Goal: Task Accomplishment & Management: Manage account settings

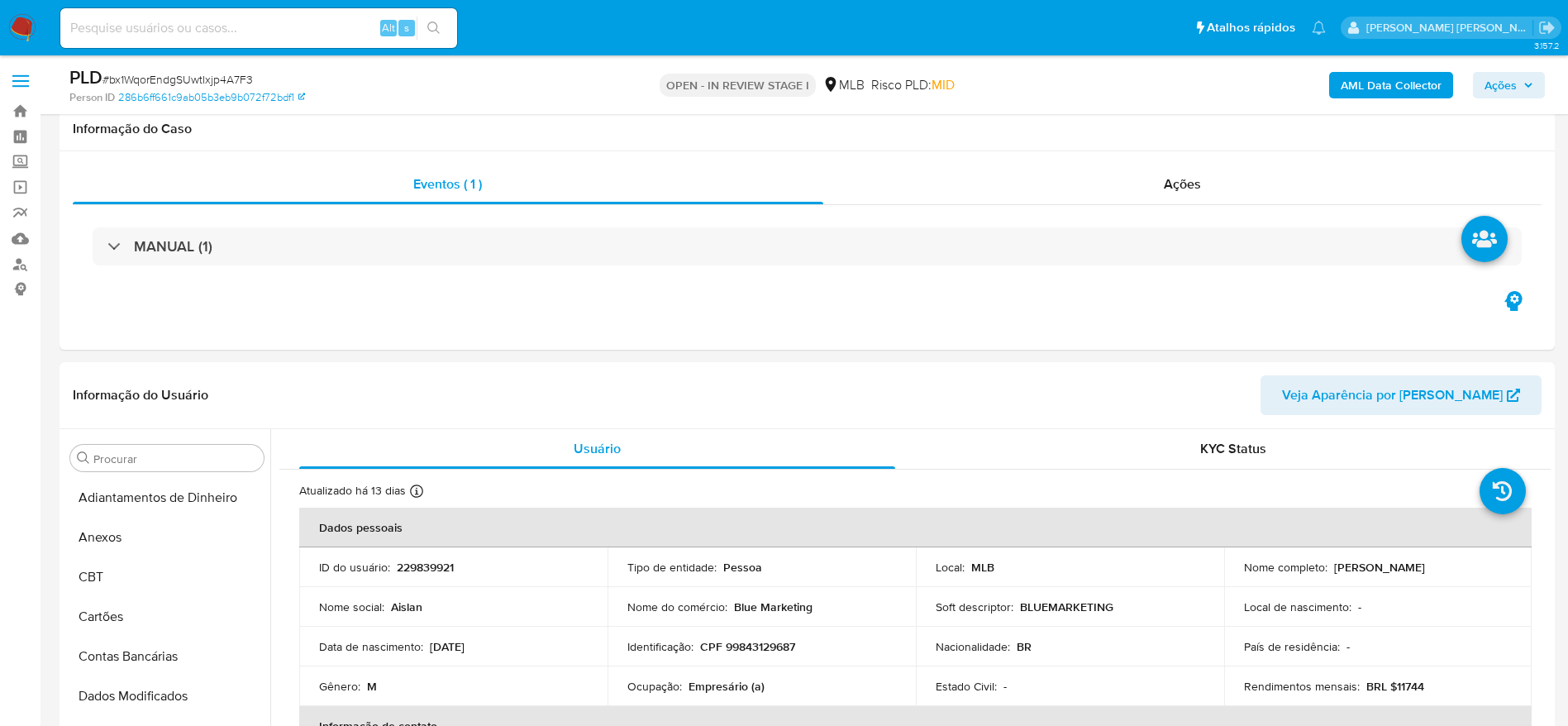
select select "10"
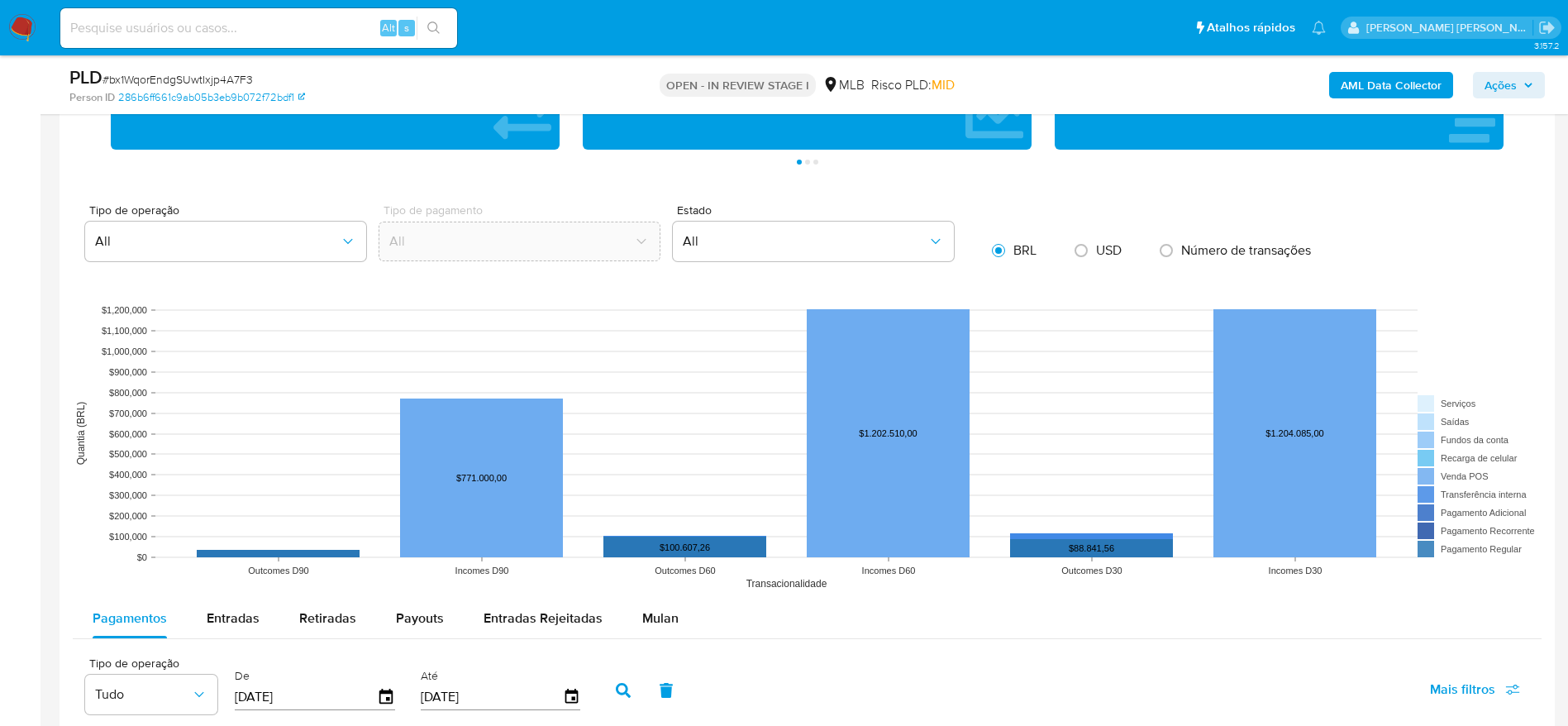
scroll to position [2108, 0]
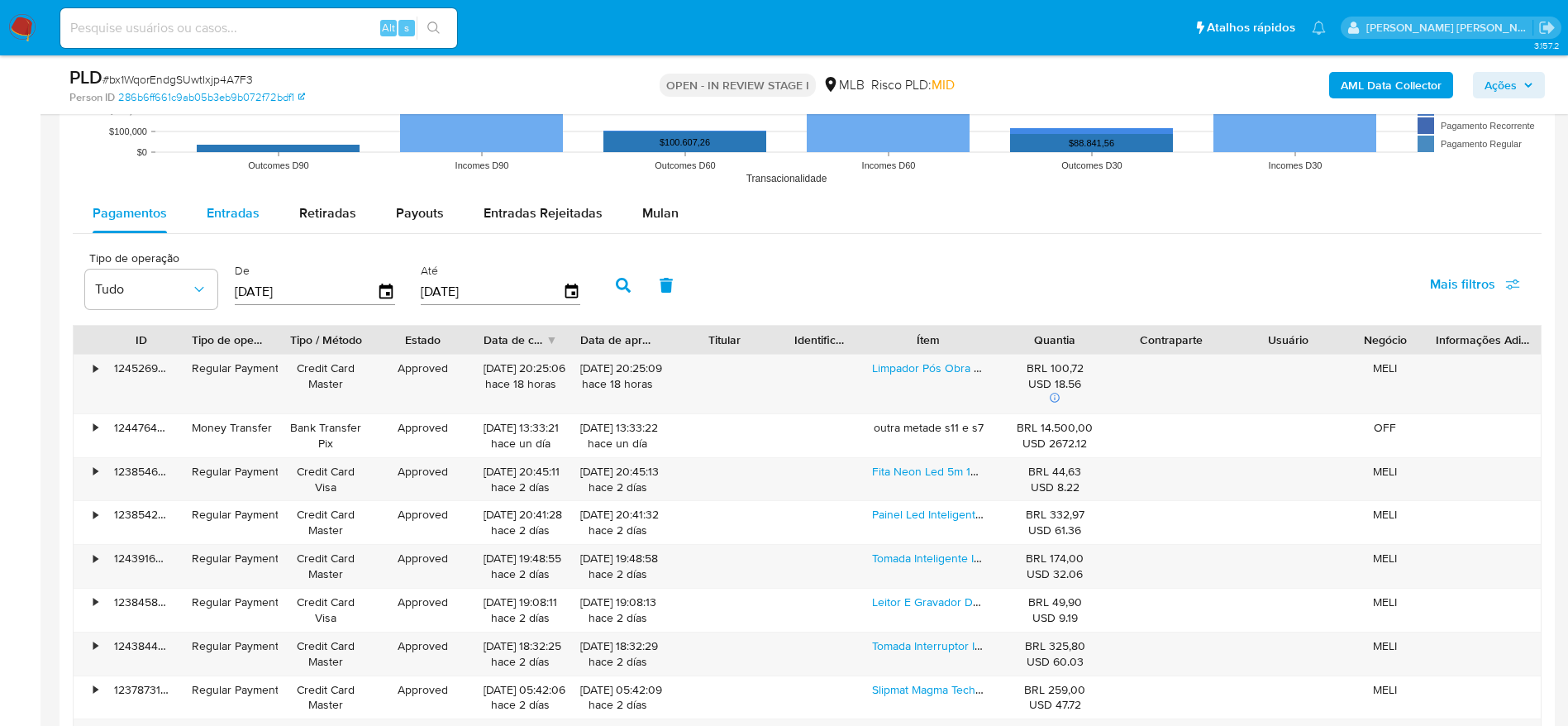
click at [273, 210] on button "Entradas" at bounding box center [233, 213] width 93 height 40
select select "10"
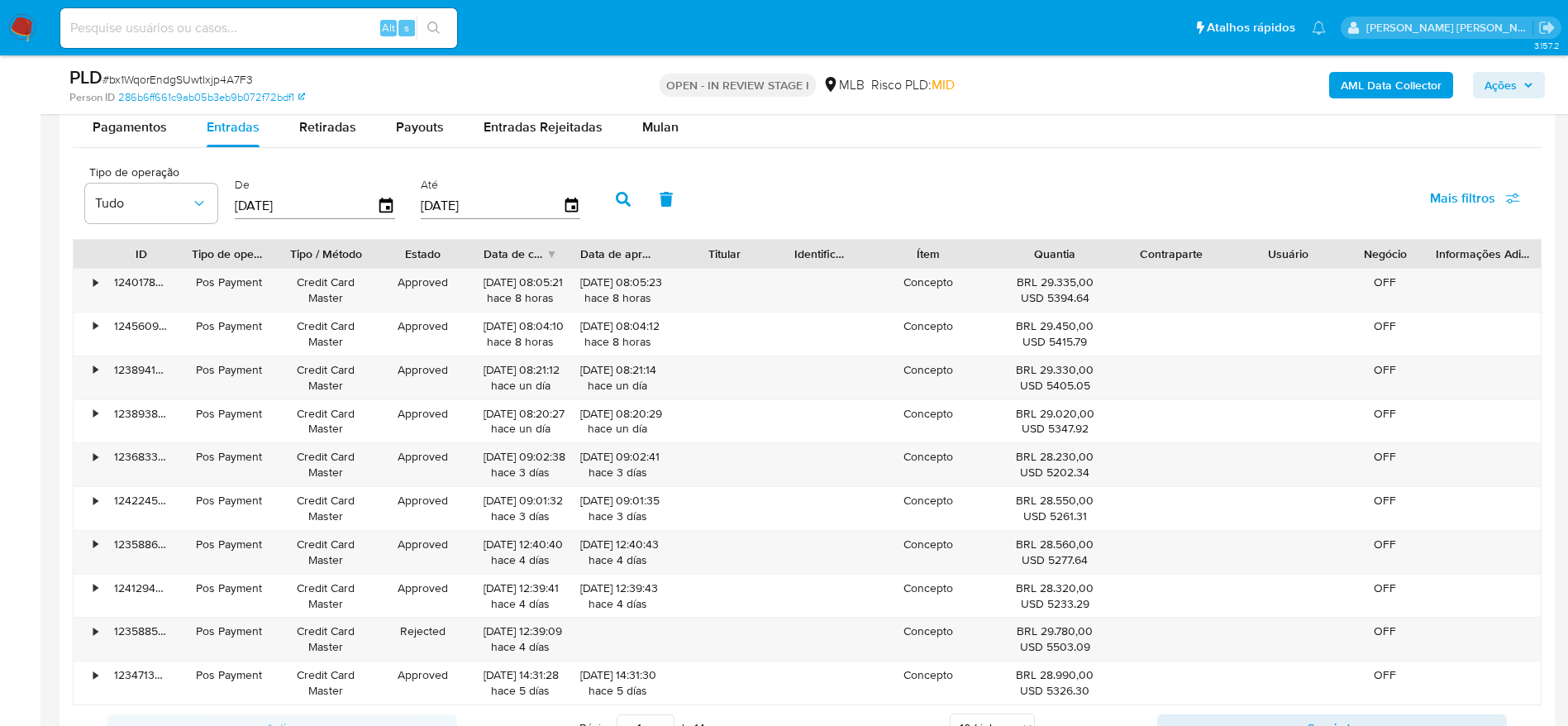
scroll to position [2232, 0]
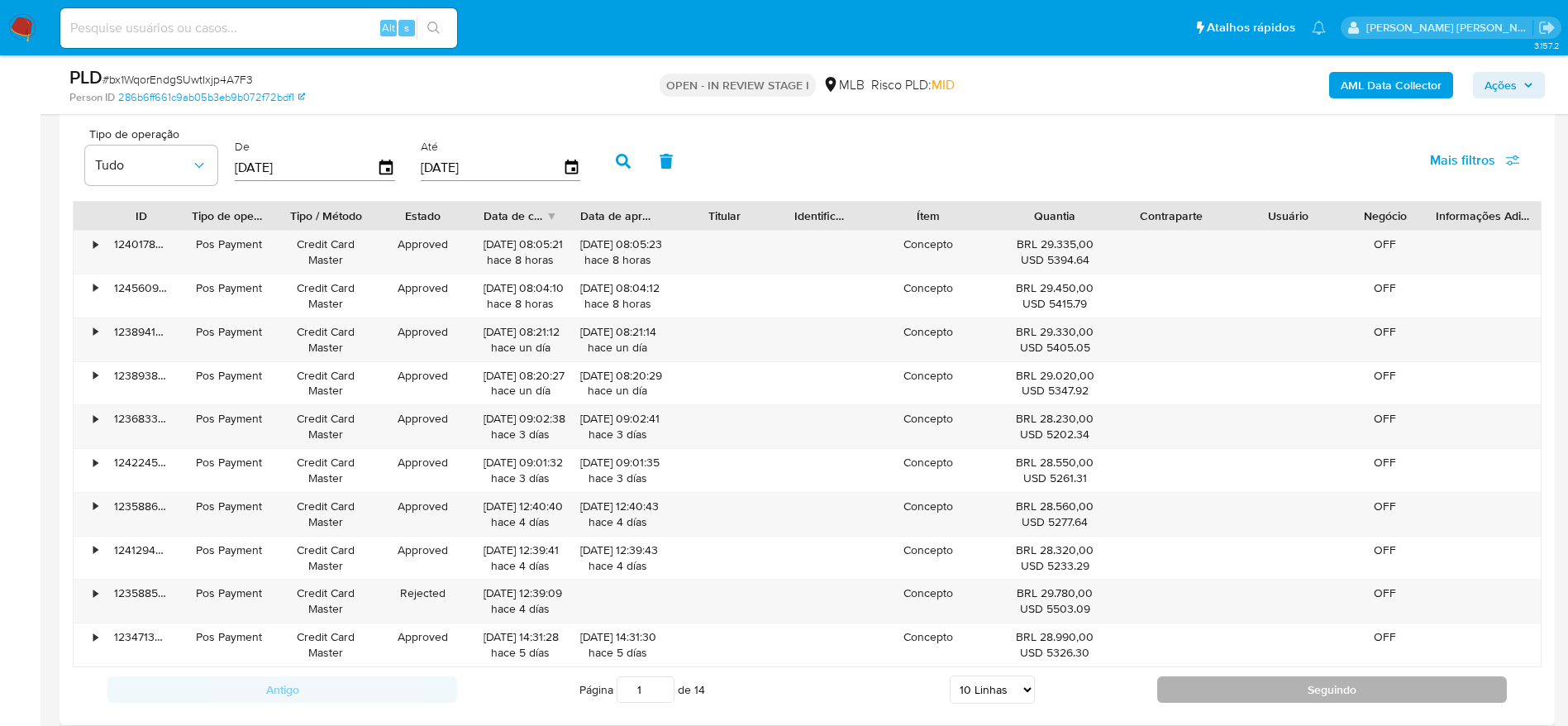
click at [1227, 688] on button "Seguindo" at bounding box center [1332, 689] width 349 height 26
type input "2"
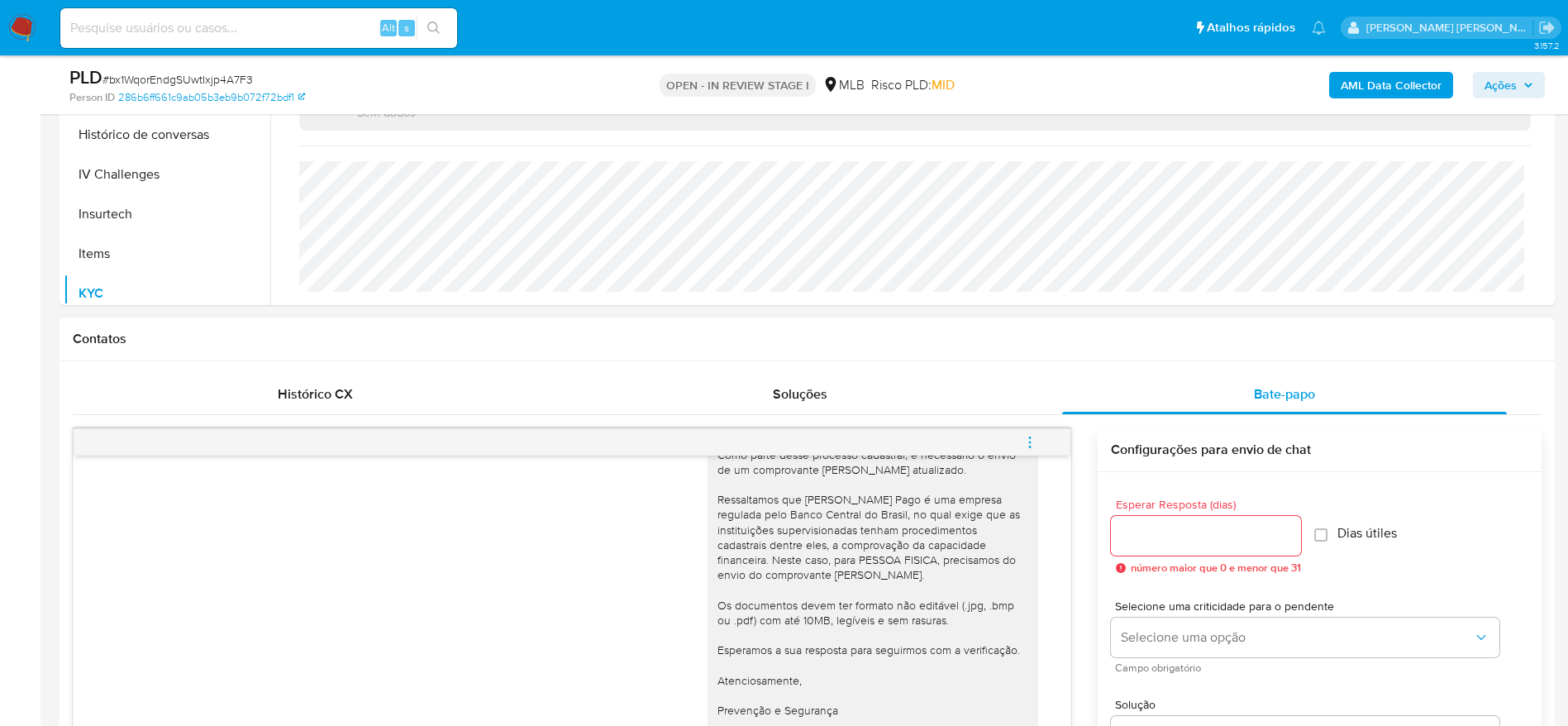
scroll to position [551, 0]
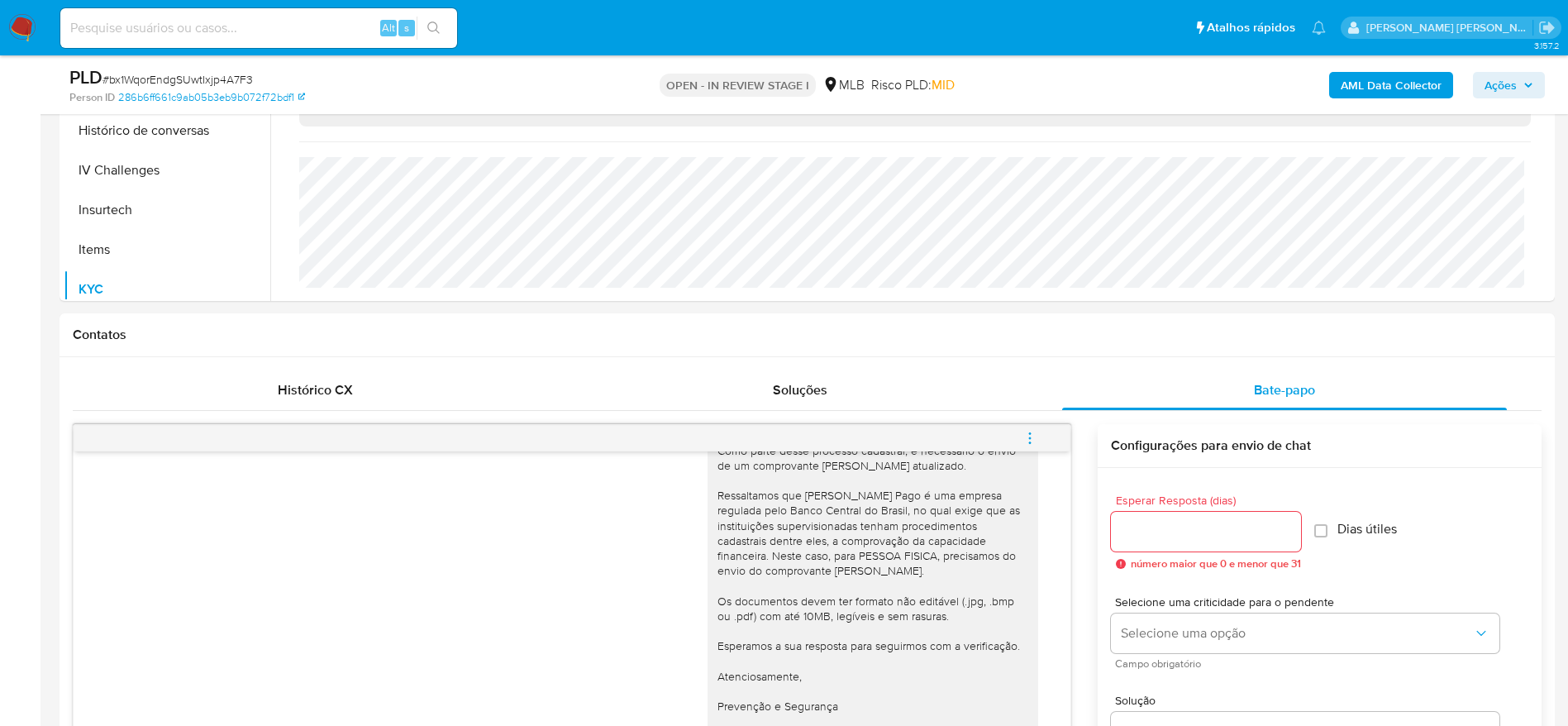
click at [1496, 79] on span "Ações" at bounding box center [1500, 84] width 32 height 26
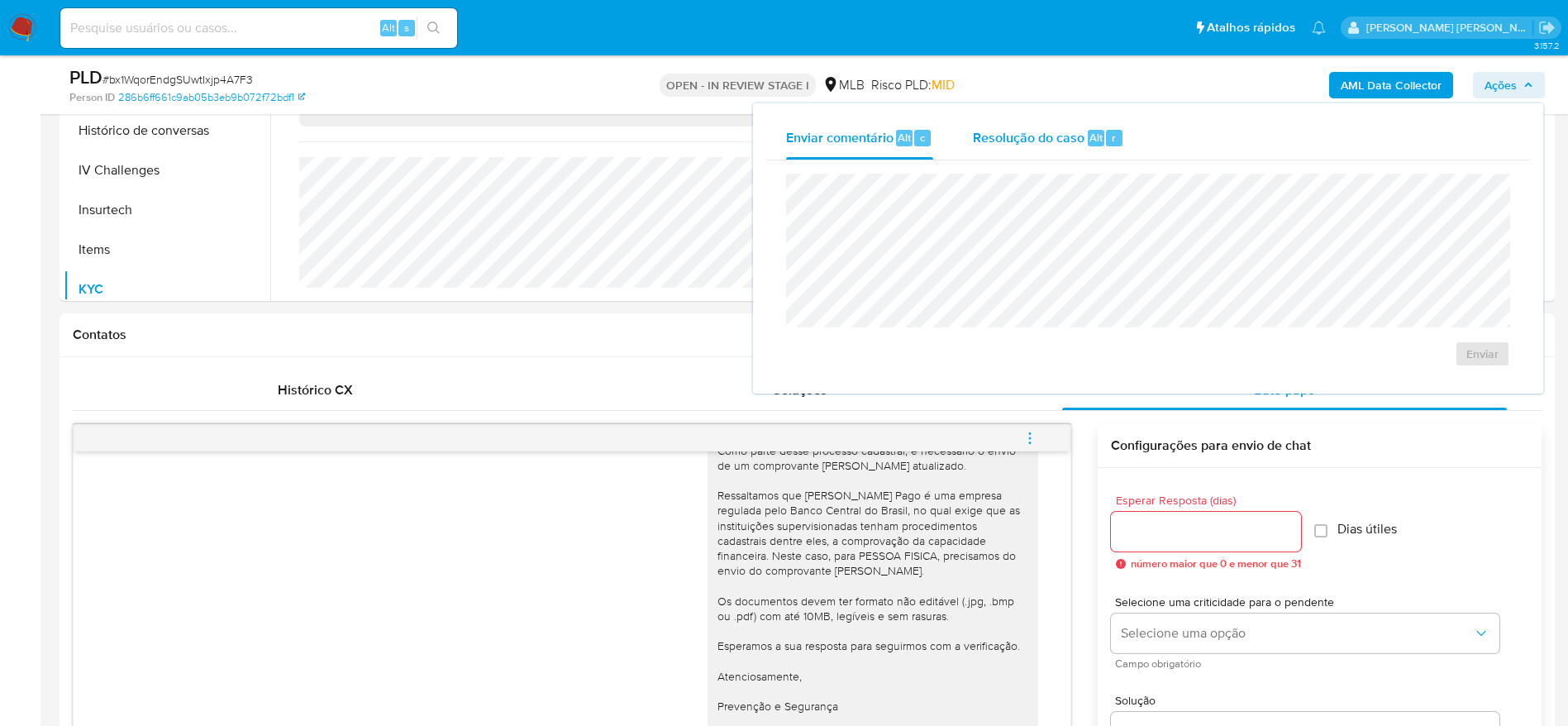
click at [993, 133] on span "Resolução do caso" at bounding box center [1029, 137] width 111 height 19
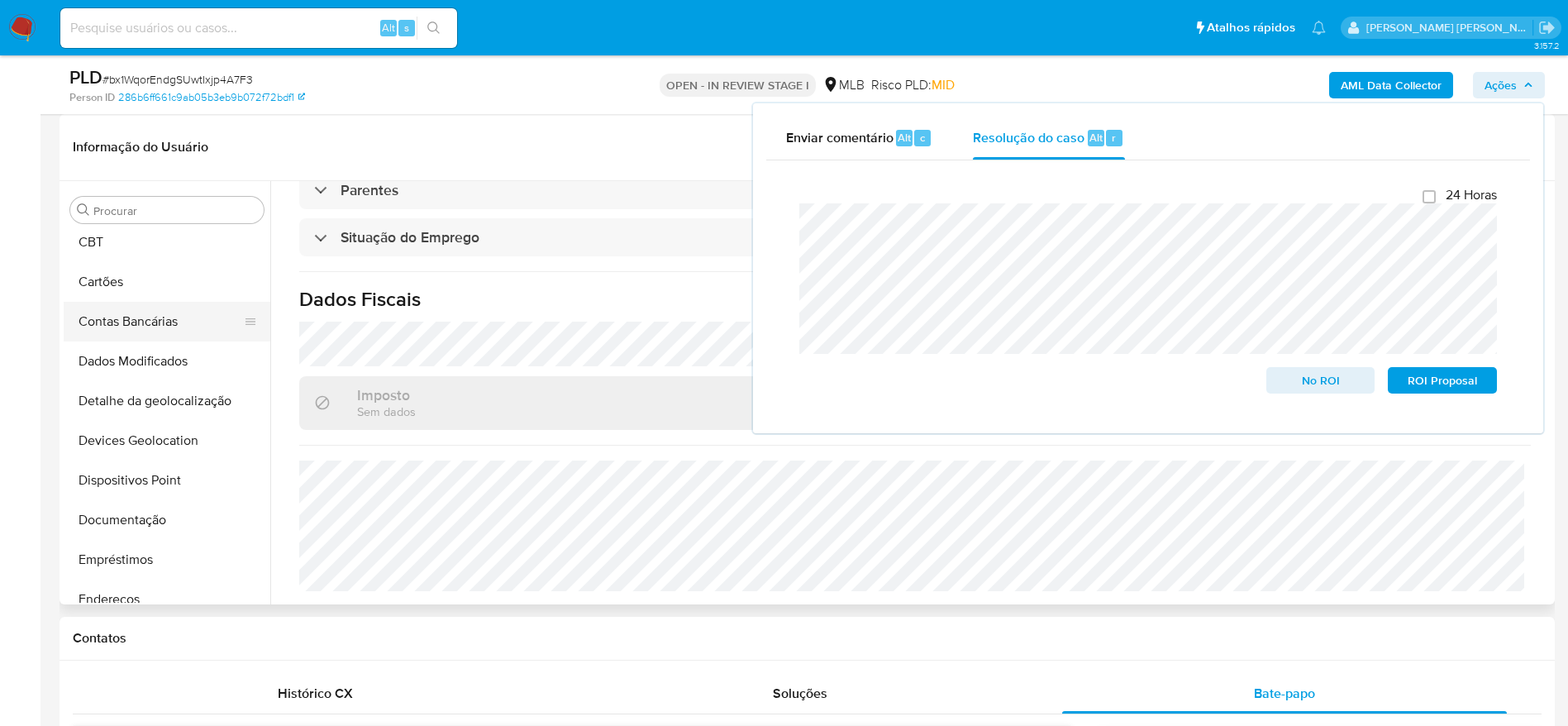
scroll to position [0, 0]
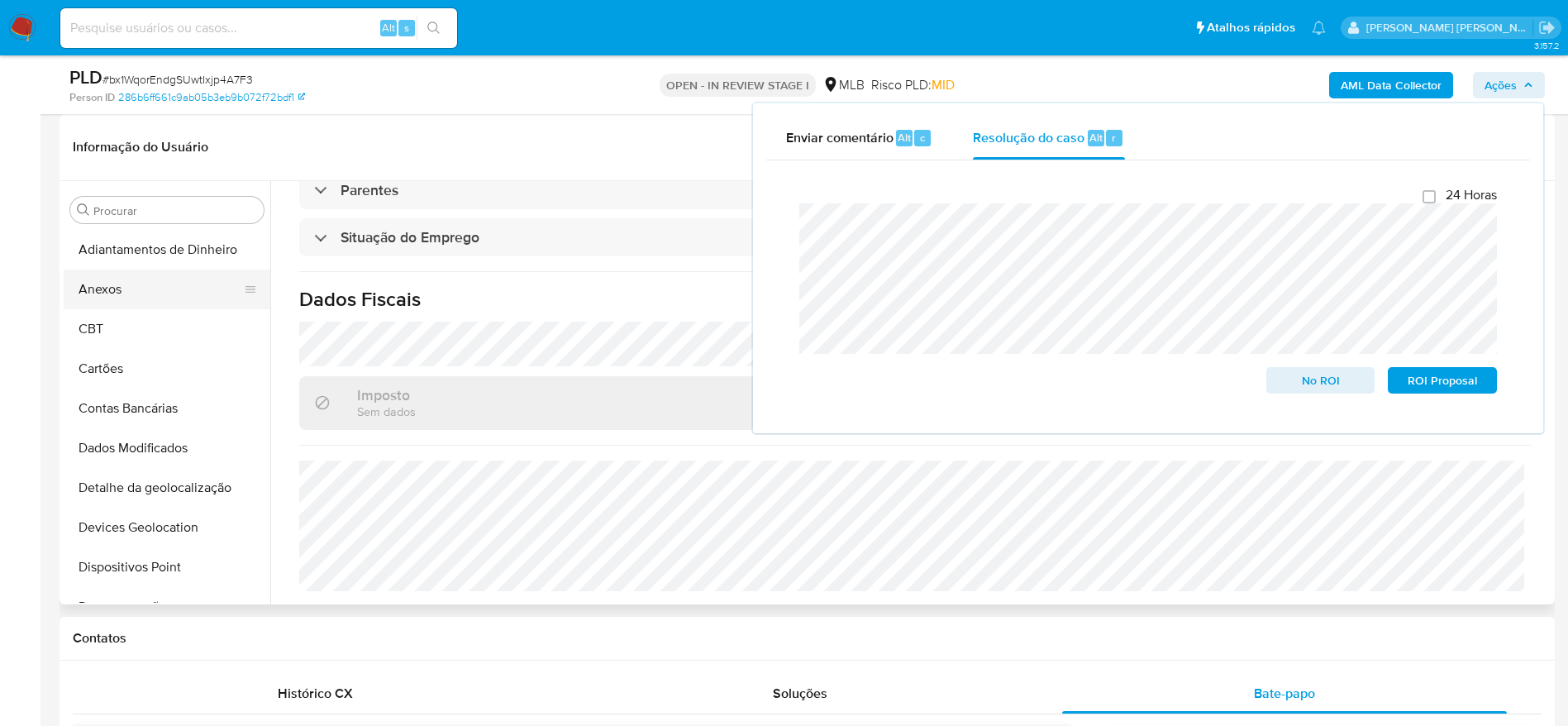
click at [161, 295] on button "Anexos" at bounding box center [160, 289] width 193 height 40
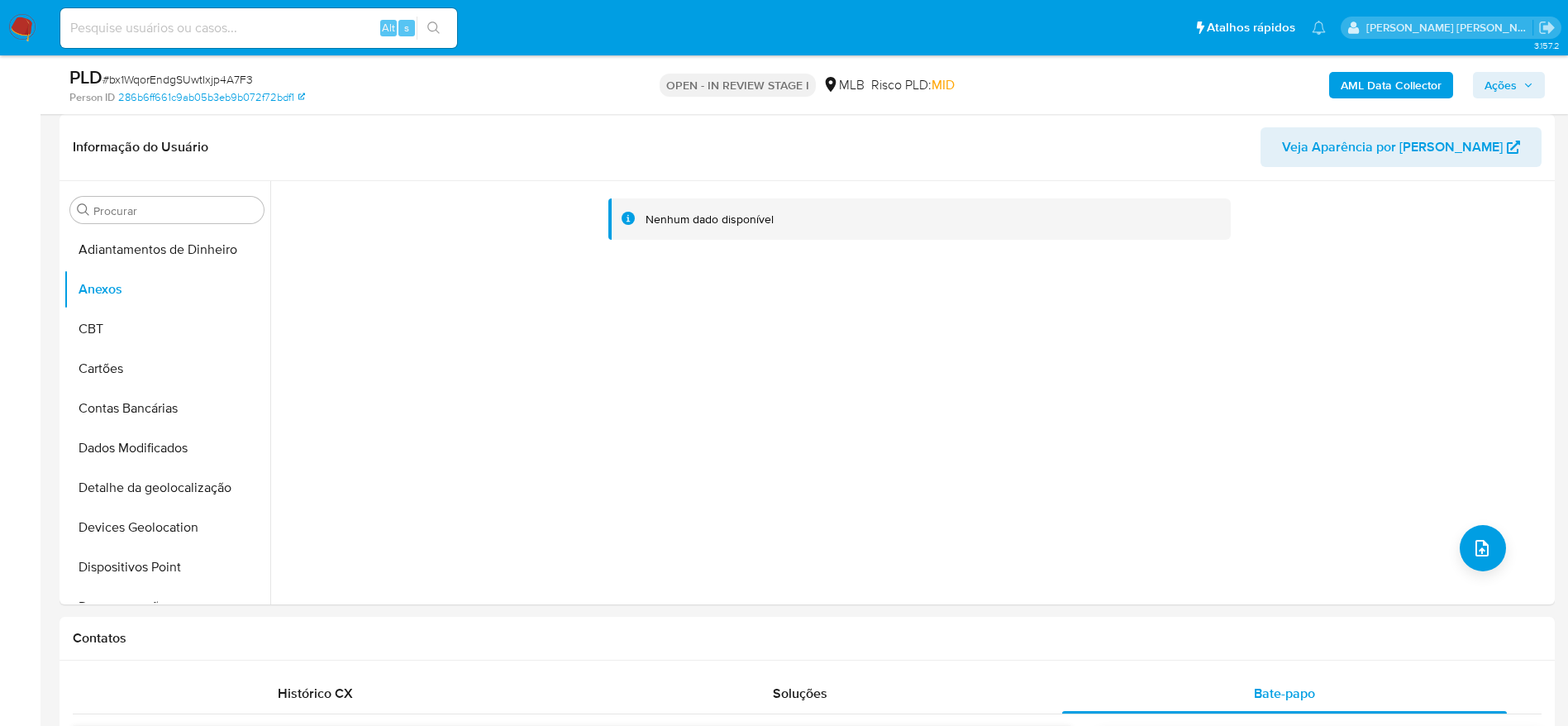
click at [1358, 81] on b "AML Data Collector" at bounding box center [1390, 84] width 100 height 26
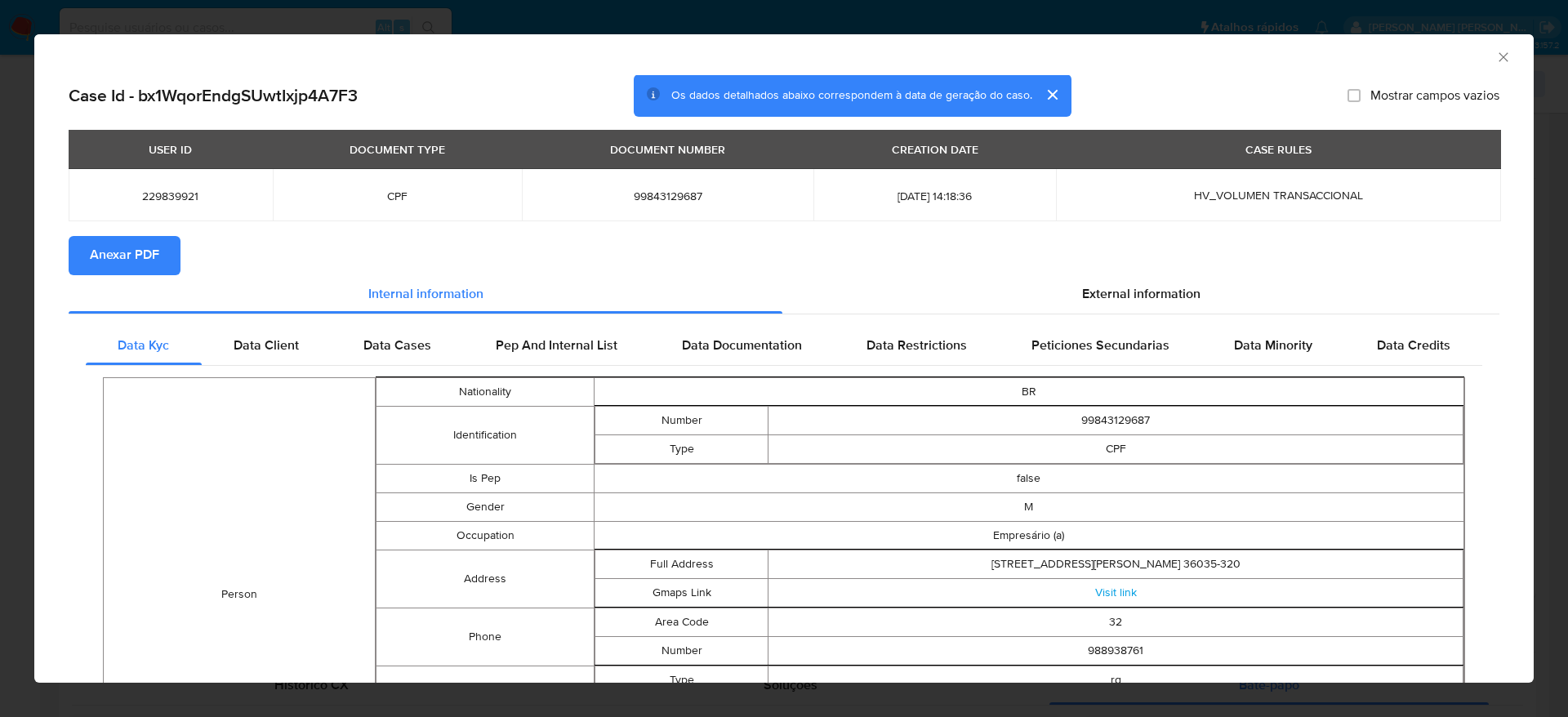
click at [143, 252] on span "Anexar PDF" at bounding box center [124, 255] width 69 height 36
click at [1495, 56] on icon "Fechar a janela" at bounding box center [1504, 58] width 17 height 17
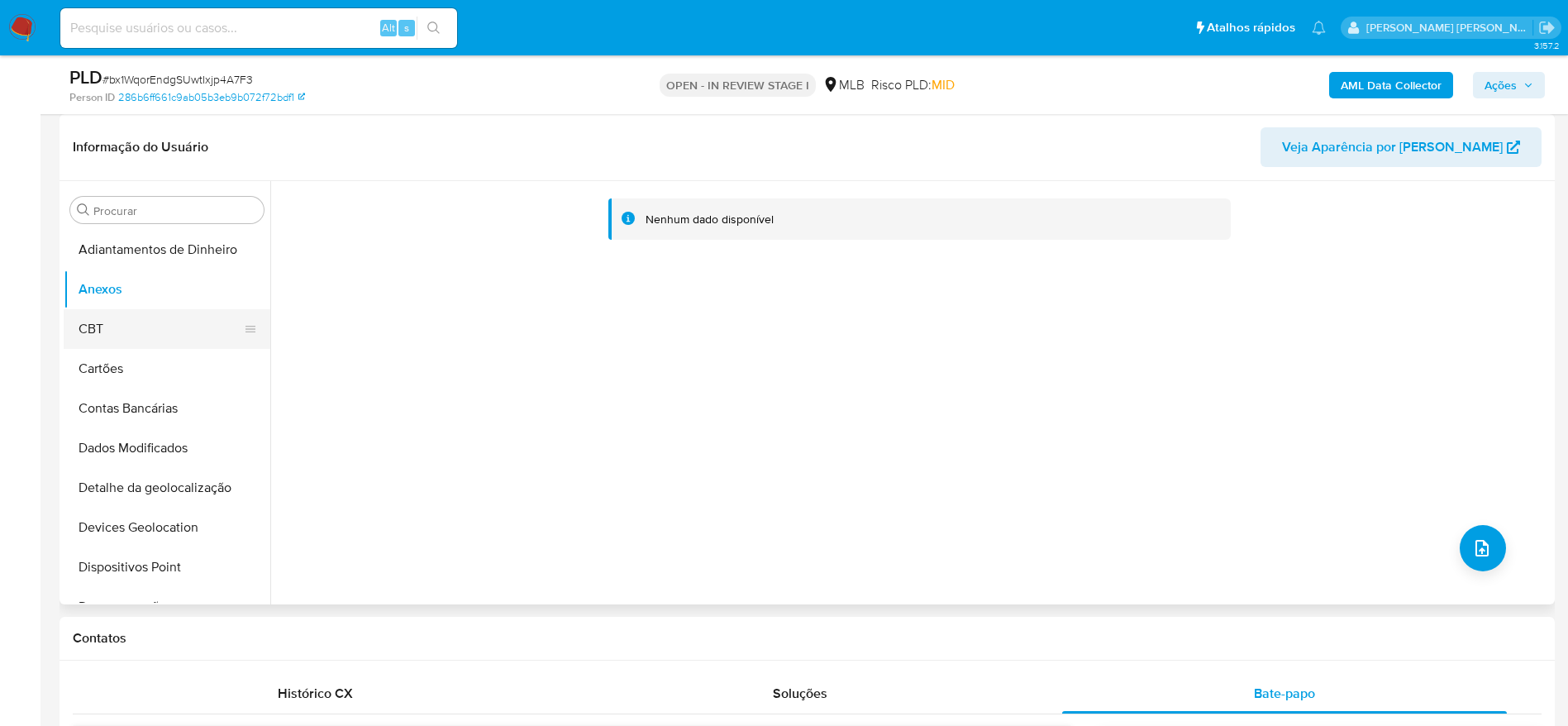
click at [154, 322] on button "CBT" at bounding box center [160, 328] width 193 height 40
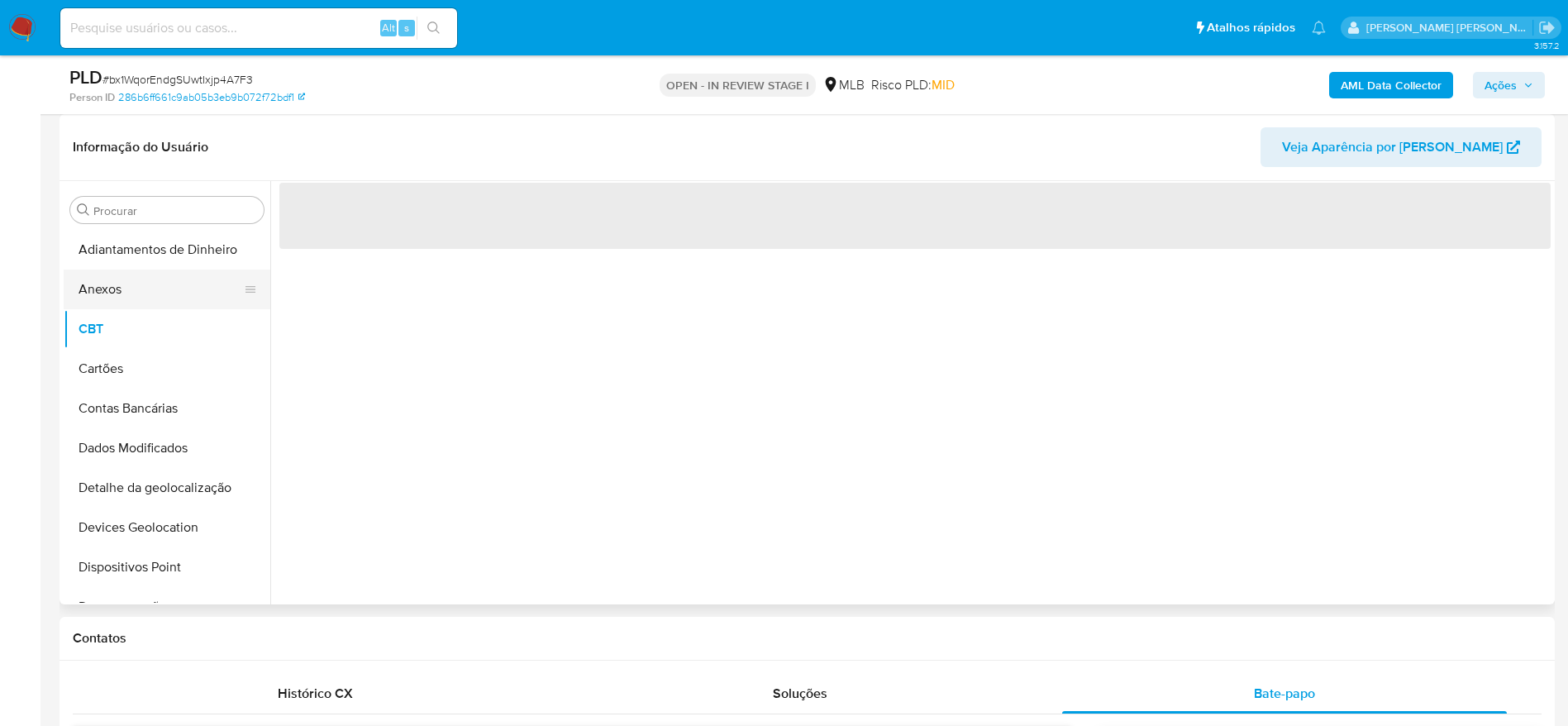
click at [145, 306] on button "Anexos" at bounding box center [160, 289] width 193 height 40
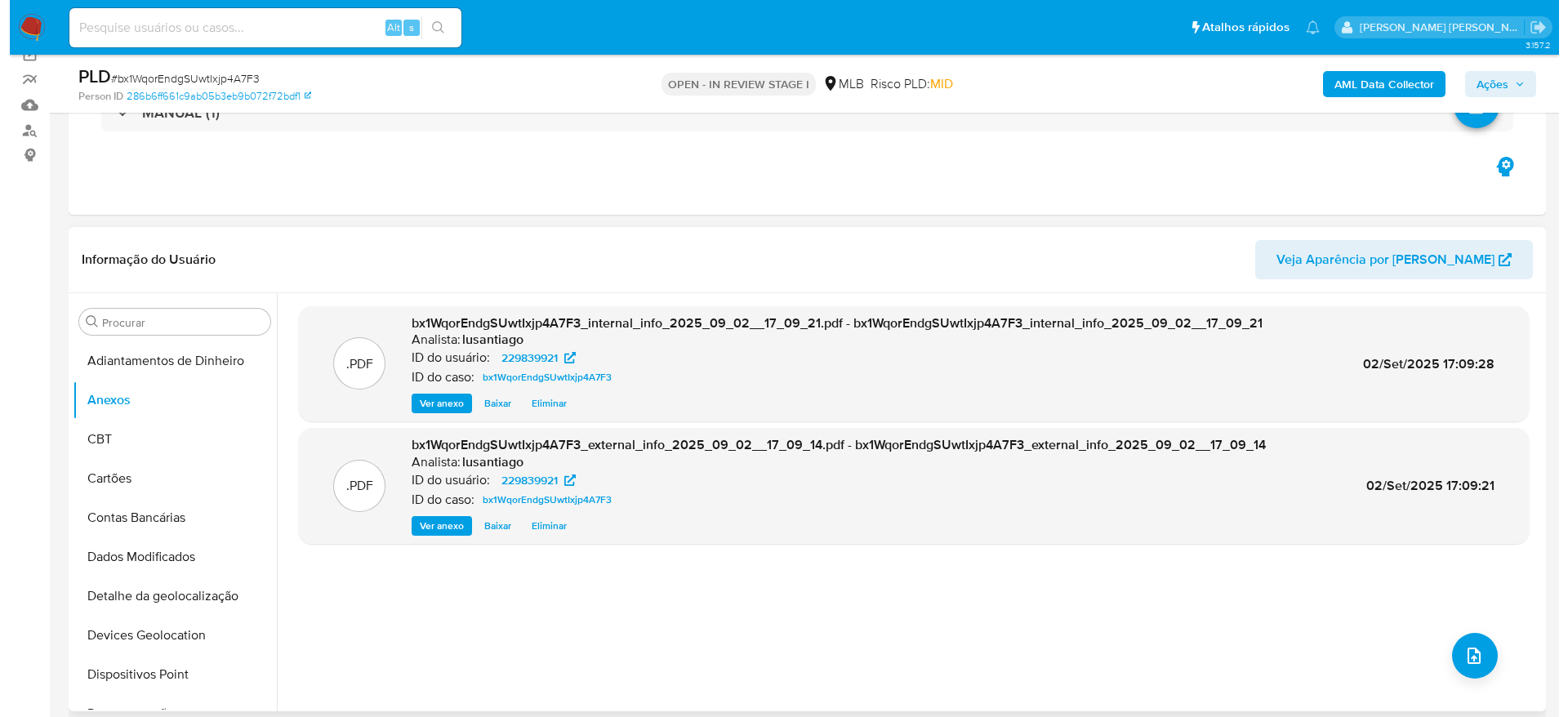
scroll to position [245, 0]
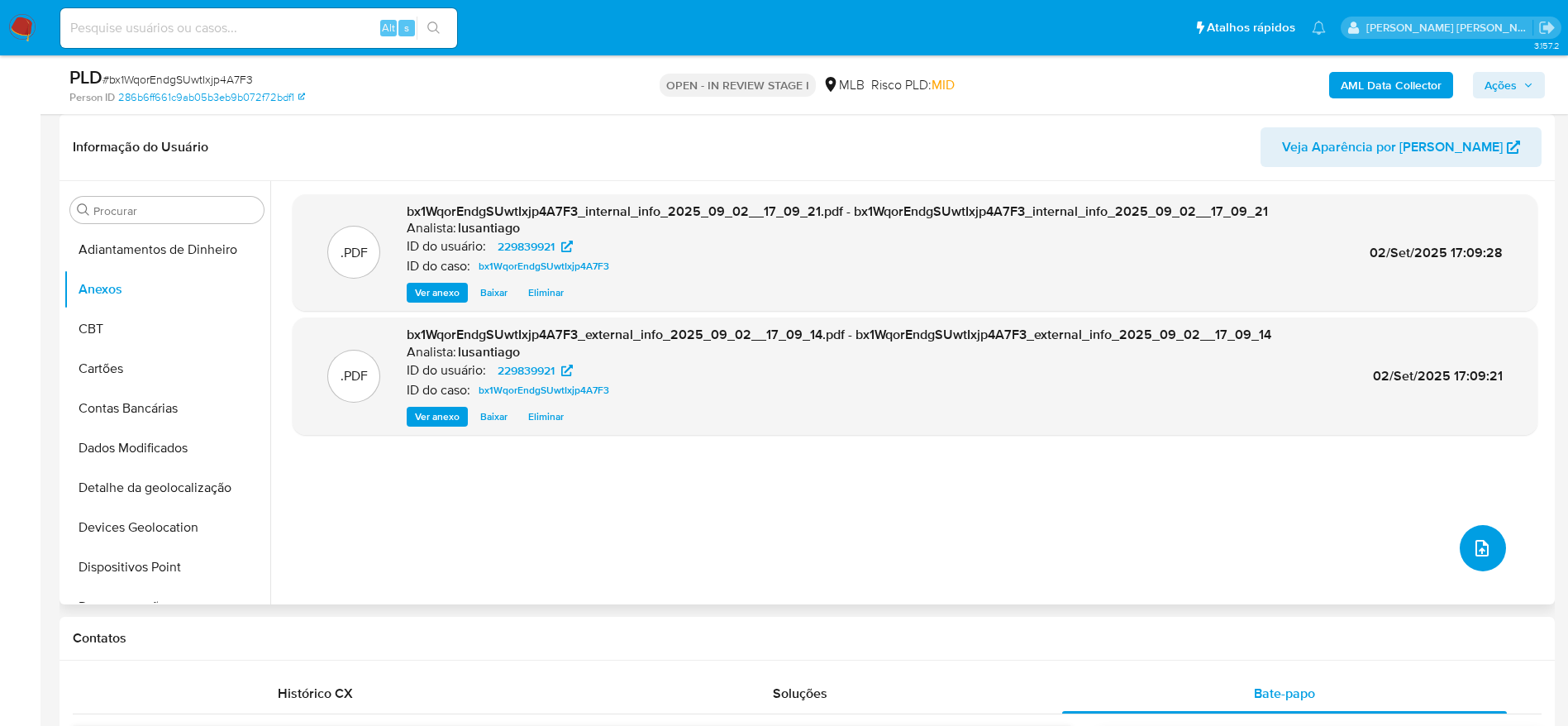
click at [1473, 551] on icon "upload-file" at bounding box center [1482, 549] width 20 height 20
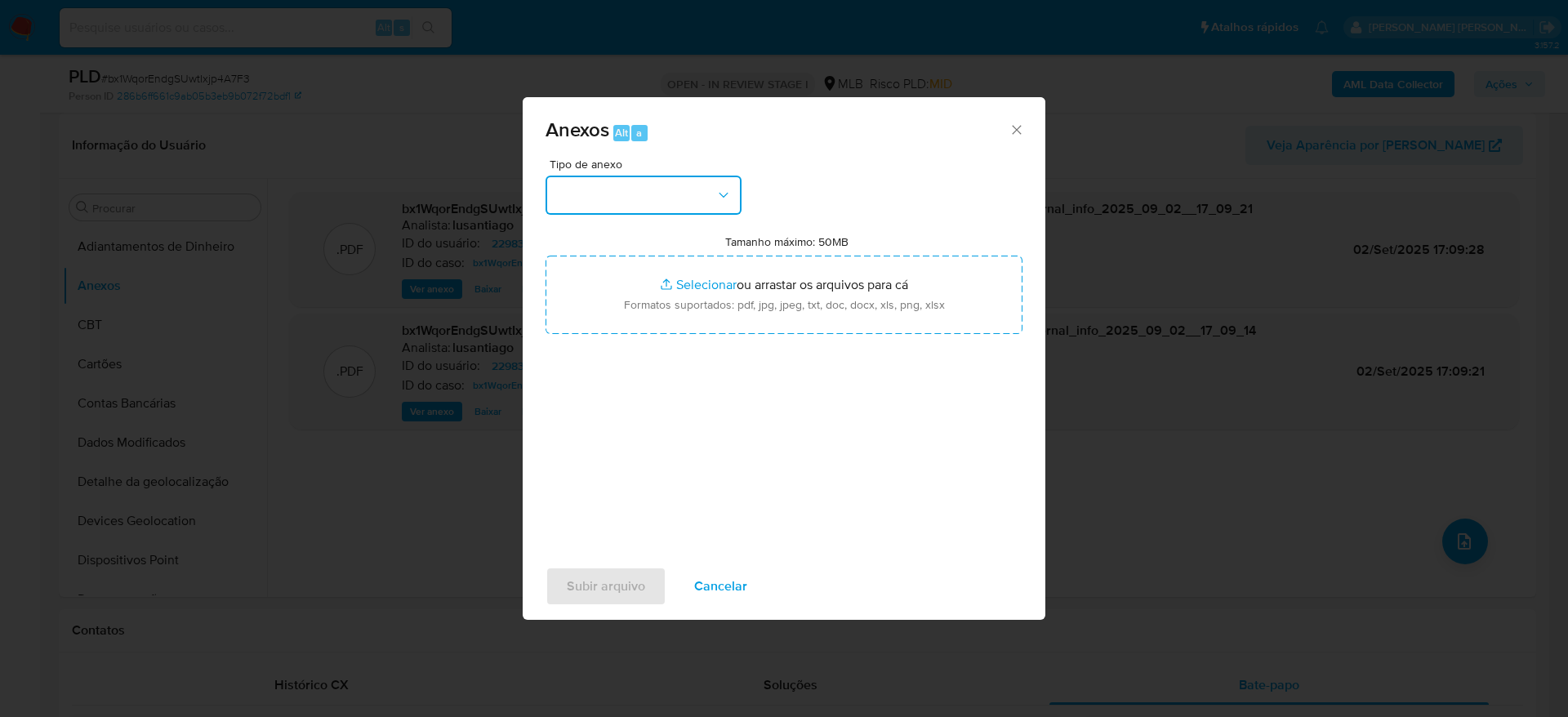
click at [689, 207] on button "button" at bounding box center [643, 195] width 196 height 39
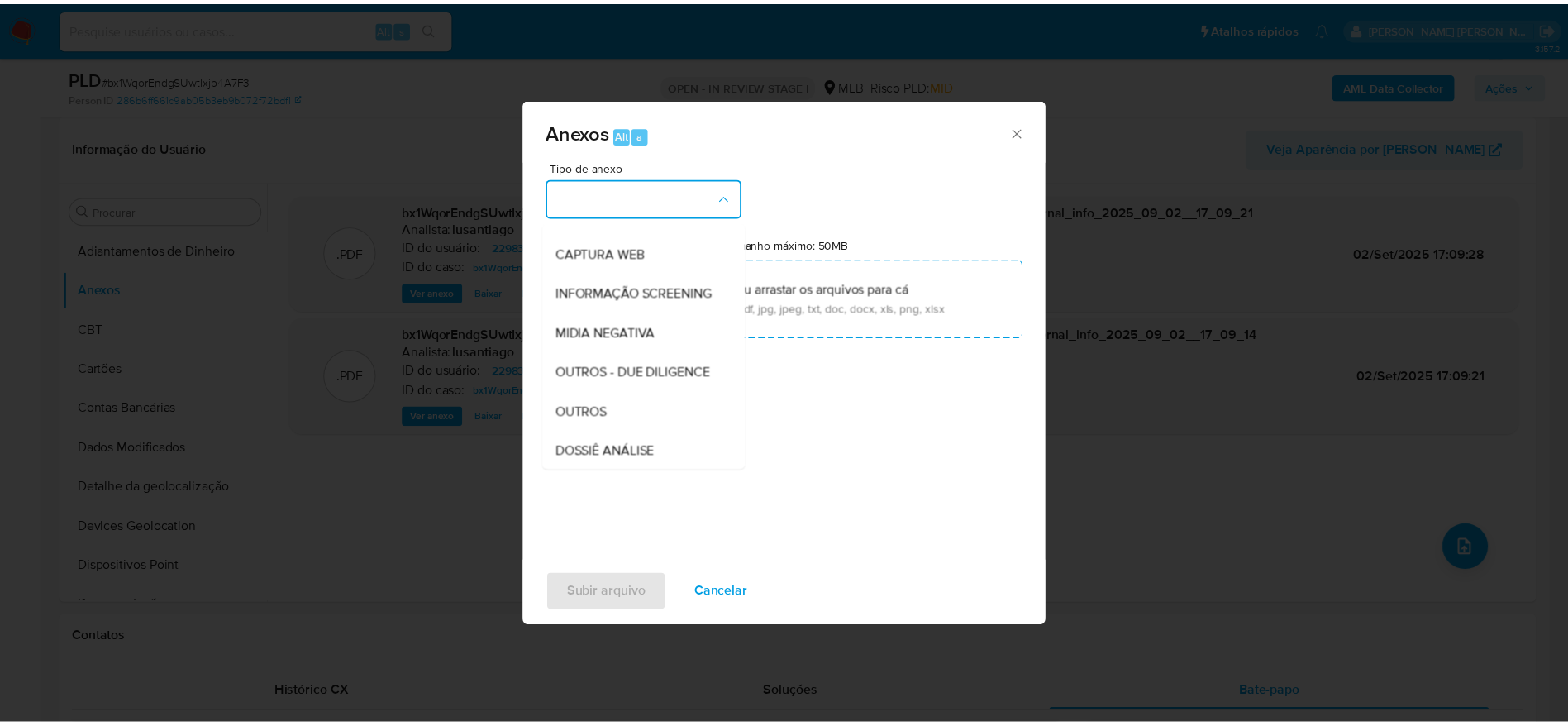
scroll to position [255, 0]
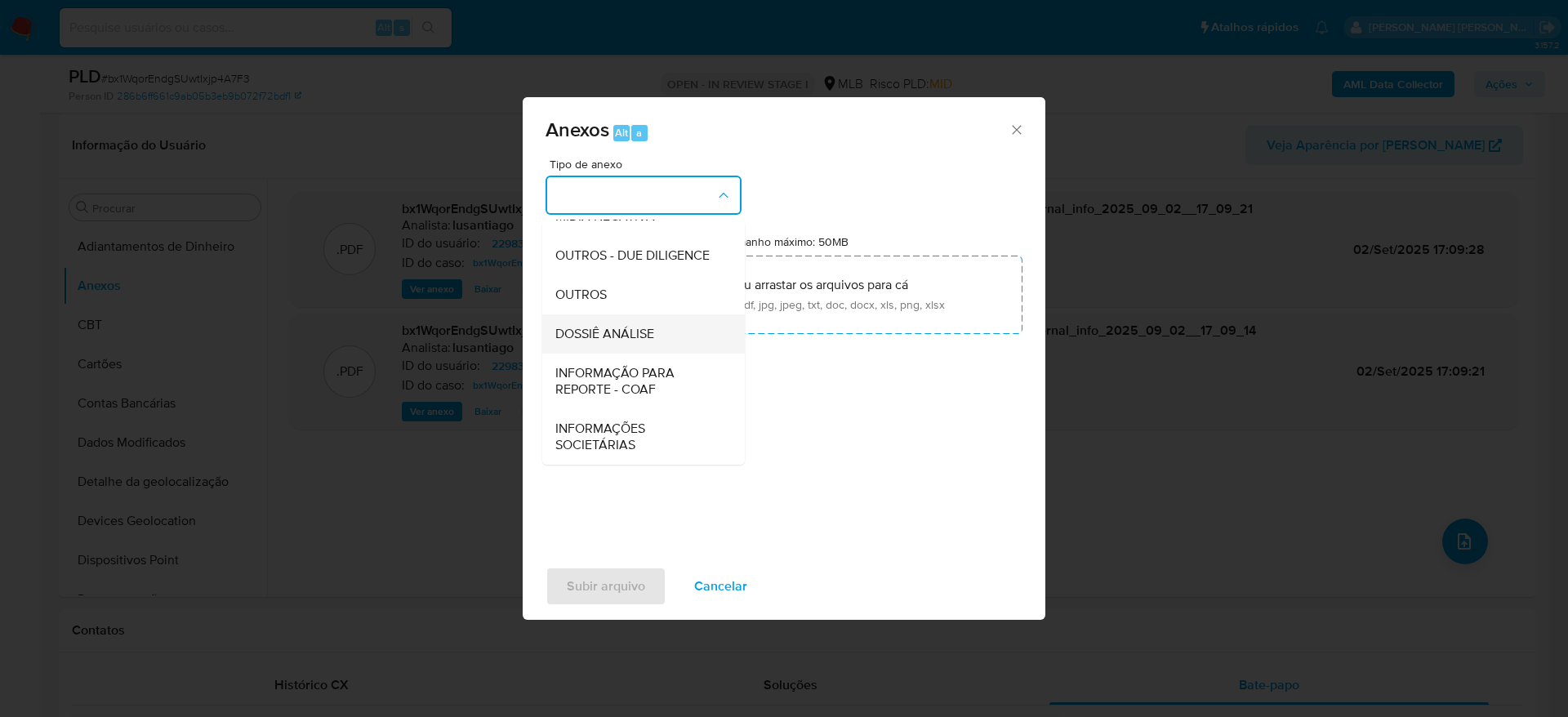
click at [629, 337] on span "DOSSIÊ ANÁLISE" at bounding box center [605, 334] width 98 height 17
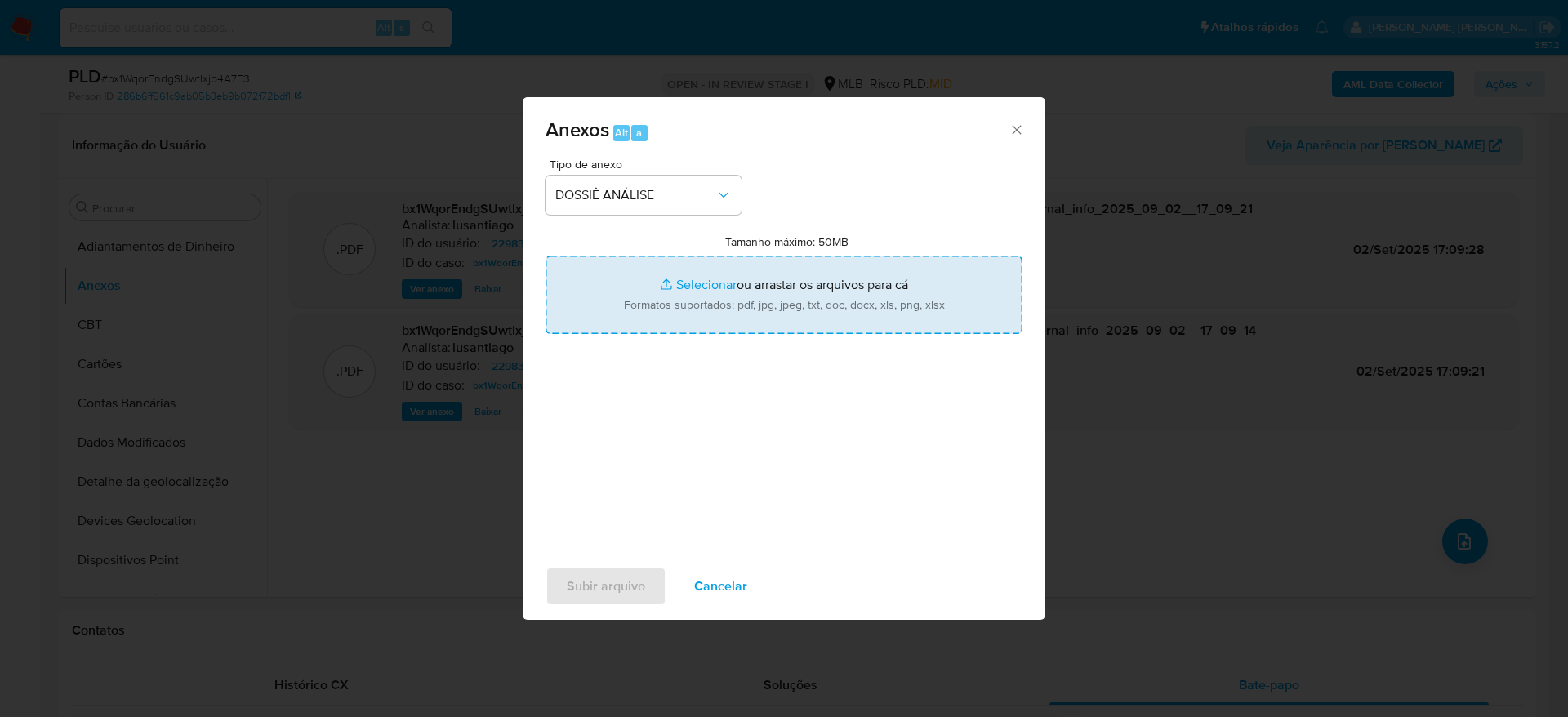
type input "C:\fakepath\Mulan 229839921_2025_09_02_13_45_31.xlsx"
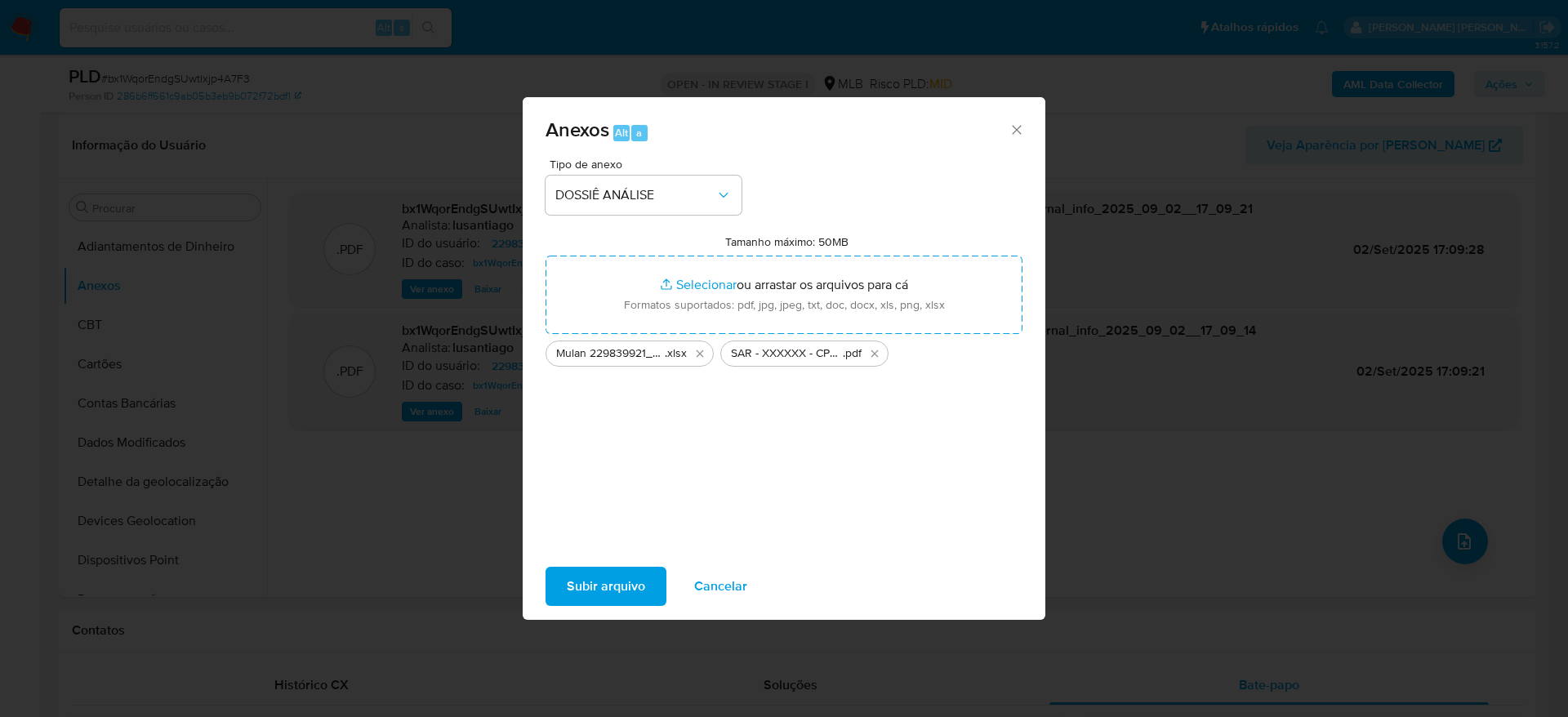
click at [586, 602] on span "Subir arquivo" at bounding box center [606, 586] width 78 height 36
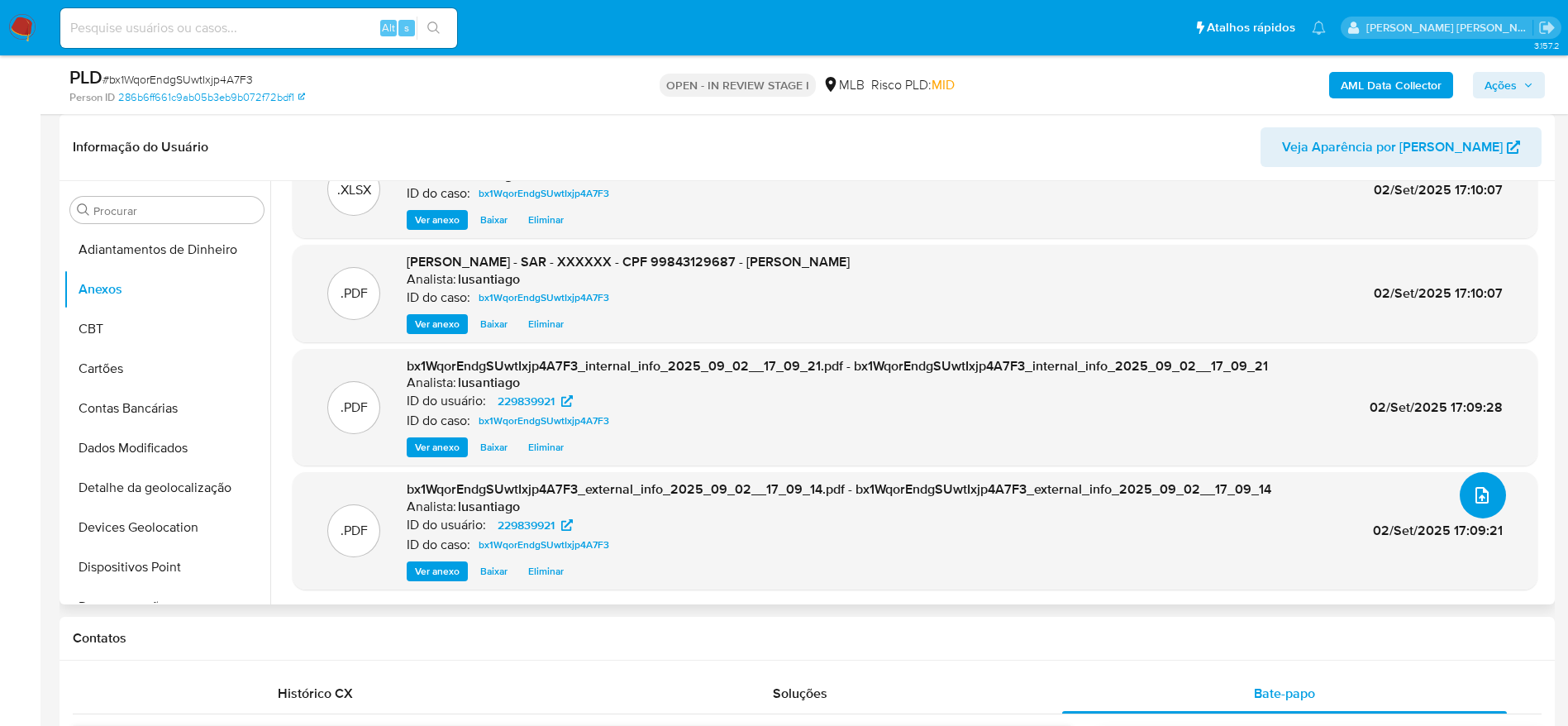
scroll to position [0, 0]
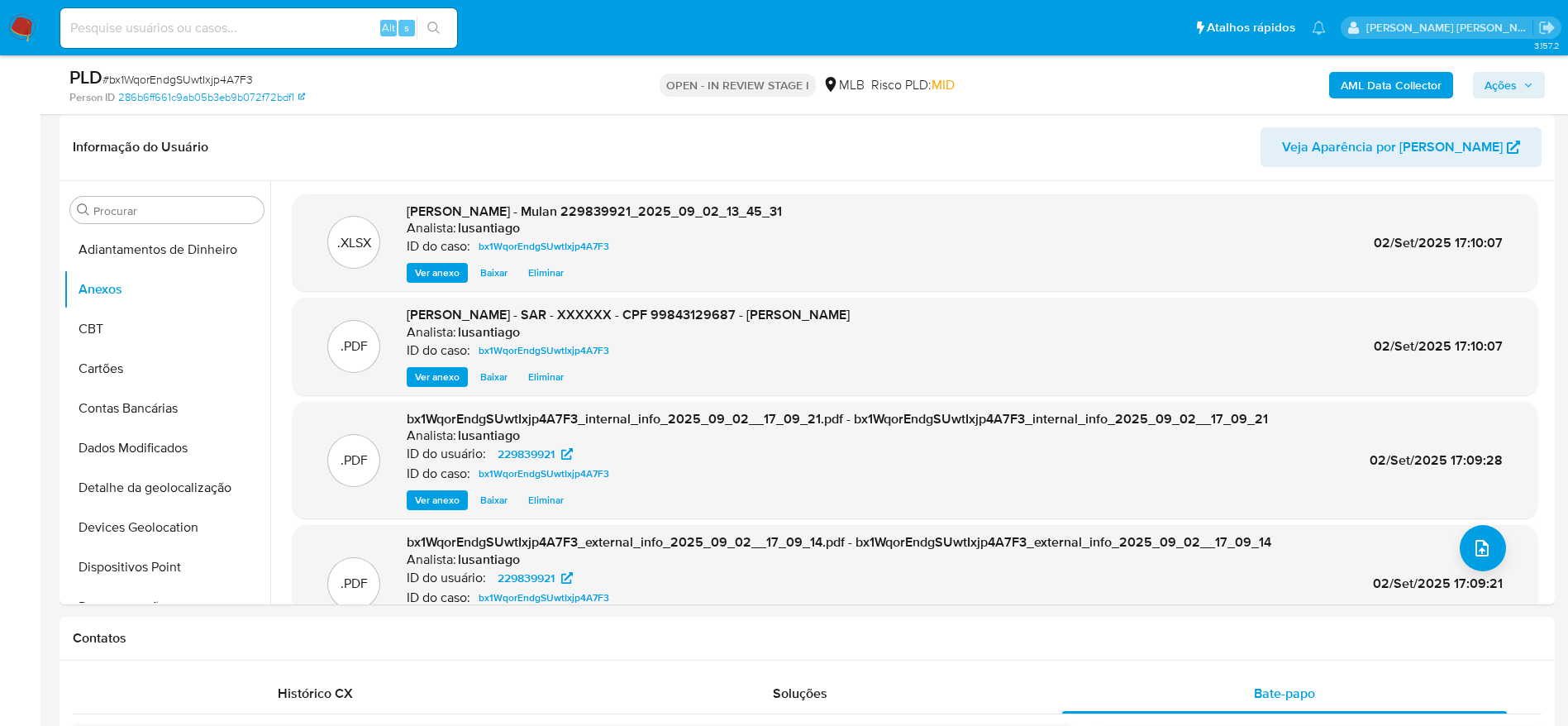
click at [1498, 89] on span "Ações" at bounding box center [1500, 84] width 32 height 26
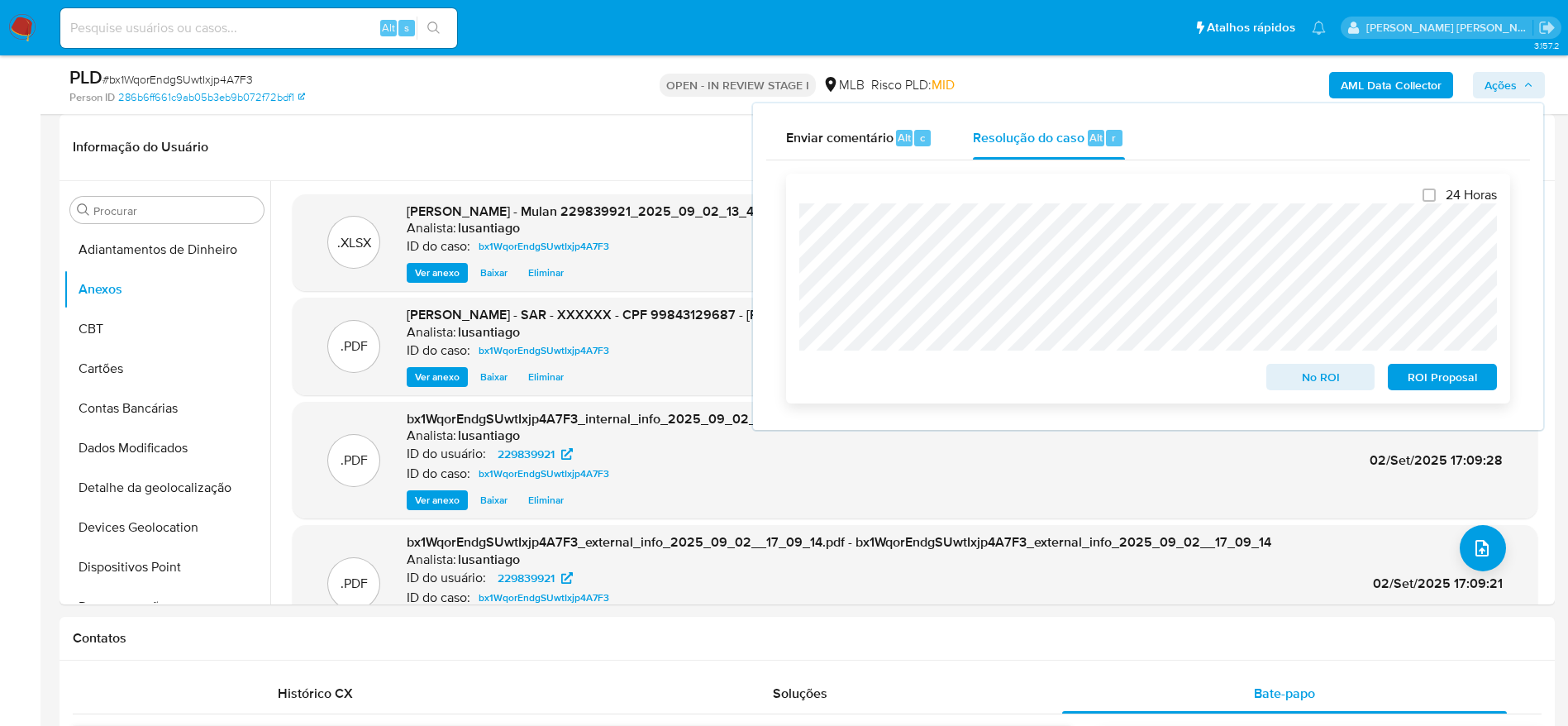
click at [1414, 381] on span "ROI Proposal" at bounding box center [1442, 377] width 86 height 23
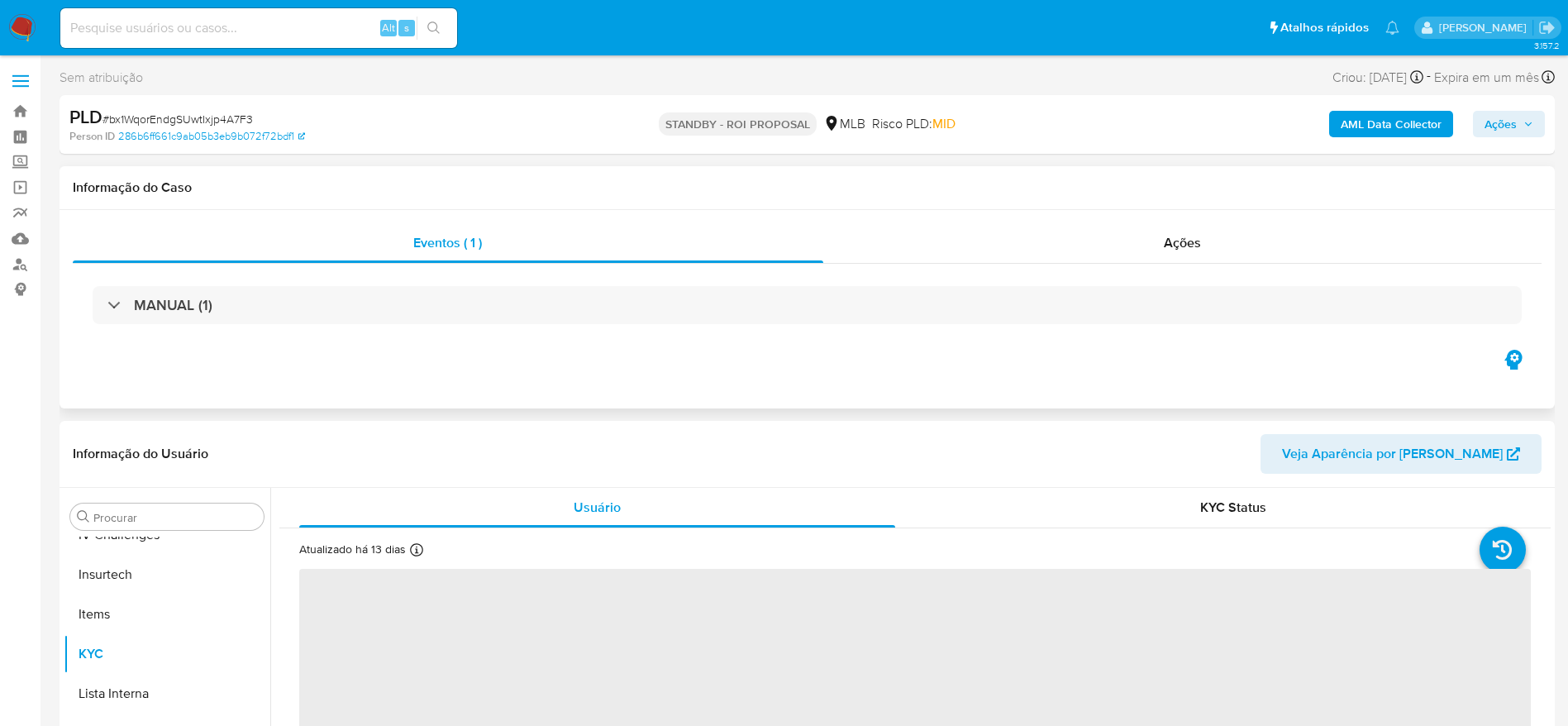
scroll to position [739, 0]
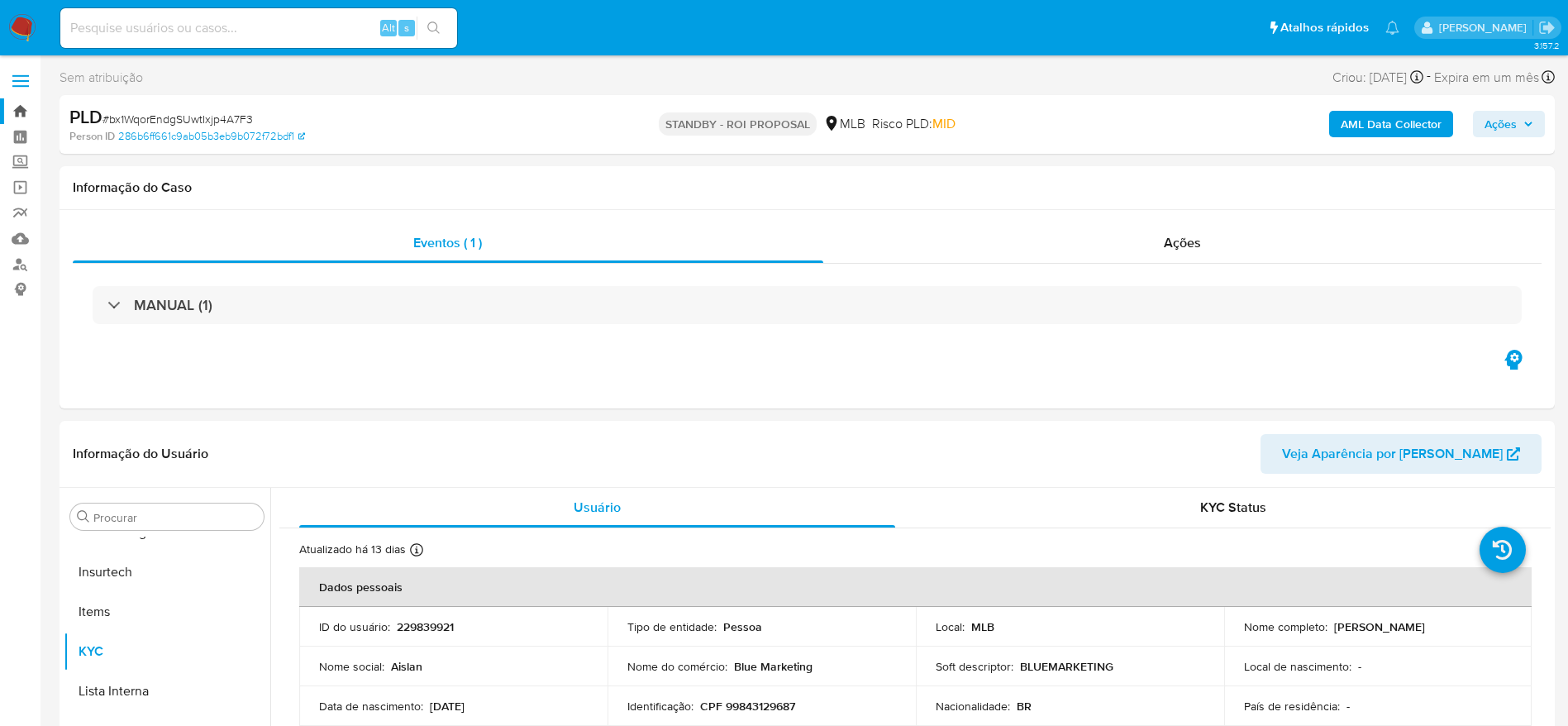
click at [21, 111] on link "Bandeja" at bounding box center [98, 111] width 197 height 25
select select "10"
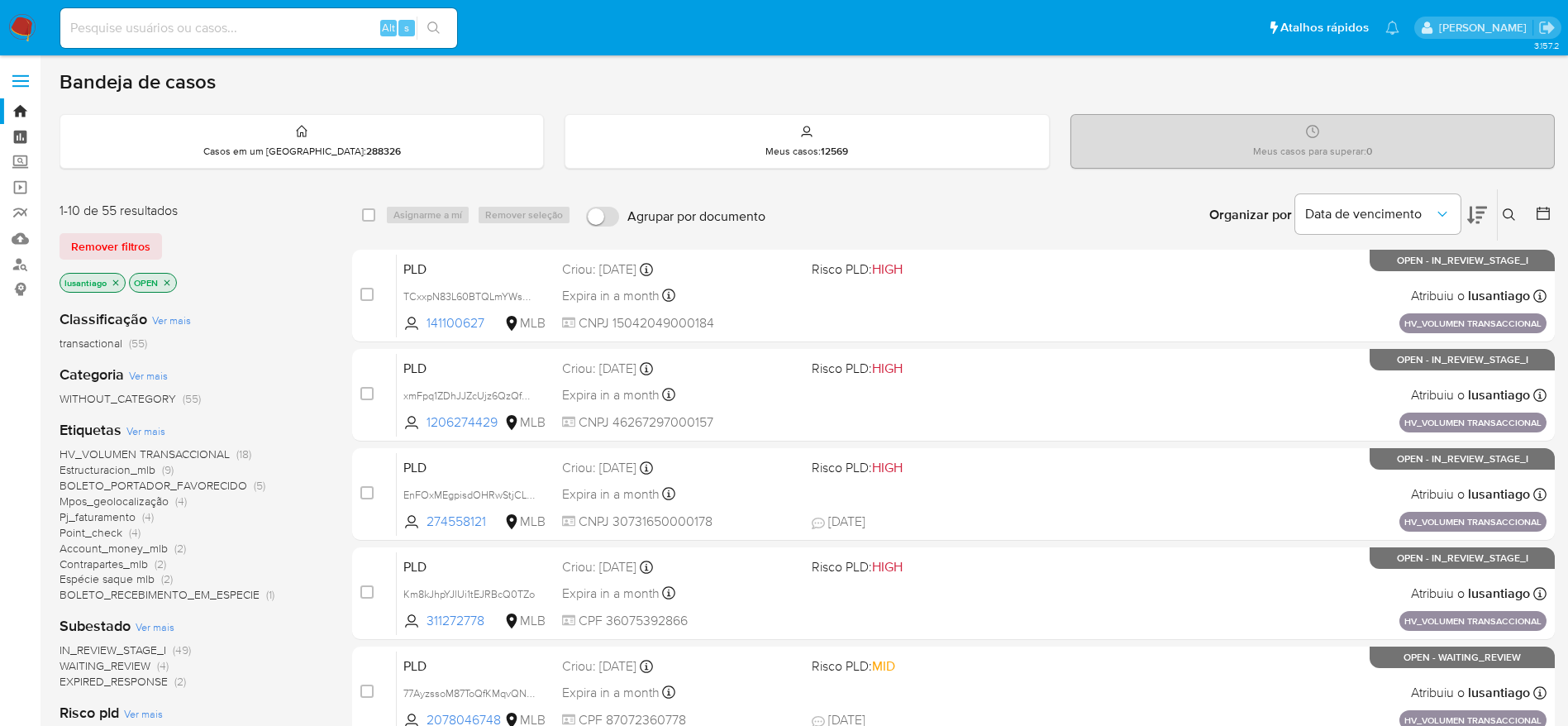
click at [18, 138] on link "Painel" at bounding box center [98, 137] width 197 height 25
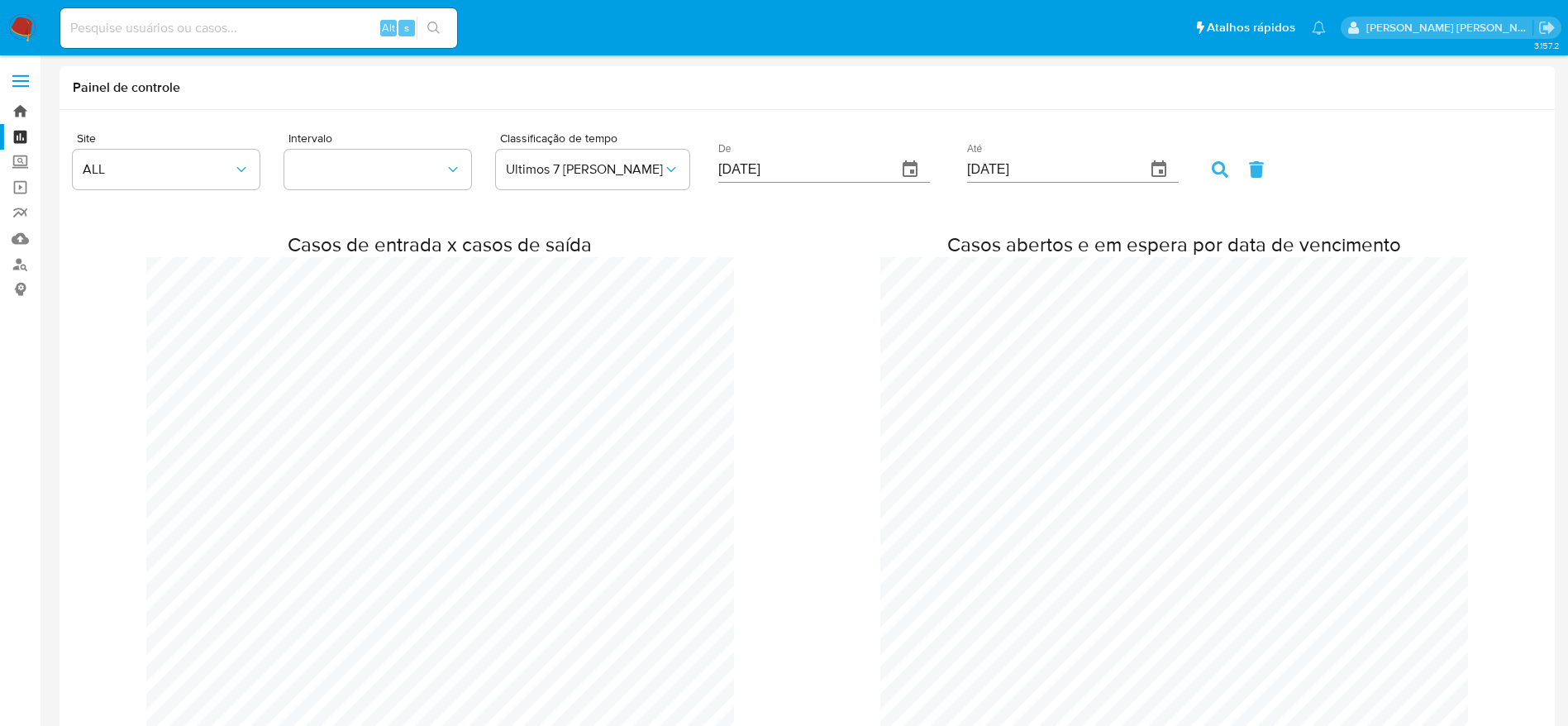
click at [16, 111] on link "Bandeja" at bounding box center [98, 111] width 197 height 25
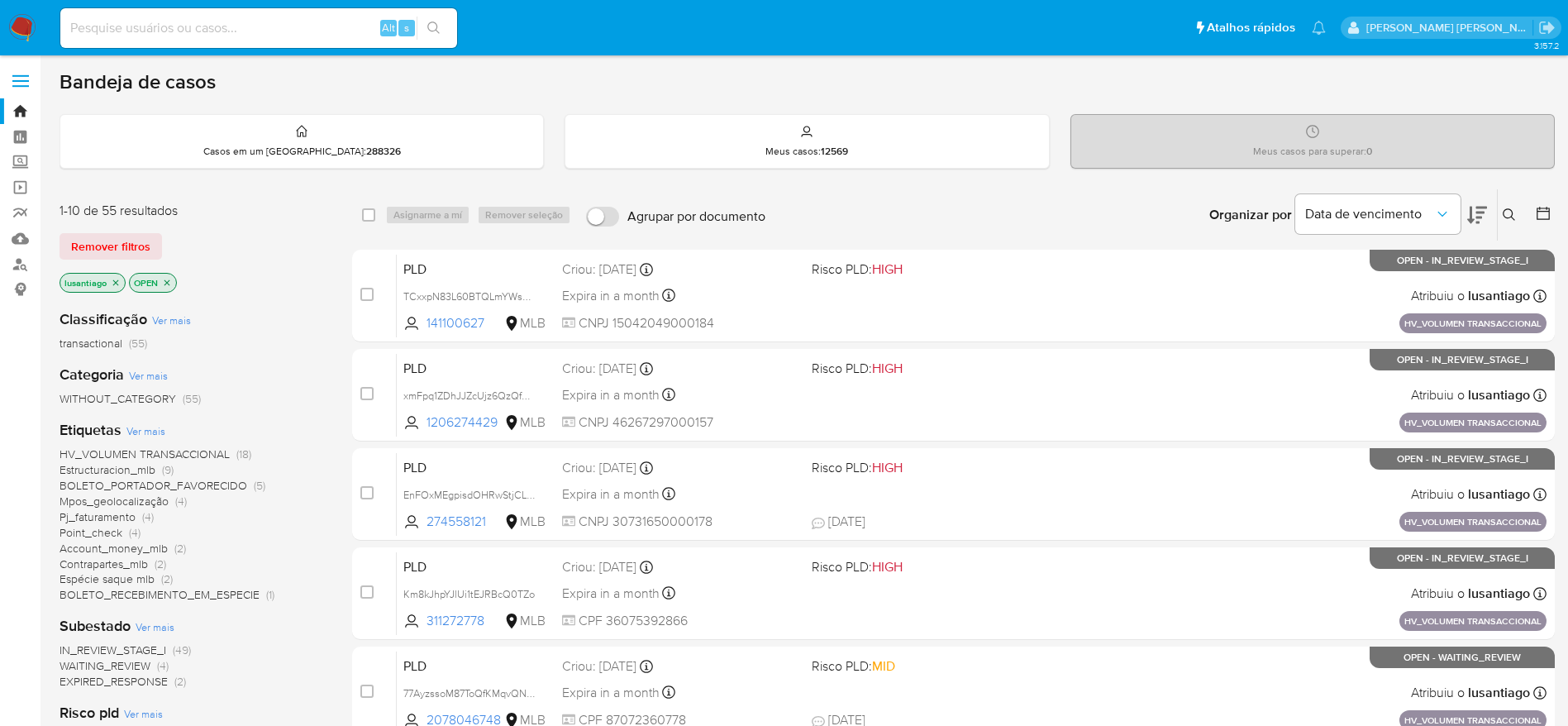
click at [259, 28] on input at bounding box center [258, 28] width 397 height 21
paste input "274558121"
type input "274558121"
click at [426, 19] on button "search-icon" at bounding box center [434, 28] width 34 height 23
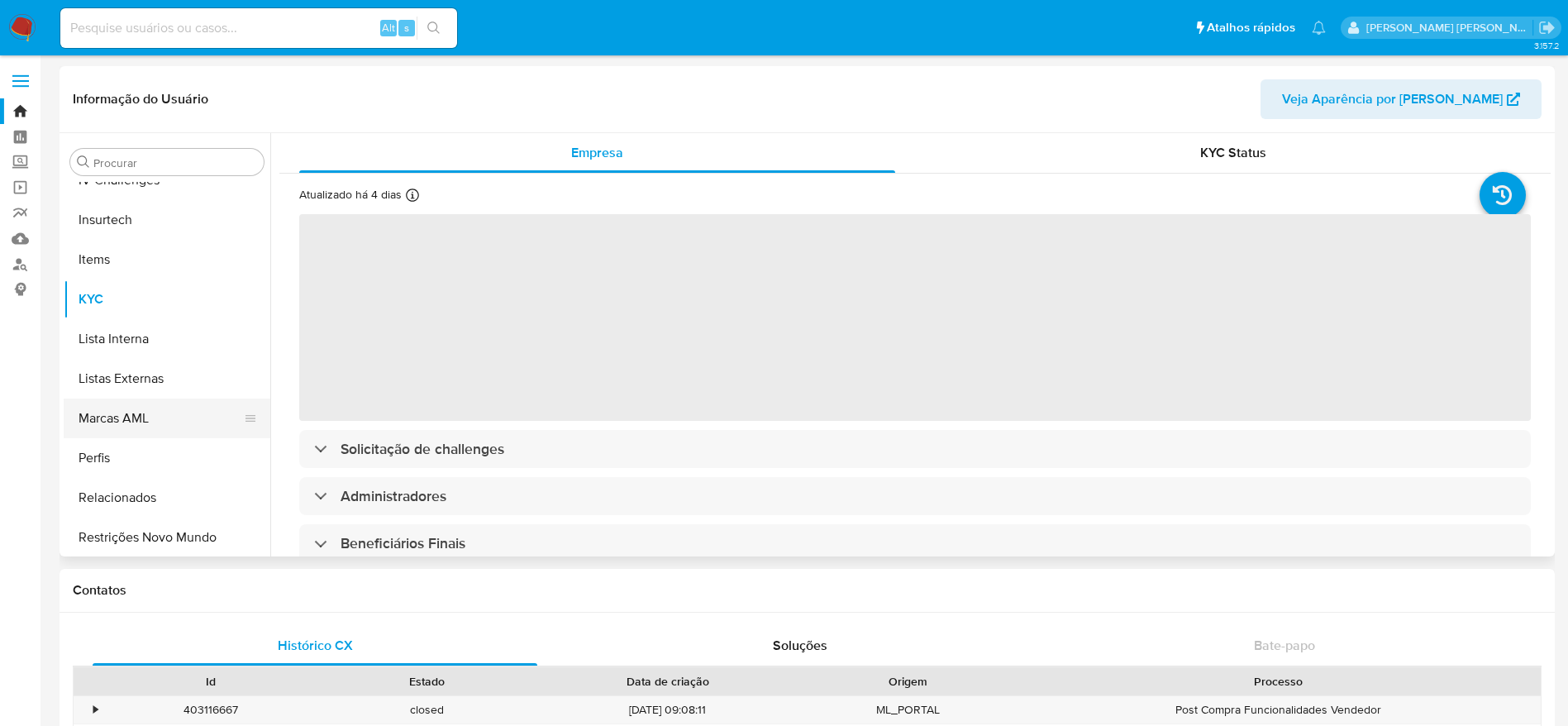
scroll to position [474, 0]
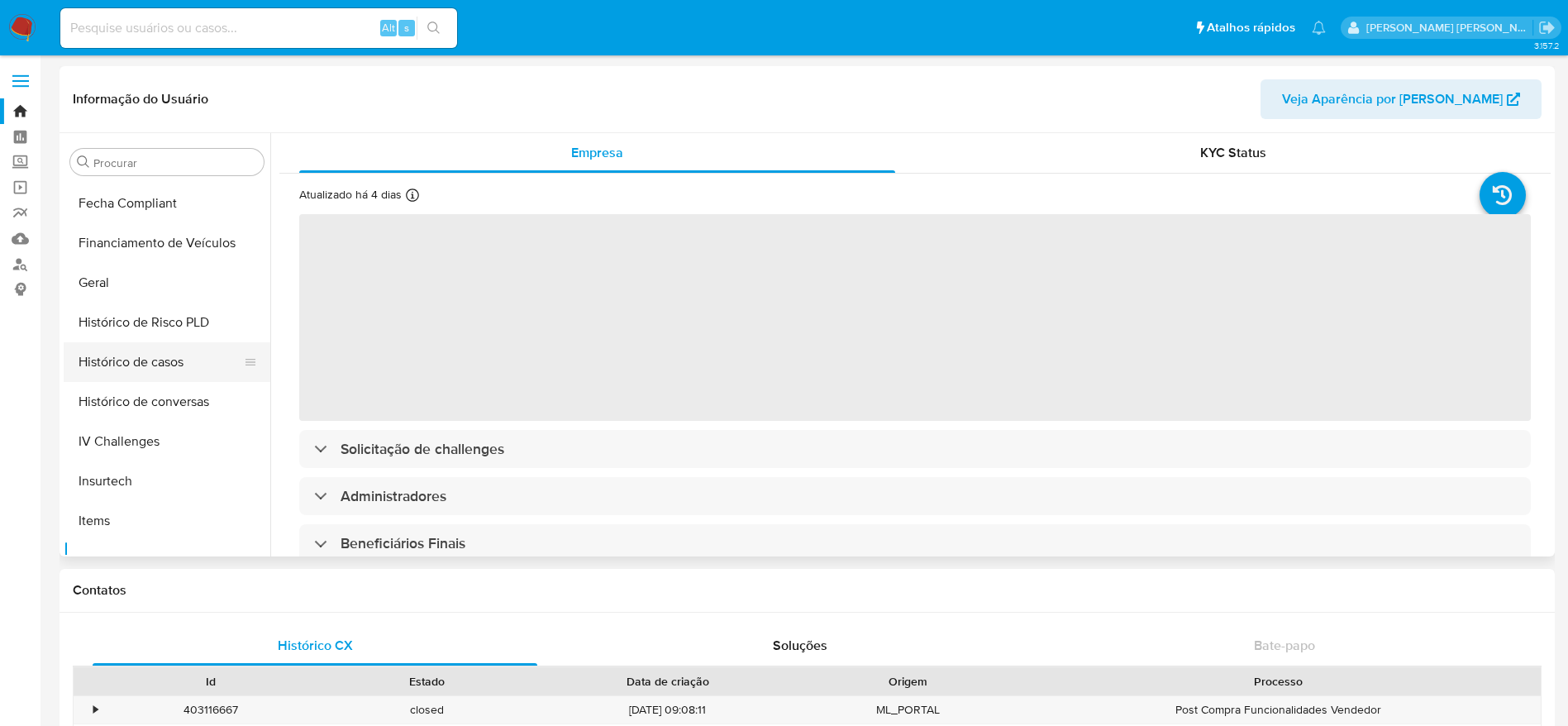
click at [188, 355] on button "Histórico de casos" at bounding box center [160, 361] width 193 height 40
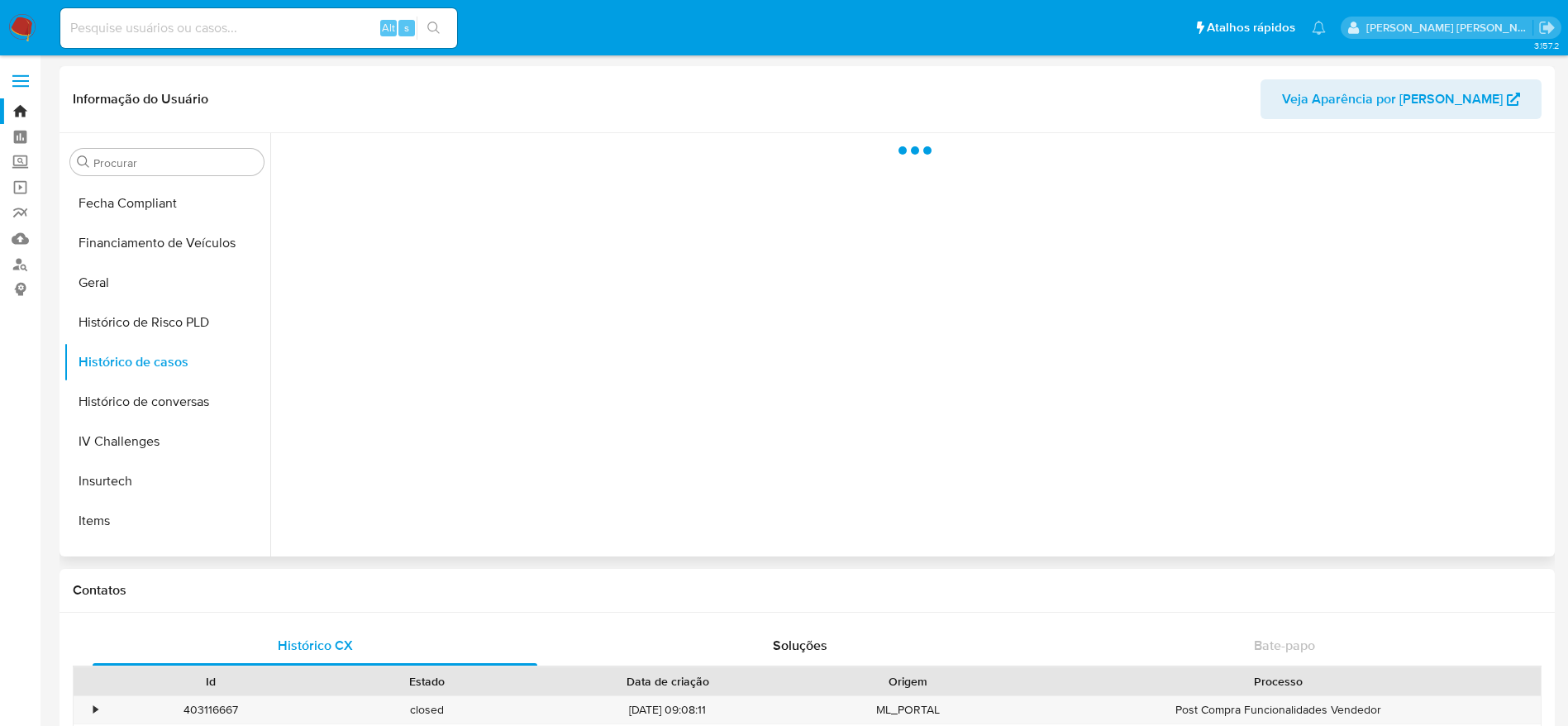
select select "10"
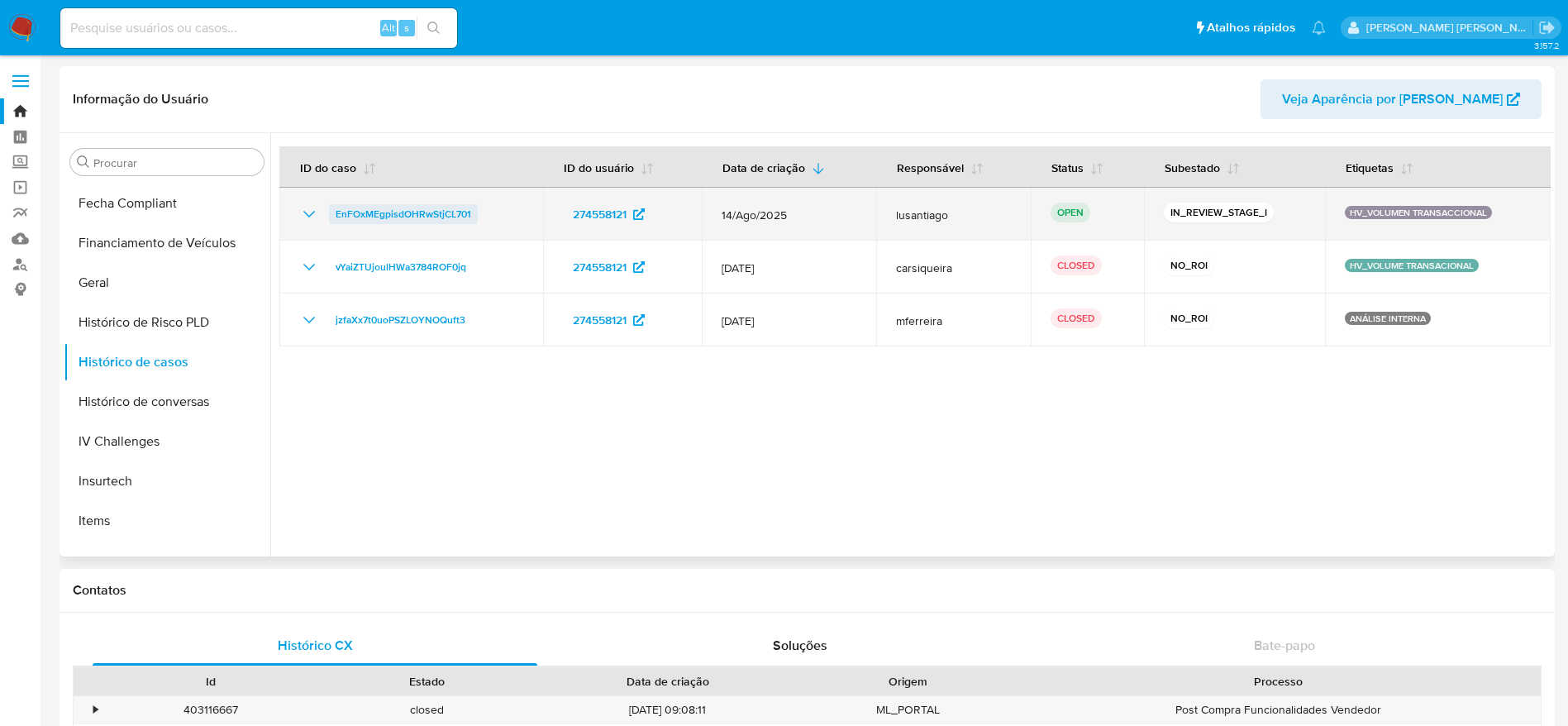
click at [387, 211] on span "EnFOxMEgpisdOHRwStjCL701" at bounding box center [403, 214] width 136 height 20
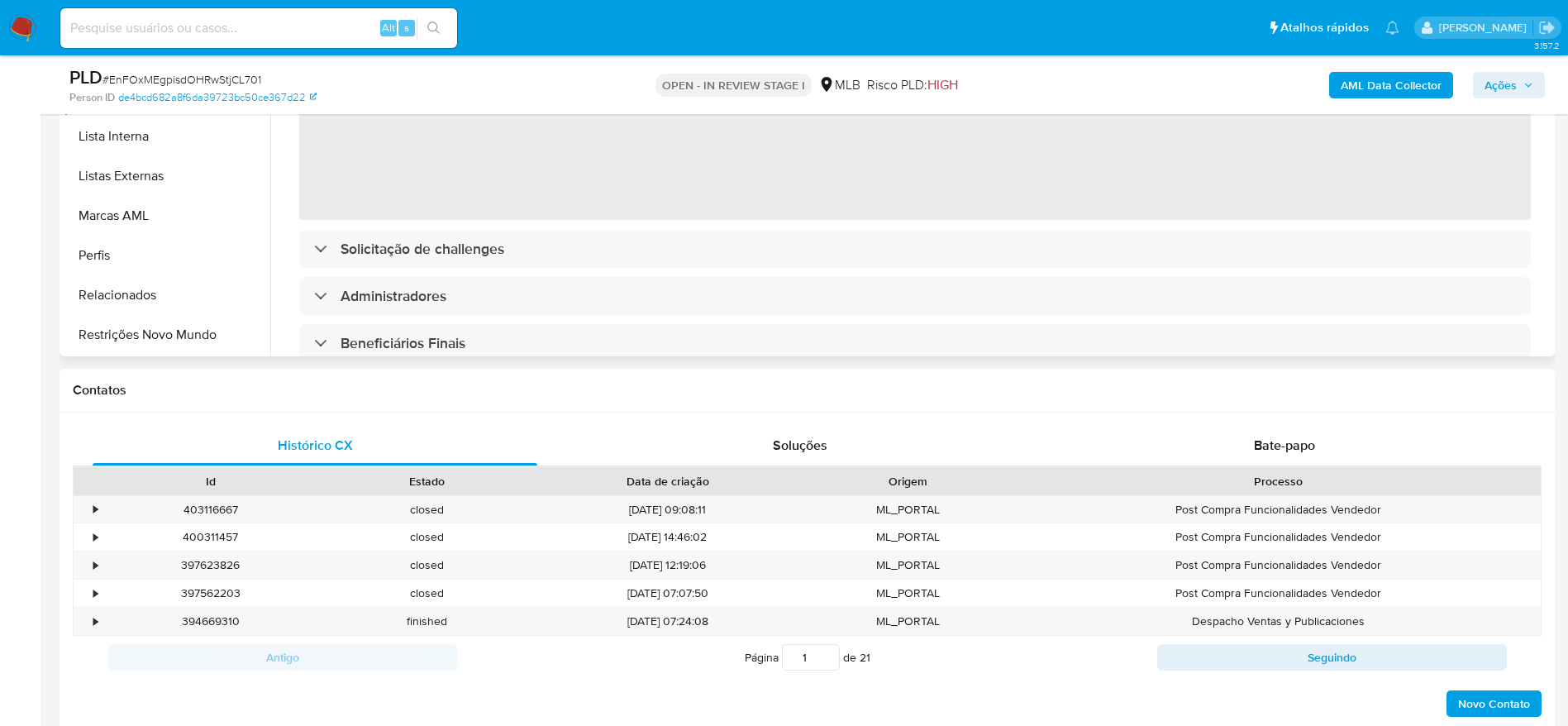
scroll to position [248, 0]
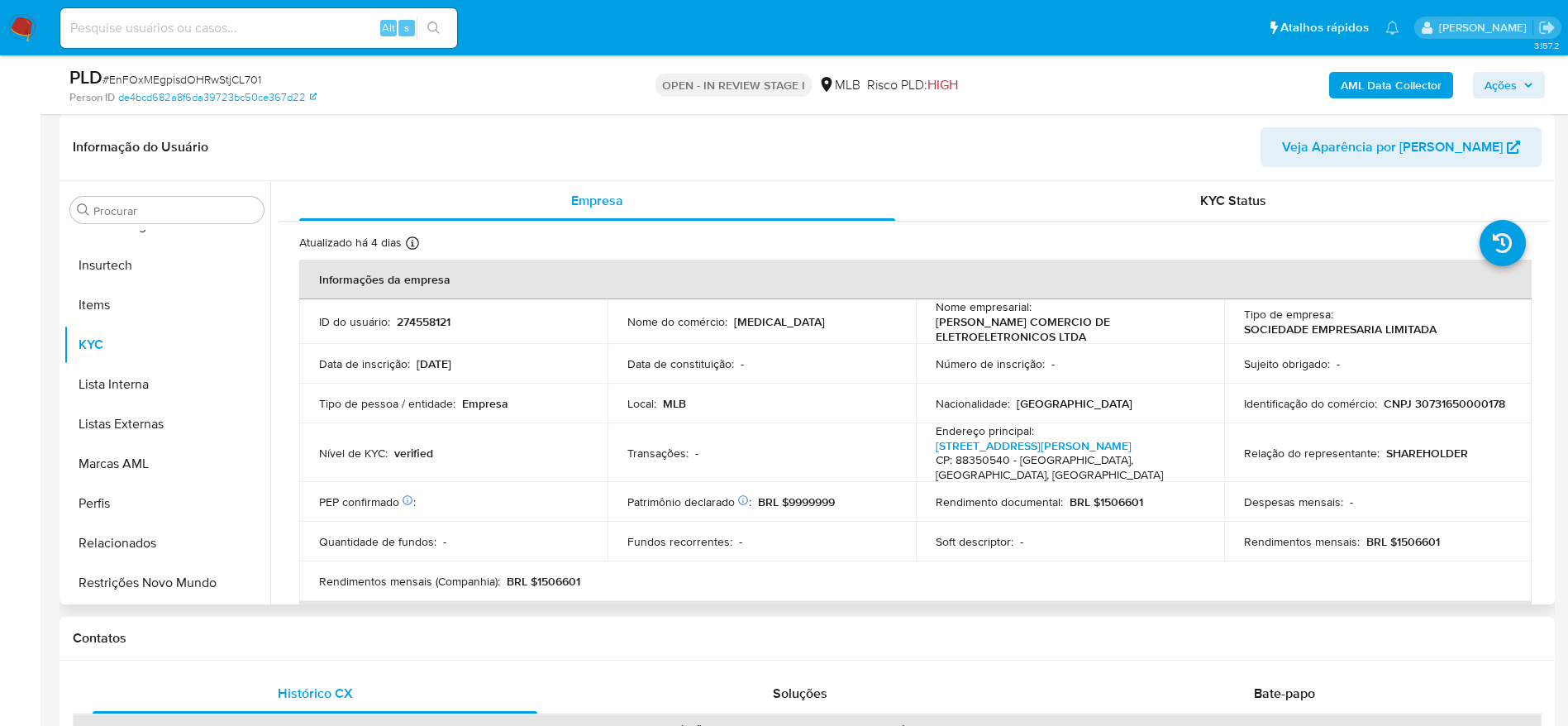
select select "10"
click at [1383, 408] on p "CNPJ 30731650000178" at bounding box center [1444, 404] width 122 height 15
copy p "30731650000178"
click at [1383, 411] on p "CNPJ 30731650000178" at bounding box center [1444, 404] width 122 height 15
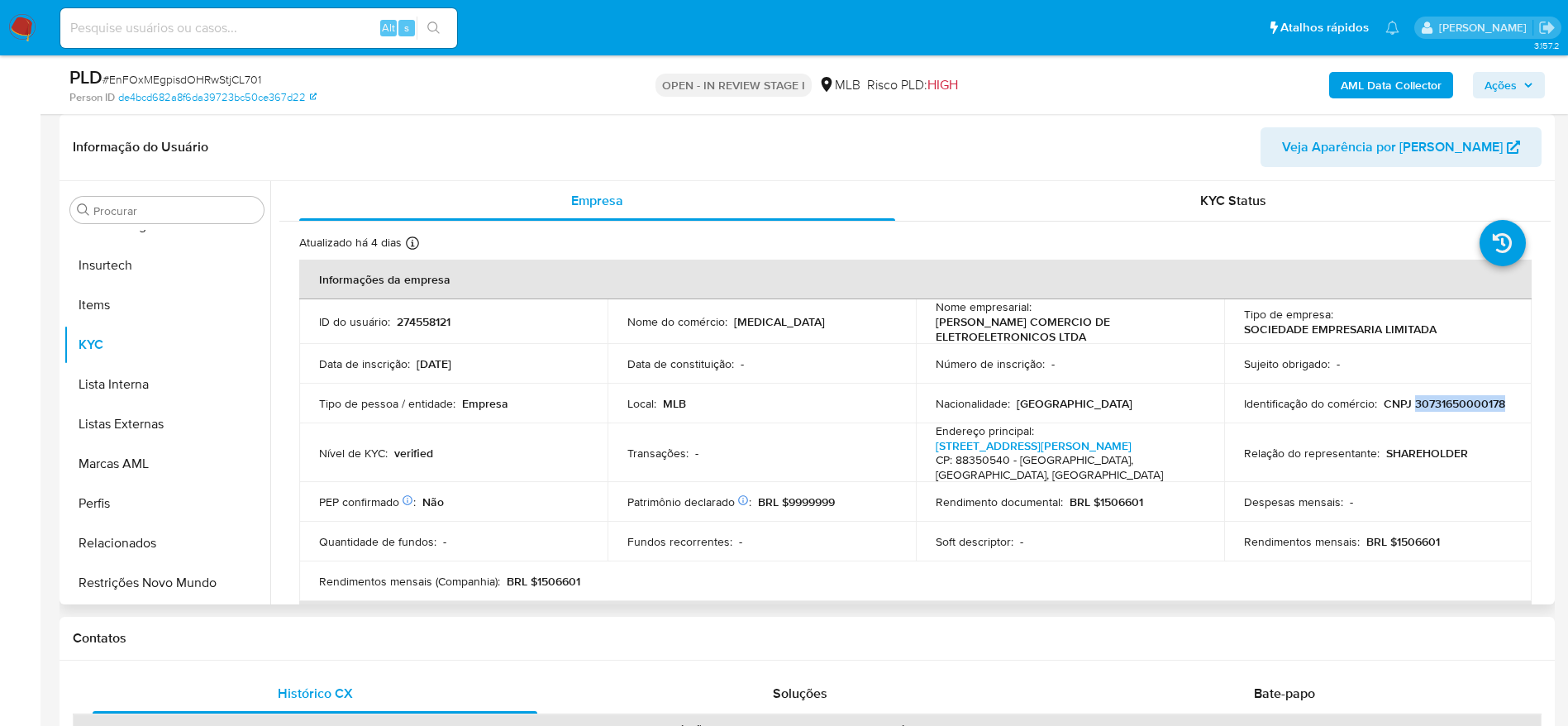
click at [1383, 411] on p "CNPJ 30731650000178" at bounding box center [1444, 404] width 122 height 15
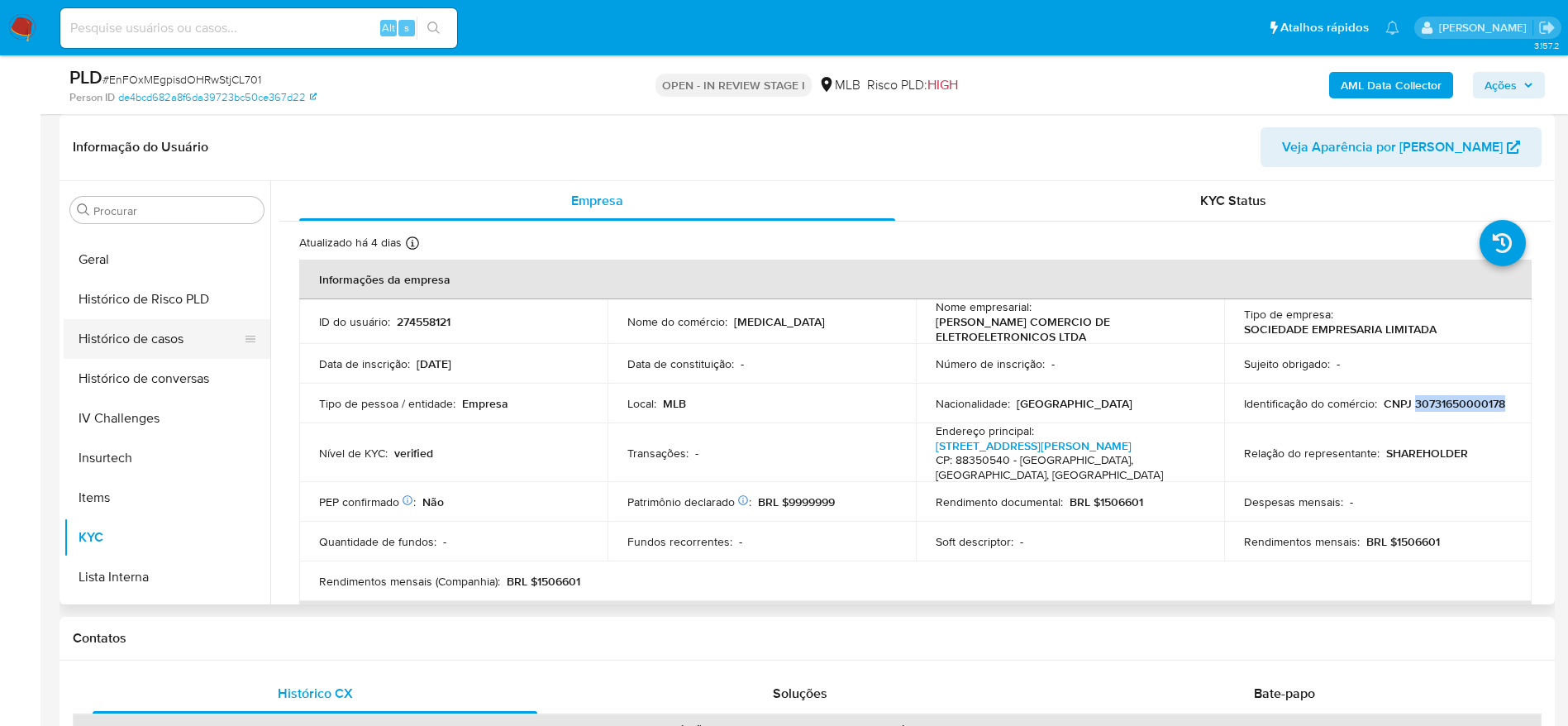
scroll to position [490, 0]
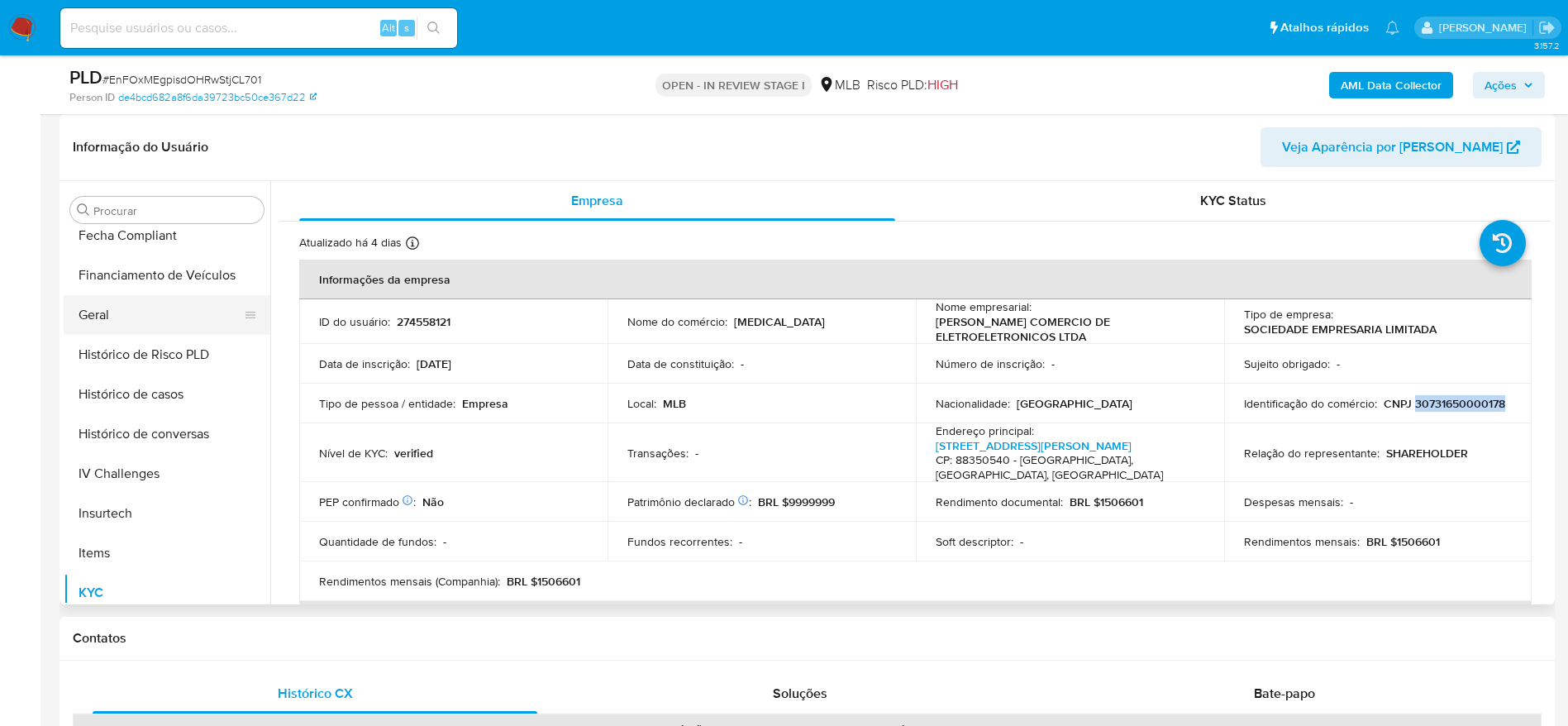
click at [135, 306] on button "Geral" at bounding box center [160, 315] width 193 height 40
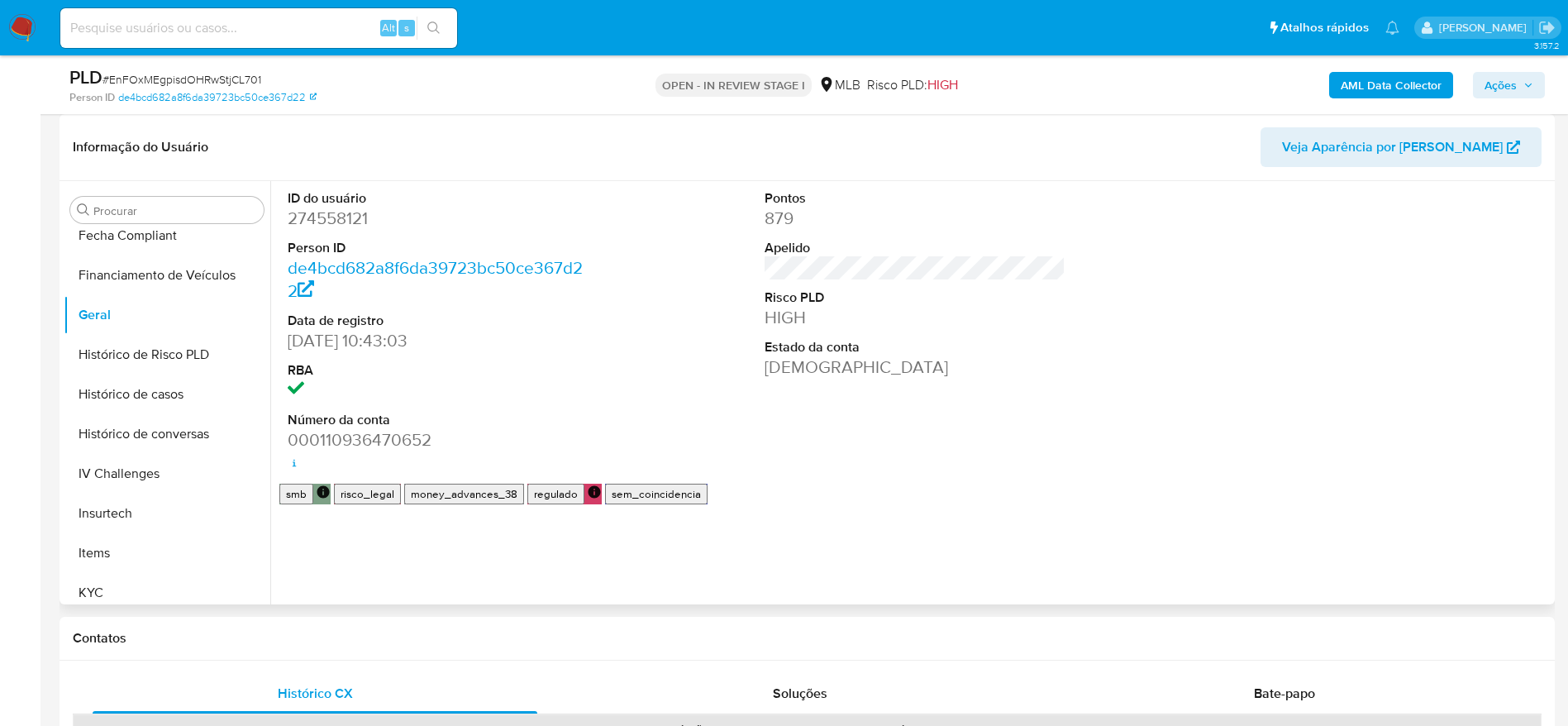
drag, startPoint x: 587, startPoint y: 463, endPoint x: 447, endPoint y: 561, distance: 170.9
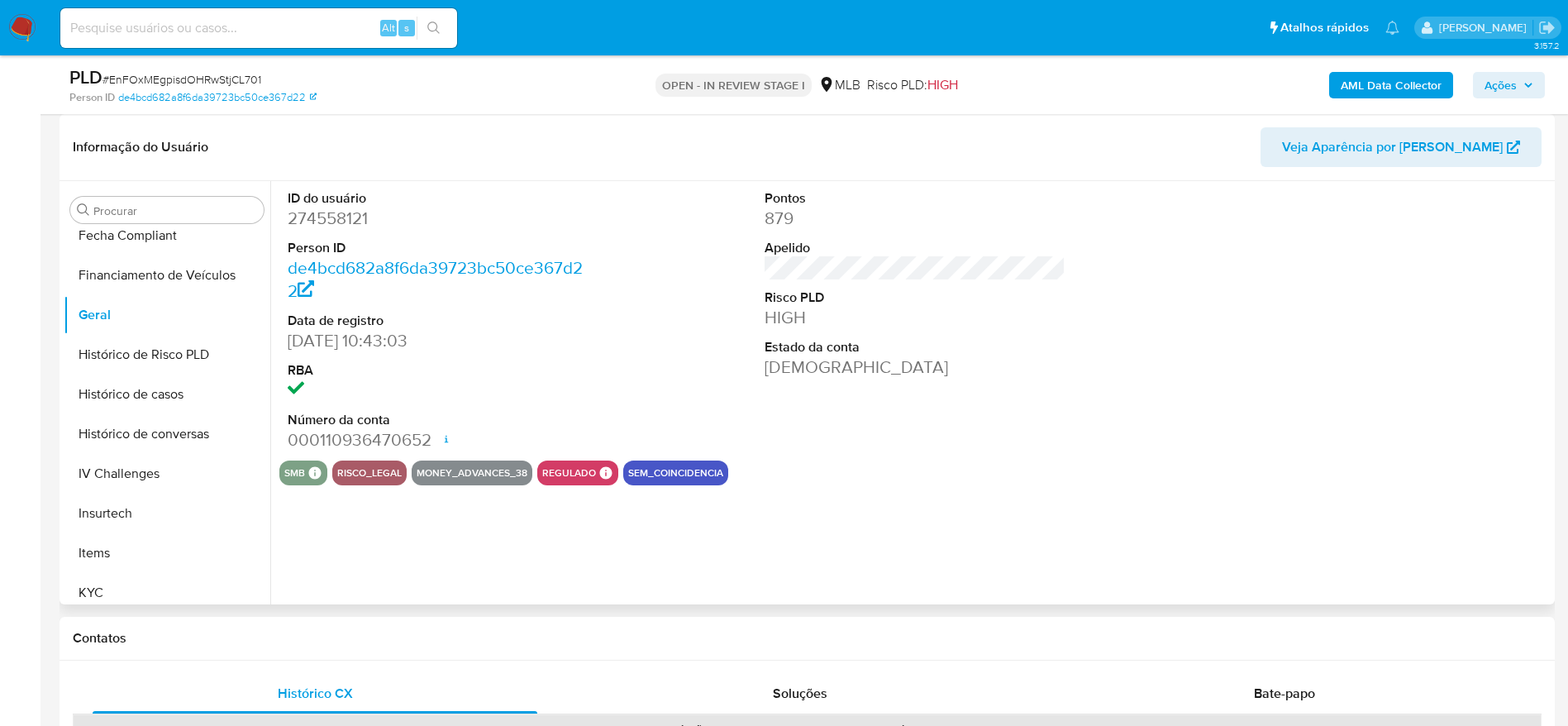
click at [447, 561] on div "ID do usuário 274558121 Person ID de4bcd682a8f6da39723bc50ce367d22 Data de regi…" at bounding box center [910, 392] width 1280 height 423
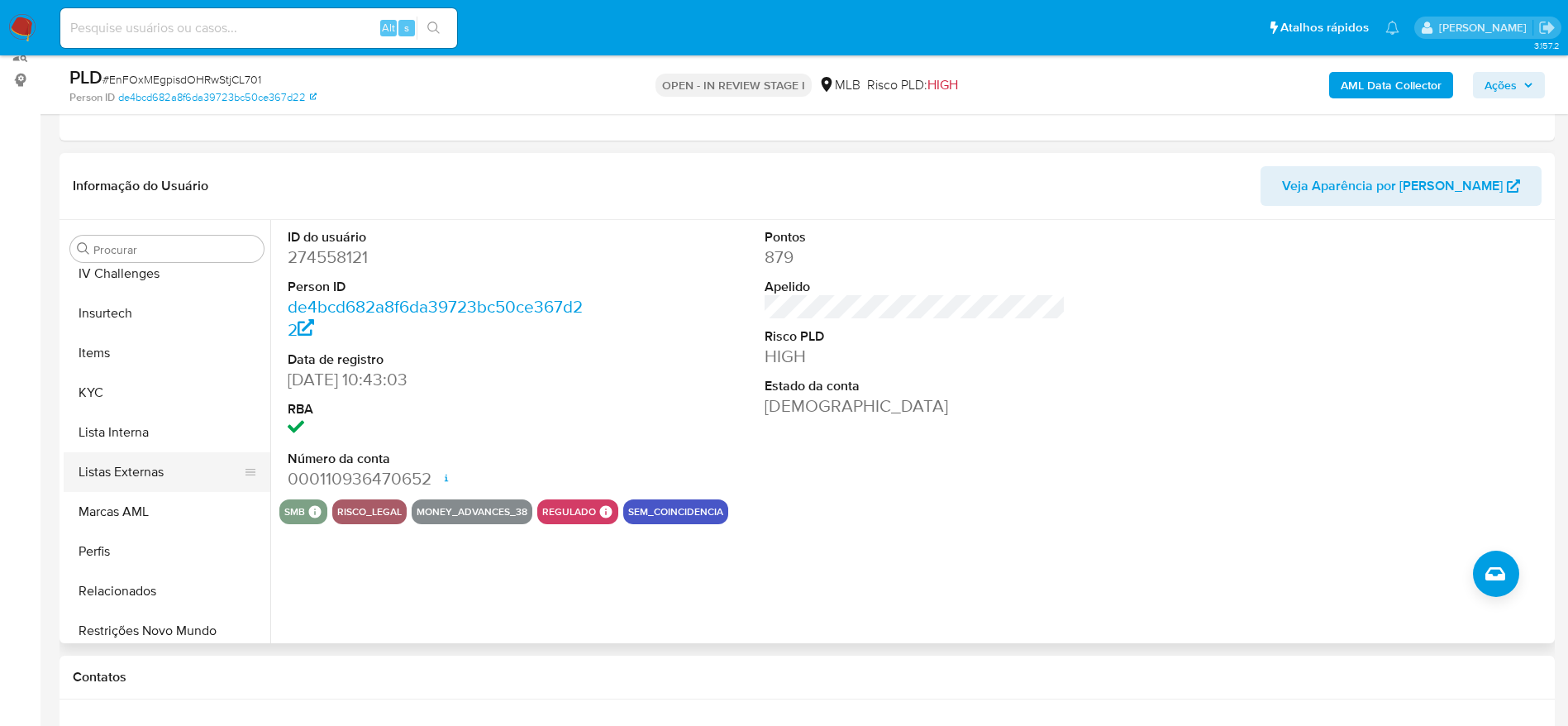
scroll to position [739, 0]
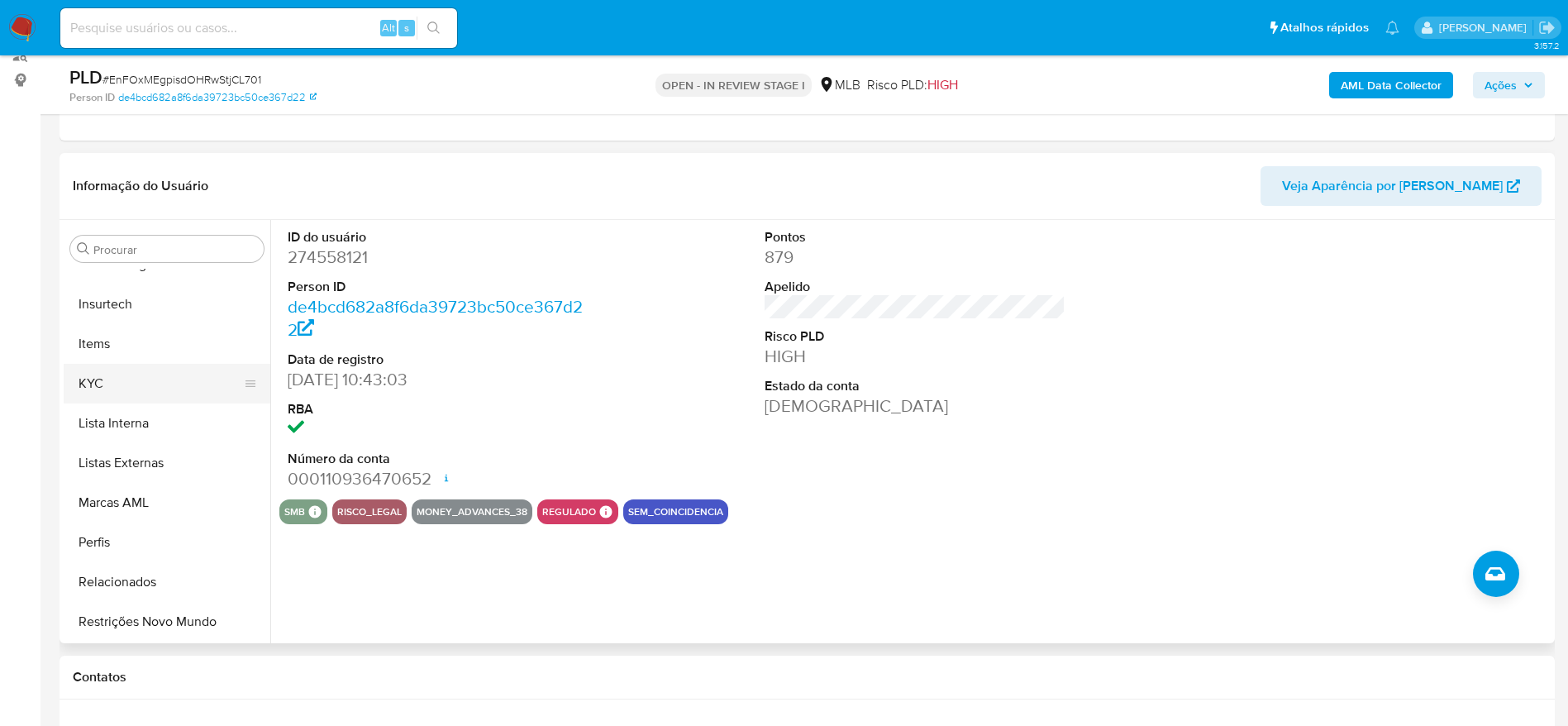
click at [99, 379] on button "KYC" at bounding box center [160, 383] width 193 height 40
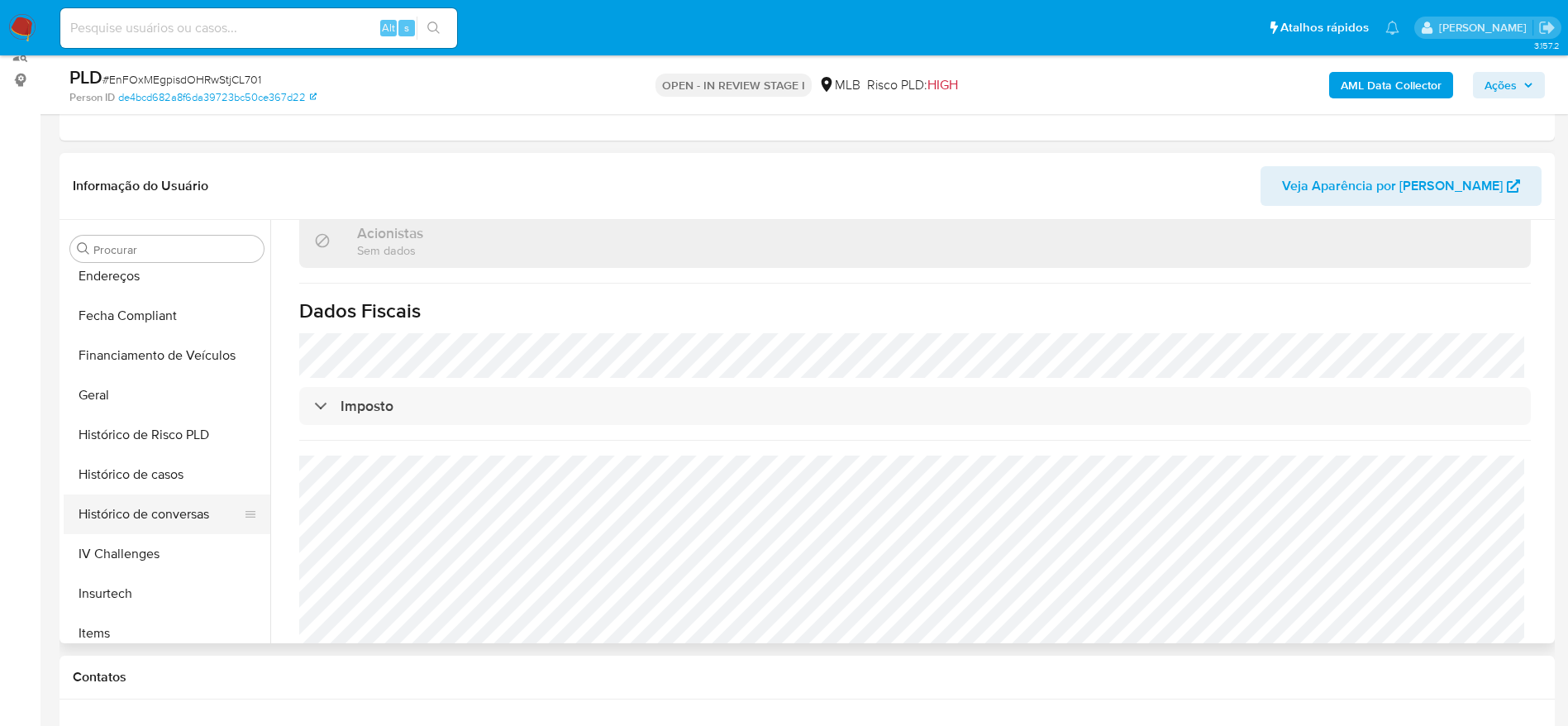
scroll to position [366, 0]
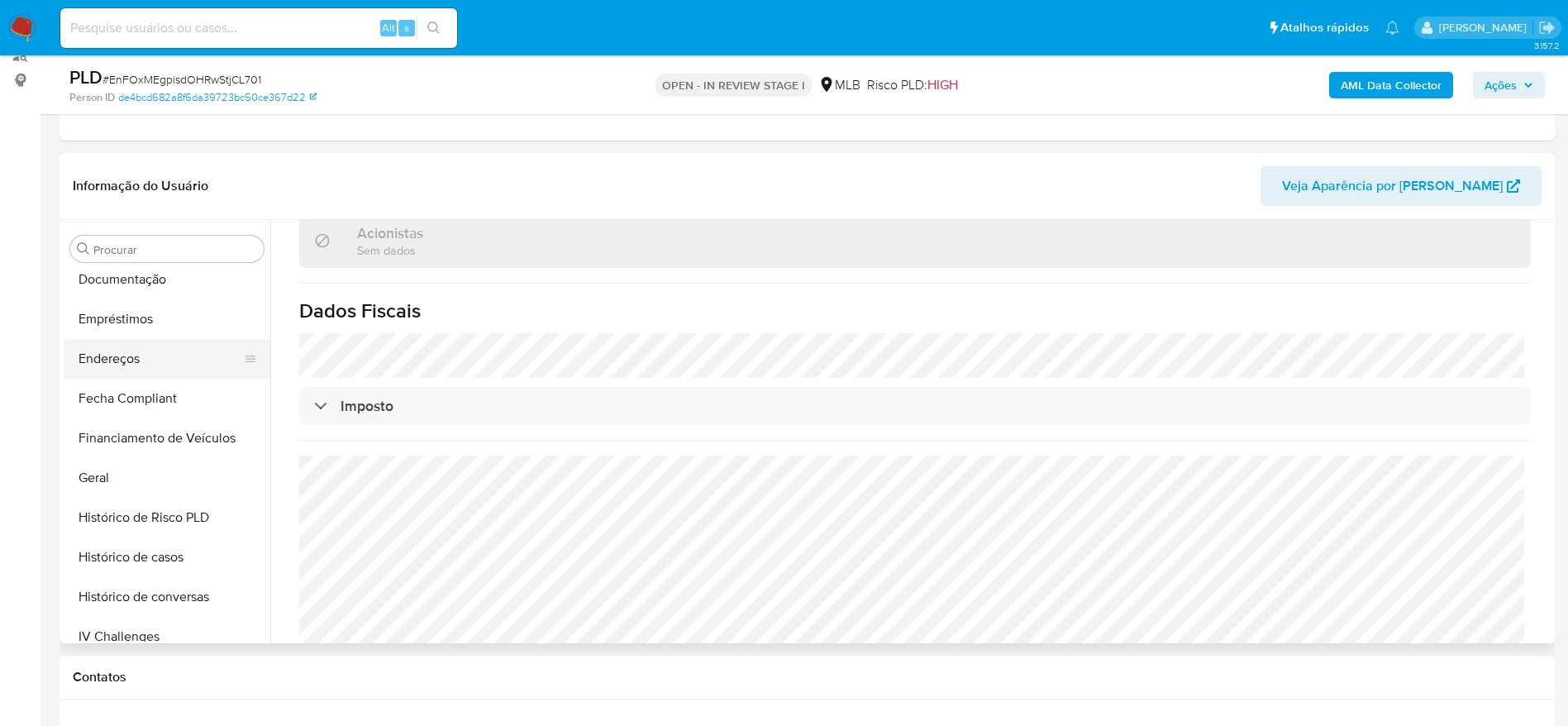
drag, startPoint x: 128, startPoint y: 349, endPoint x: 137, endPoint y: 355, distance: 10.8
click at [128, 349] on button "Endereços" at bounding box center [160, 359] width 193 height 40
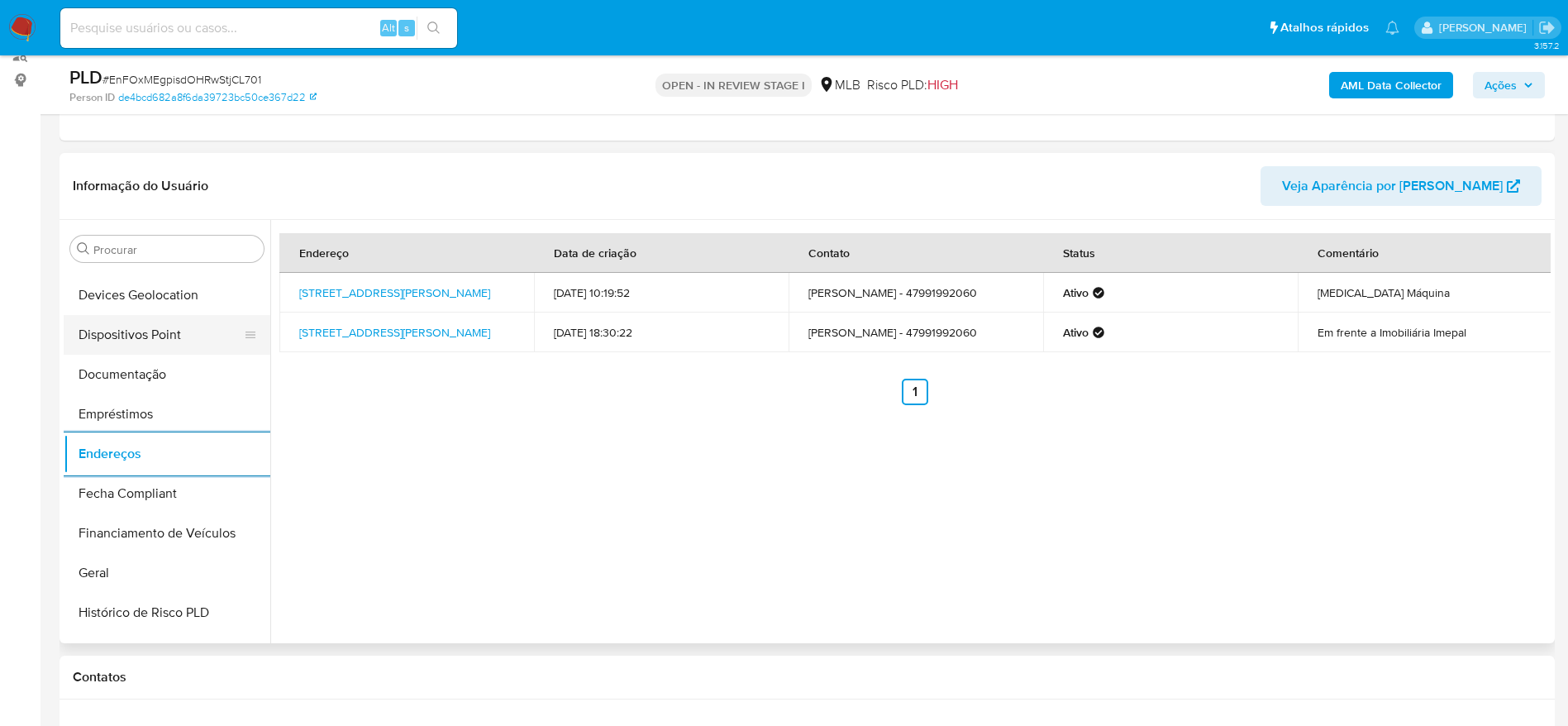
scroll to position [118, 0]
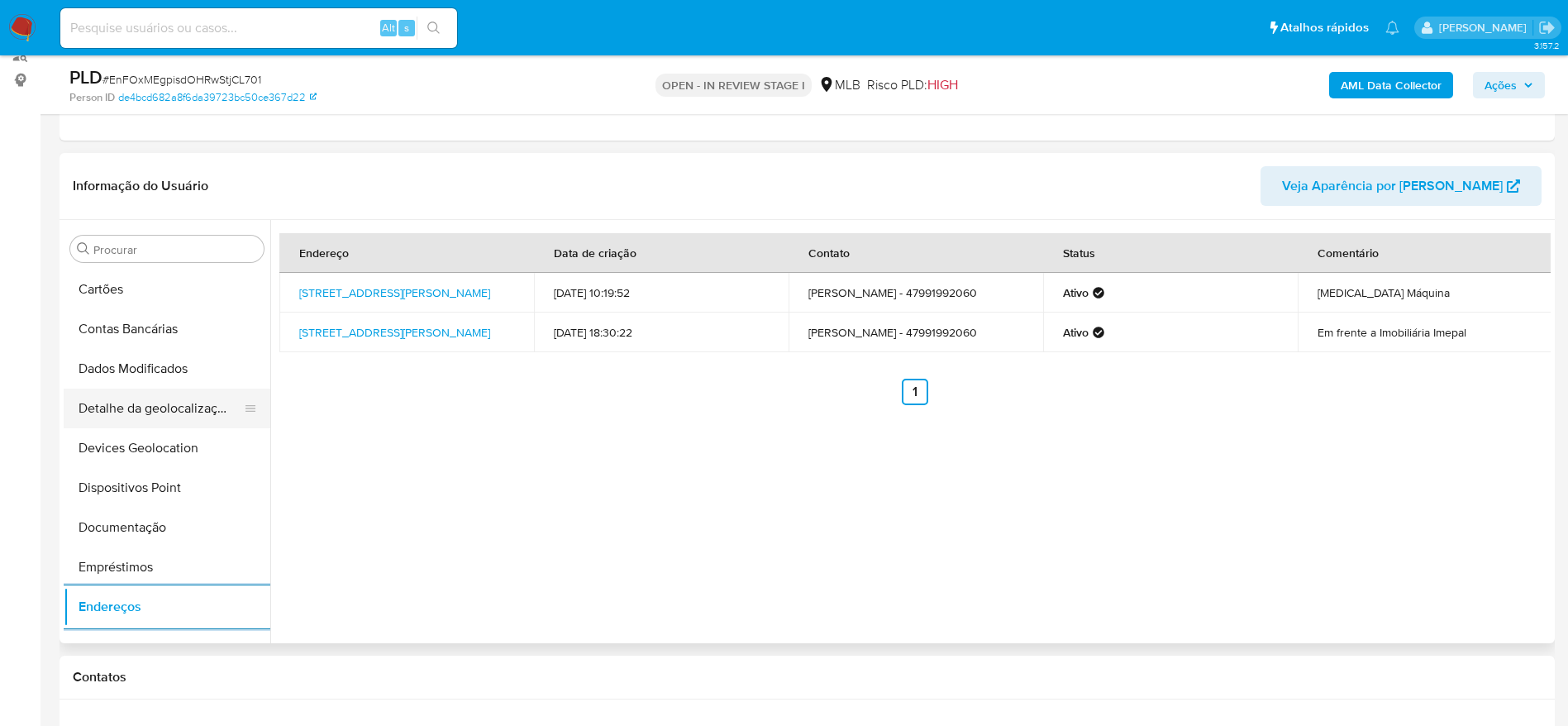
click at [162, 413] on button "Detalhe da geolocalização" at bounding box center [160, 408] width 193 height 40
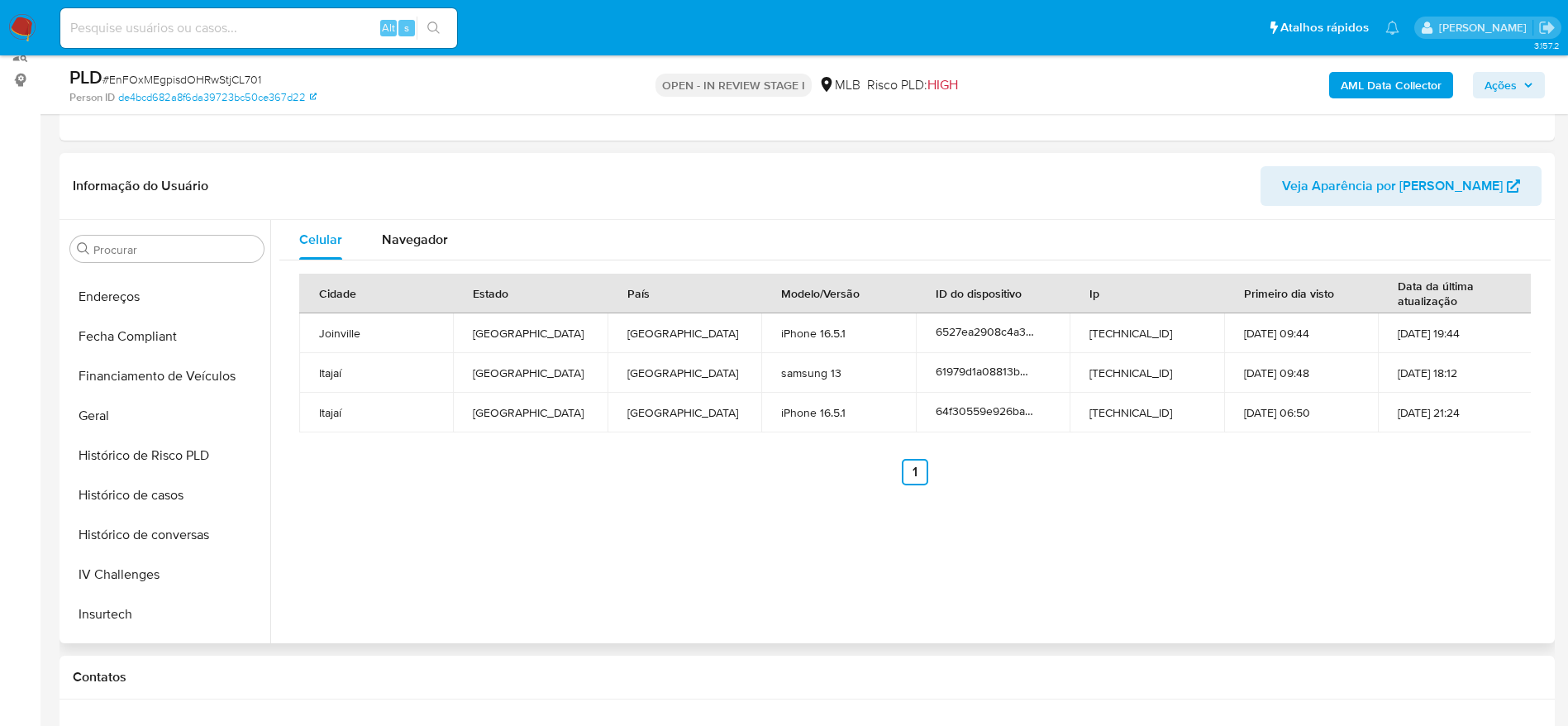
scroll to position [739, 0]
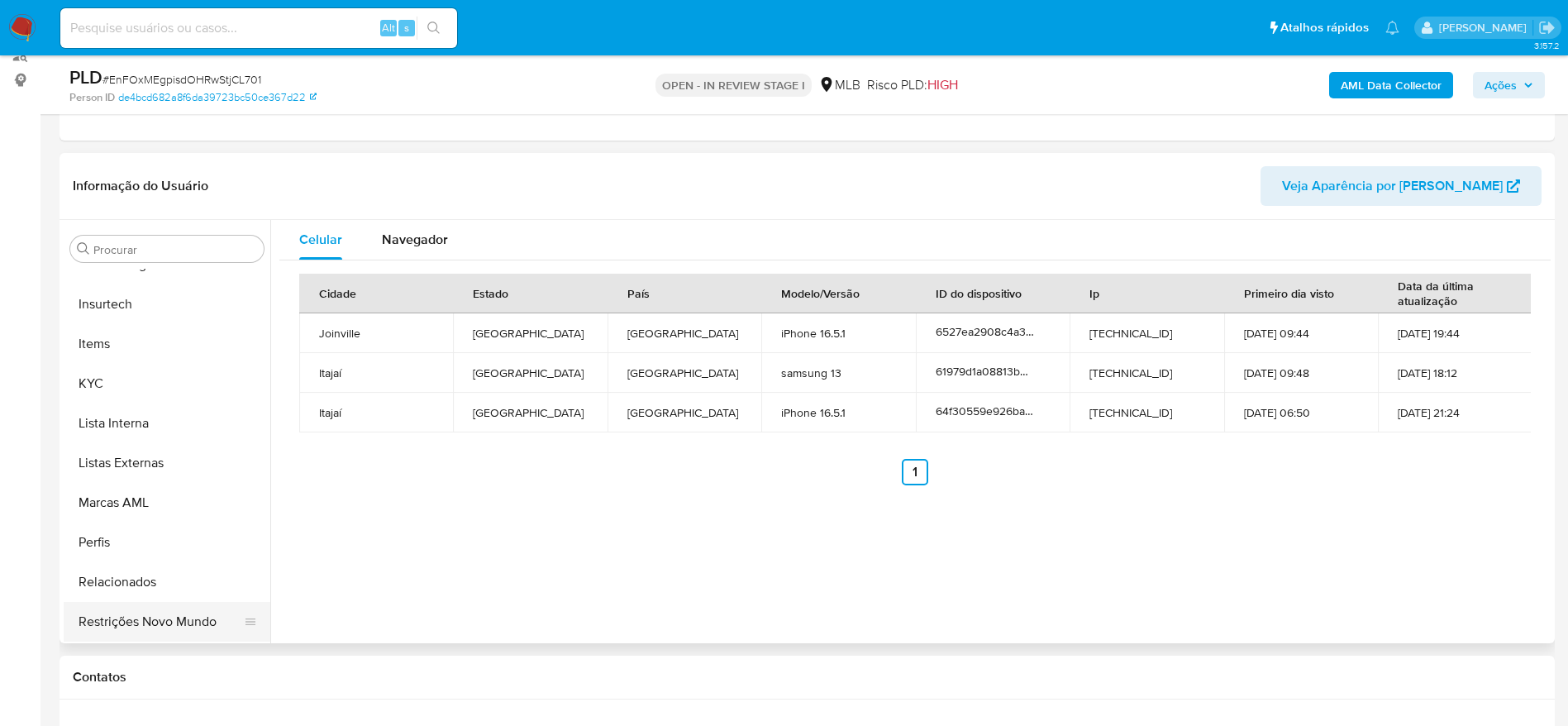
click at [160, 615] on button "Restrições Novo Mundo" at bounding box center [160, 621] width 193 height 40
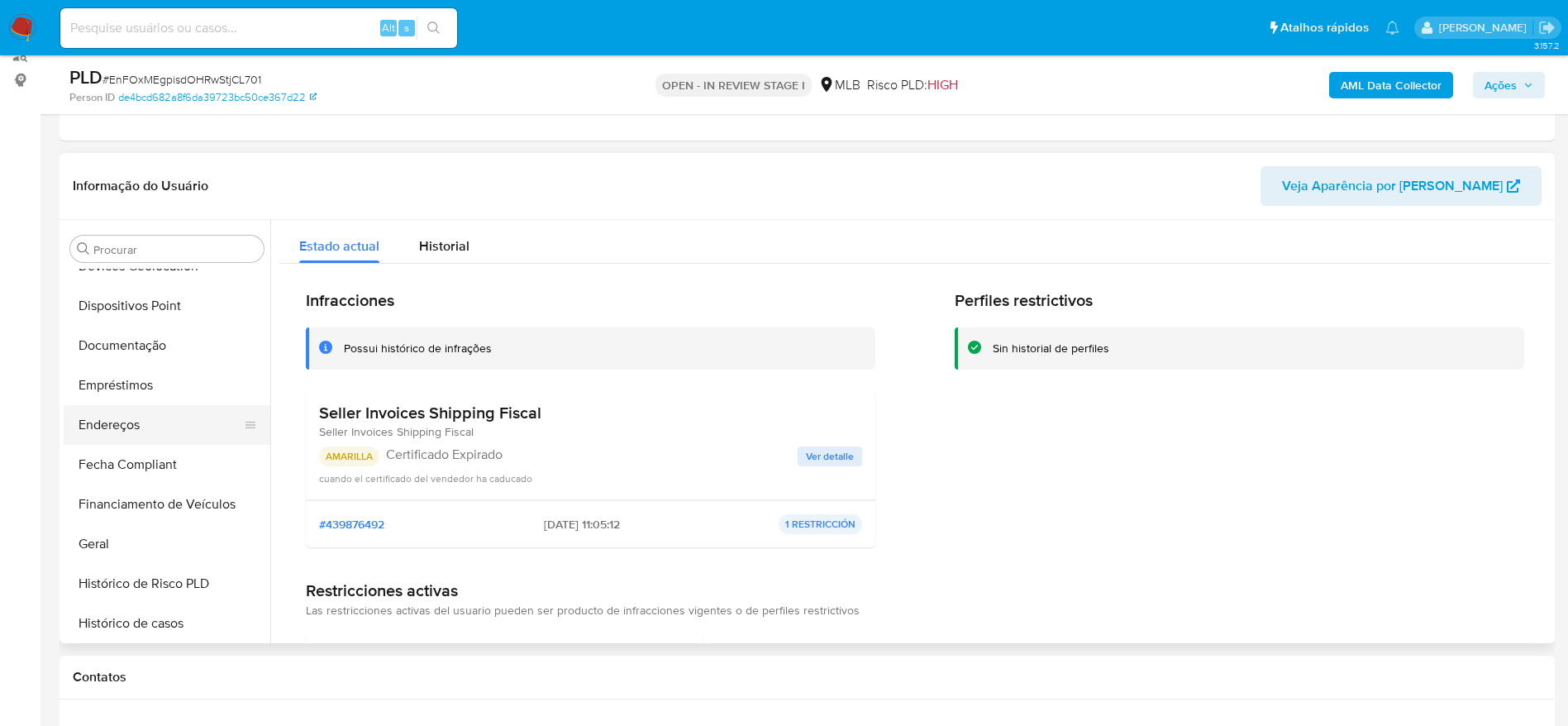
scroll to position [242, 0]
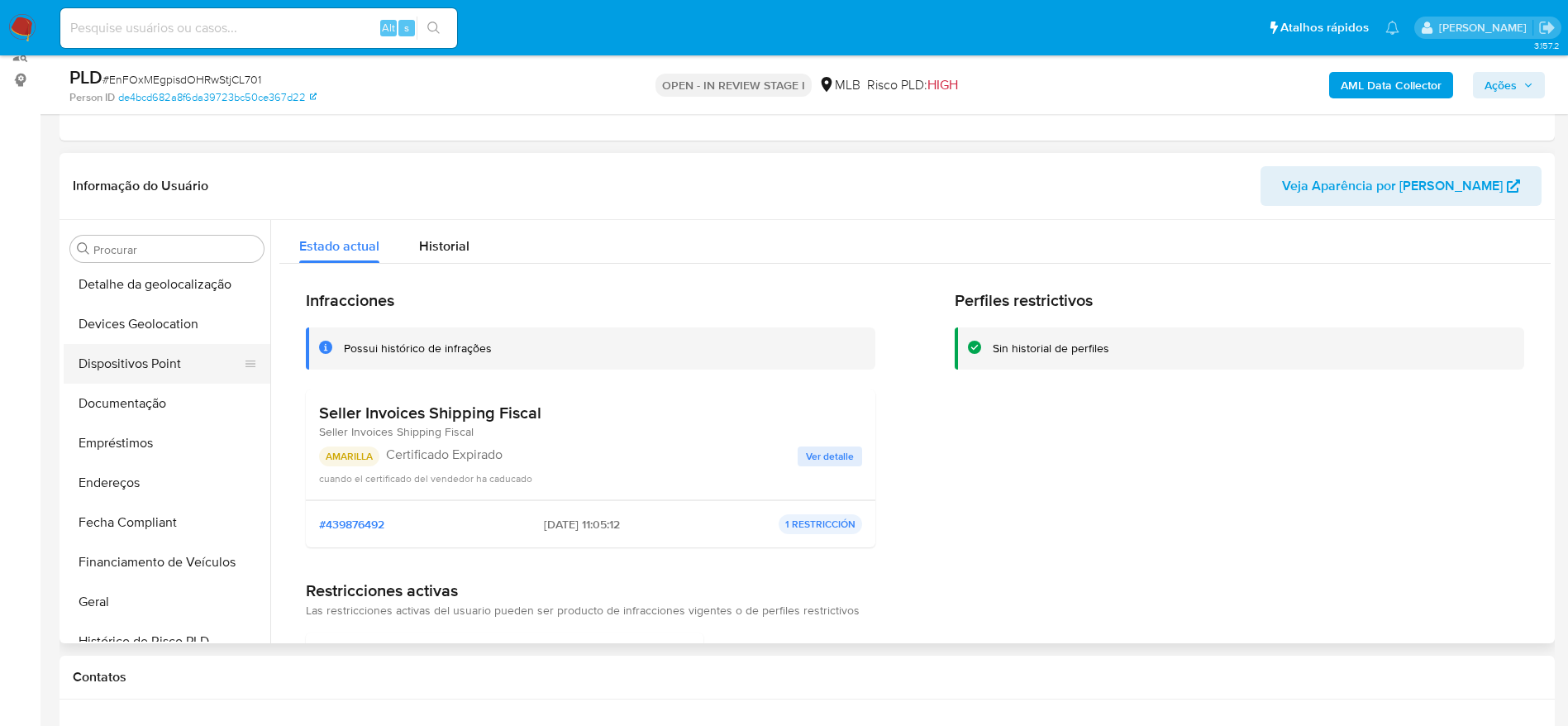
click at [142, 367] on button "Dispositivos Point" at bounding box center [160, 363] width 193 height 40
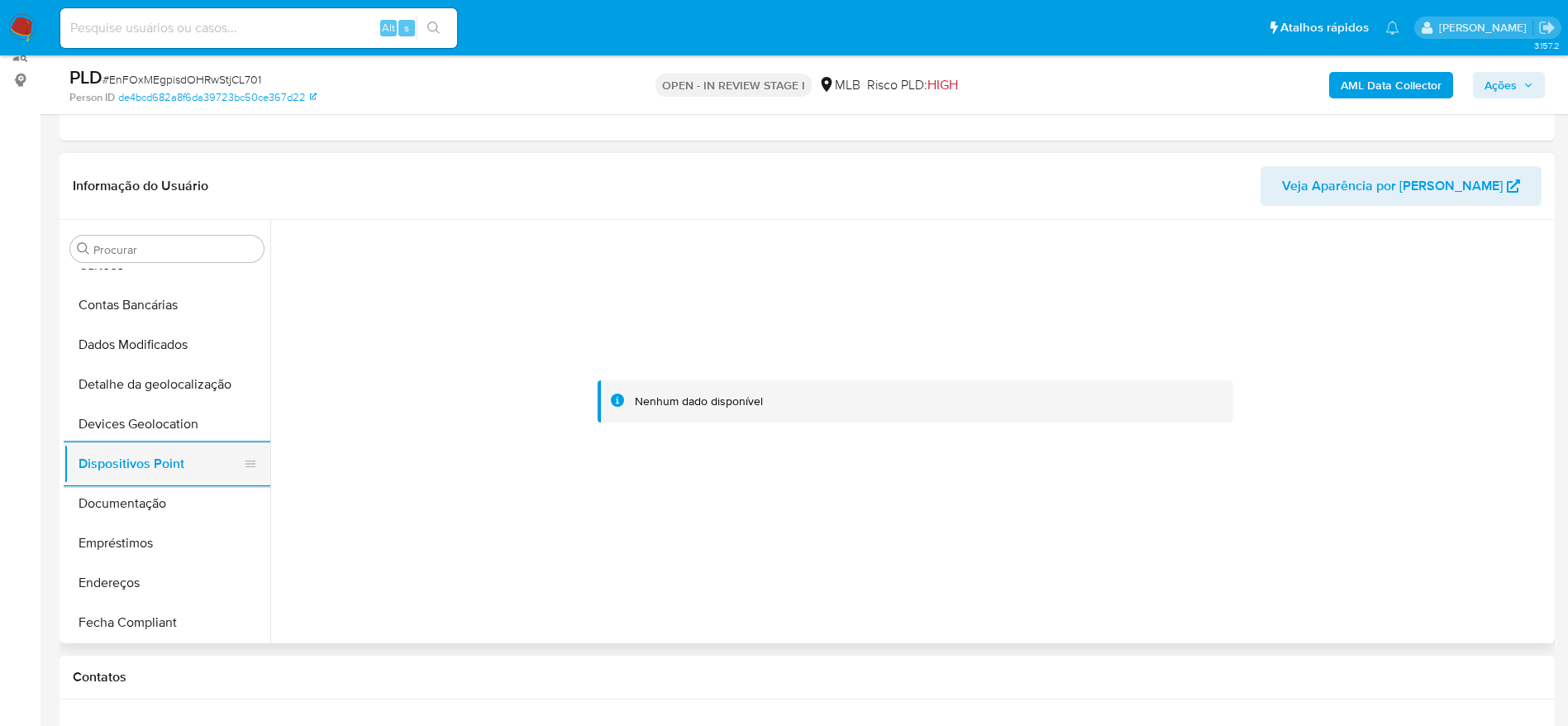
scroll to position [118, 0]
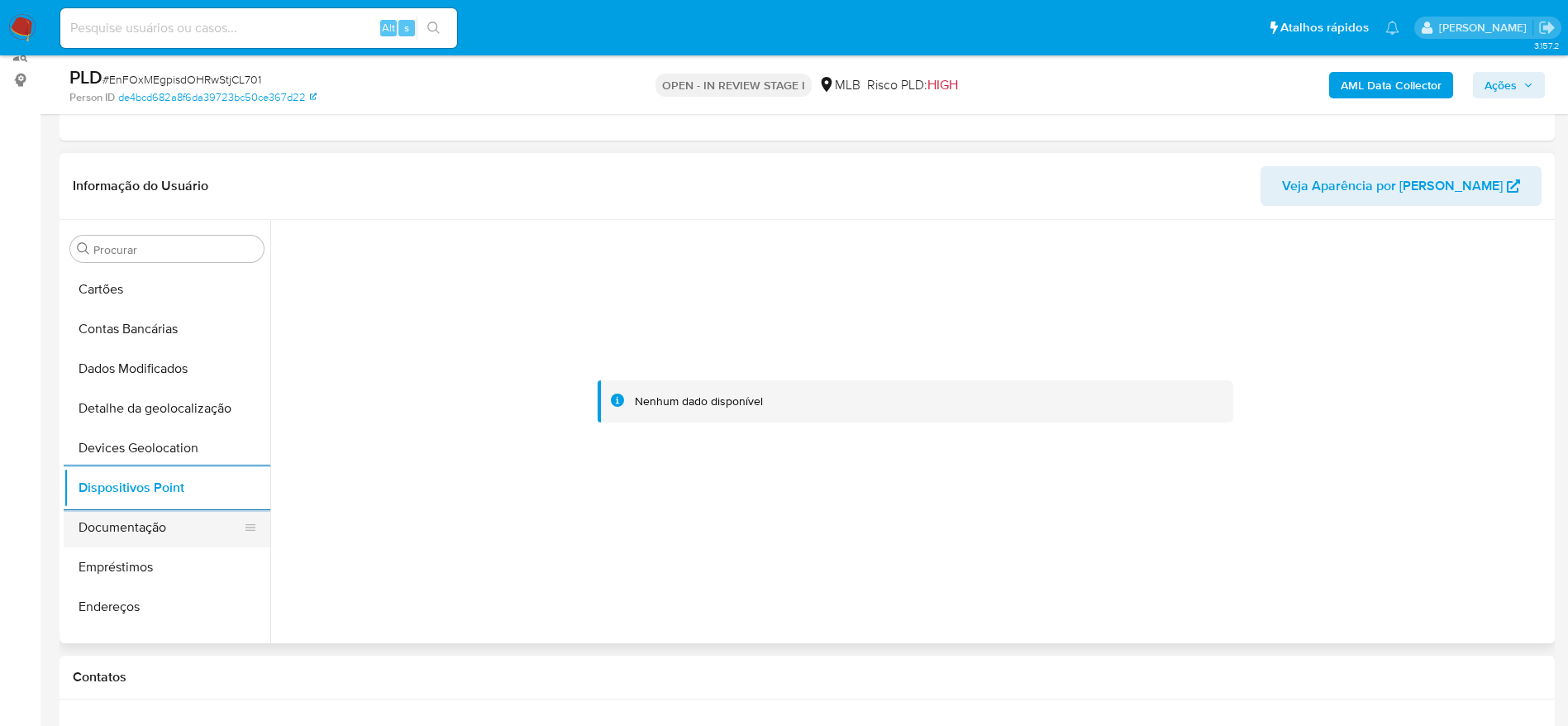
click at [161, 532] on button "Documentação" at bounding box center [160, 527] width 193 height 40
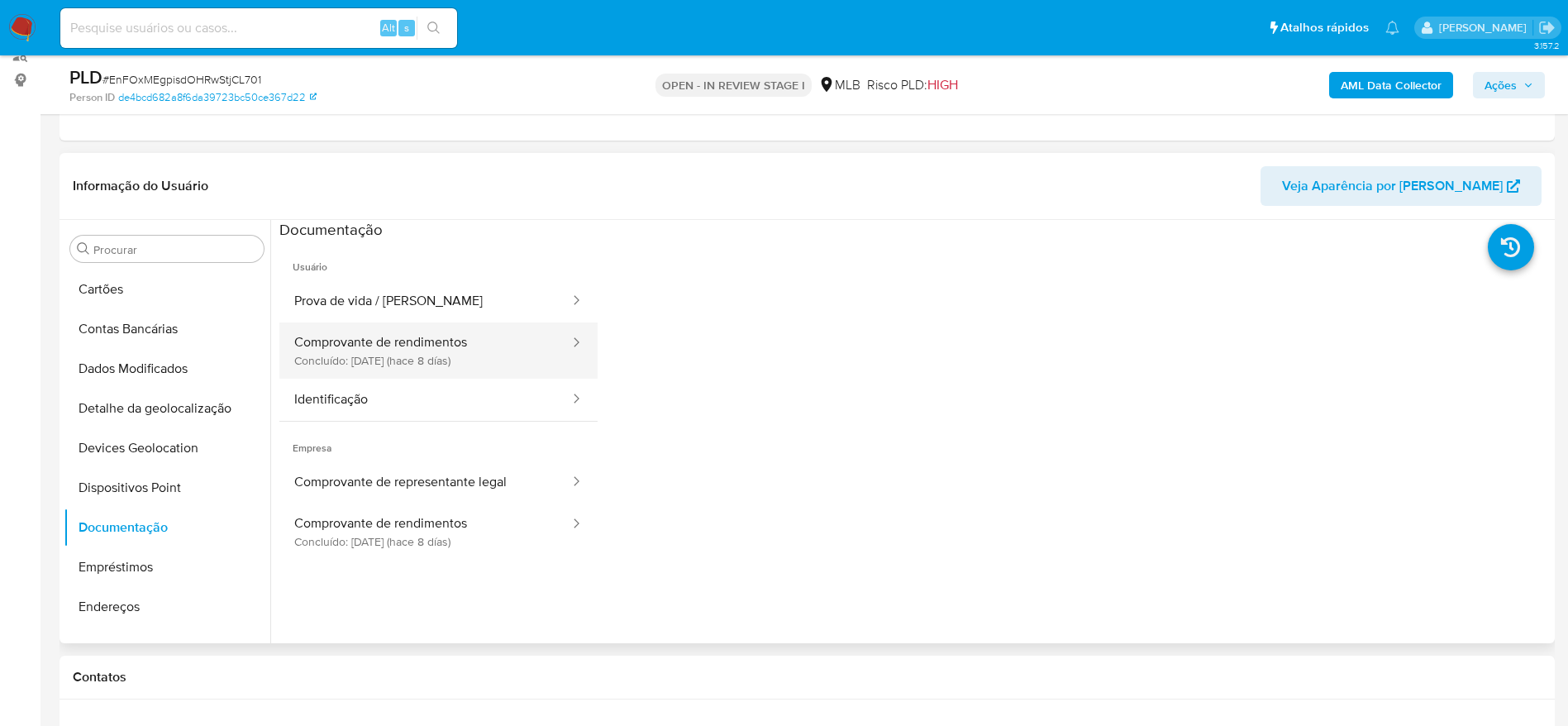
click at [462, 349] on button "Comprovante de rendimentos Concluído: 25/08/2025 (hace 8 días)" at bounding box center [425, 350] width 292 height 57
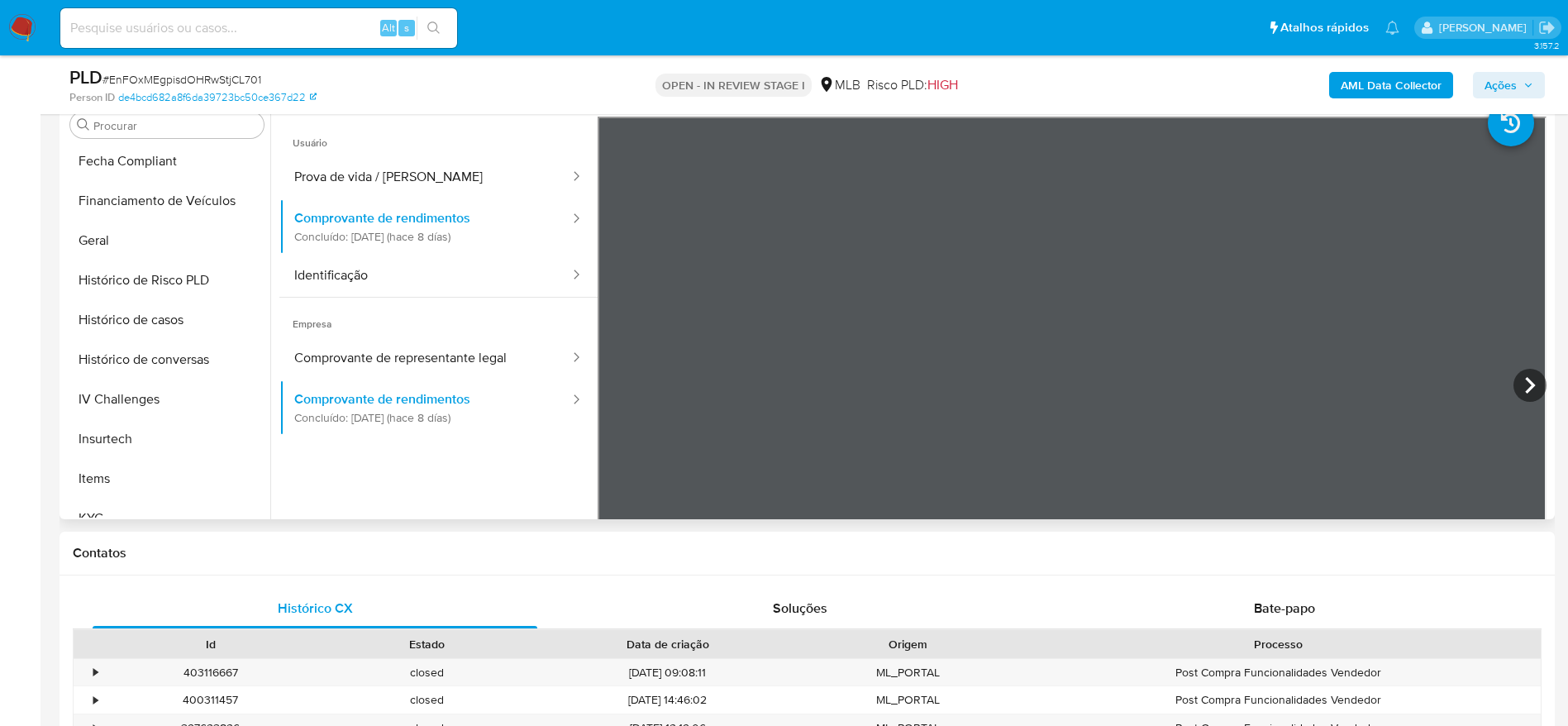
scroll to position [490, 0]
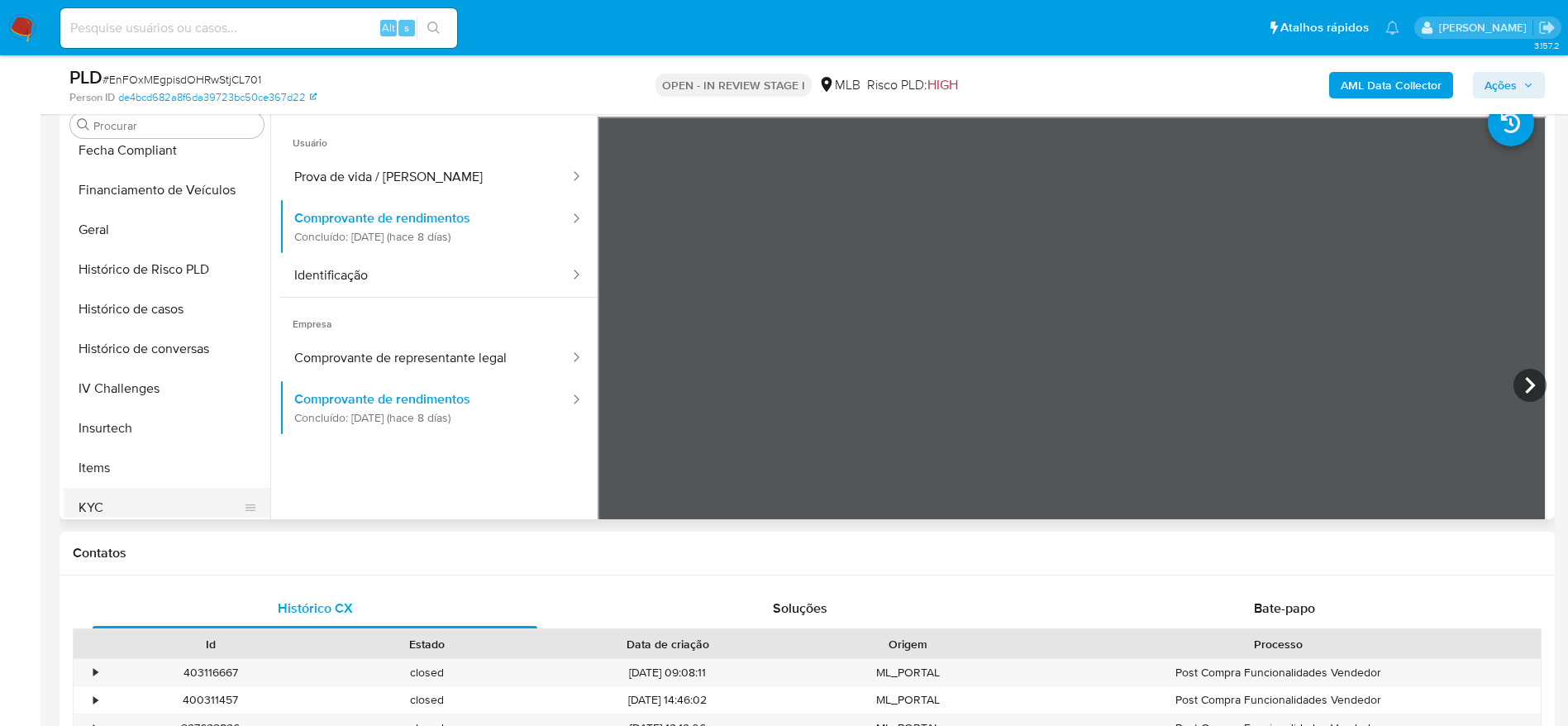
click at [127, 505] on button "KYC" at bounding box center [160, 507] width 193 height 40
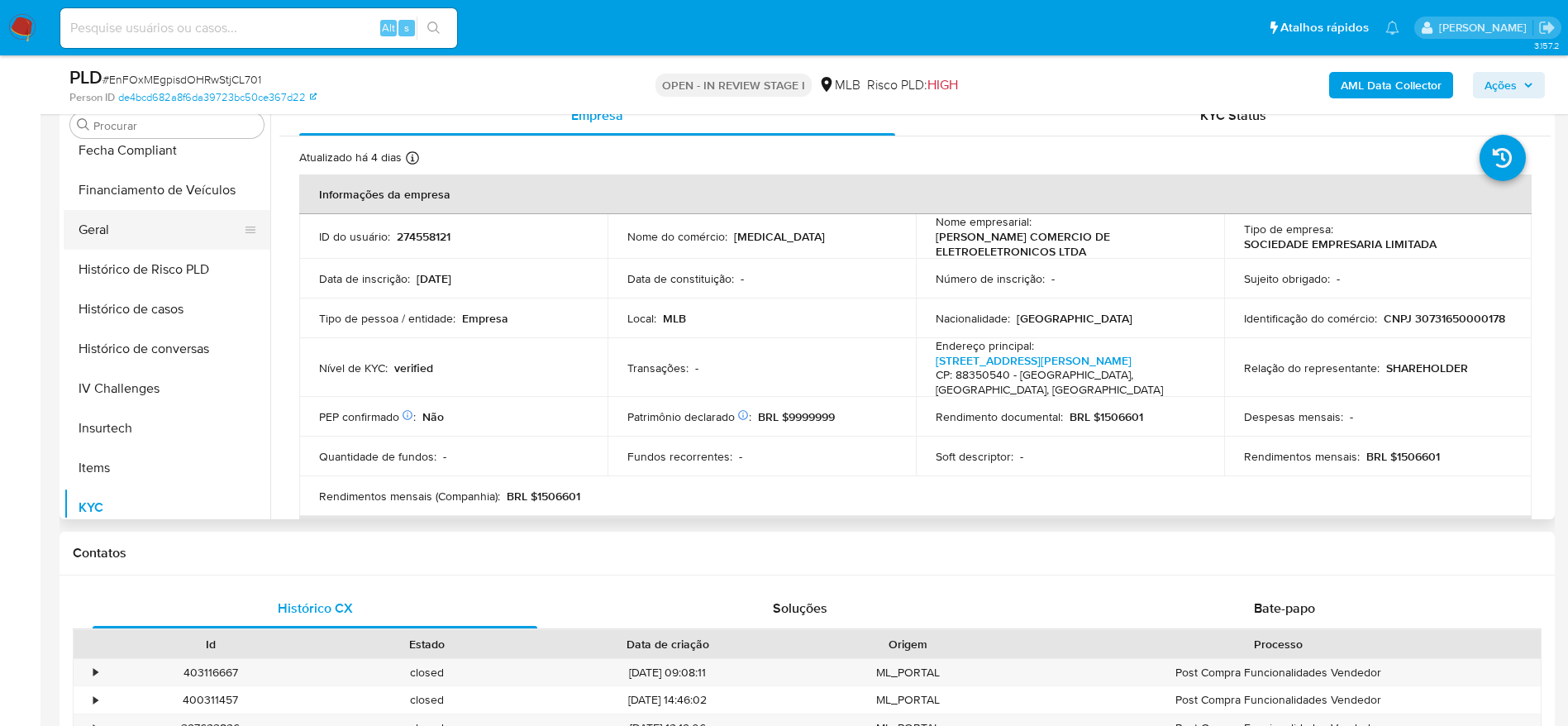
click at [127, 229] on button "Geral" at bounding box center [160, 230] width 193 height 40
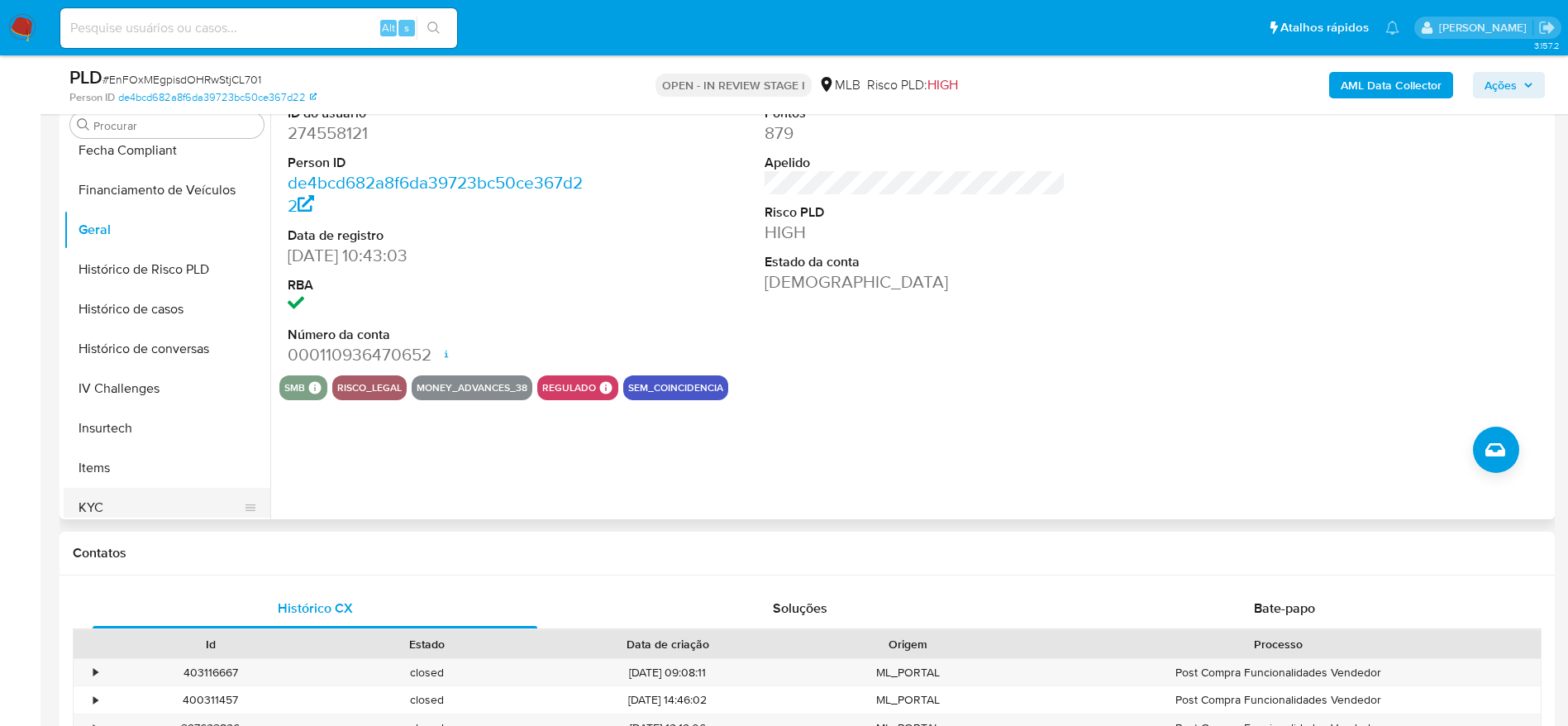
click at [108, 495] on button "KYC" at bounding box center [160, 507] width 193 height 40
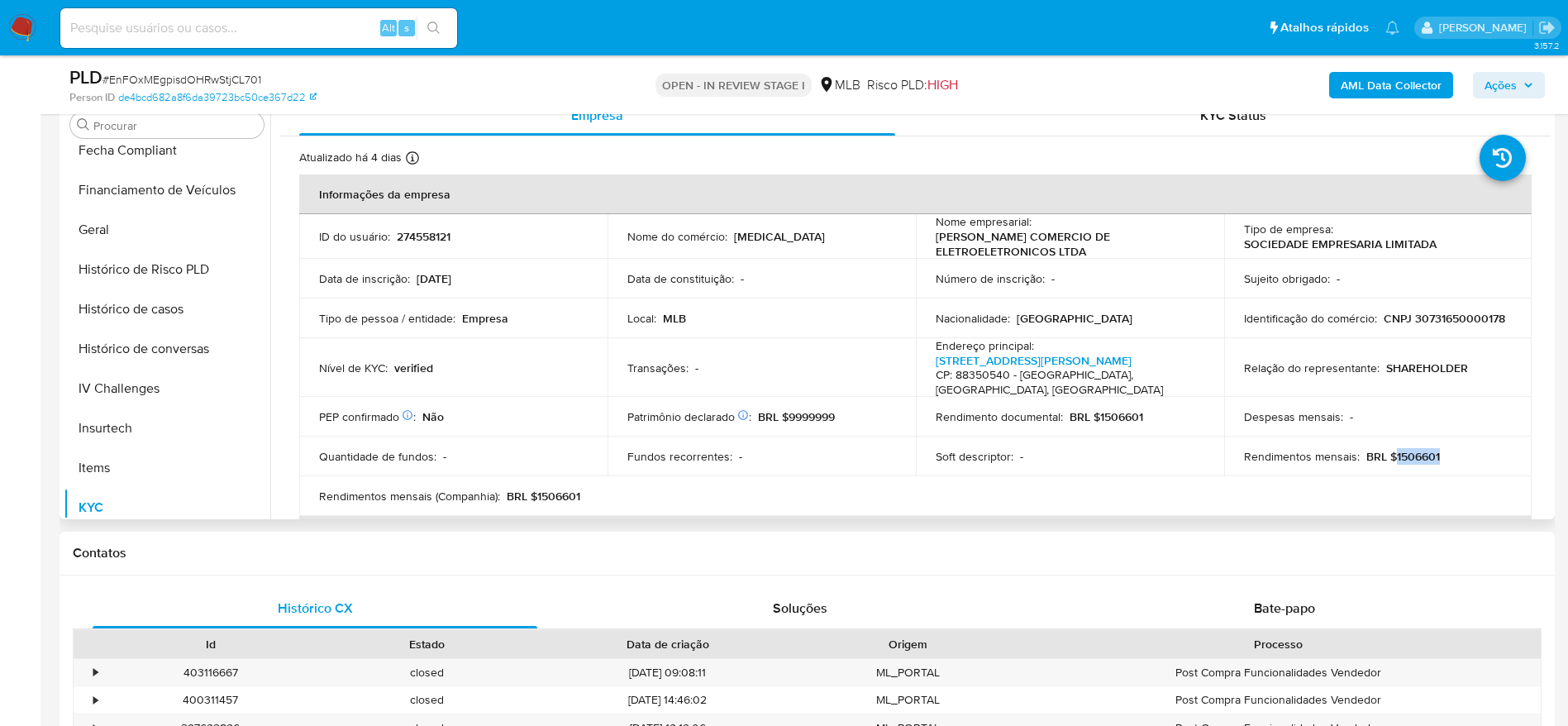
drag, startPoint x: 1446, startPoint y: 442, endPoint x: 1391, endPoint y: 445, distance: 55.1
click at [1391, 449] on div "Rendimentos mensais : BRL $1506601" at bounding box center [1378, 457] width 268 height 15
copy p "1506601"
click at [141, 224] on button "Geral" at bounding box center [160, 230] width 193 height 40
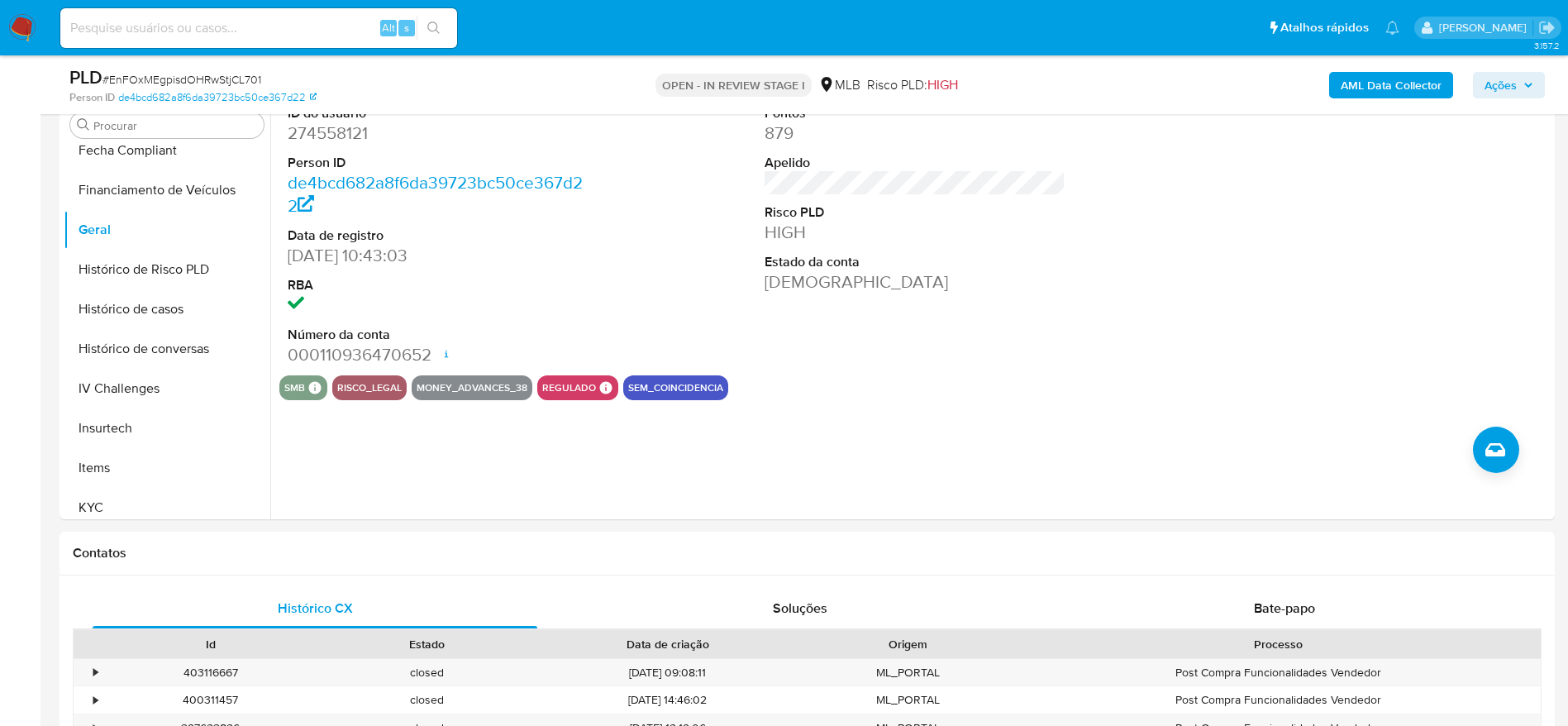
click at [1501, 84] on span "Ações" at bounding box center [1500, 84] width 32 height 26
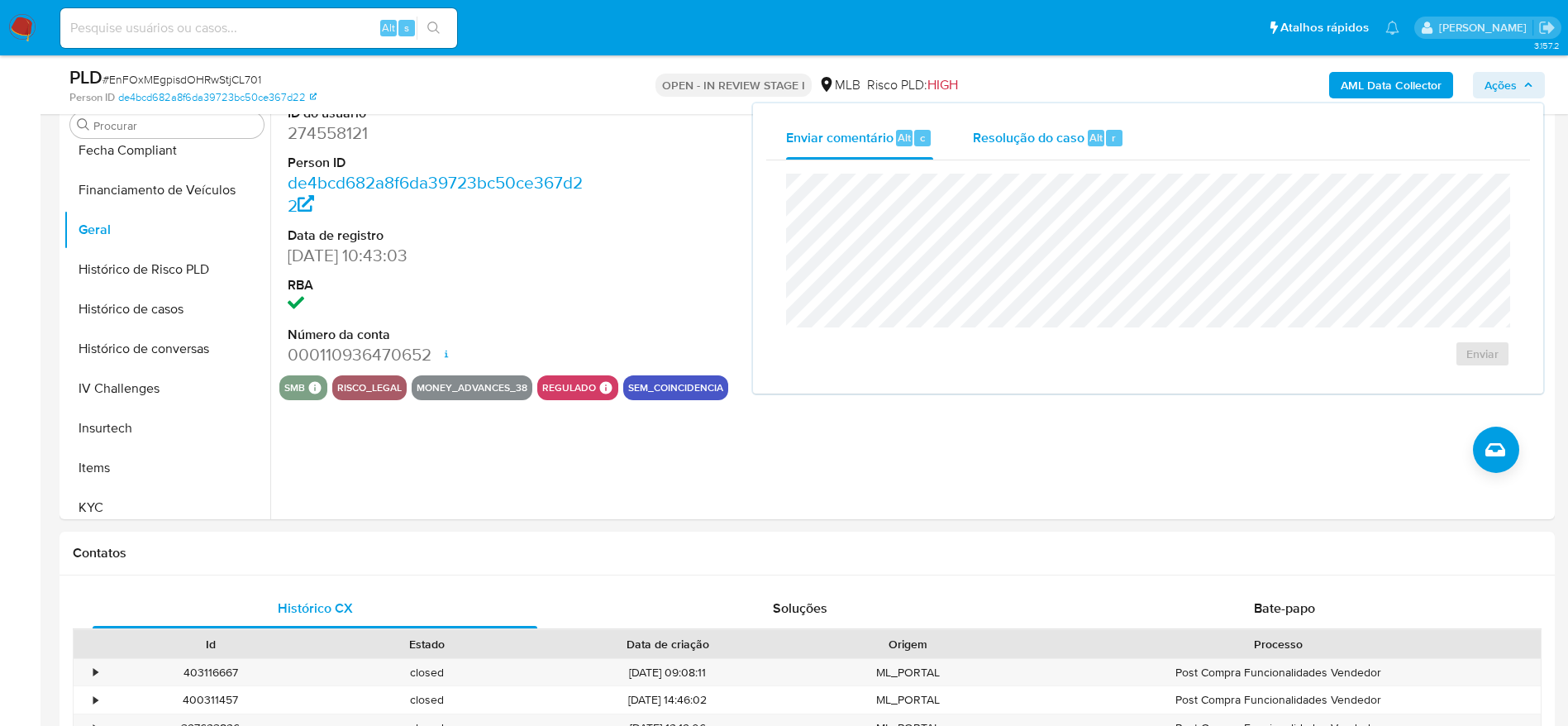
click at [1033, 131] on span "Resolução do caso" at bounding box center [1029, 137] width 111 height 19
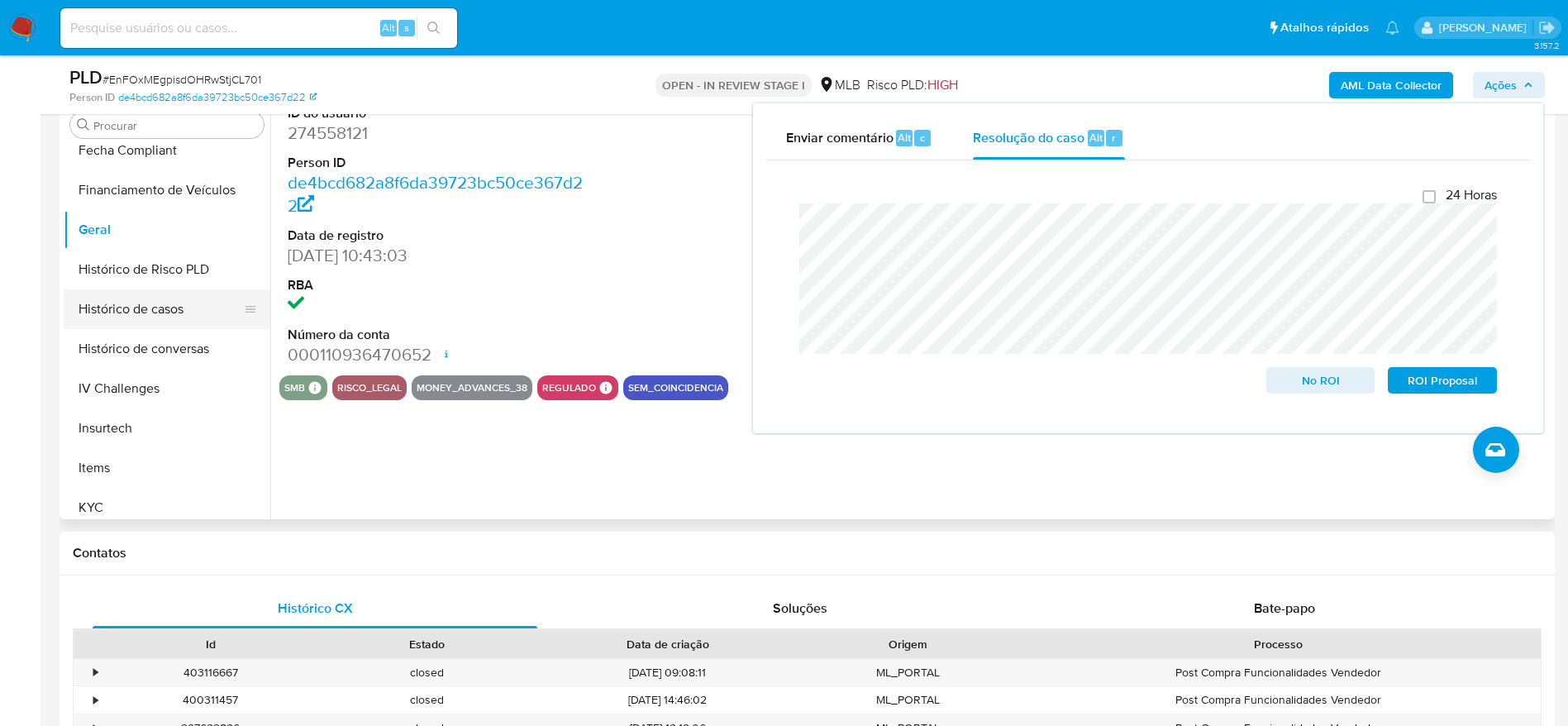
click at [177, 304] on button "Histórico de casos" at bounding box center [160, 309] width 193 height 40
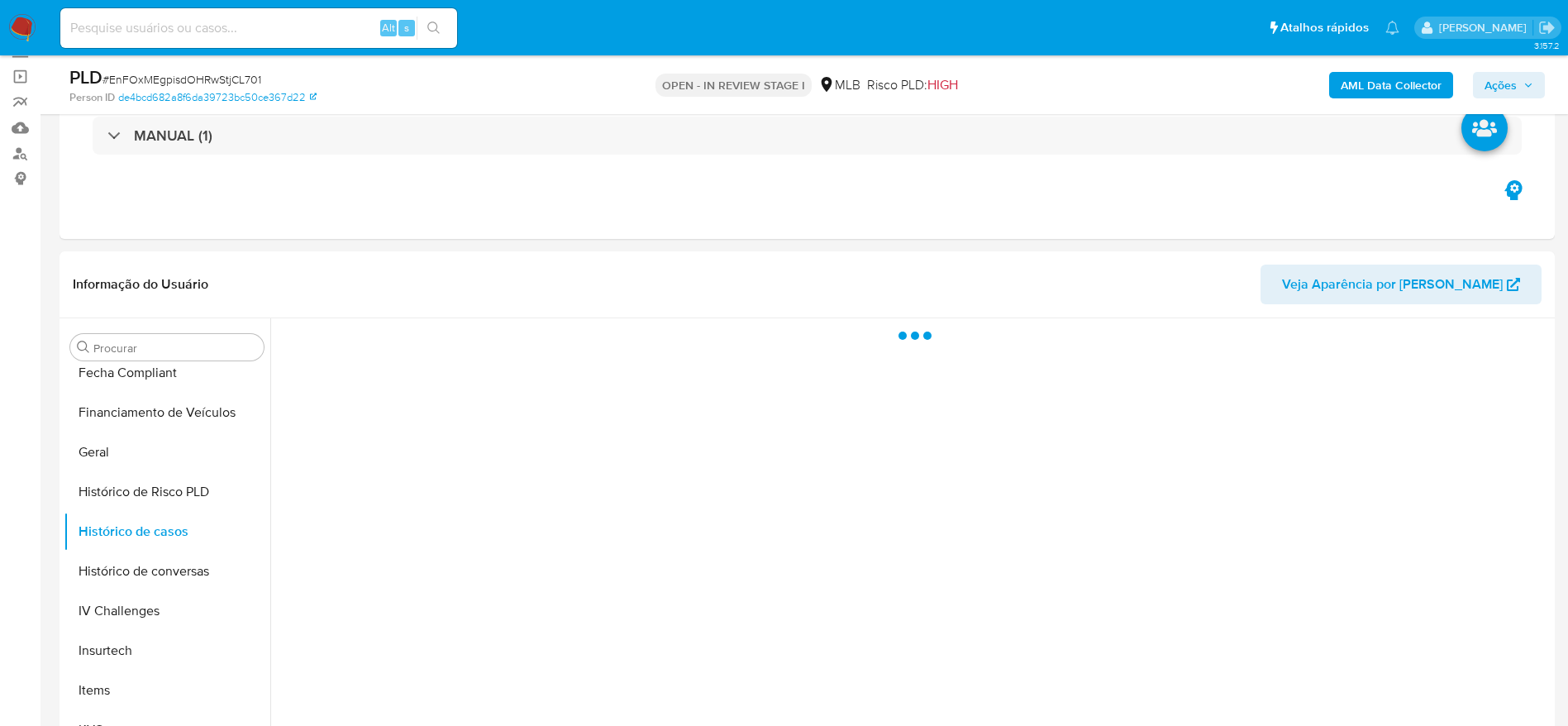
scroll to position [209, 0]
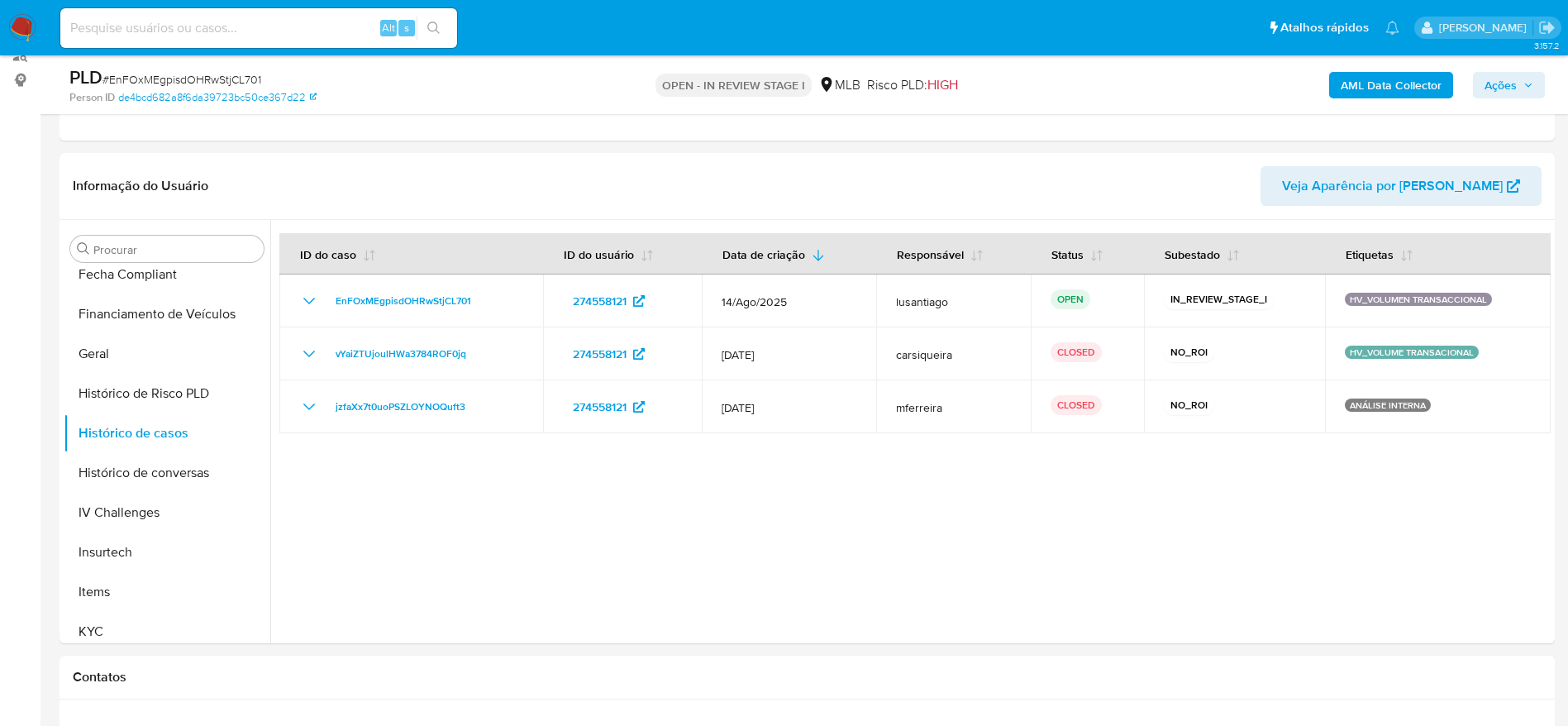
click at [1492, 89] on span "Ações" at bounding box center [1500, 84] width 32 height 26
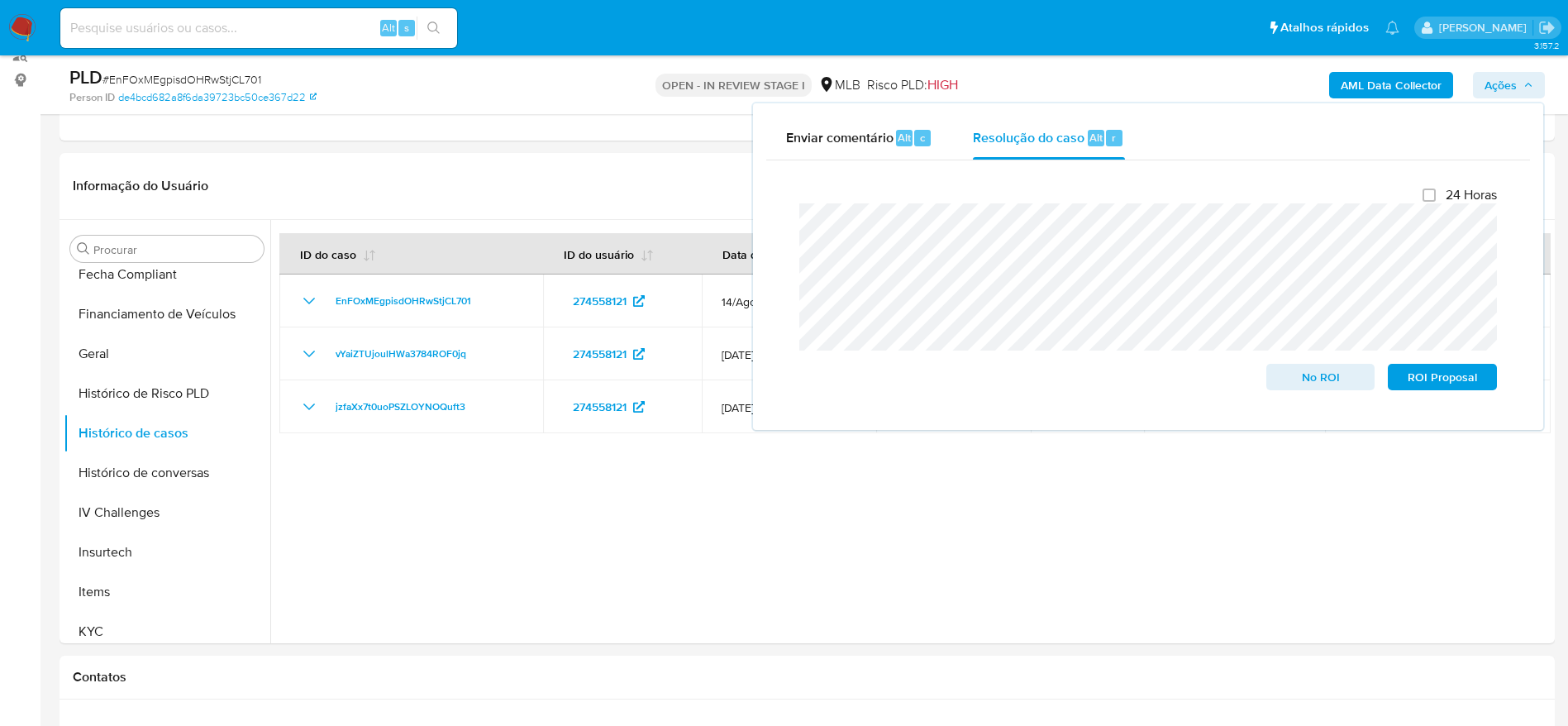
click at [1349, 86] on b "AML Data Collector" at bounding box center [1390, 84] width 100 height 26
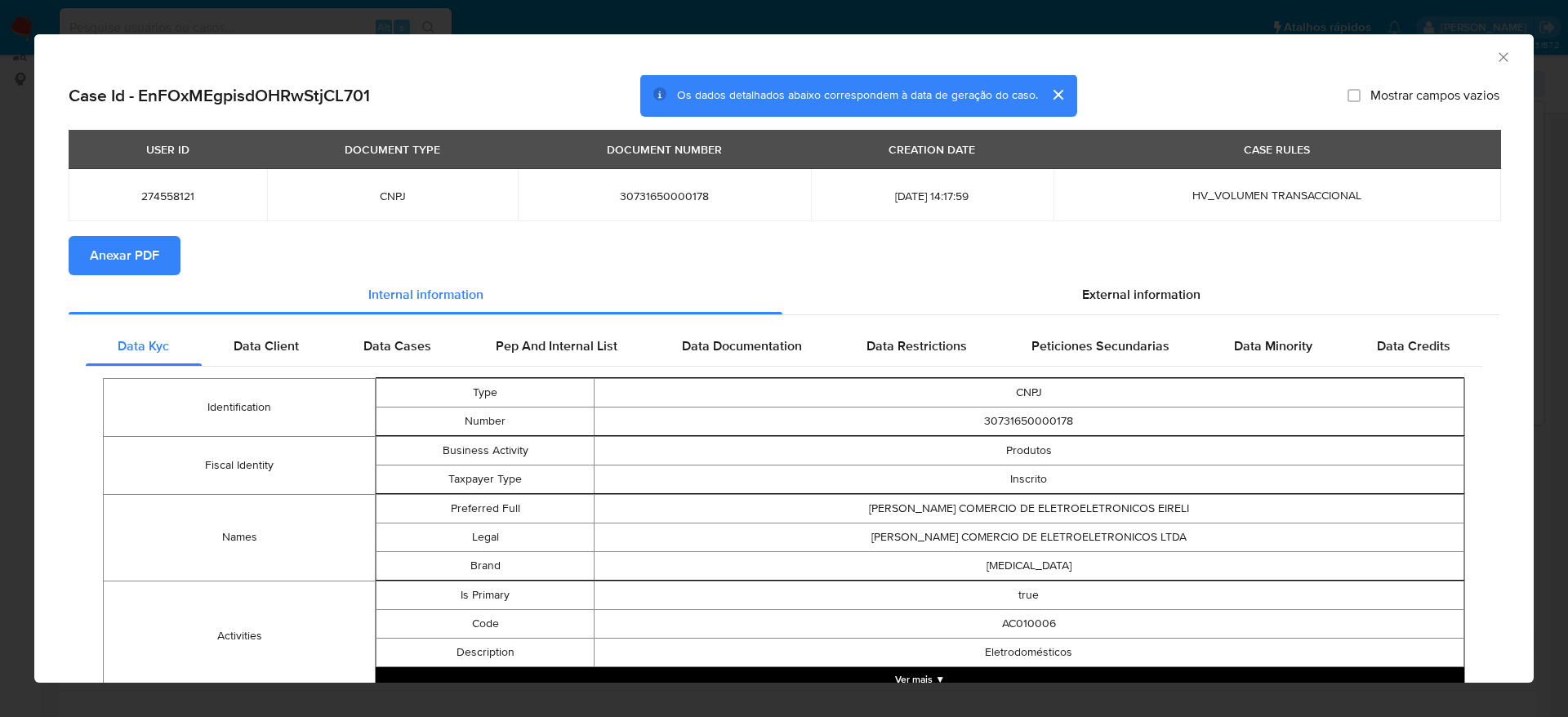
click at [104, 238] on span "Anexar PDF" at bounding box center [124, 255] width 69 height 36
click at [1495, 53] on icon "Fechar a janela" at bounding box center [1504, 58] width 17 height 17
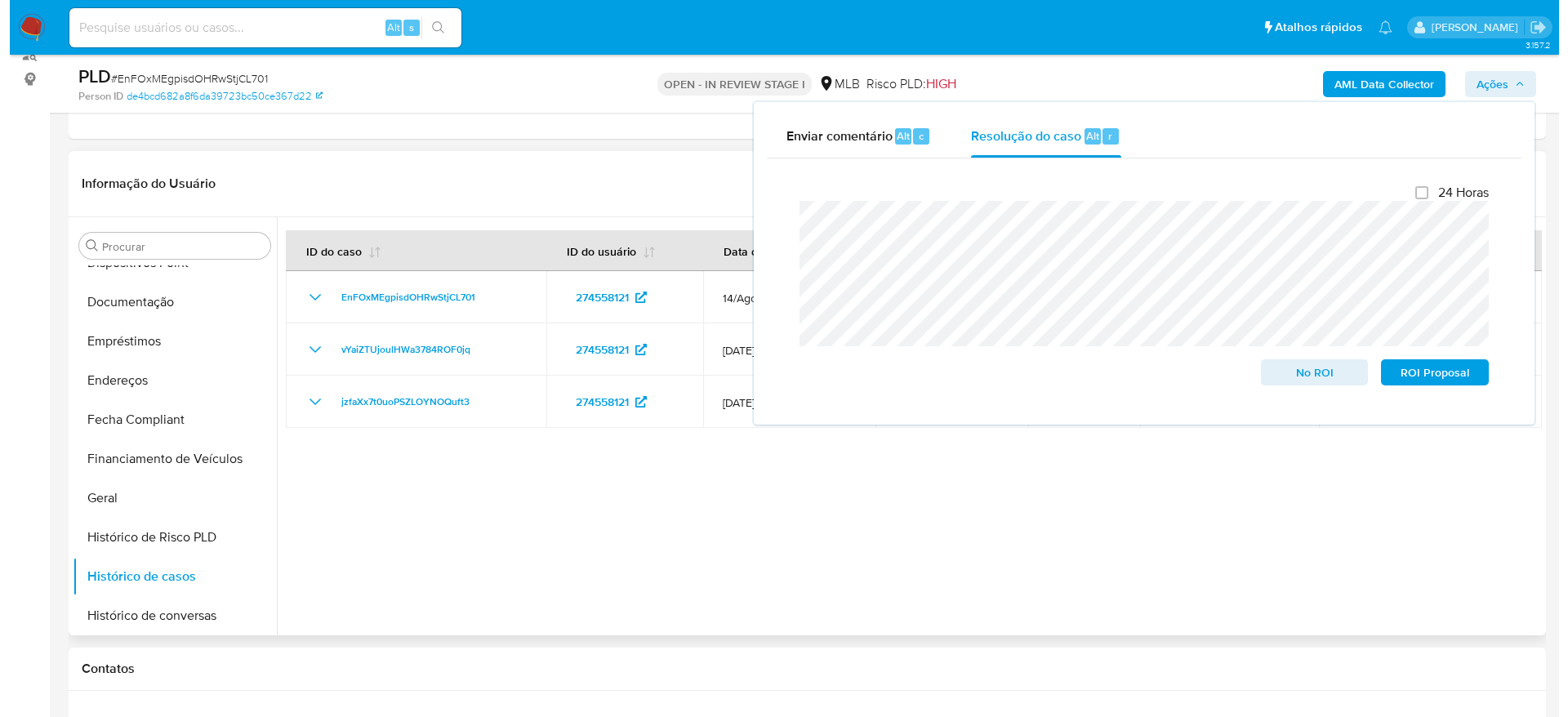
scroll to position [0, 0]
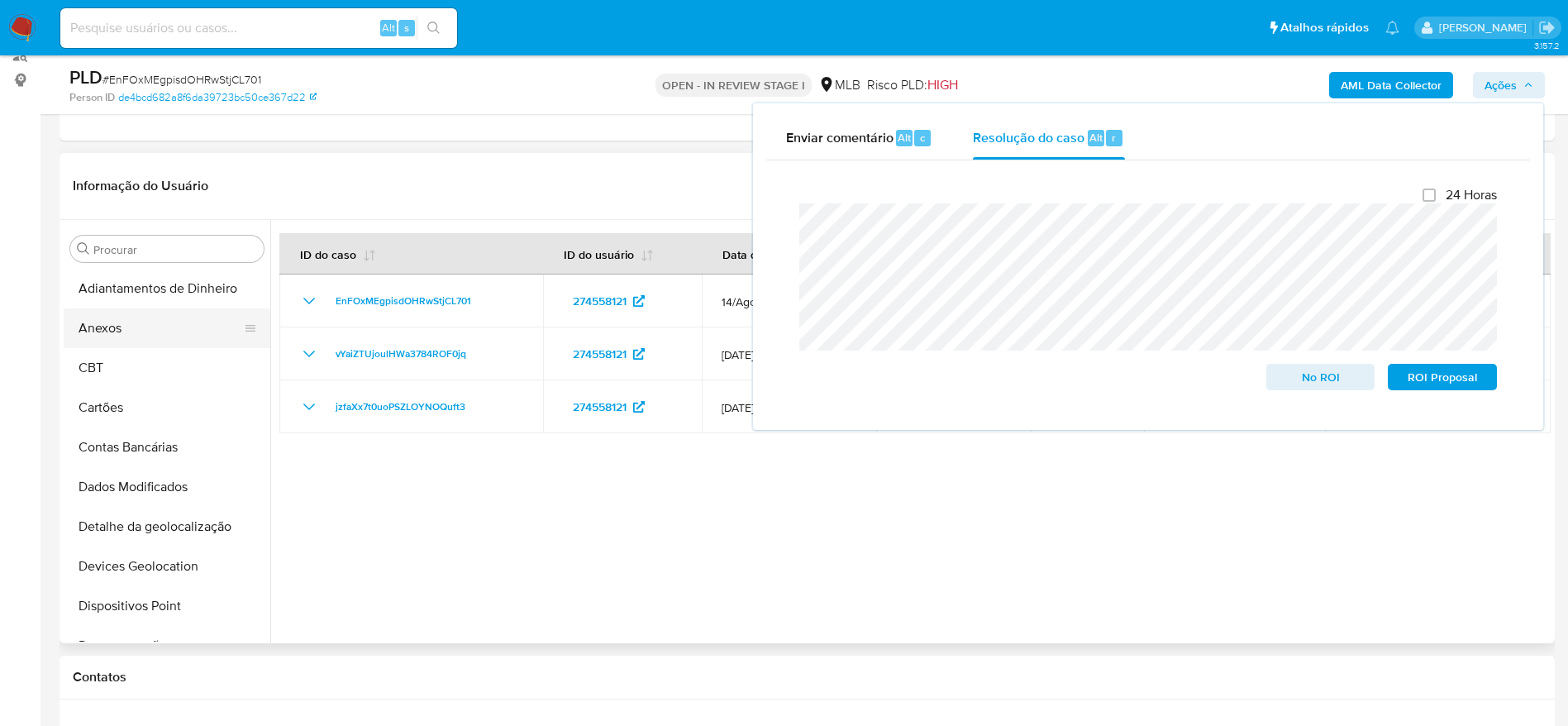
click at [140, 329] on button "Anexos" at bounding box center [160, 328] width 193 height 40
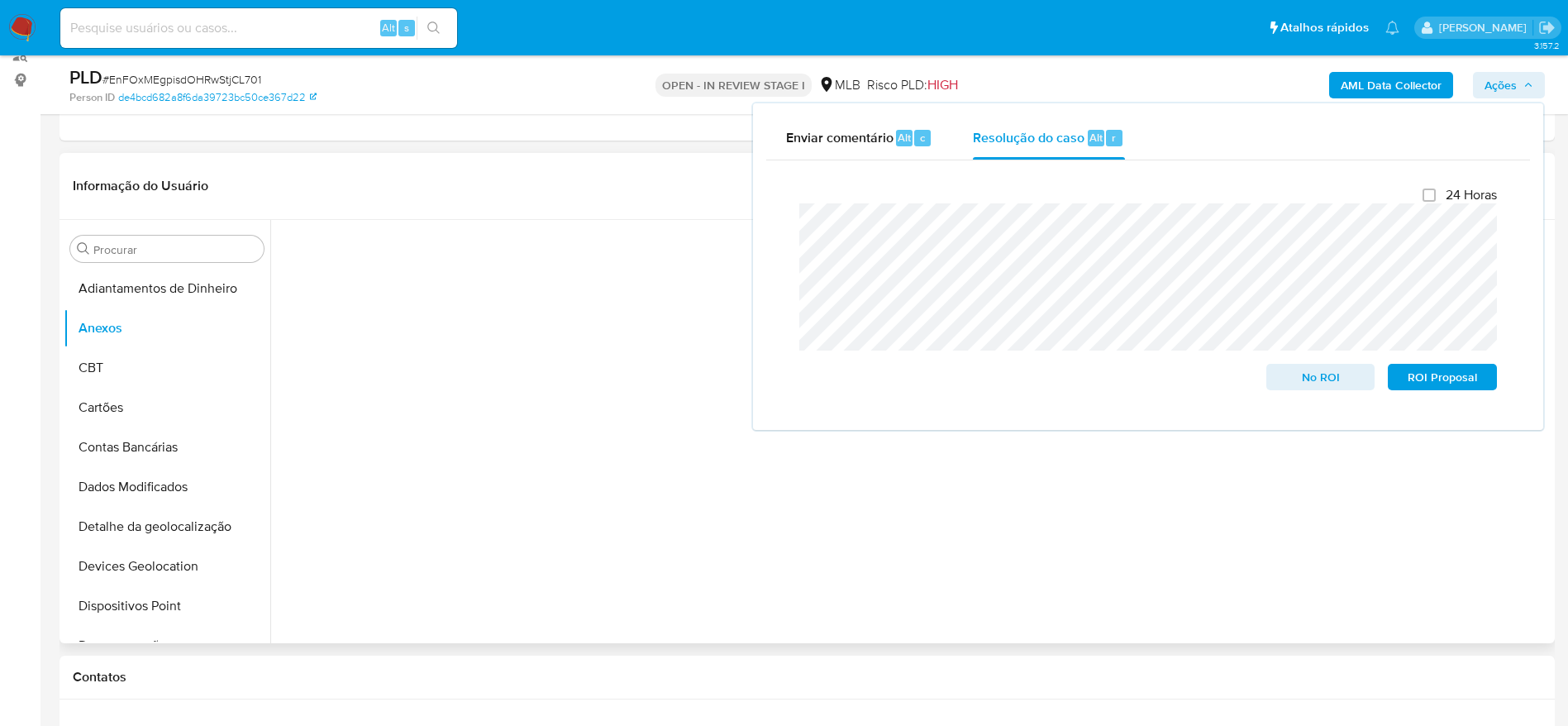
click at [539, 188] on header "Informação do Usuário Veja Aparência por Pessoa" at bounding box center [807, 186] width 1468 height 40
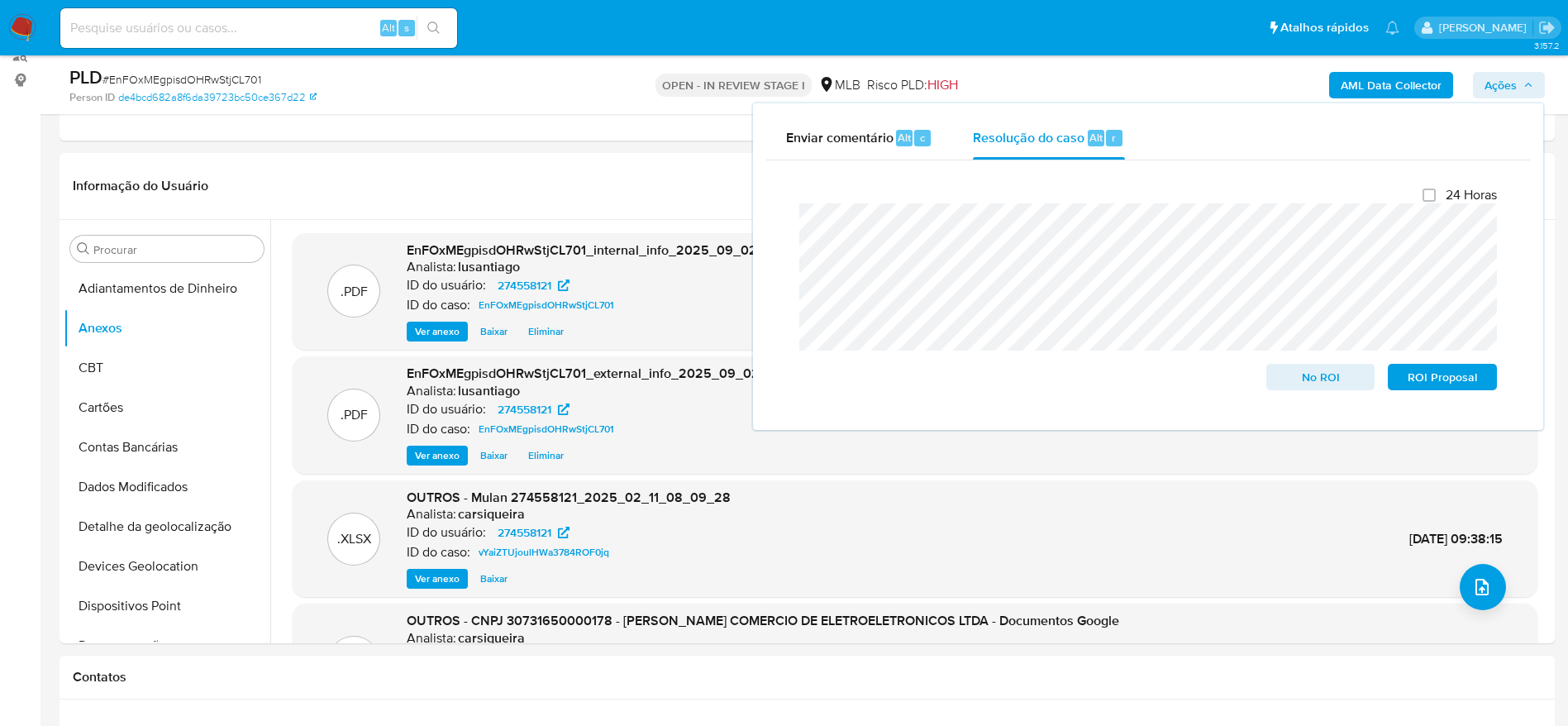
click at [1515, 79] on span "Ações" at bounding box center [1500, 84] width 32 height 26
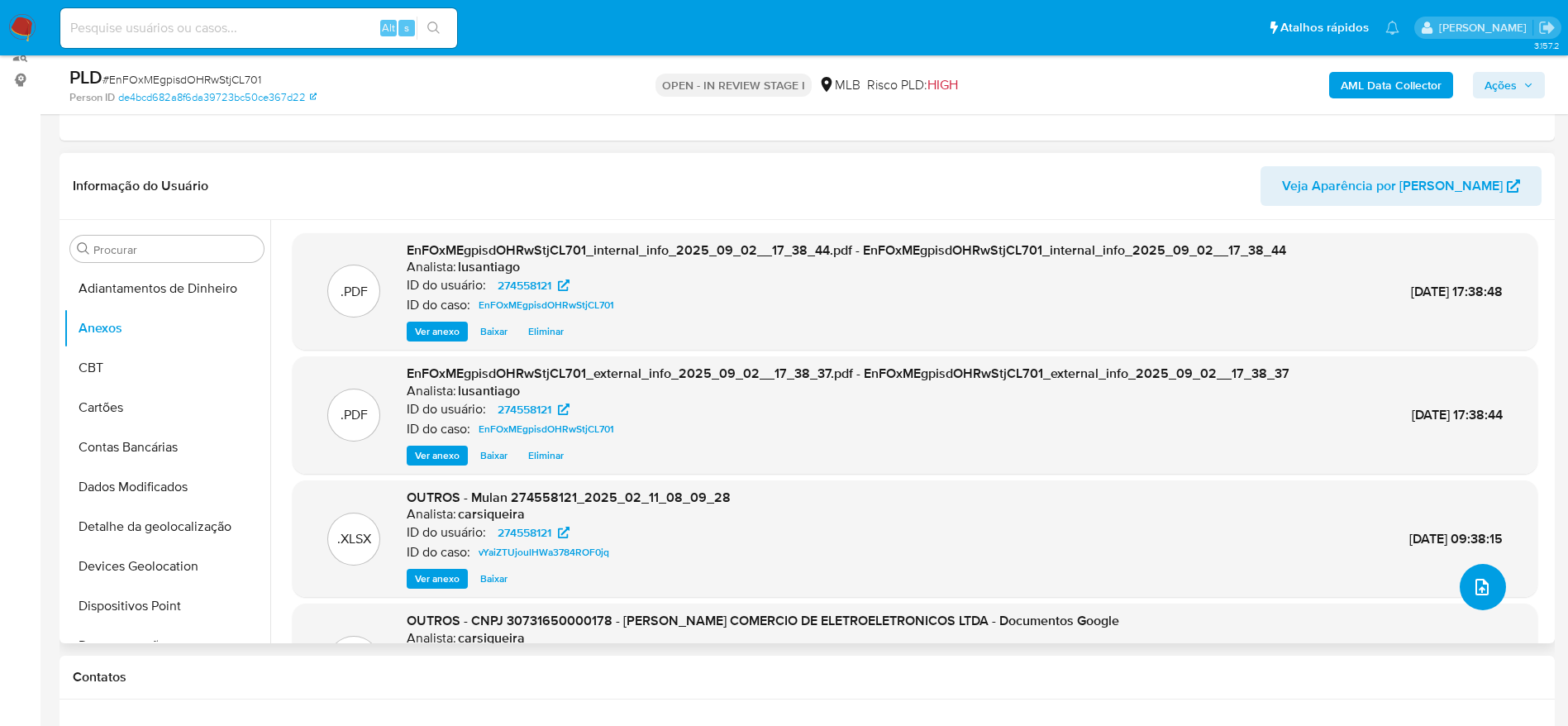
click at [1474, 578] on icon "upload-file" at bounding box center [1482, 588] width 20 height 20
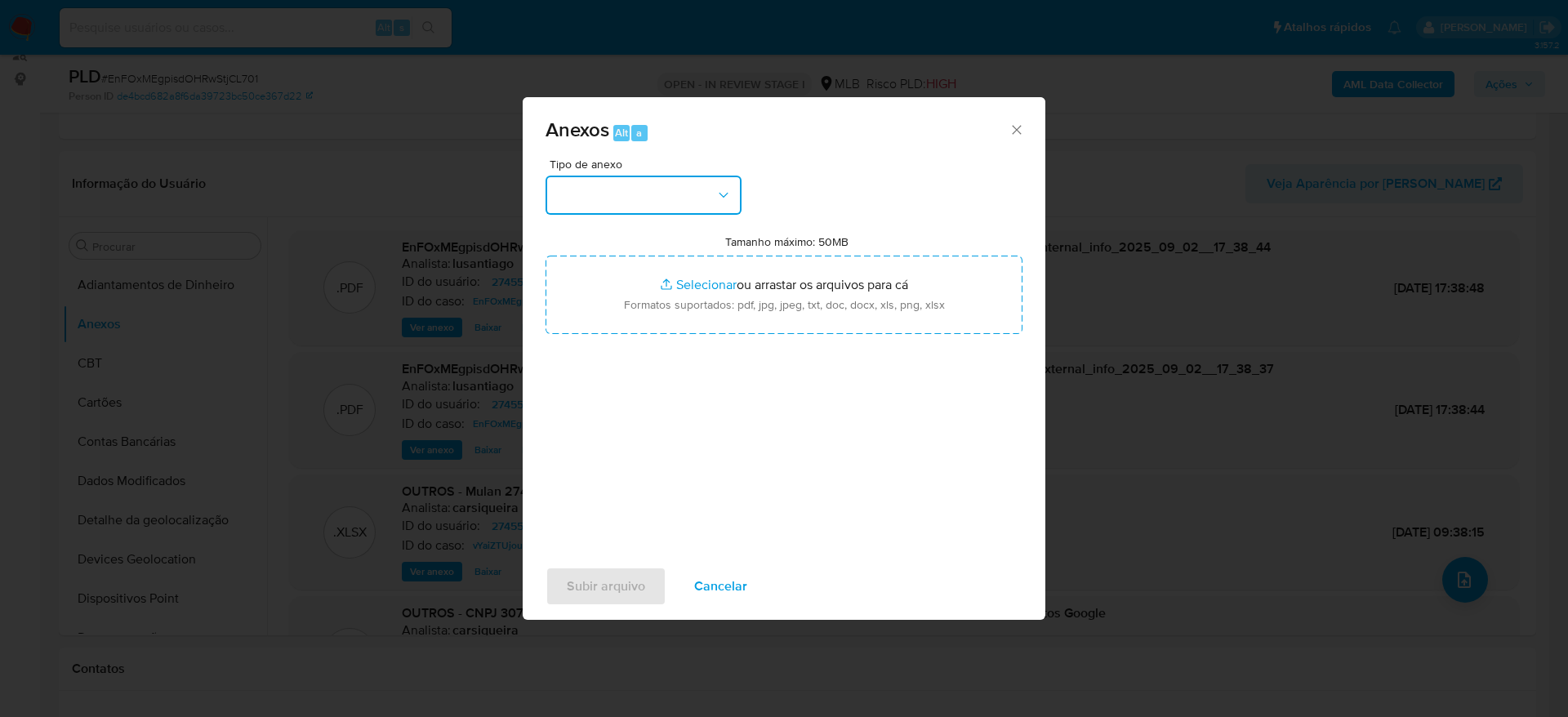
click at [616, 198] on button "button" at bounding box center [643, 195] width 196 height 39
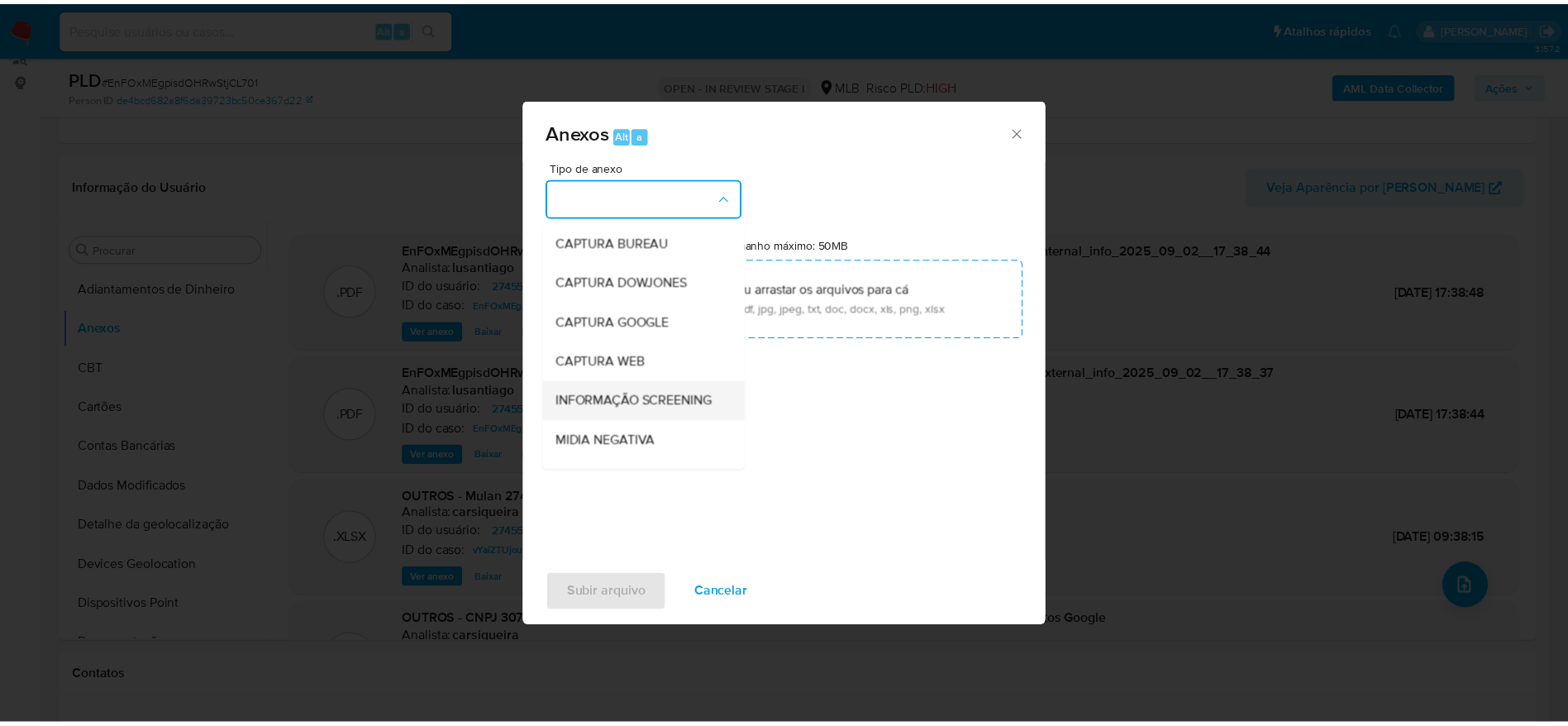
scroll to position [255, 0]
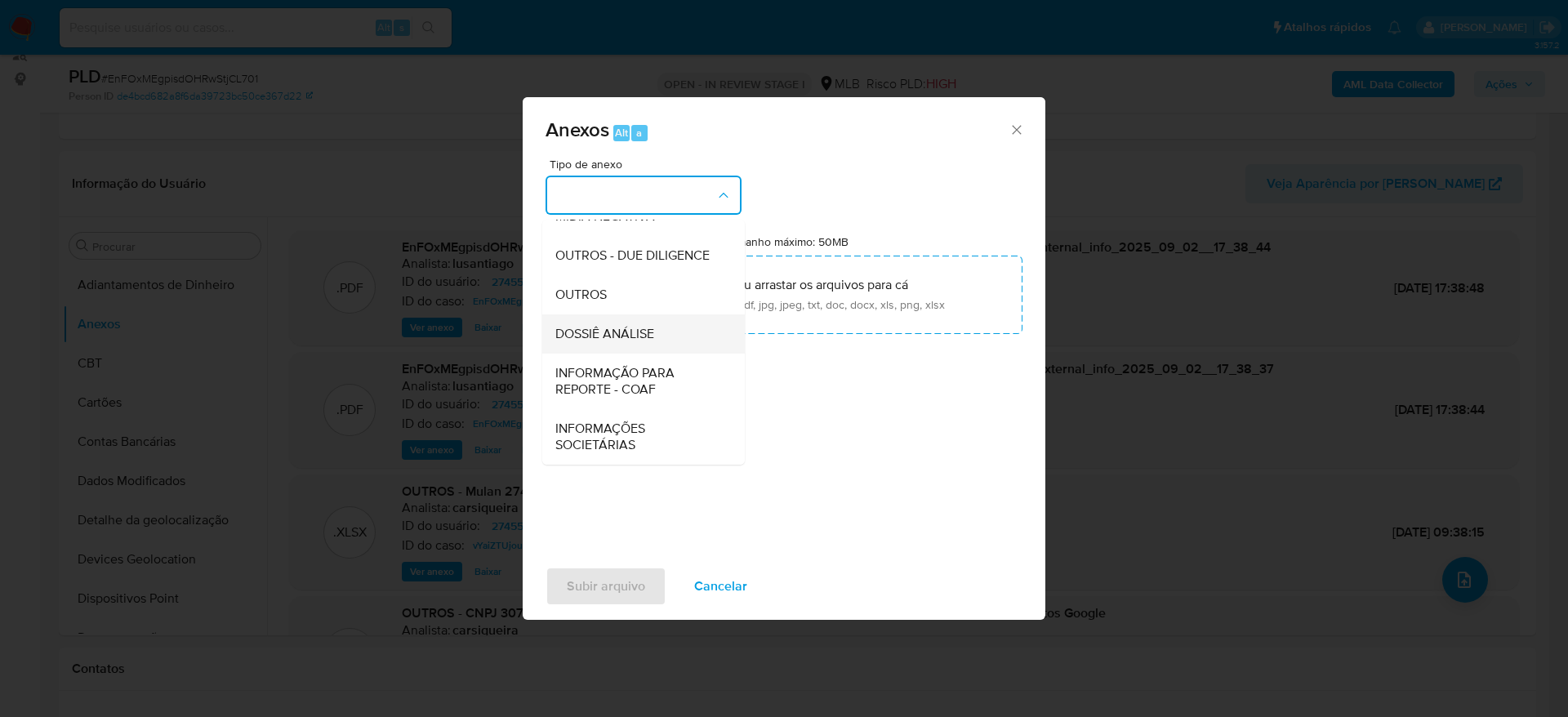
click at [643, 341] on span "DOSSIÊ ANÁLISE" at bounding box center [605, 334] width 98 height 17
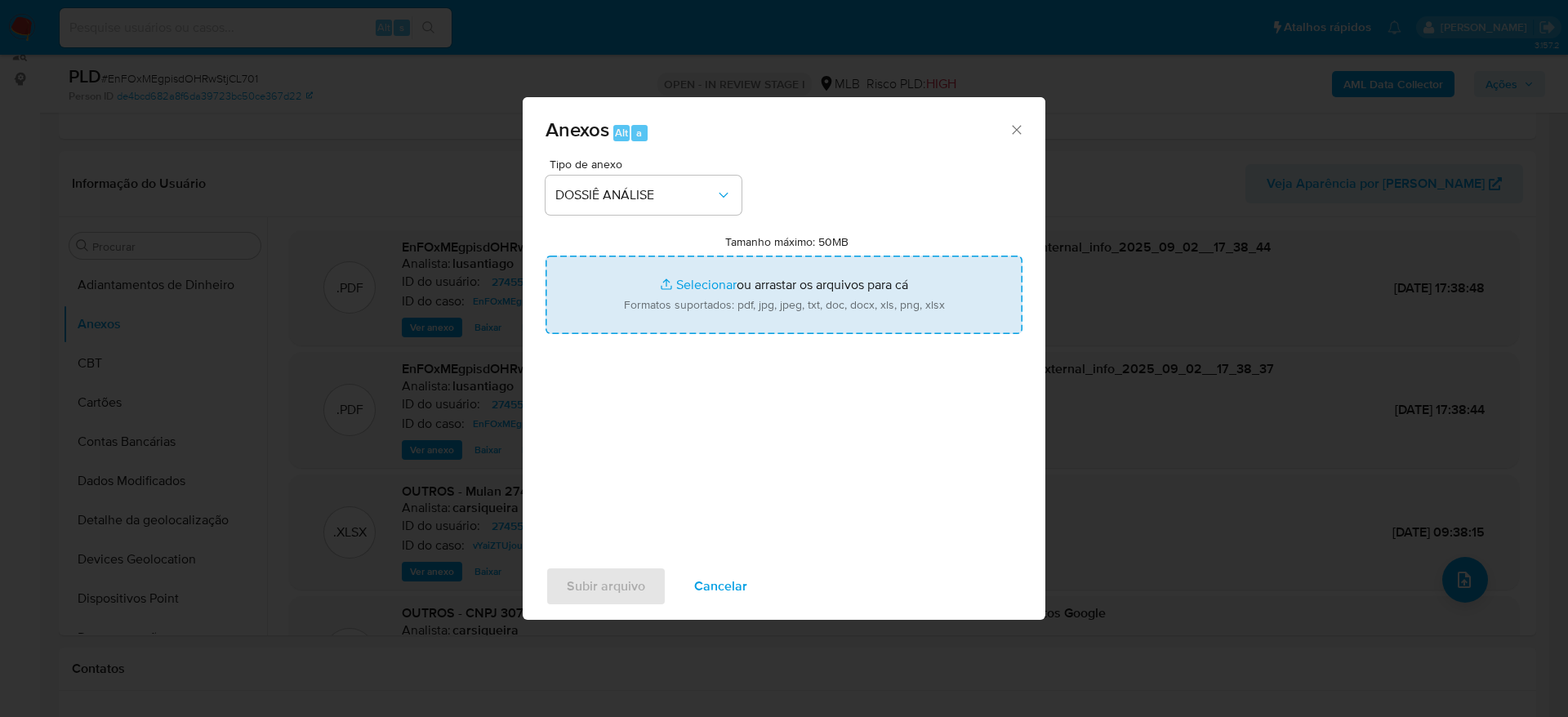
type input "C:\fakepath\Caselog EnFOxMEgpisdOHRwStjCL701_2025_09_02_13_44_58 - CNPJ 3073165…"
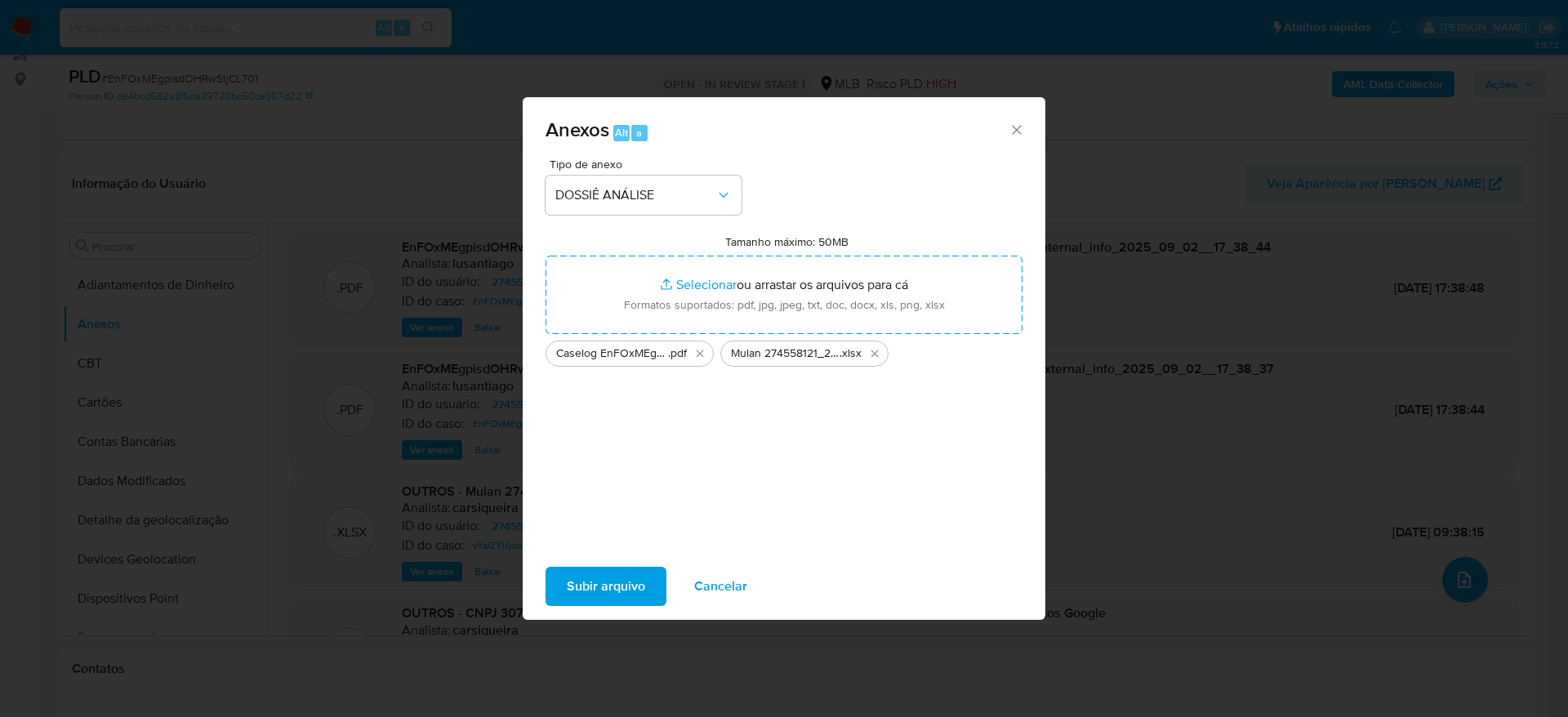
click at [628, 591] on span "Subir arquivo" at bounding box center [606, 586] width 78 height 36
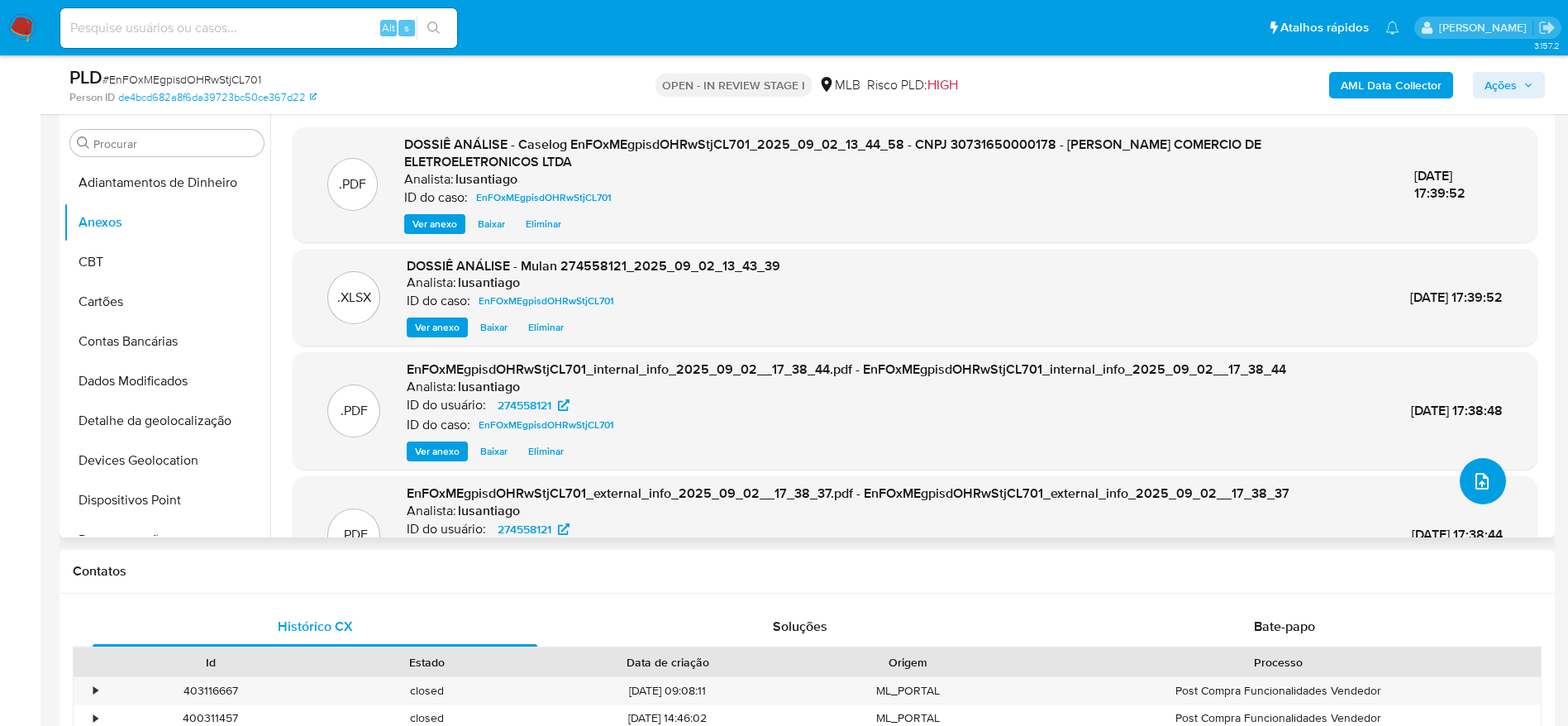
scroll to position [85, 0]
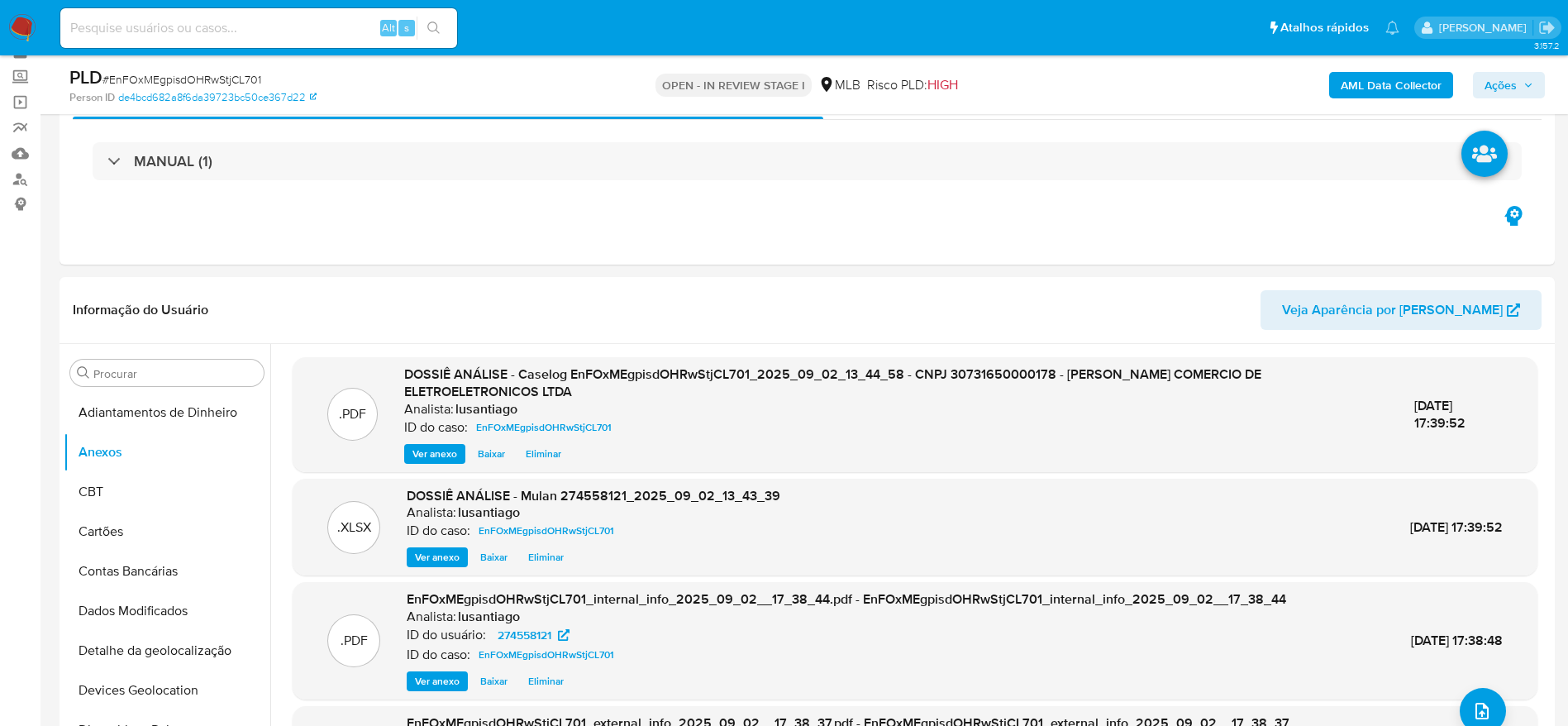
click at [1500, 79] on span "Ações" at bounding box center [1500, 84] width 32 height 26
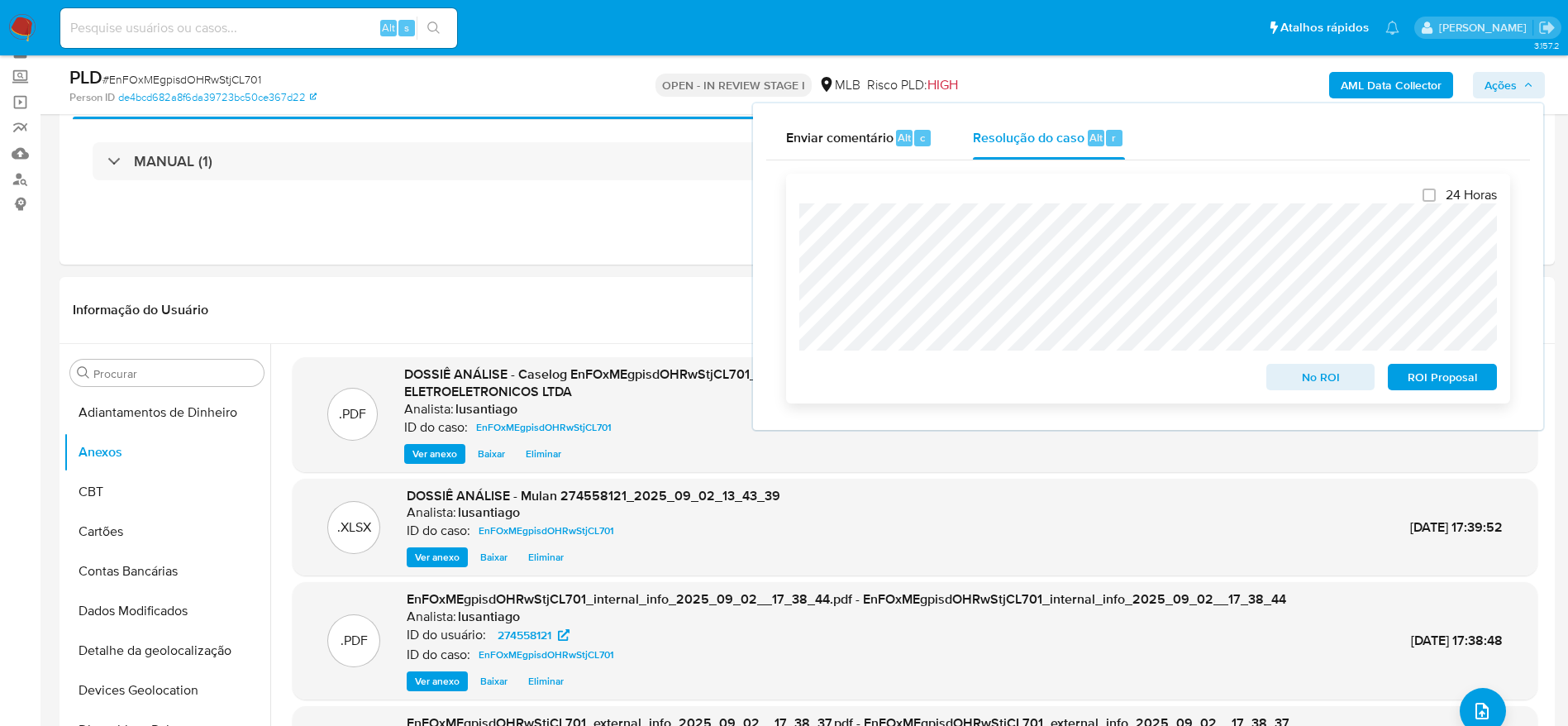
click at [1305, 386] on span "No ROI" at bounding box center [1321, 377] width 86 height 23
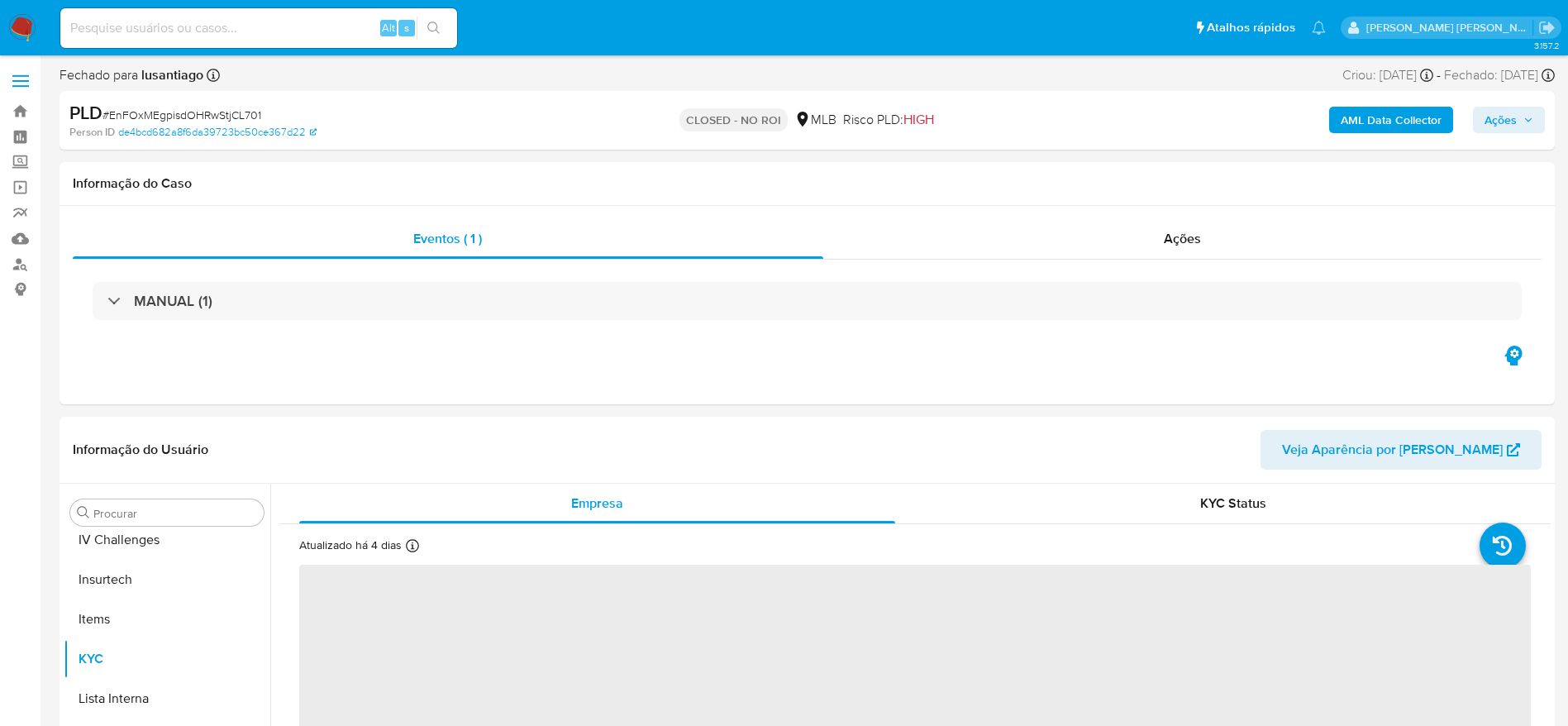
scroll to position [739, 0]
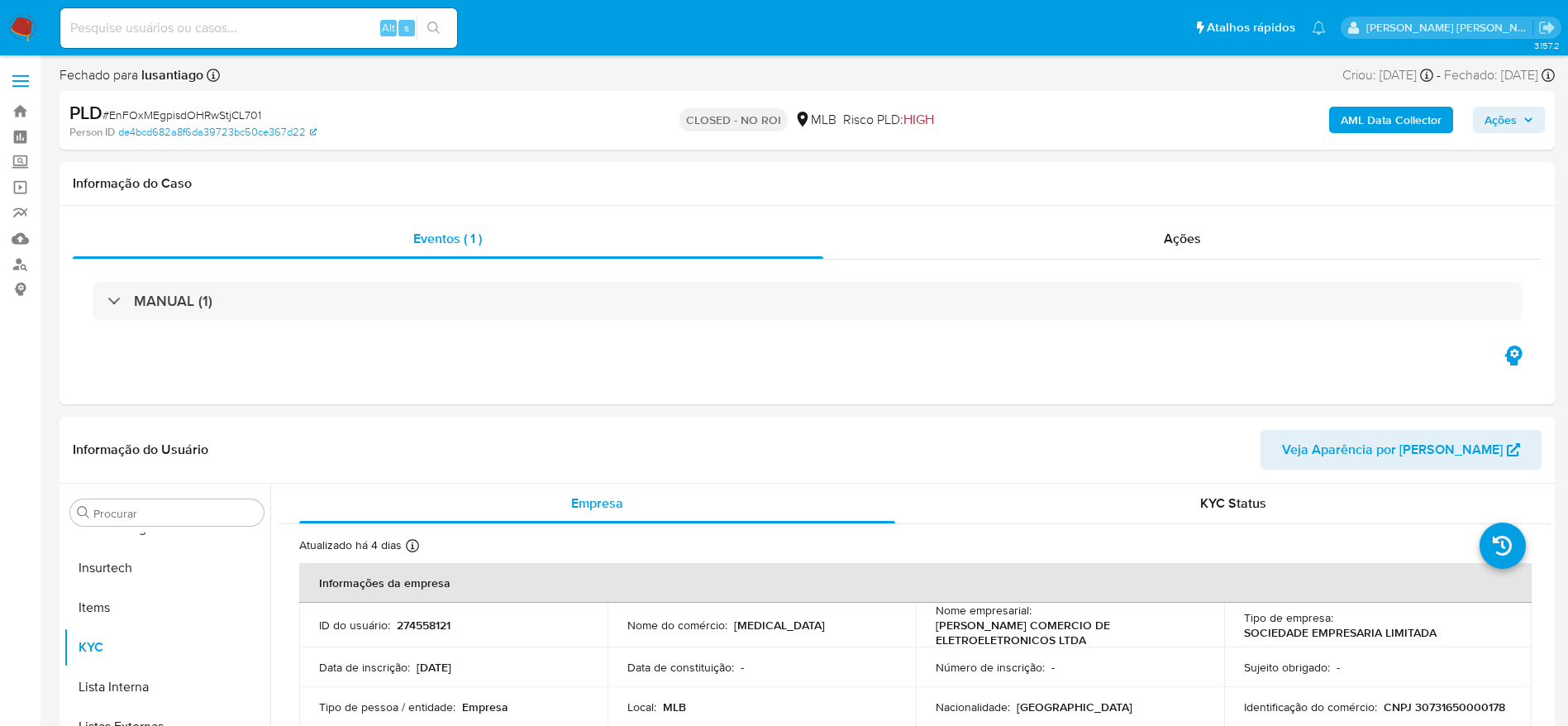
select select "10"
click at [19, 133] on link "Painel" at bounding box center [98, 137] width 197 height 25
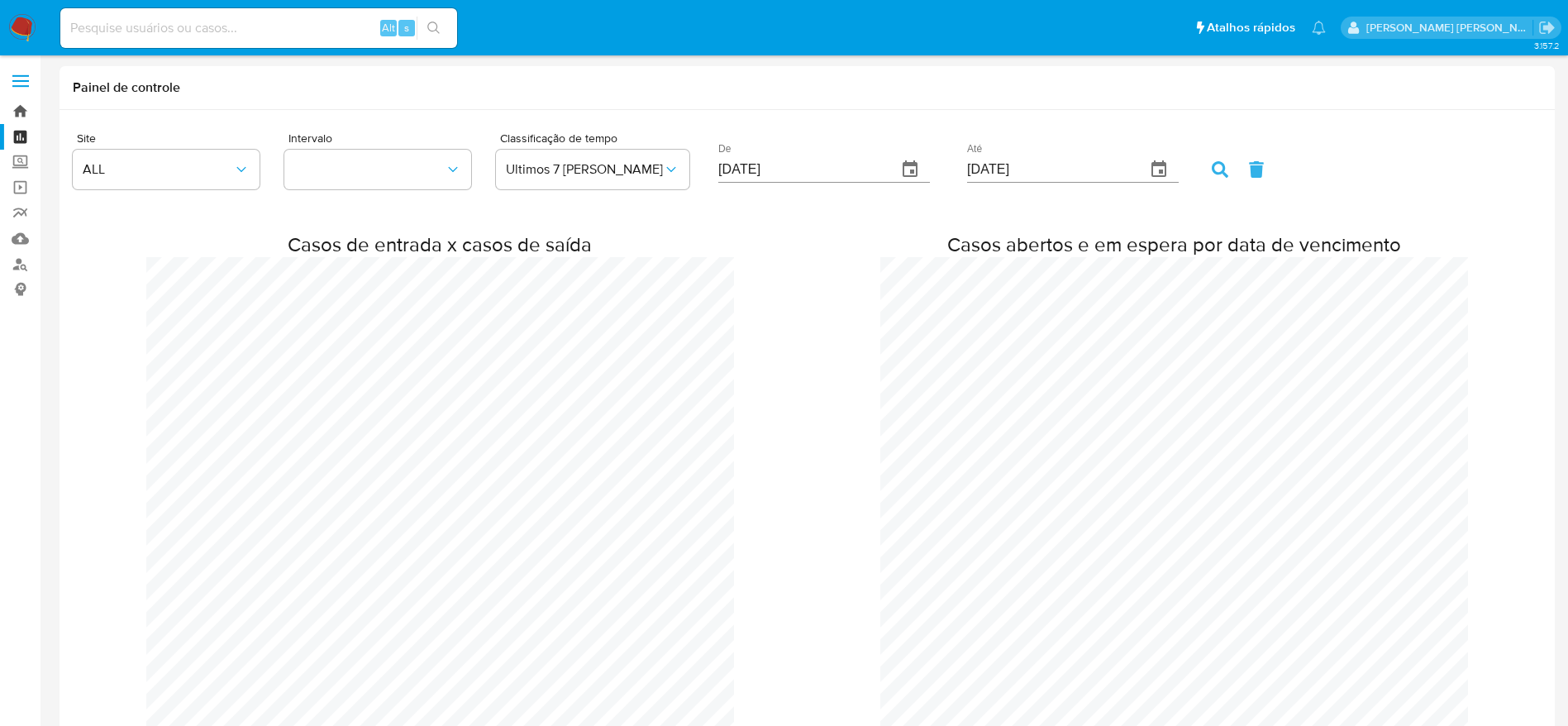
click at [18, 111] on link "Bandeja" at bounding box center [98, 111] width 197 height 25
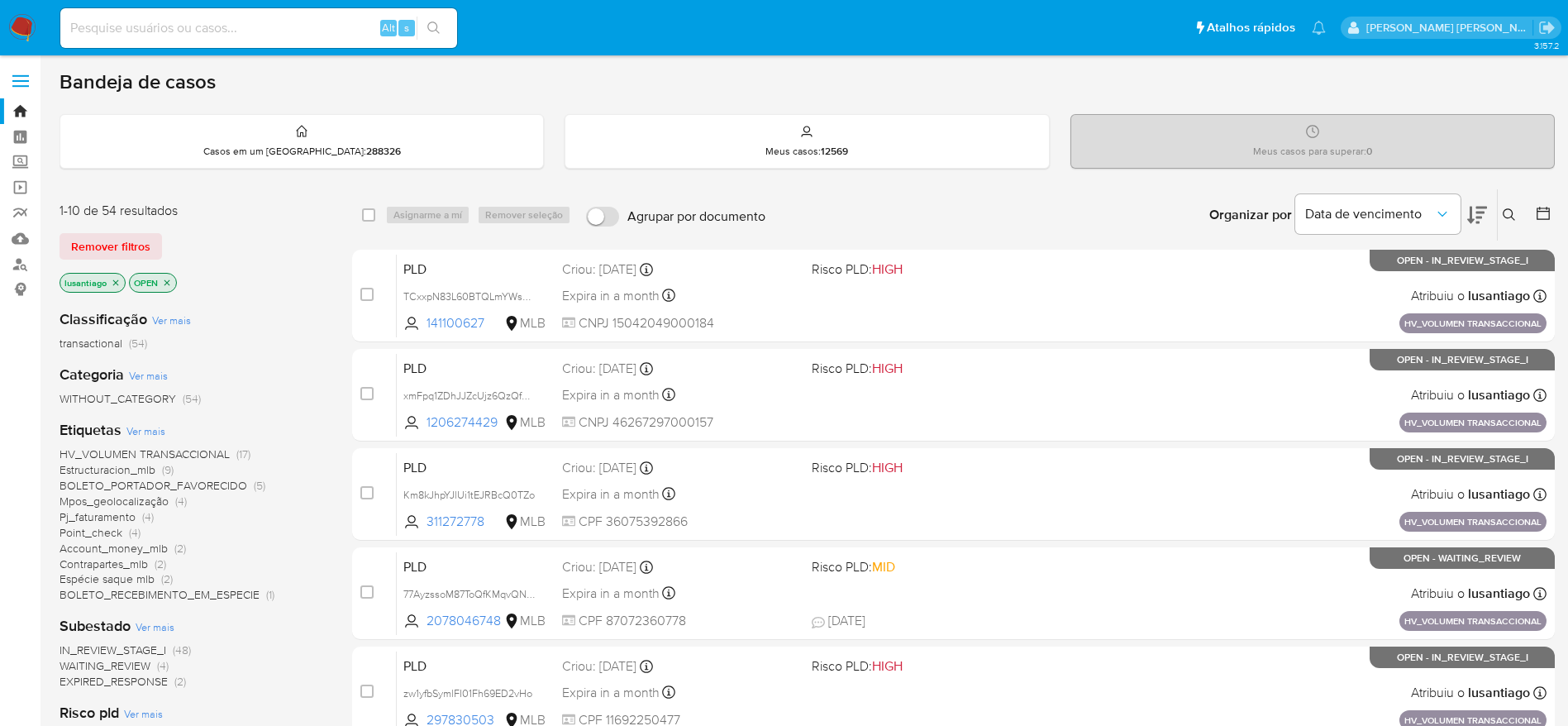
click at [230, 44] on div "Alt s" at bounding box center [258, 28] width 397 height 40
click at [230, 28] on input at bounding box center [258, 28] width 397 height 21
paste input "2078046748"
type input "2078046748"
click at [432, 30] on icon "search-icon" at bounding box center [434, 28] width 14 height 14
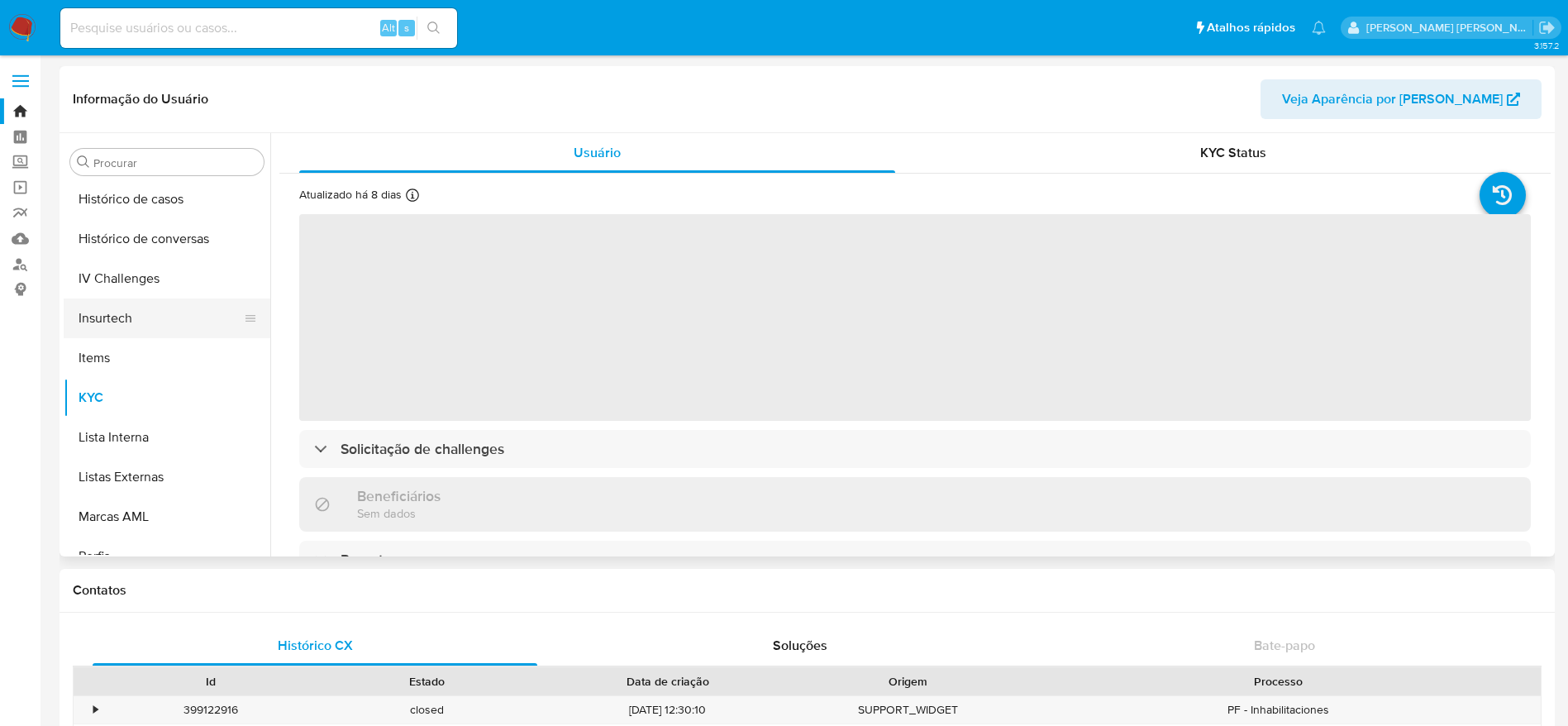
scroll to position [615, 0]
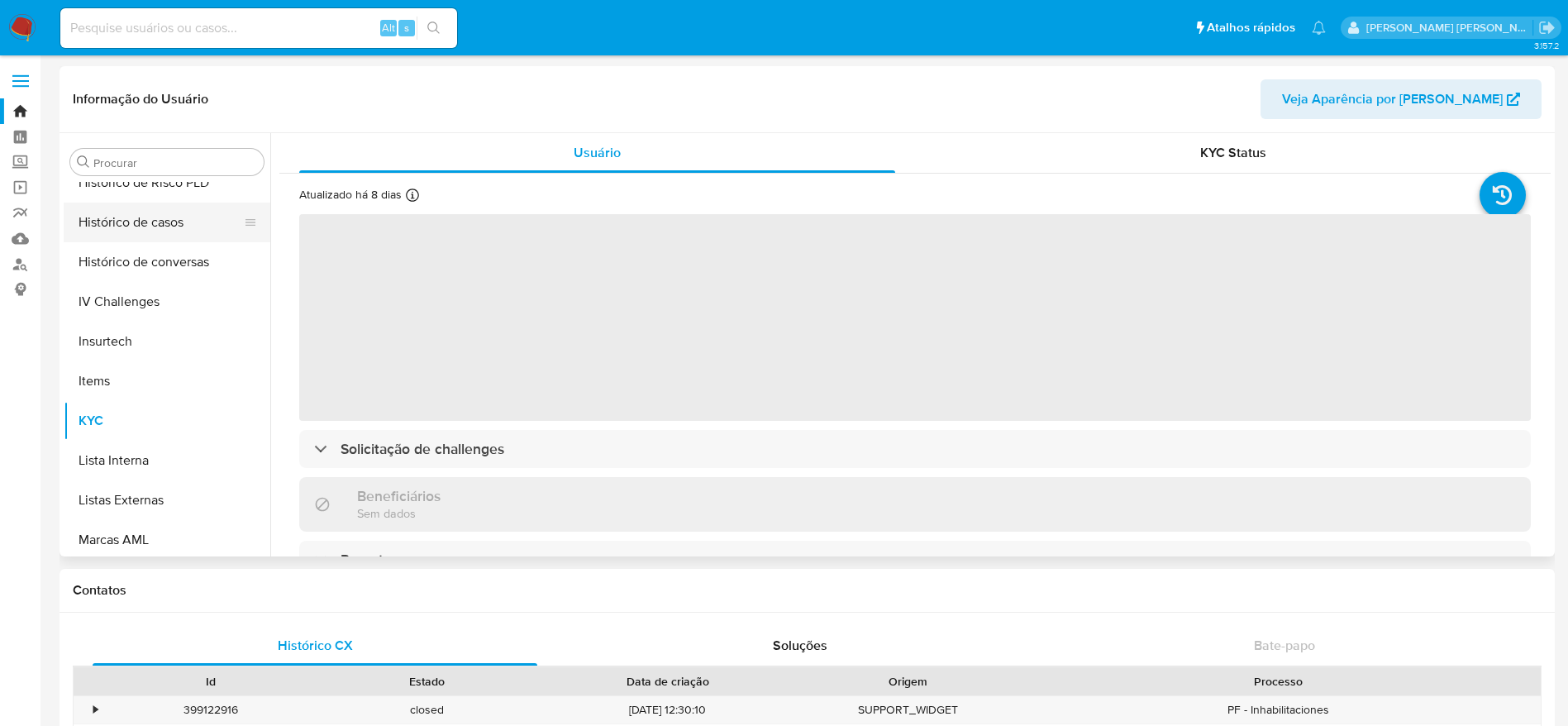
click at [166, 223] on button "Histórico de casos" at bounding box center [160, 222] width 193 height 40
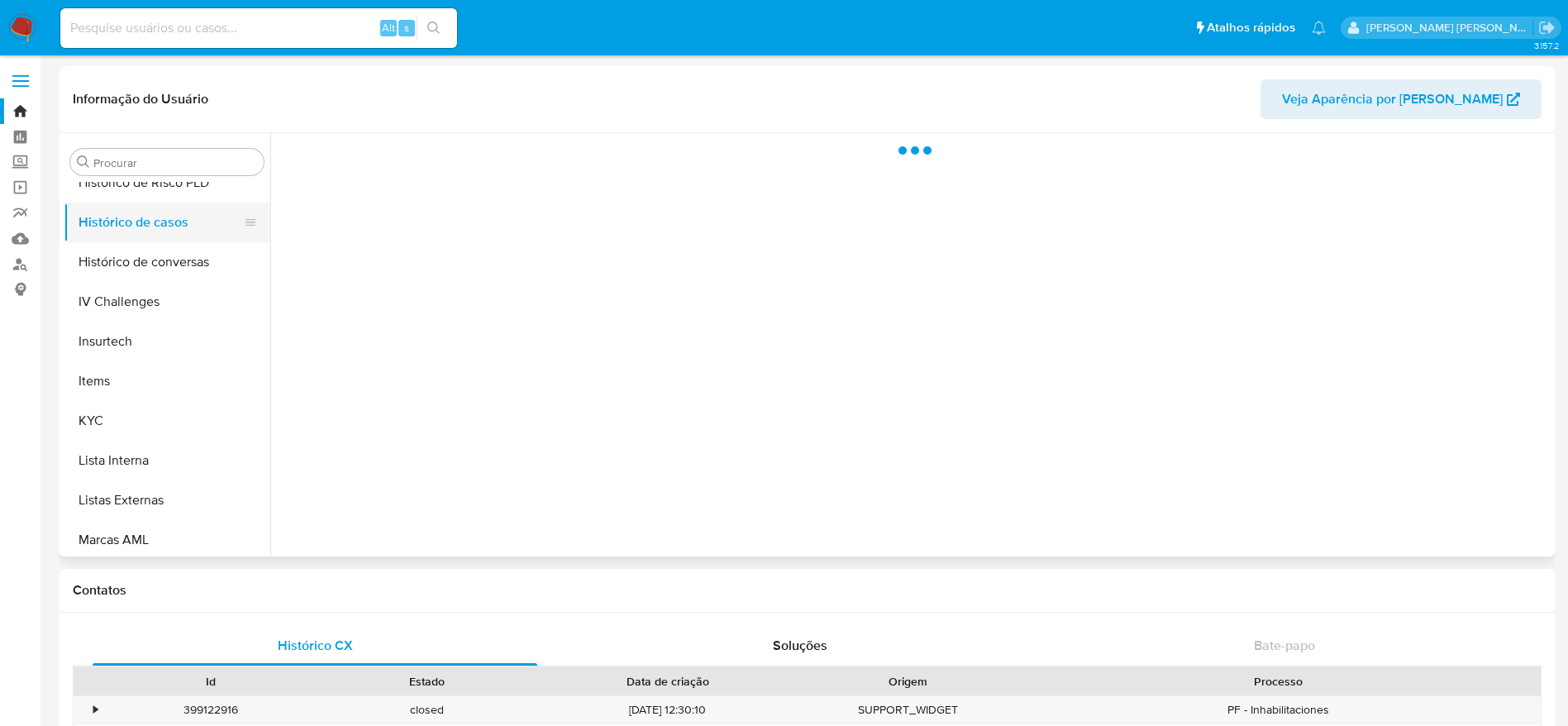
select select "10"
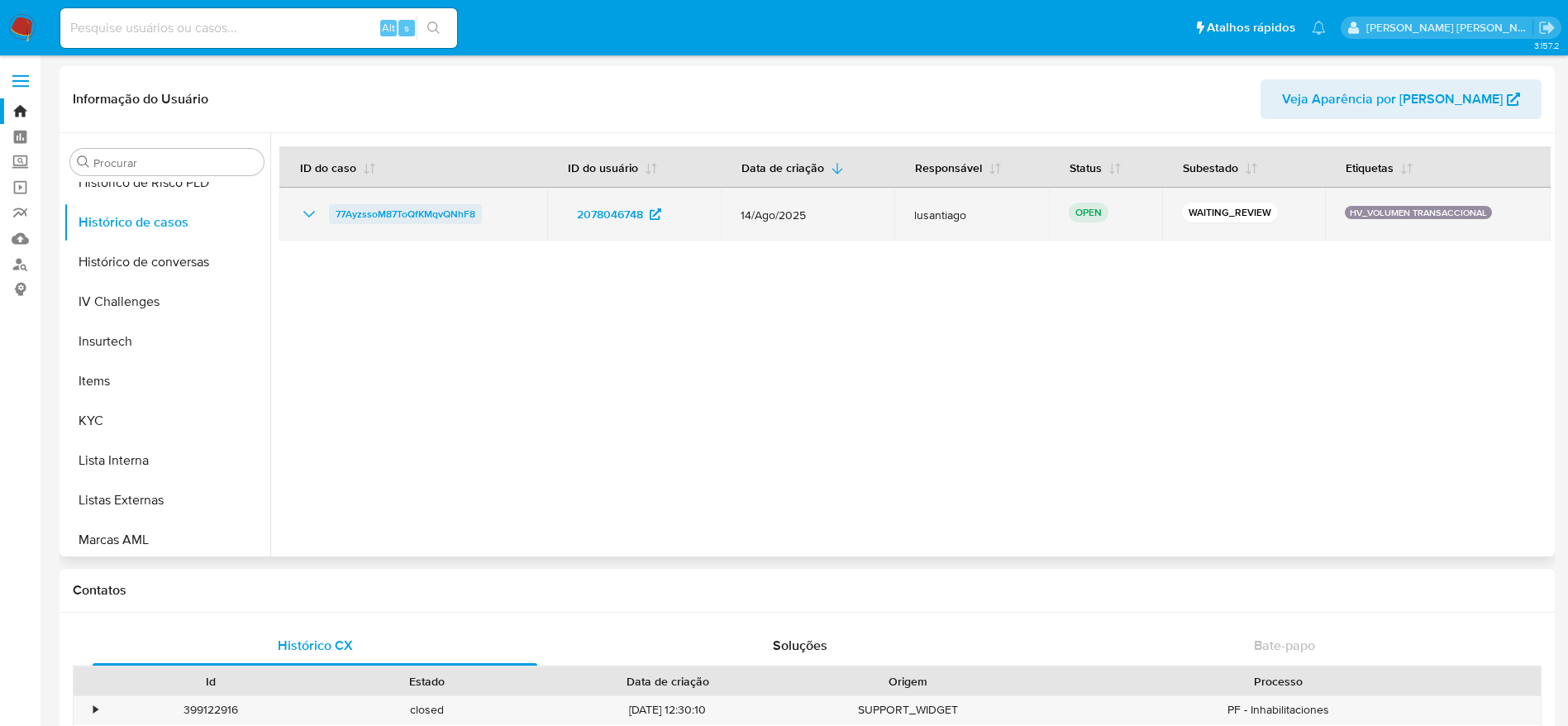
click at [408, 209] on span "77AyzssoM87ToQfKMqvQNhF8" at bounding box center [405, 214] width 139 height 20
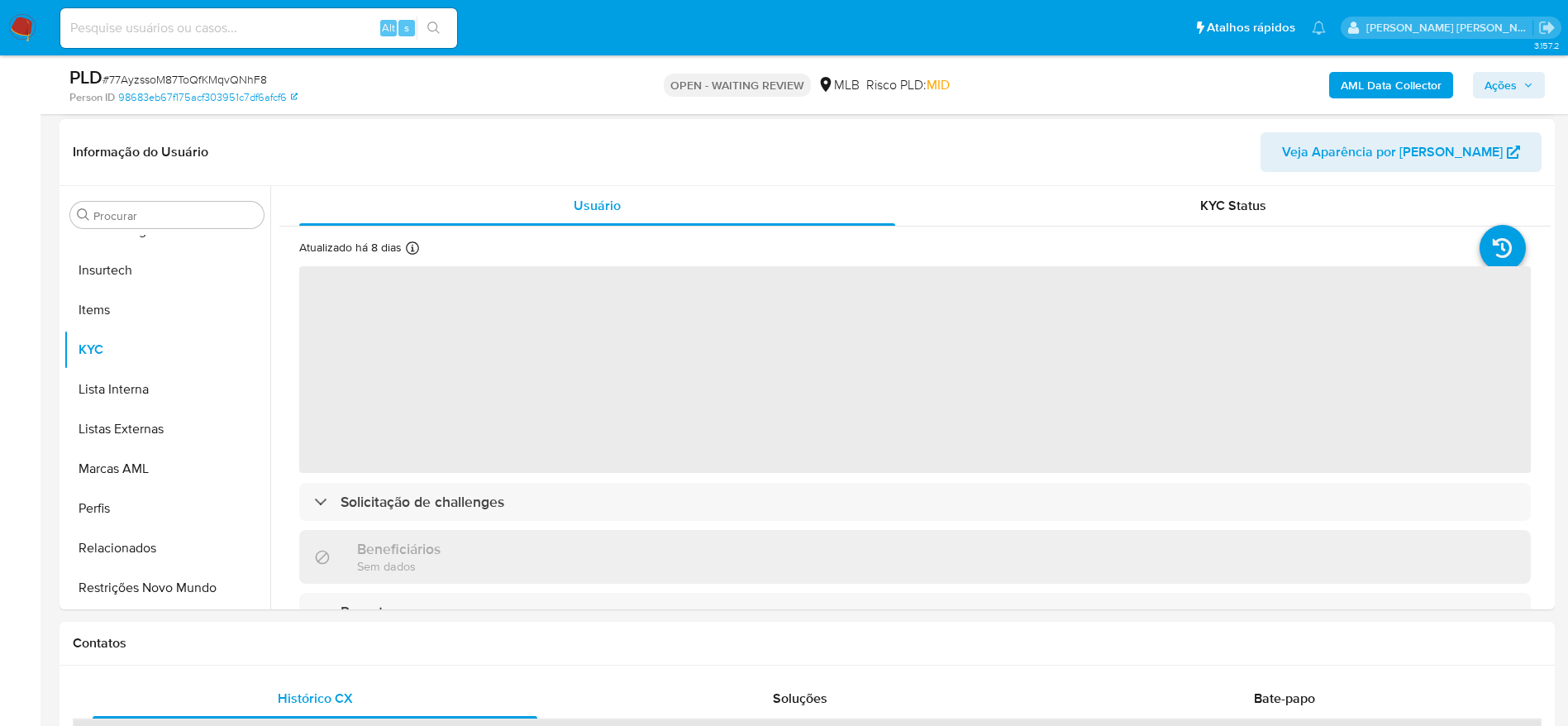
scroll to position [248, 0]
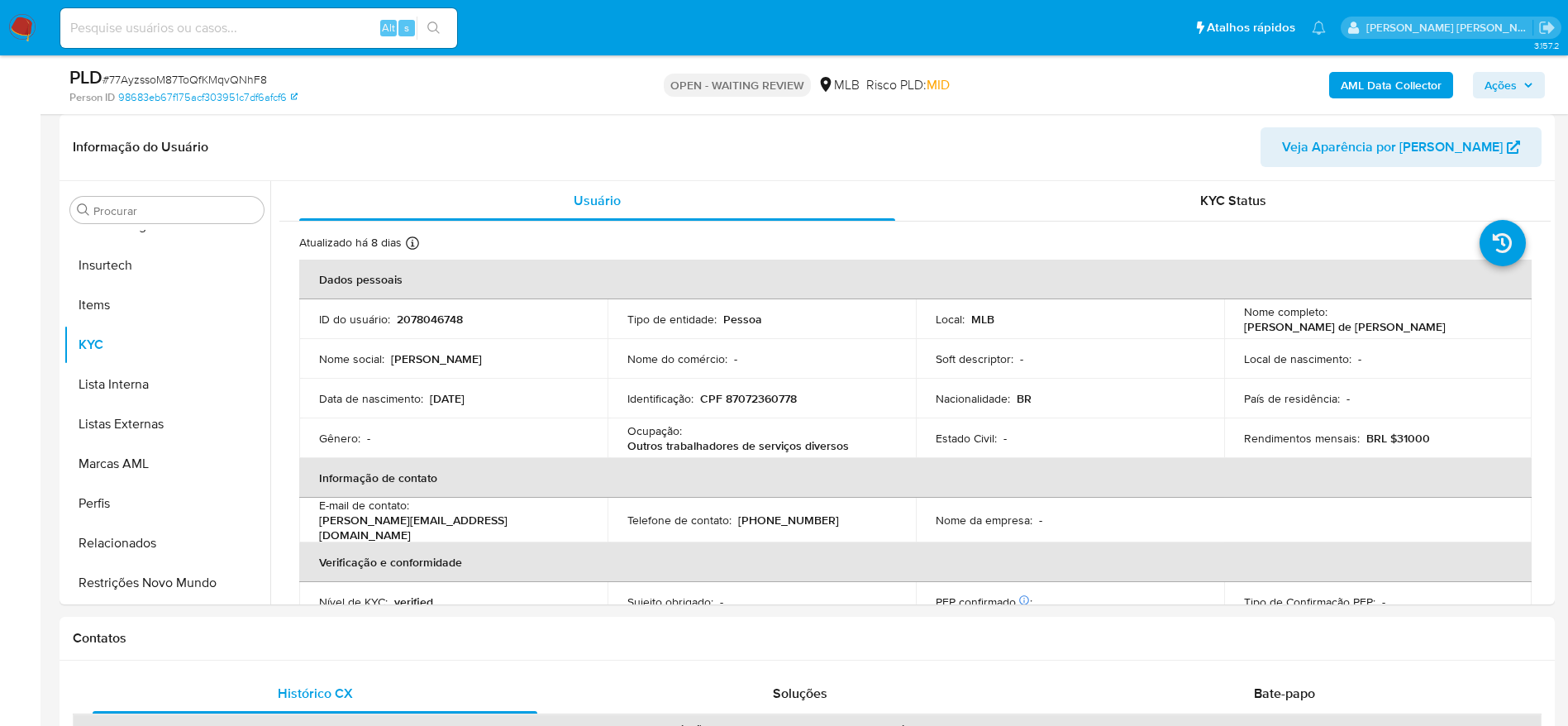
select select "10"
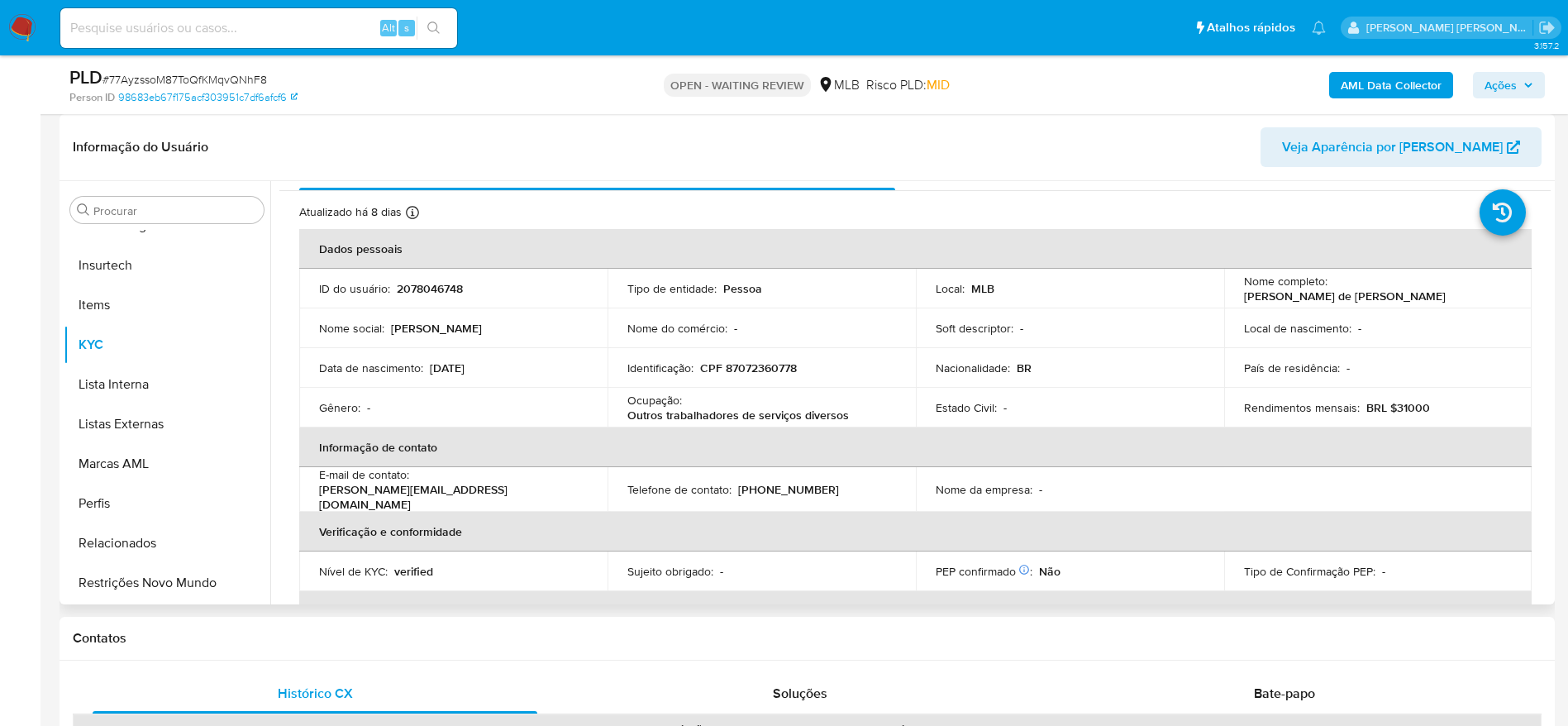
scroll to position [46, 0]
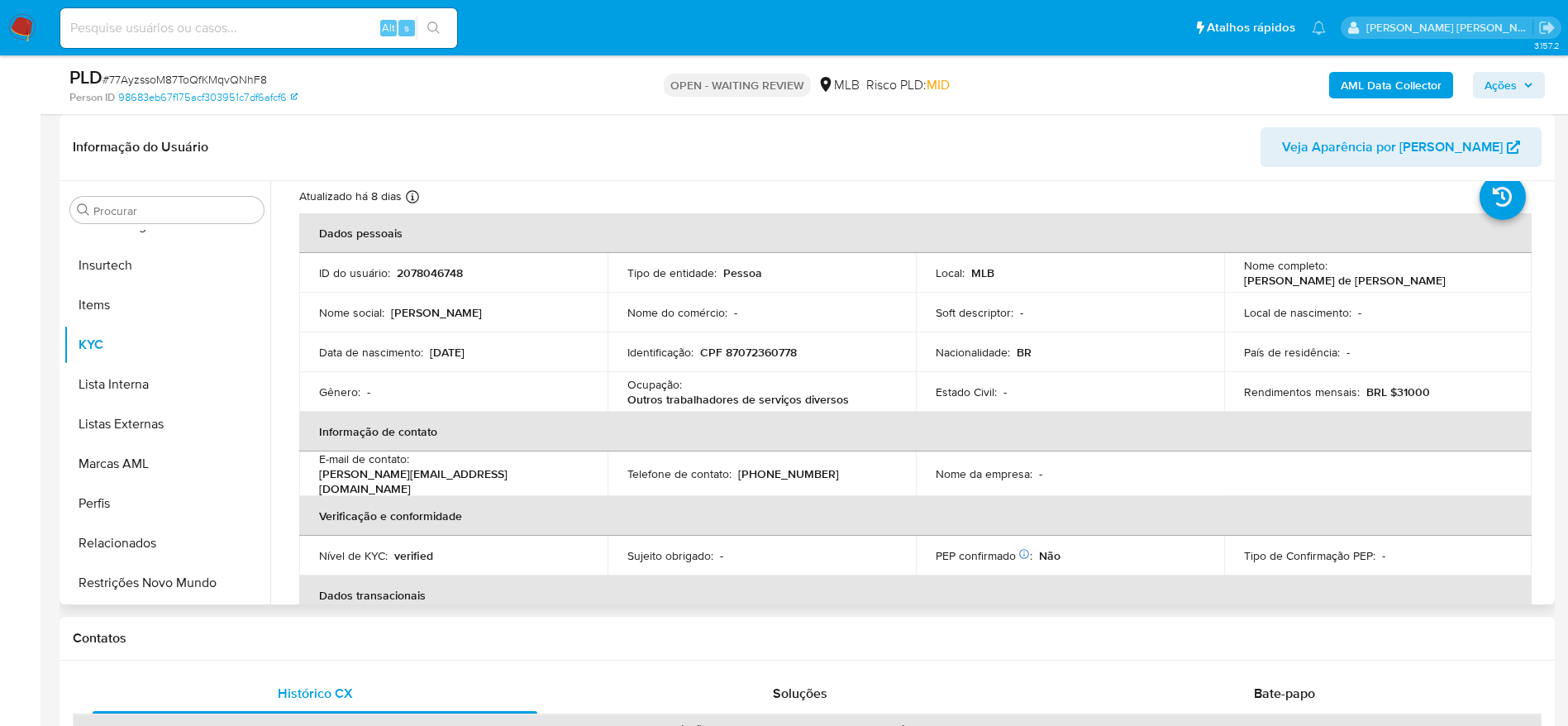
click at [749, 349] on p "CPF 87072360778" at bounding box center [748, 352] width 97 height 15
copy p "87072360778"
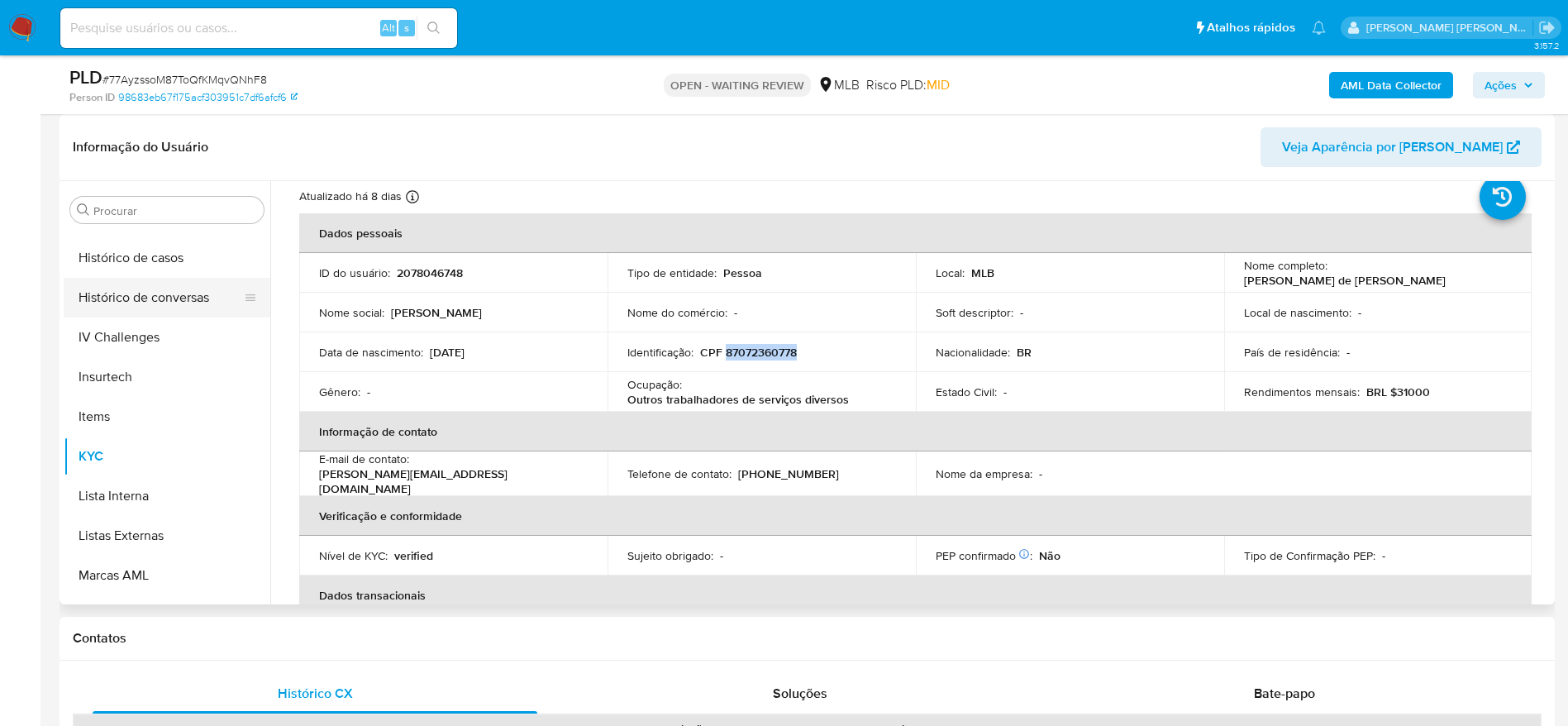
scroll to position [490, 0]
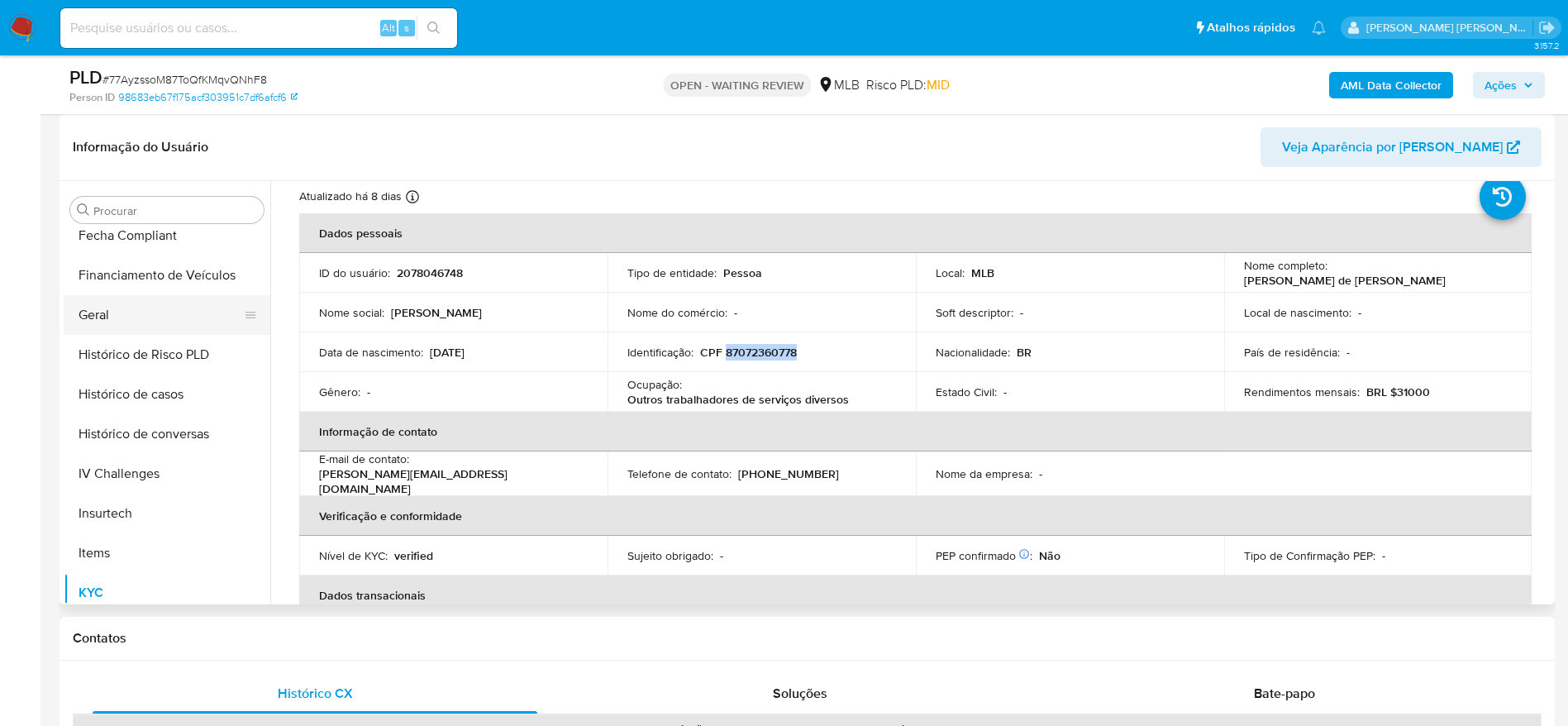
click at [111, 310] on button "Geral" at bounding box center [160, 315] width 193 height 40
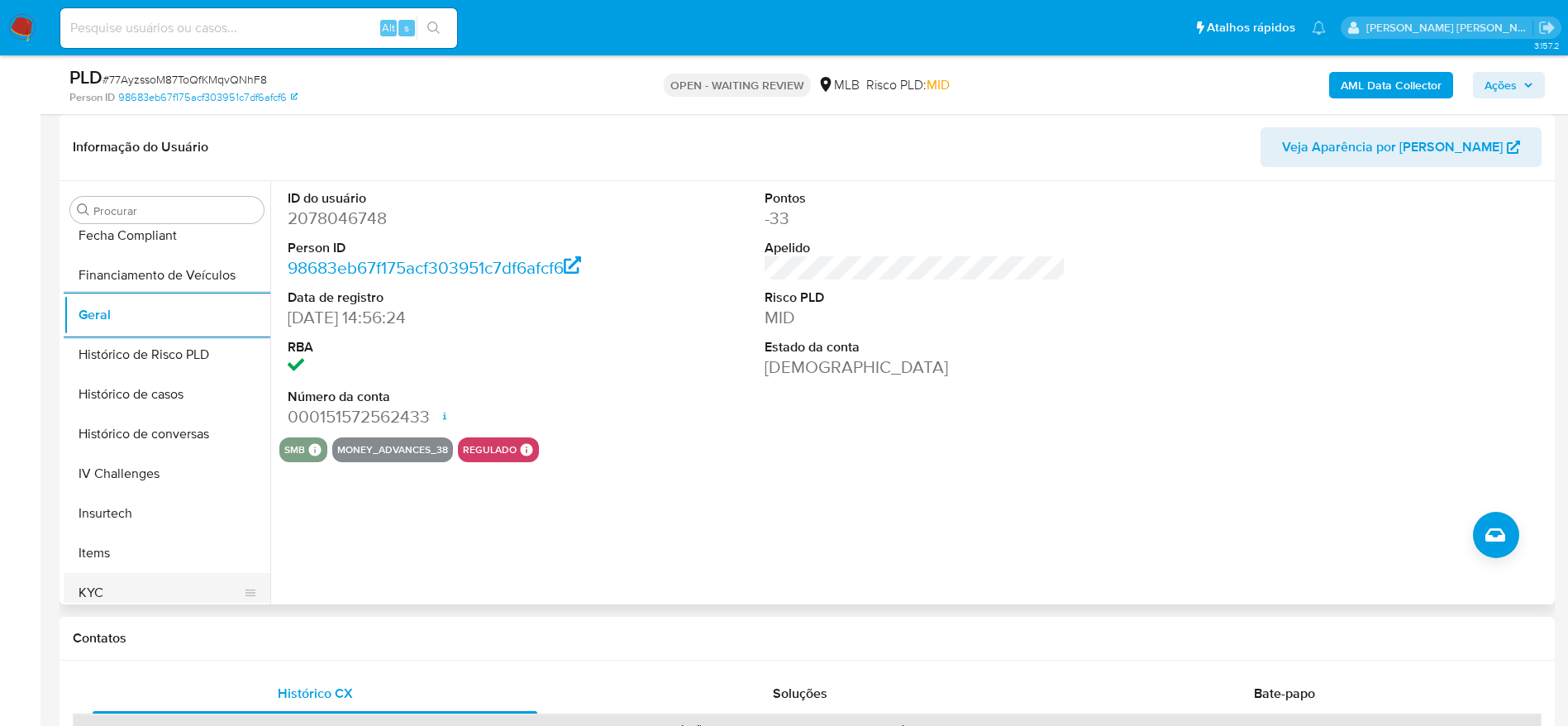
click at [162, 594] on button "KYC" at bounding box center [160, 593] width 193 height 40
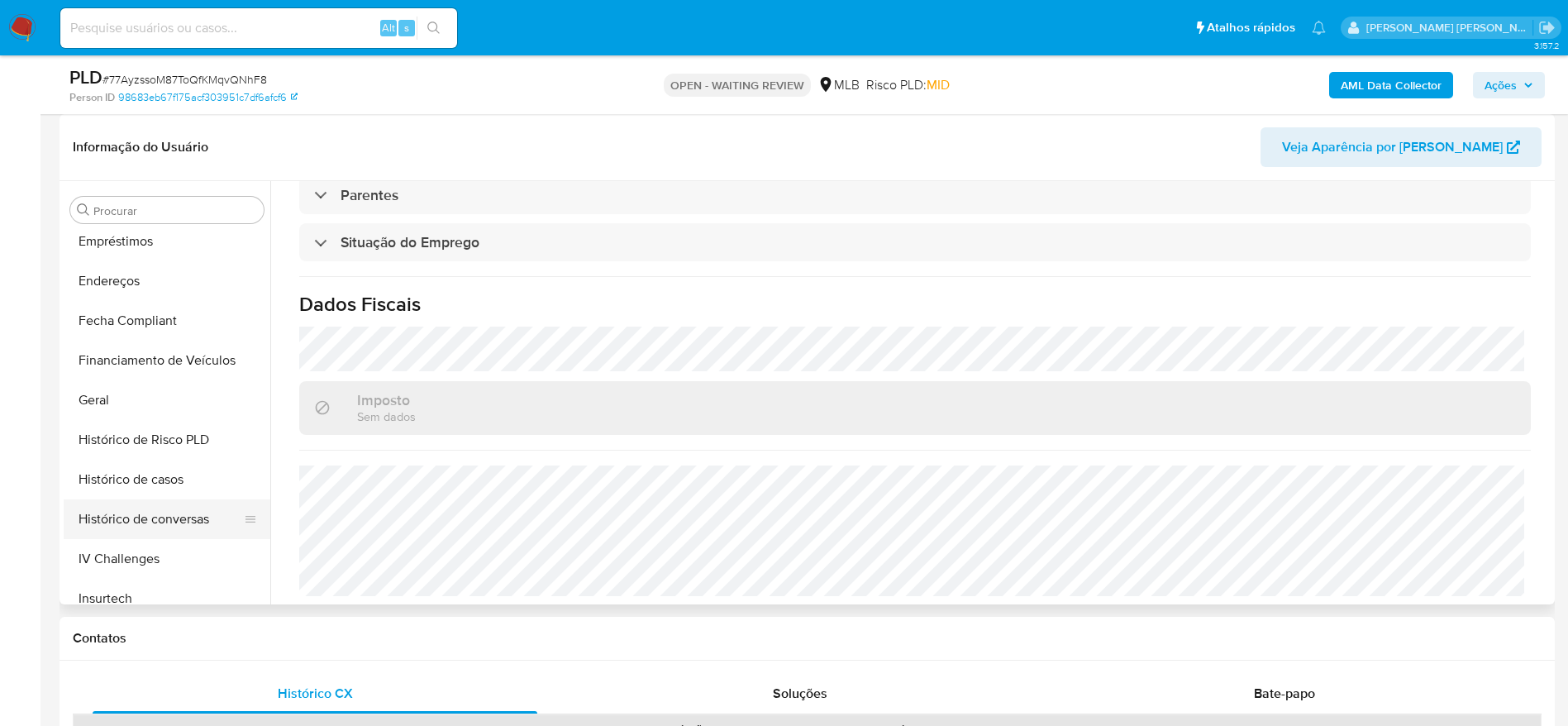
scroll to position [366, 0]
click at [102, 307] on button "Endereços" at bounding box center [160, 319] width 193 height 40
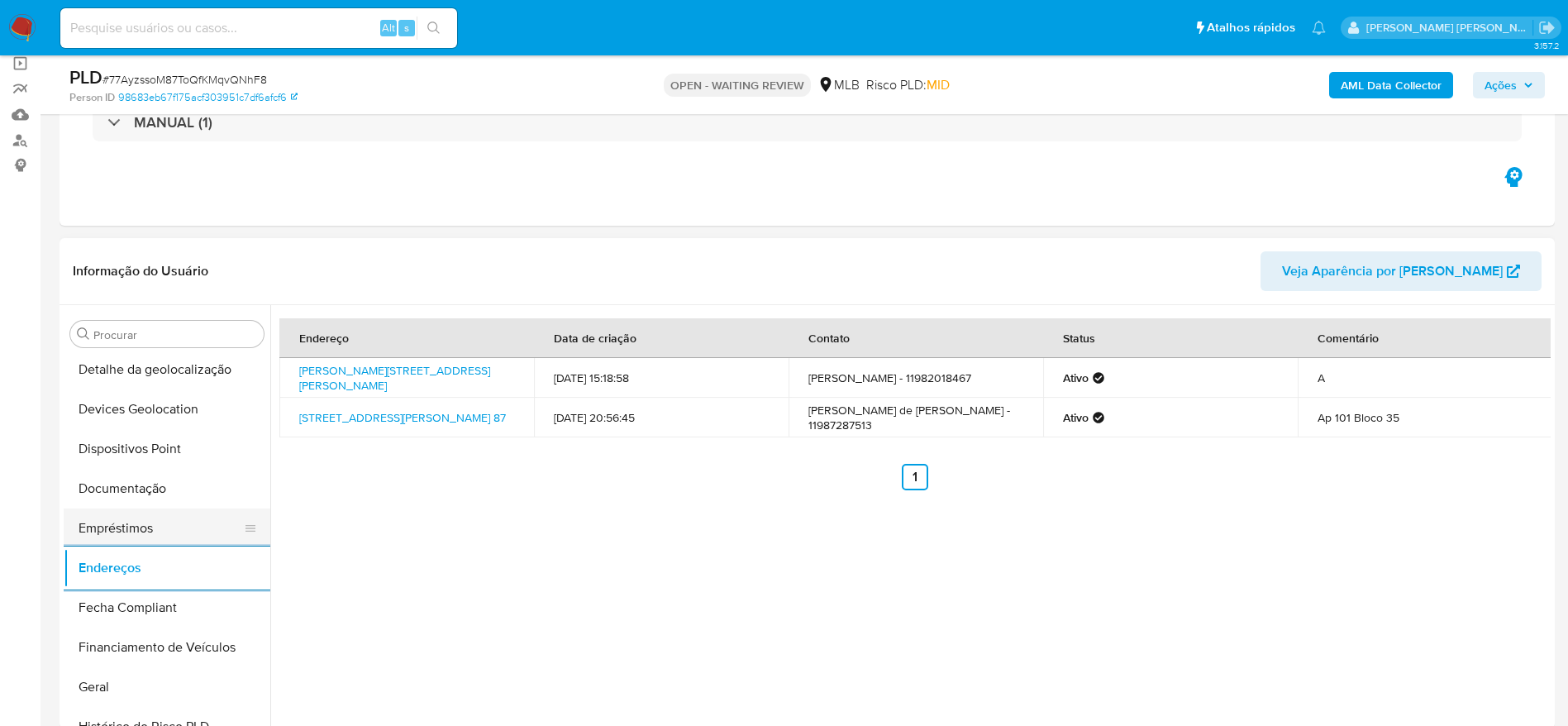
scroll to position [118, 0]
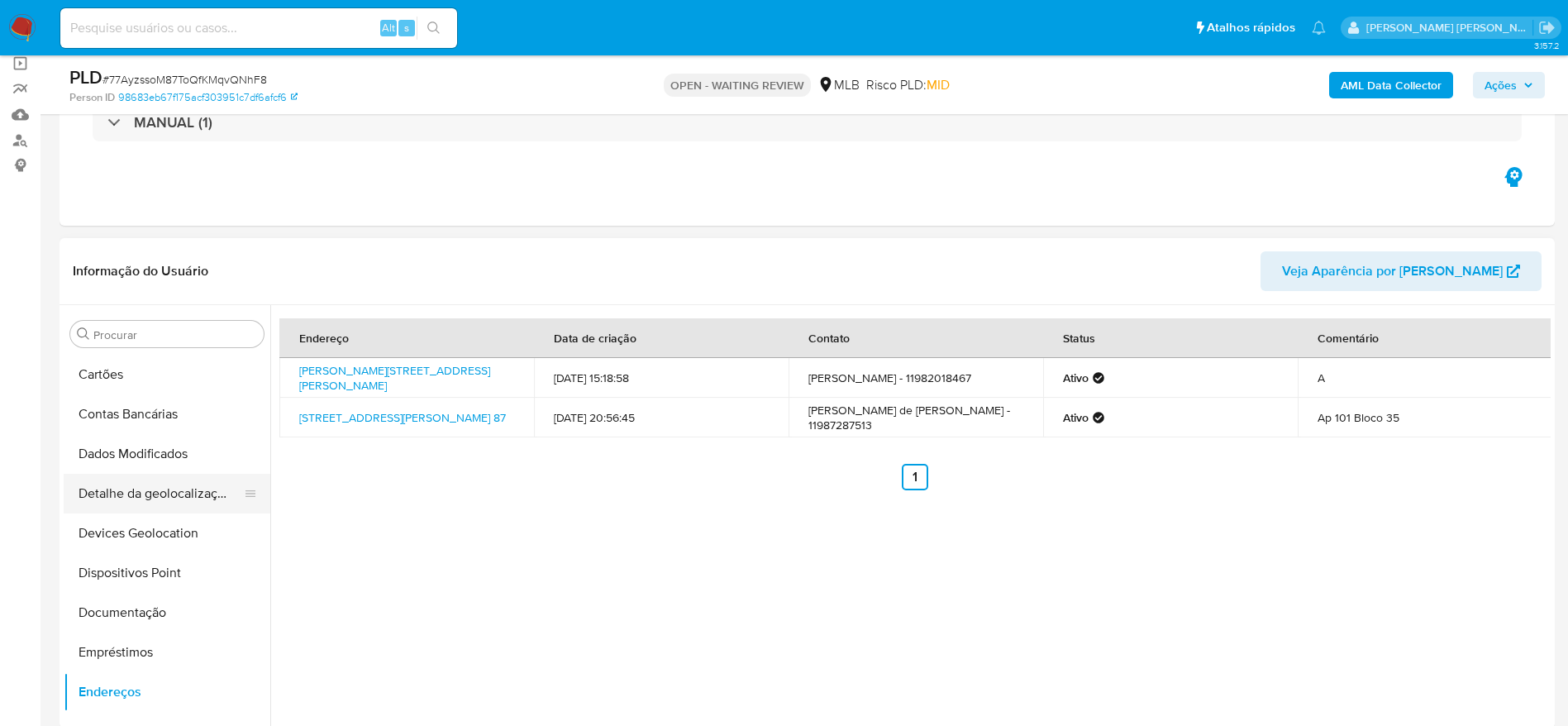
click at [163, 501] on button "Detalhe da geolocalização" at bounding box center [160, 493] width 193 height 40
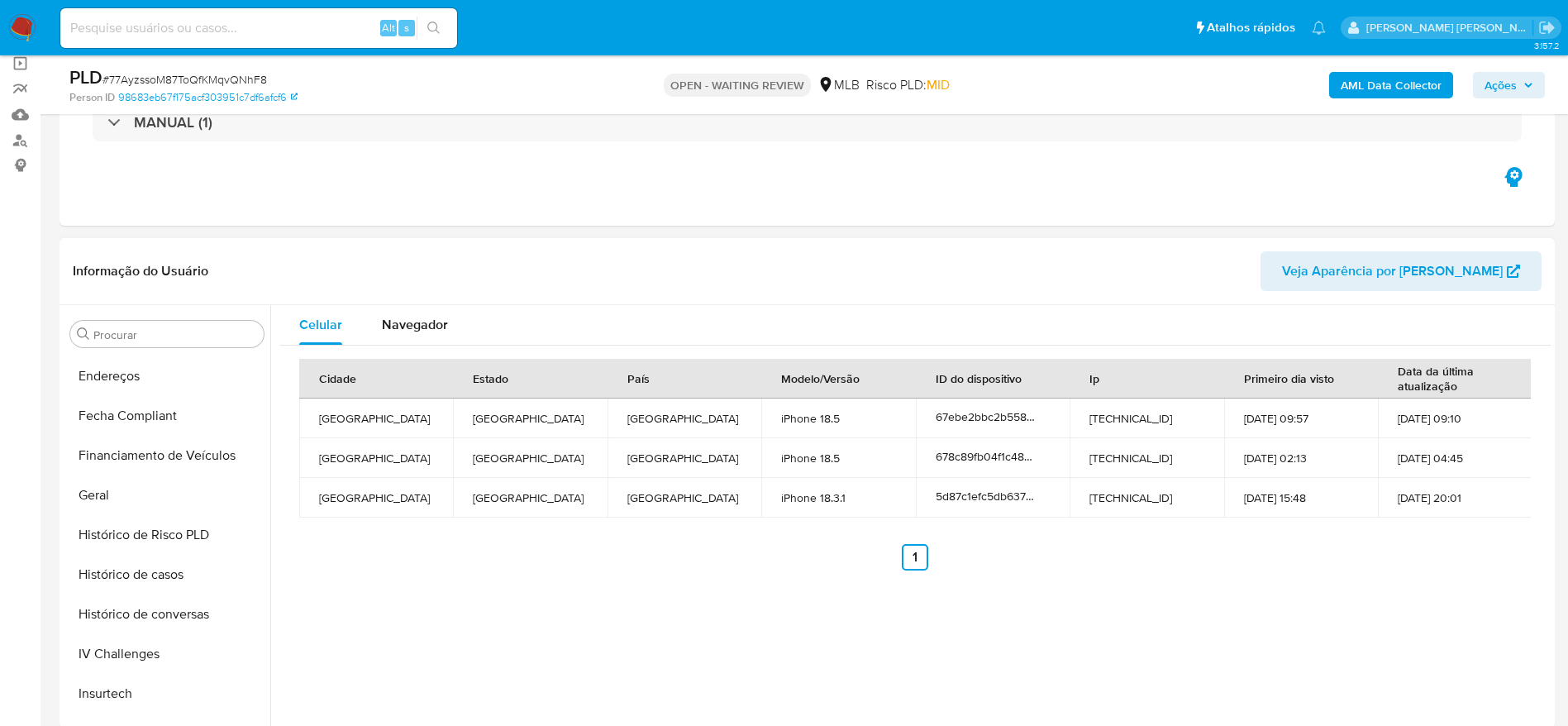
scroll to position [739, 0]
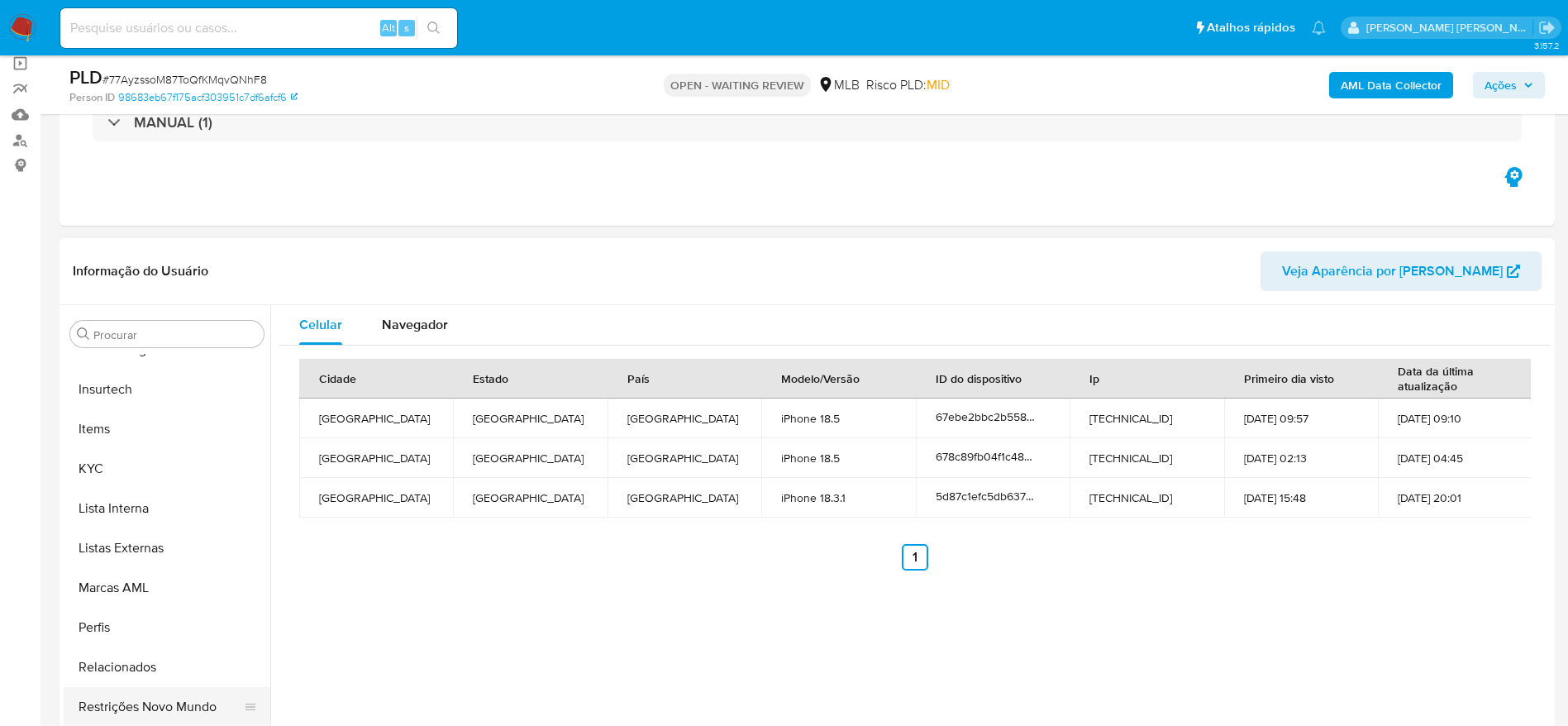
click at [142, 706] on button "Restrições Novo Mundo" at bounding box center [160, 707] width 193 height 40
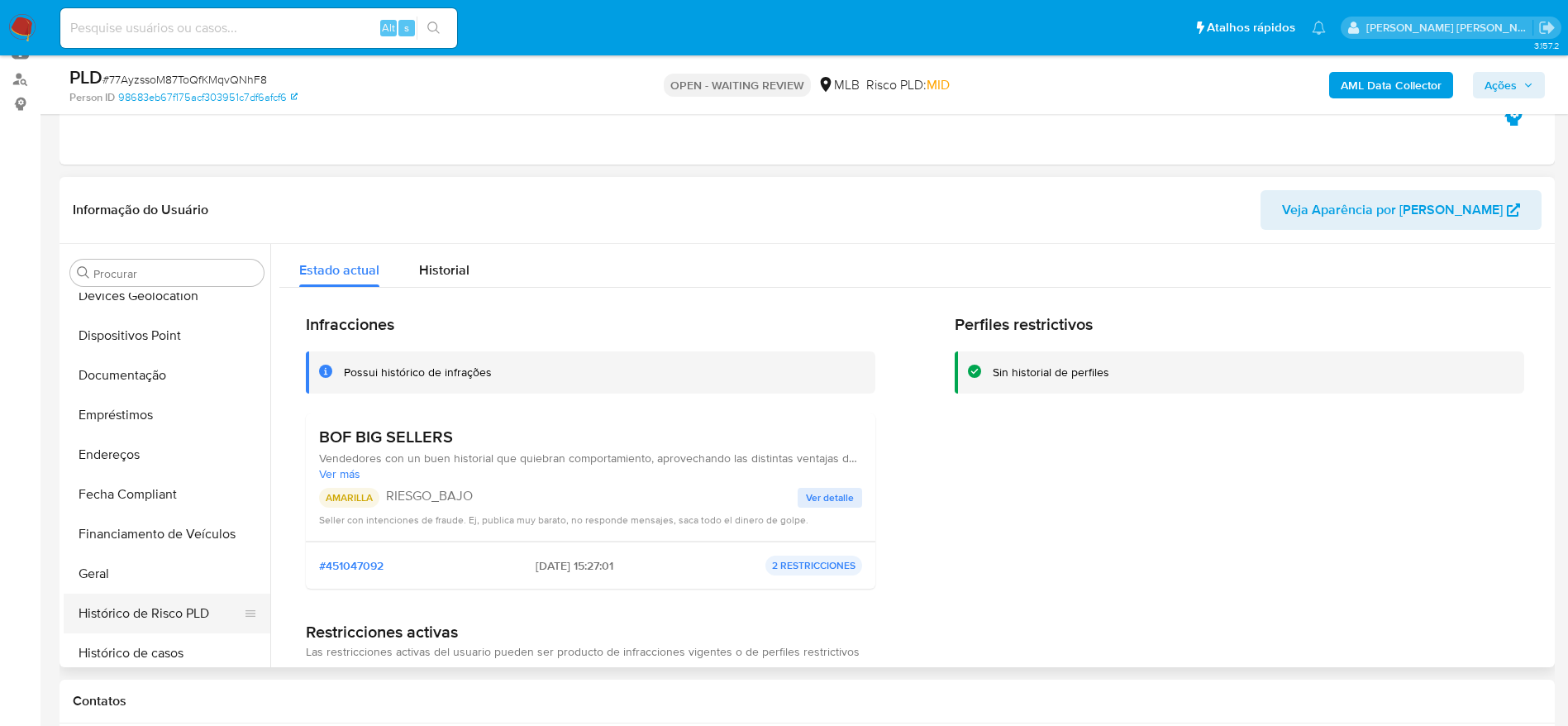
scroll to position [242, 0]
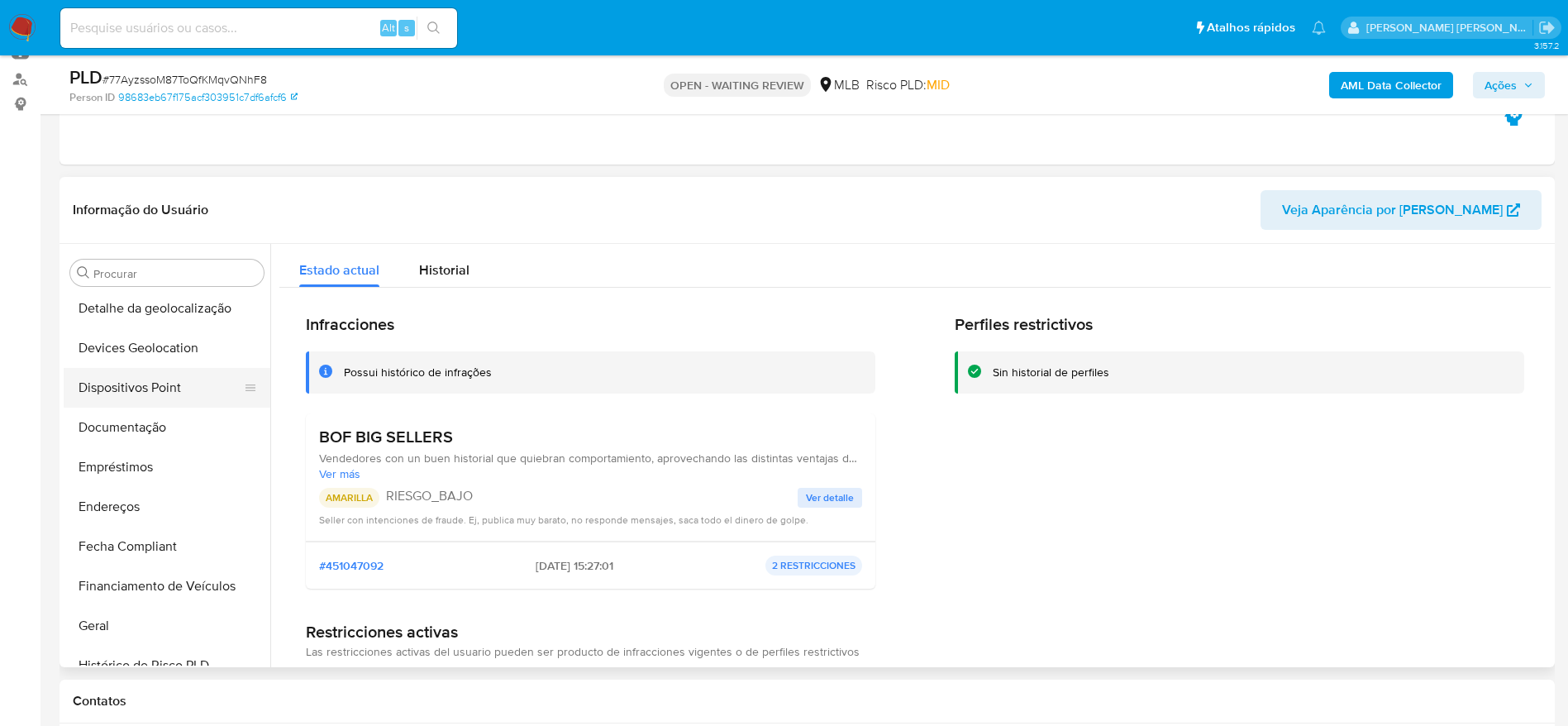
click at [134, 387] on button "Dispositivos Point" at bounding box center [160, 387] width 193 height 40
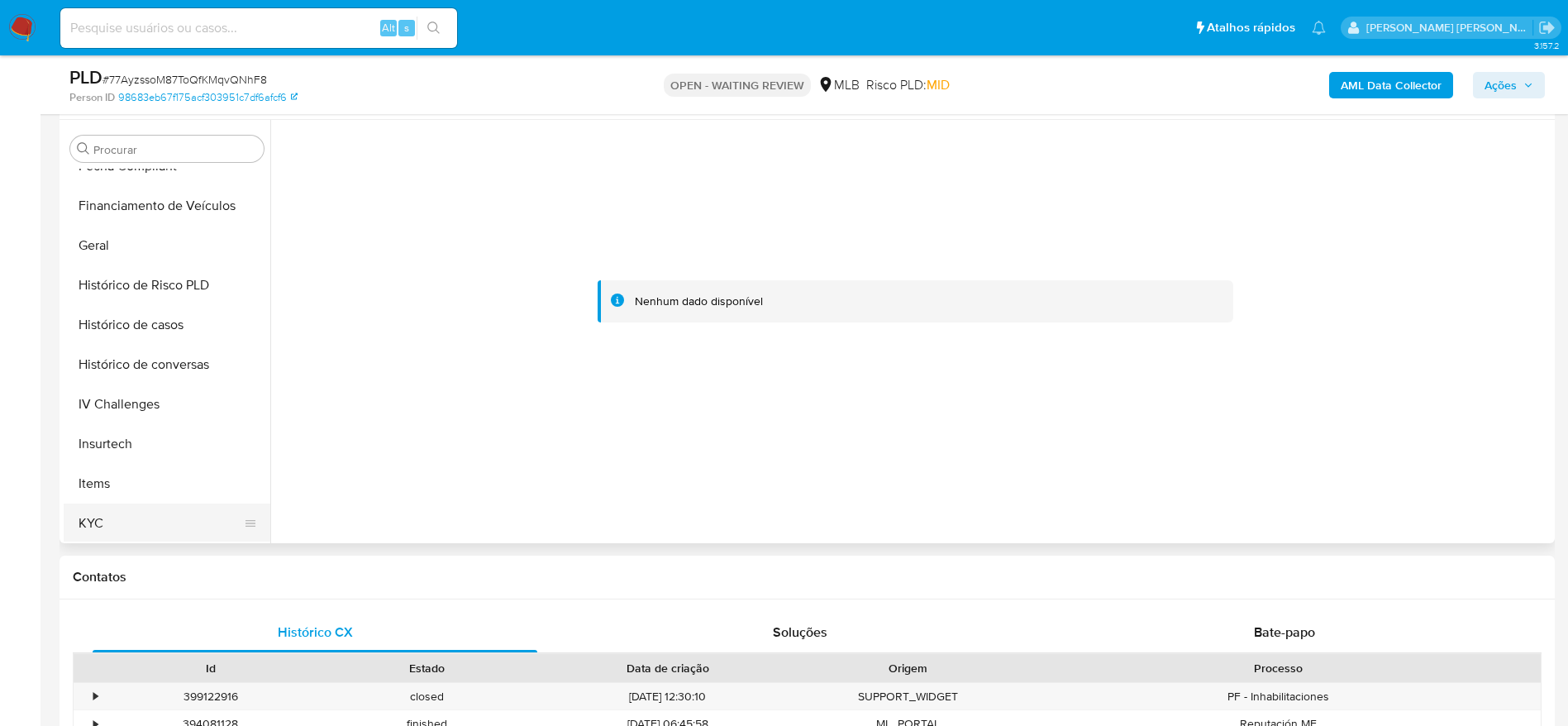
scroll to position [615, 0]
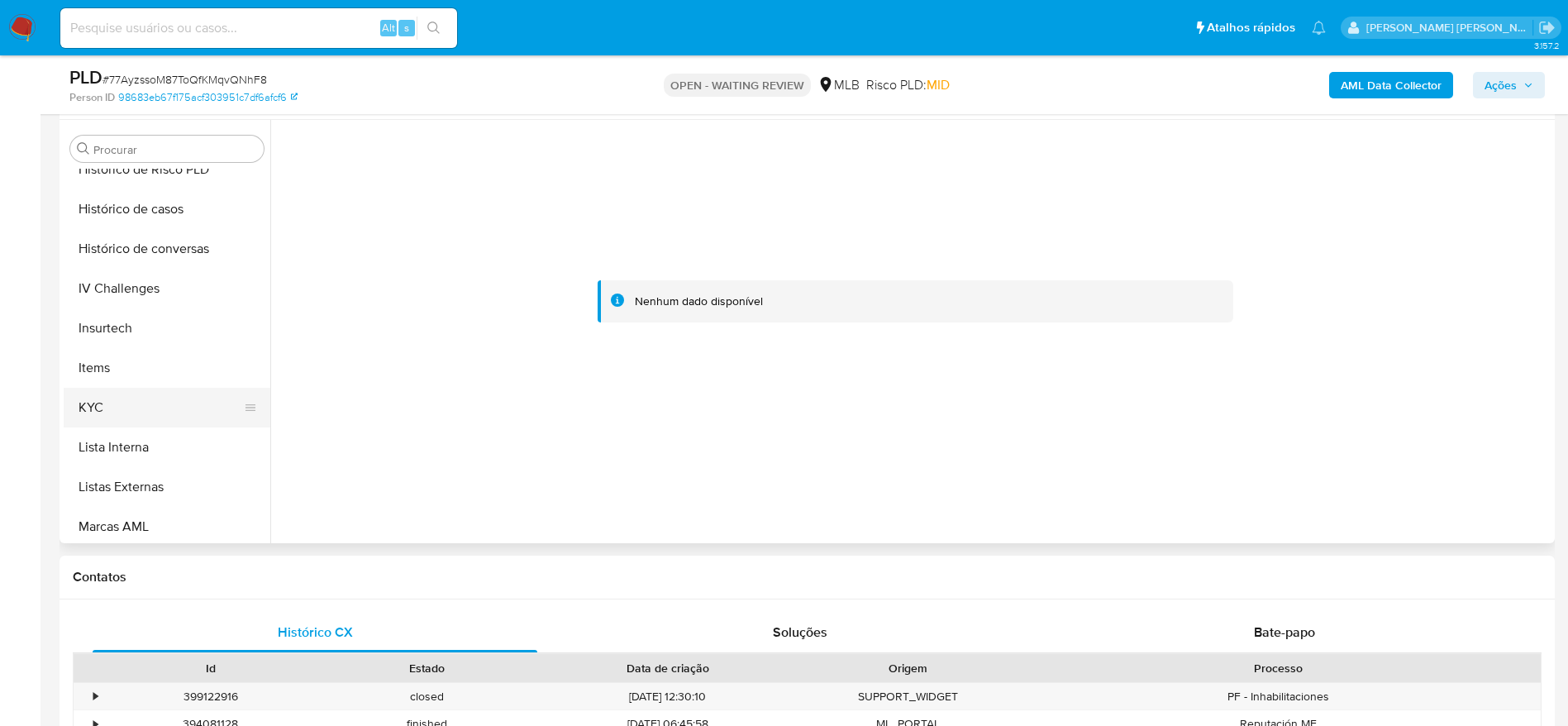
click at [153, 393] on button "KYC" at bounding box center [160, 407] width 193 height 40
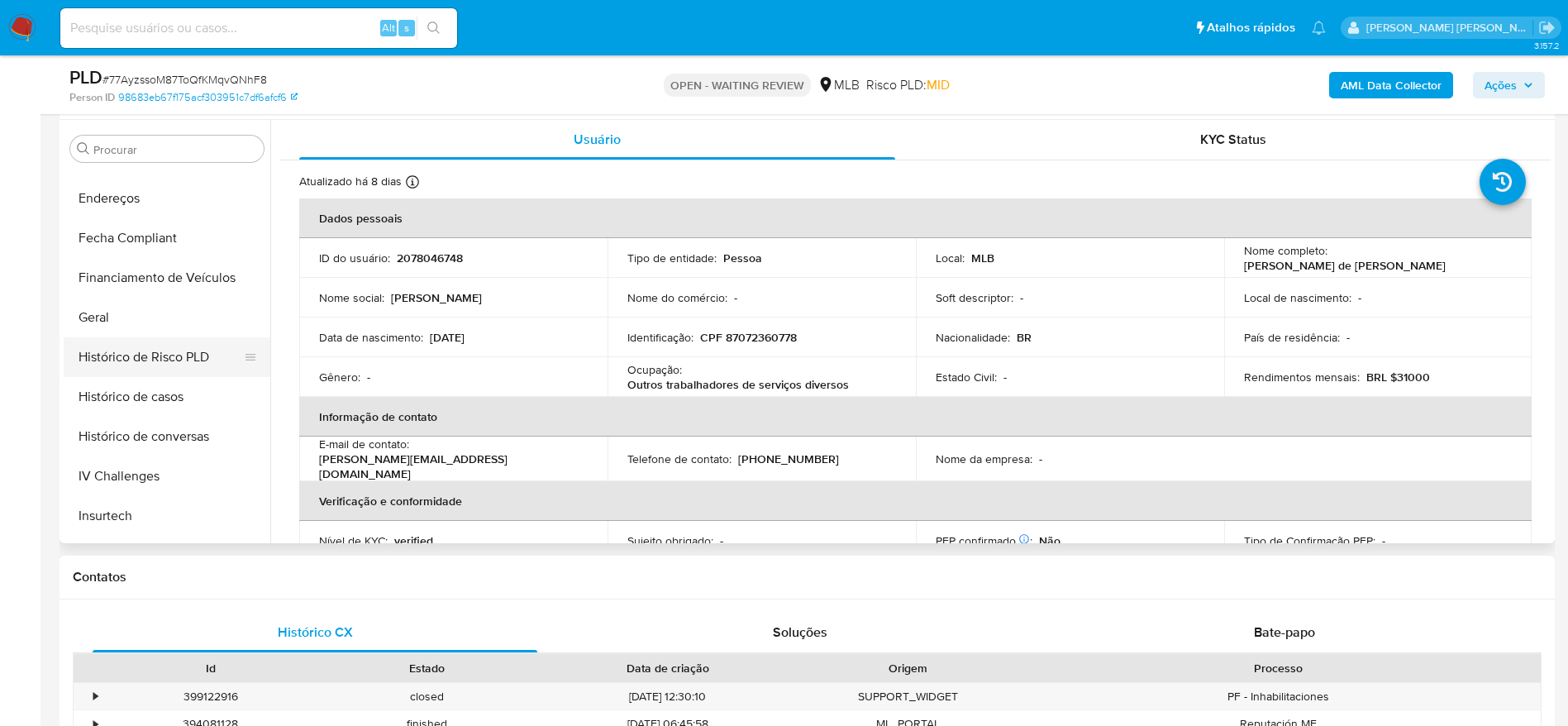
scroll to position [366, 0]
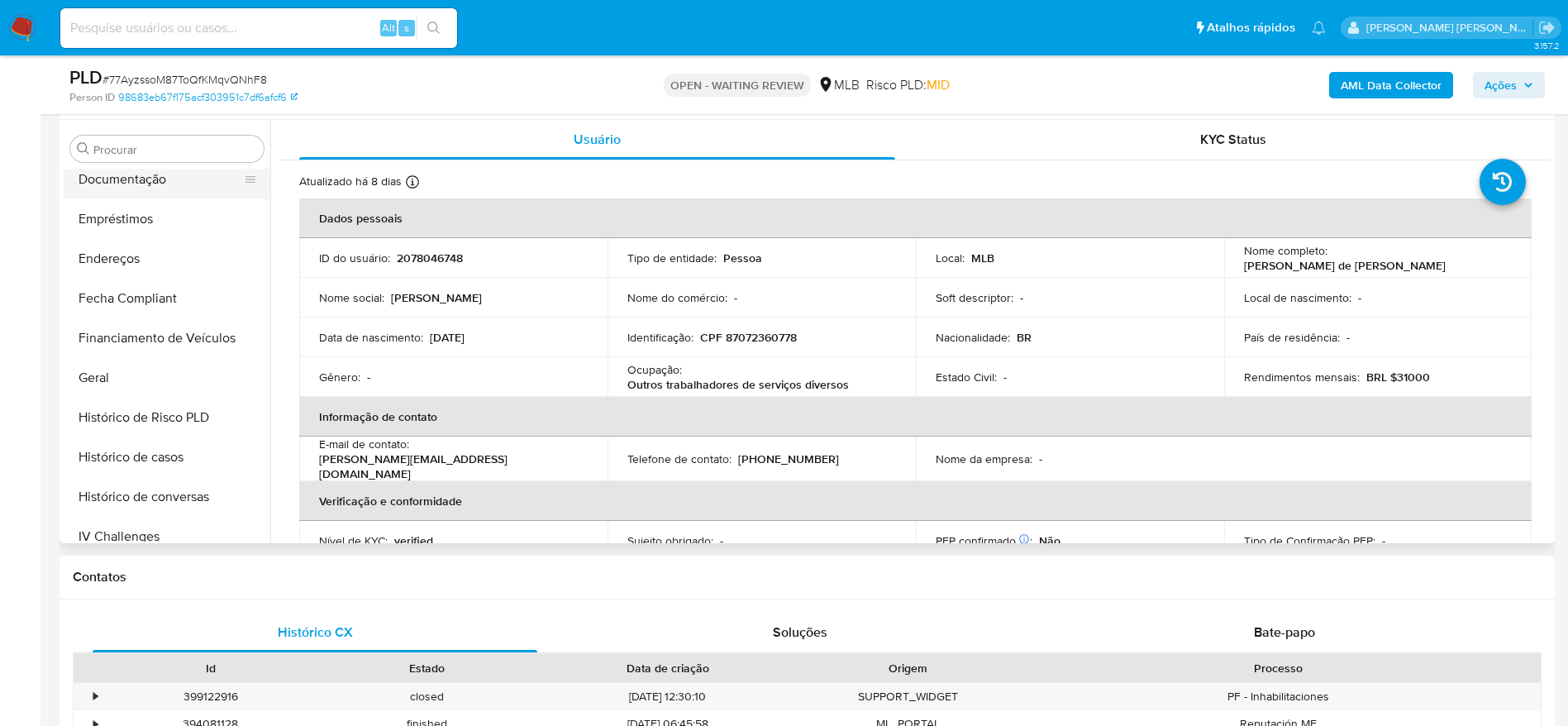
click at [145, 180] on button "Documentação" at bounding box center [160, 179] width 193 height 40
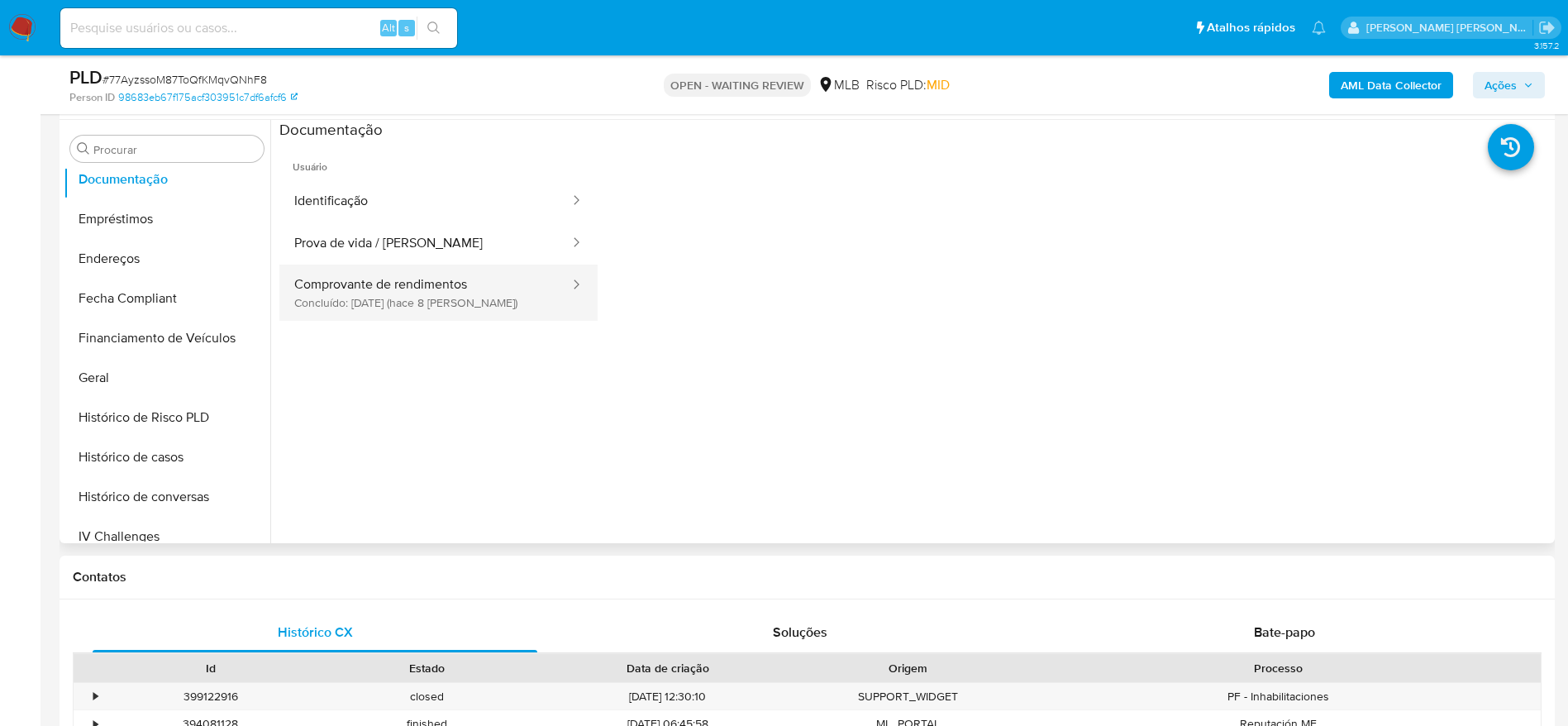
click at [366, 300] on button "Comprovante de rendimentos Concluído: 25/08/2025 (hace 8 días)" at bounding box center [425, 292] width 292 height 57
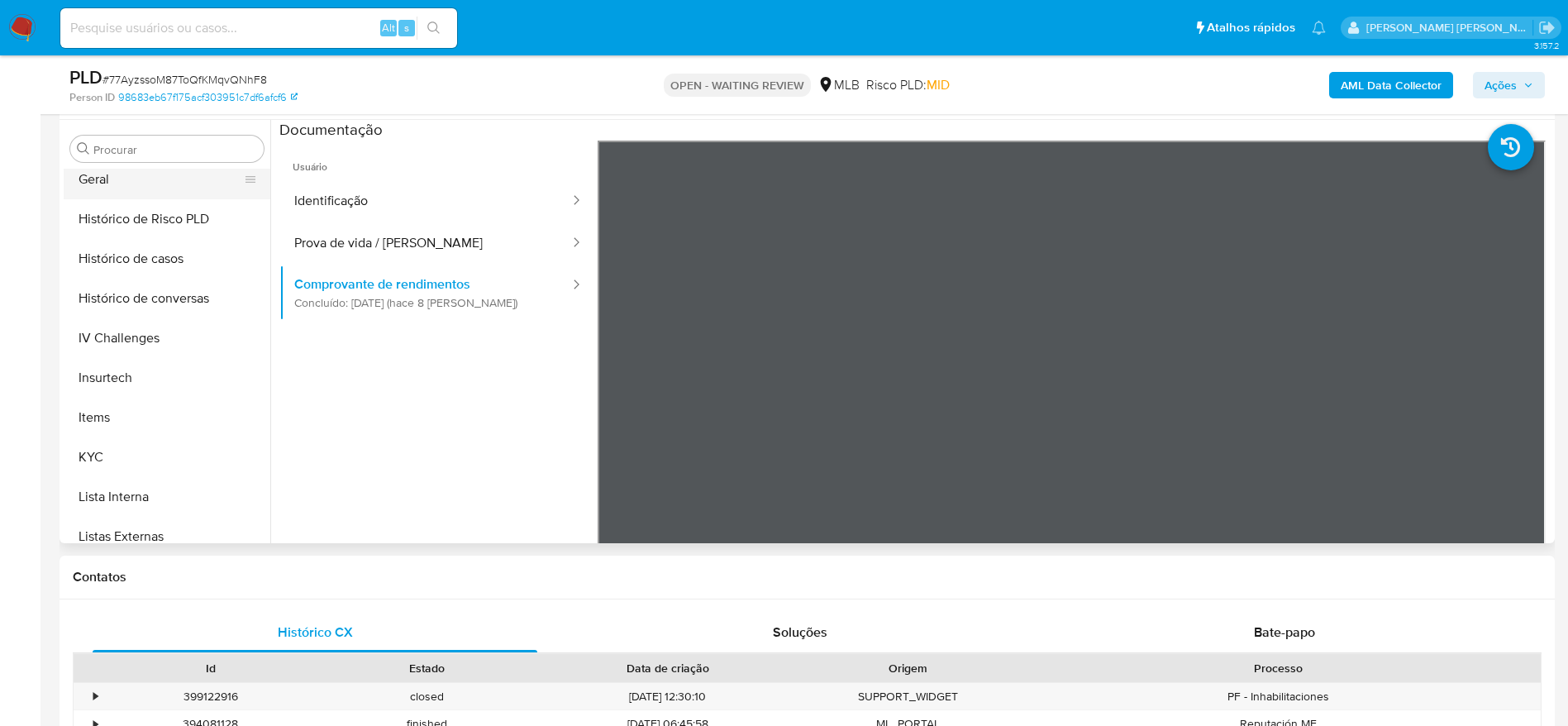
scroll to position [739, 0]
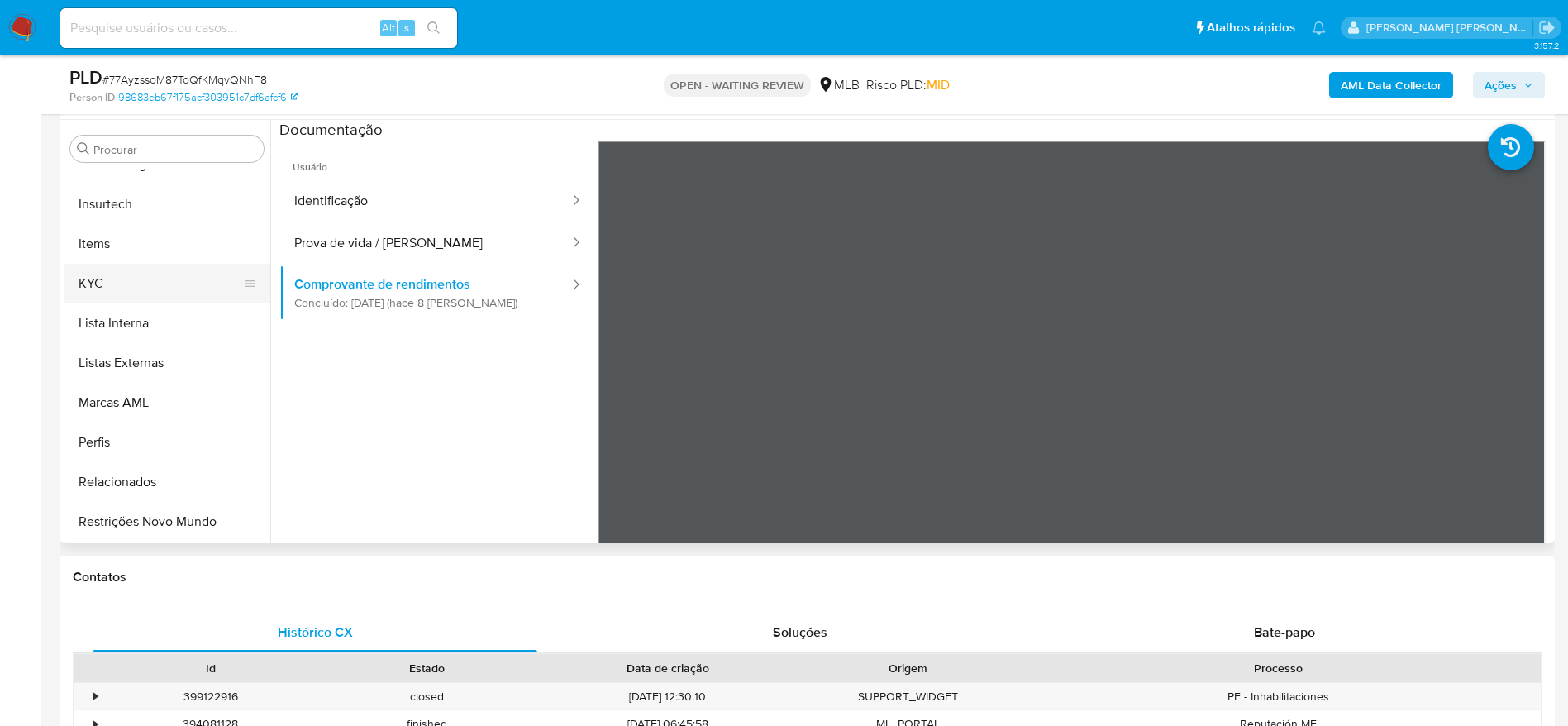
click at [123, 292] on button "KYC" at bounding box center [160, 283] width 193 height 40
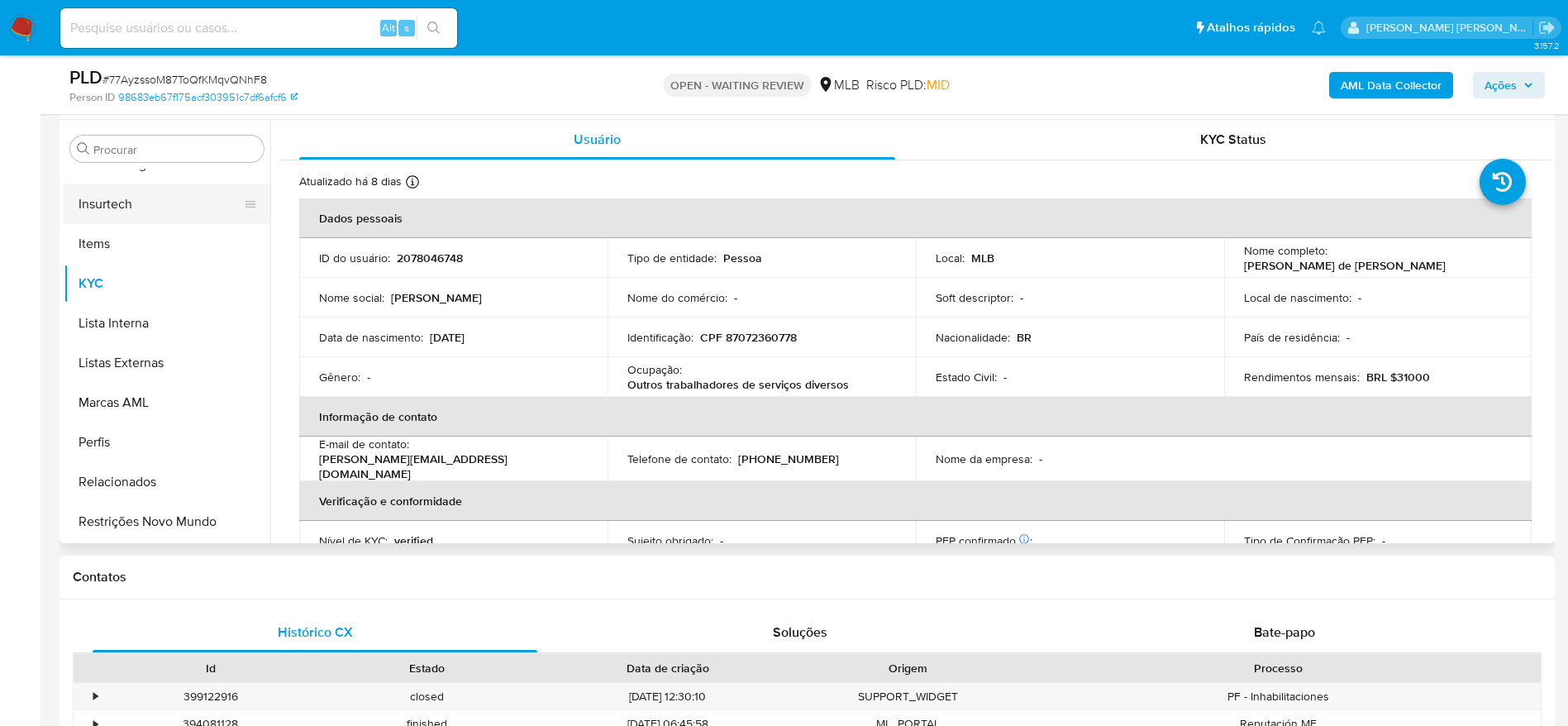
scroll to position [490, 0]
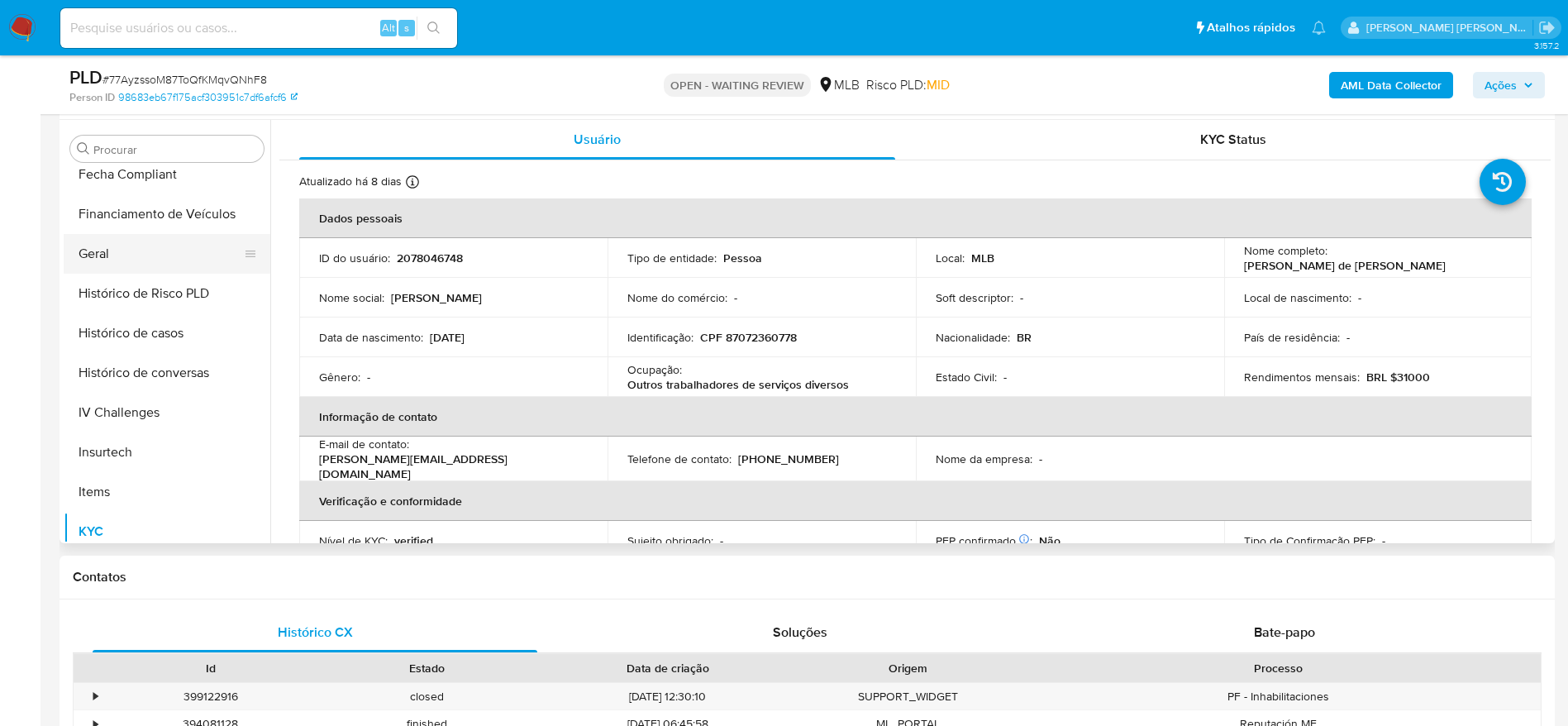
click at [114, 247] on button "Geral" at bounding box center [160, 253] width 193 height 40
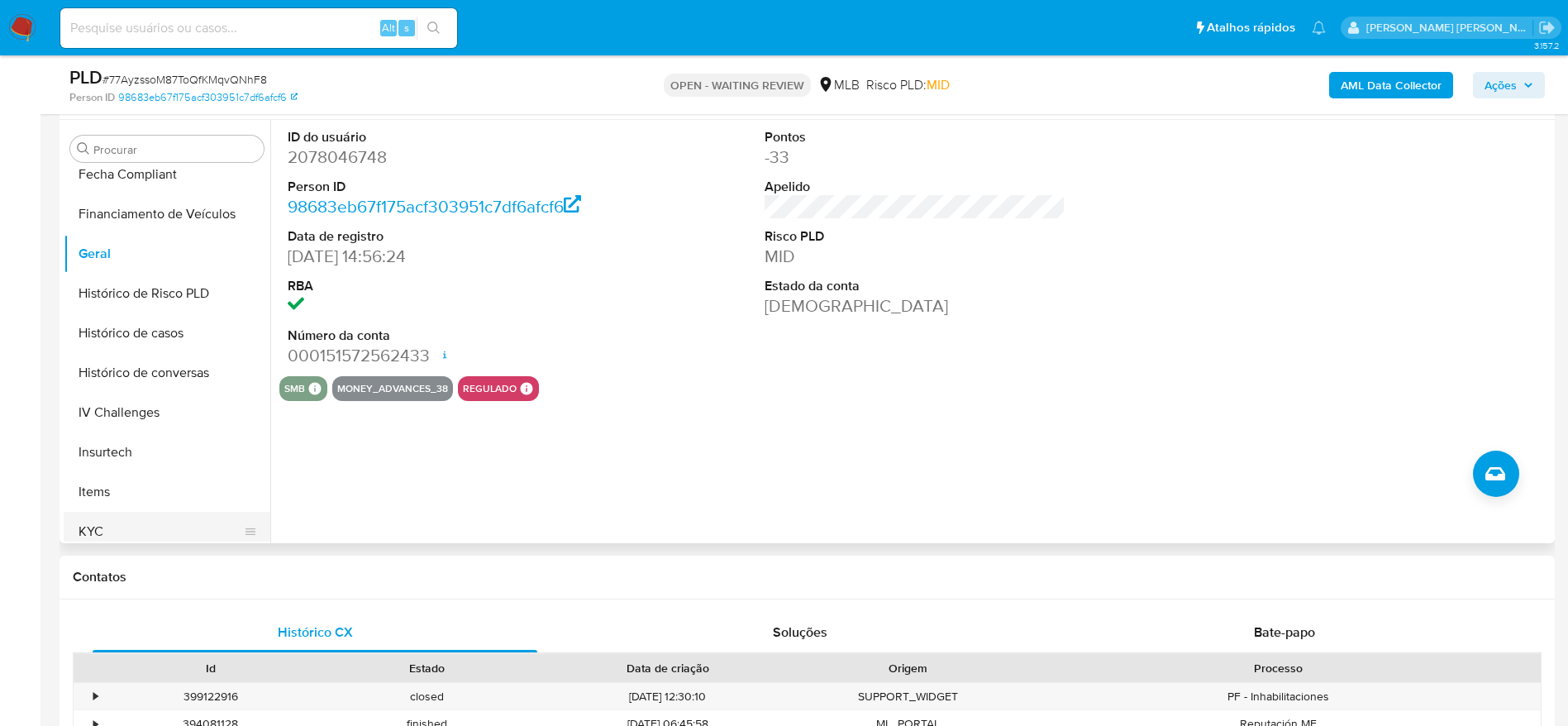
click at [145, 528] on button "KYC" at bounding box center [160, 531] width 193 height 40
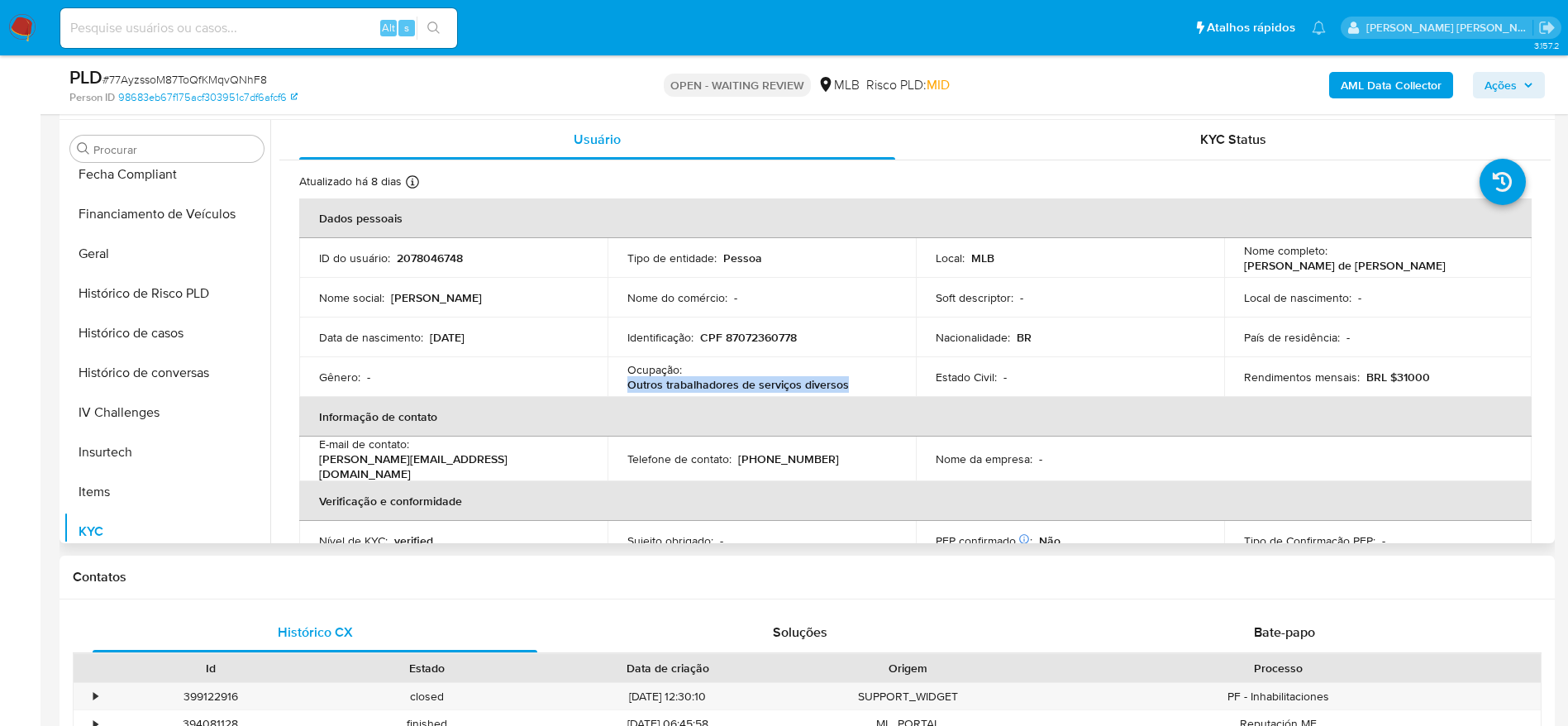
drag, startPoint x: 852, startPoint y: 386, endPoint x: 626, endPoint y: 382, distance: 226.0
click at [627, 382] on div "Ocupação : Outros trabalhadores de serviços diversos" at bounding box center [761, 377] width 268 height 30
copy p "Outros trabalhadores de serviços diversos"
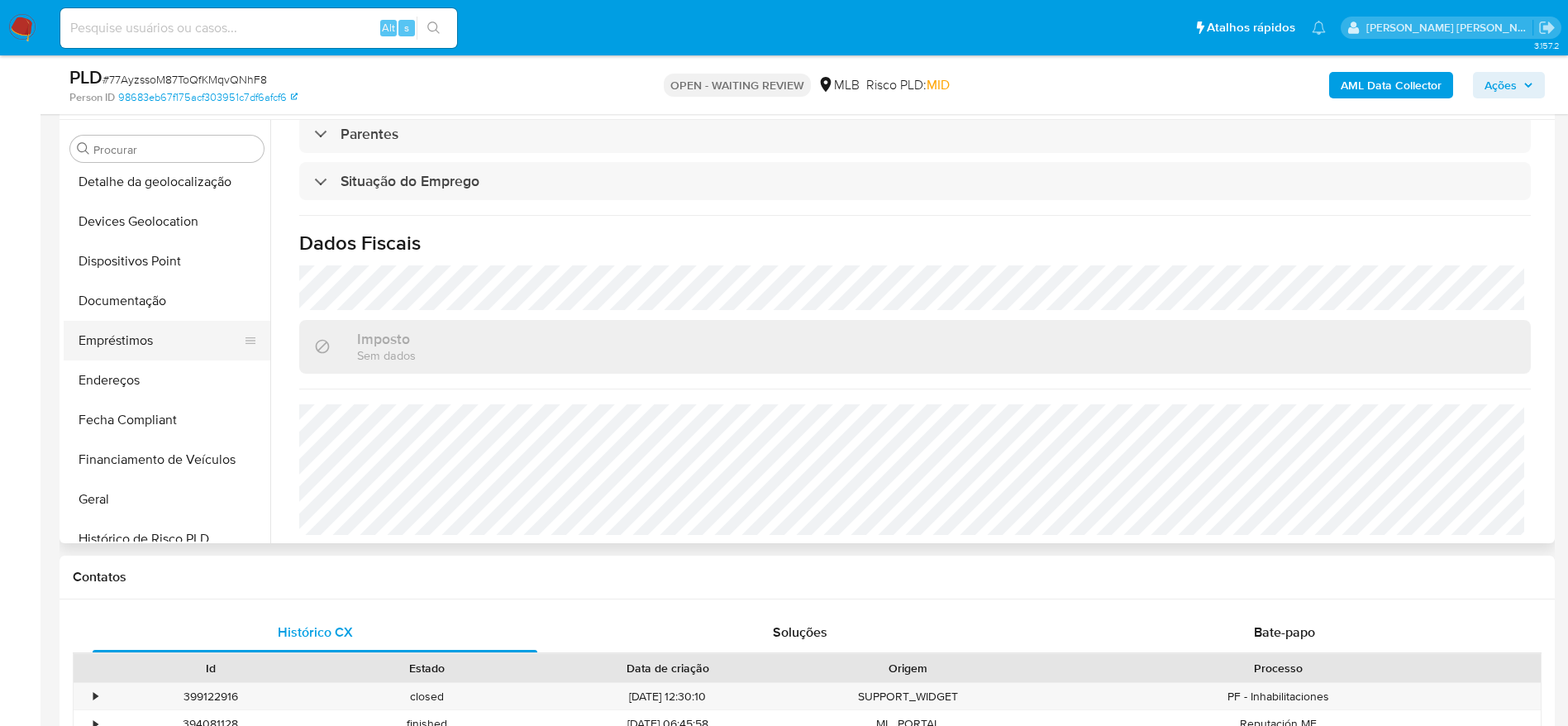
scroll to position [242, 0]
click at [148, 312] on button "Documentação" at bounding box center [160, 303] width 193 height 40
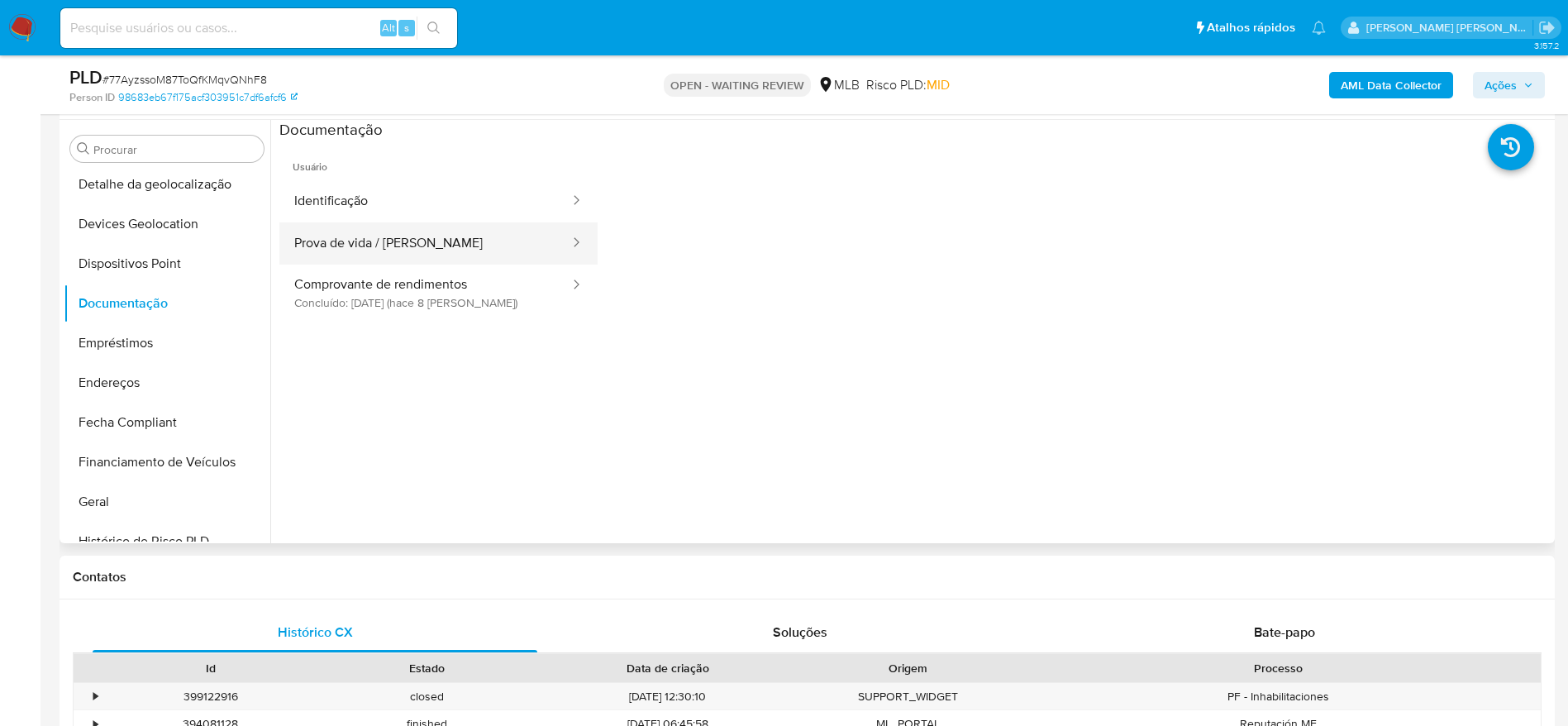
click at [413, 246] on button "Prova de vida / Selfie" at bounding box center [425, 243] width 292 height 42
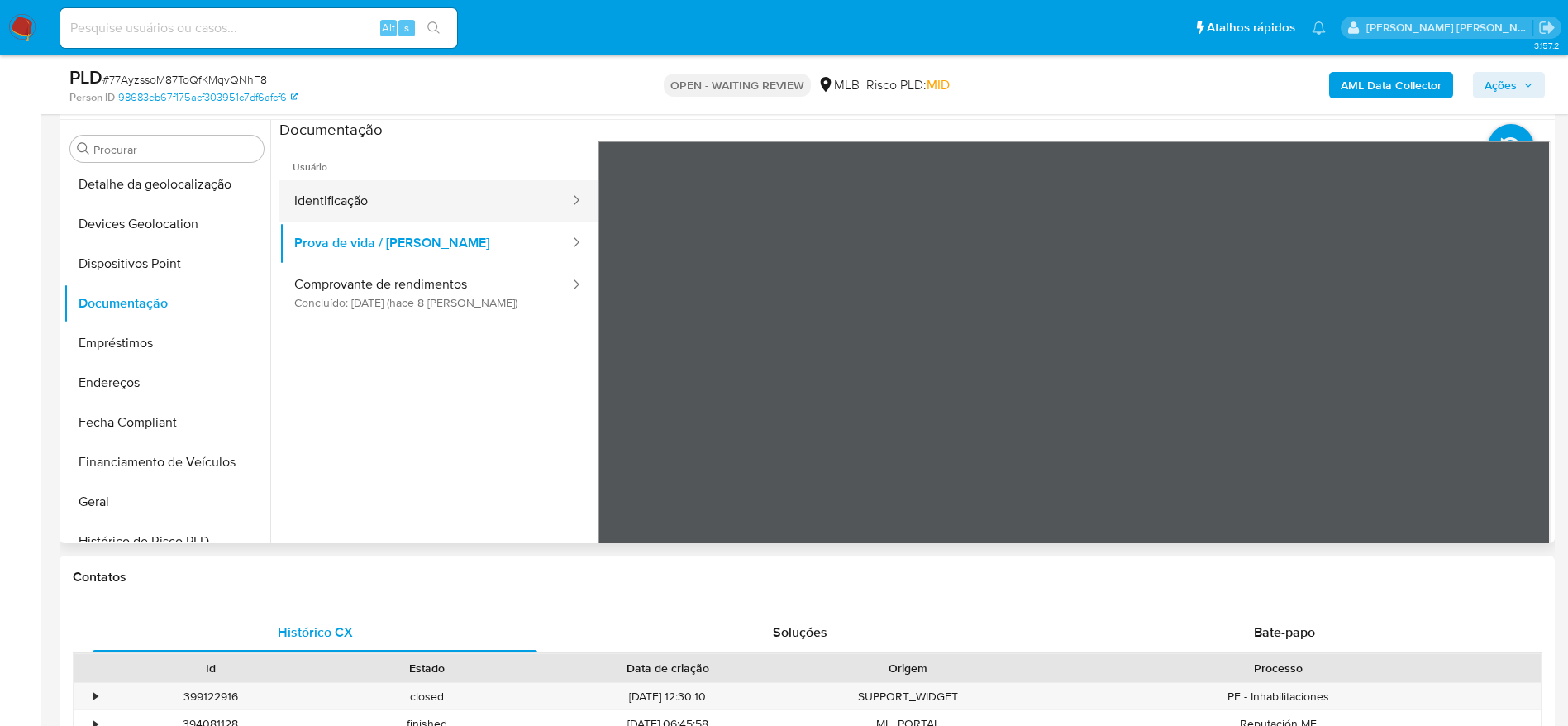
click at [408, 202] on button "Identificação" at bounding box center [425, 201] width 292 height 42
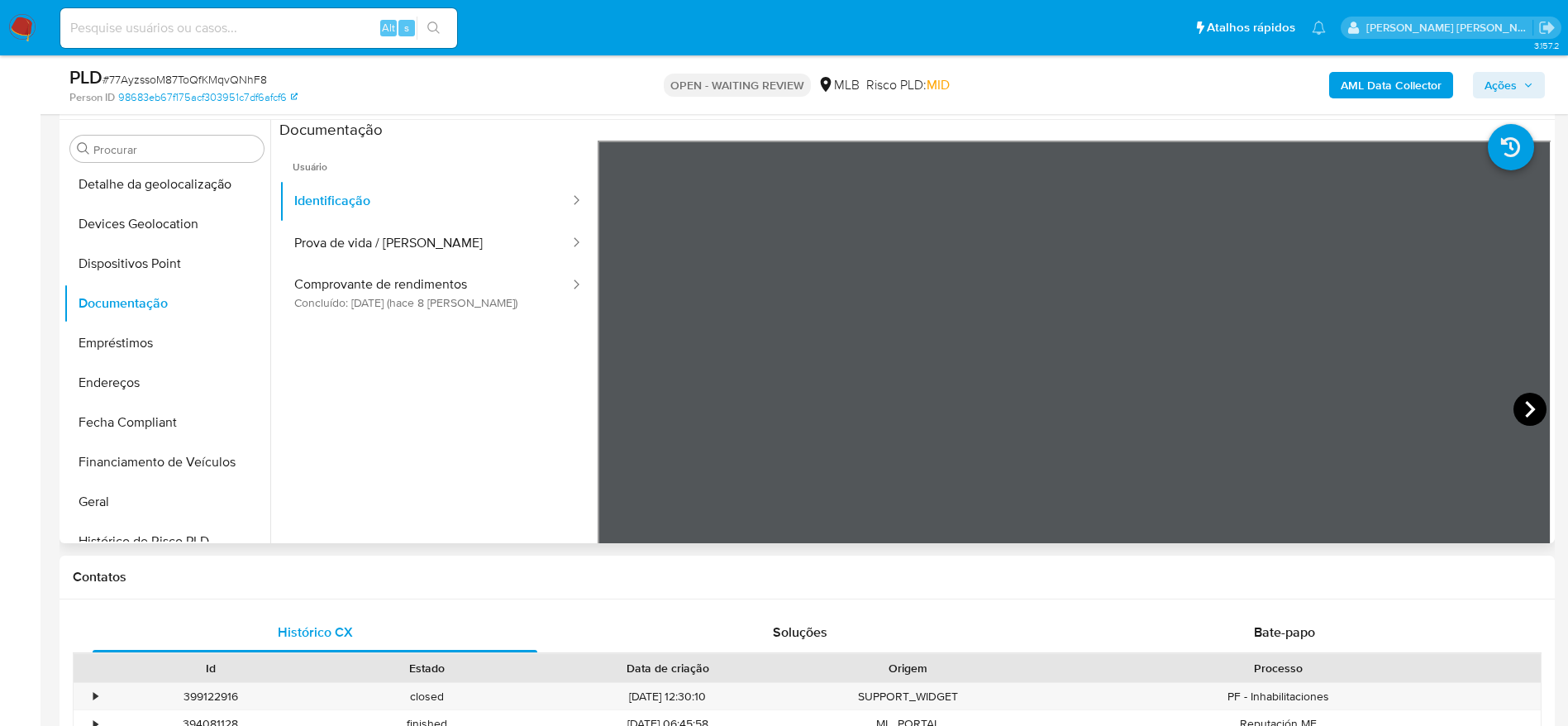
click at [1520, 411] on icon at bounding box center [1529, 409] width 33 height 33
click at [1497, 72] on span "Ações" at bounding box center [1500, 84] width 32 height 26
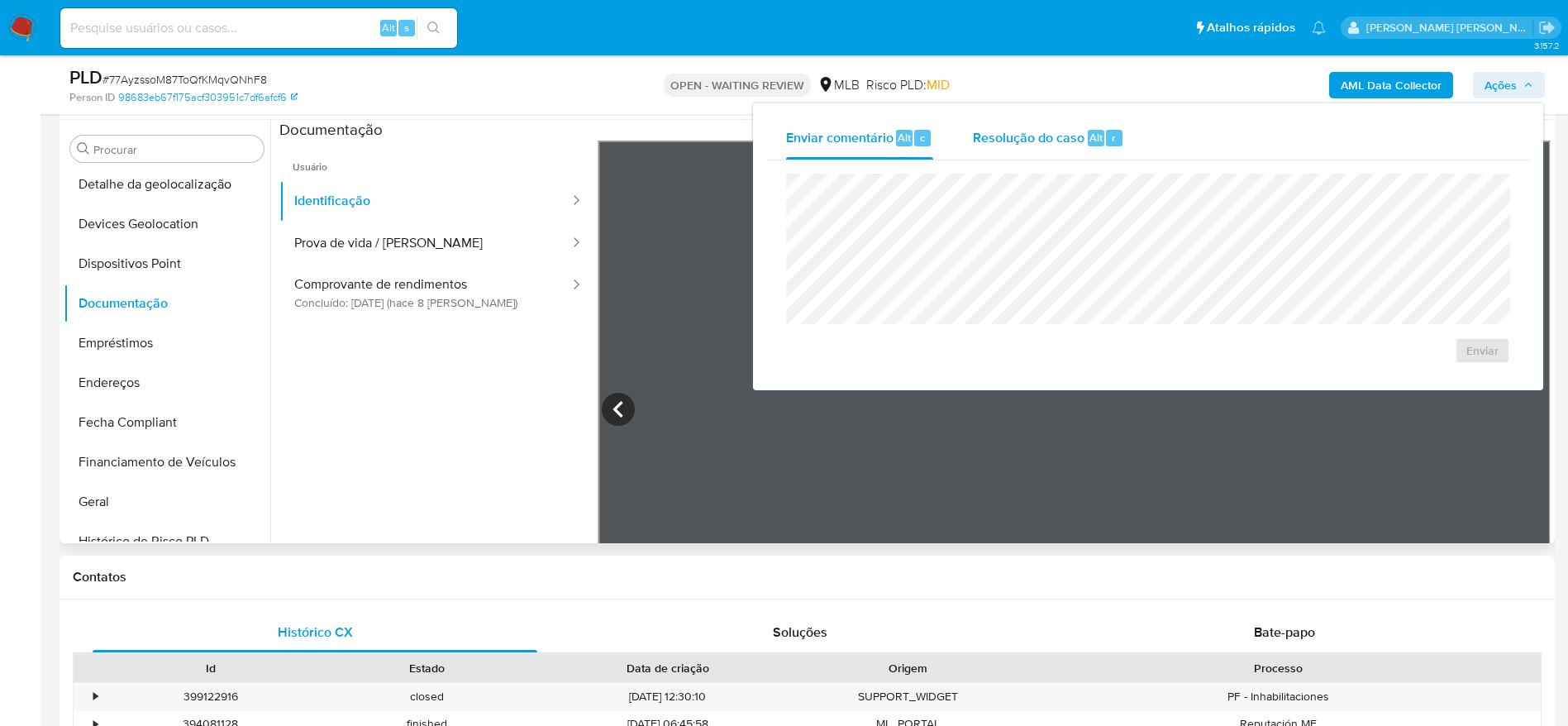
drag, startPoint x: 994, startPoint y: 147, endPoint x: 995, endPoint y: 157, distance: 10.0
click at [993, 149] on div "Resolução do caso Alt r" at bounding box center [1048, 138] width 151 height 43
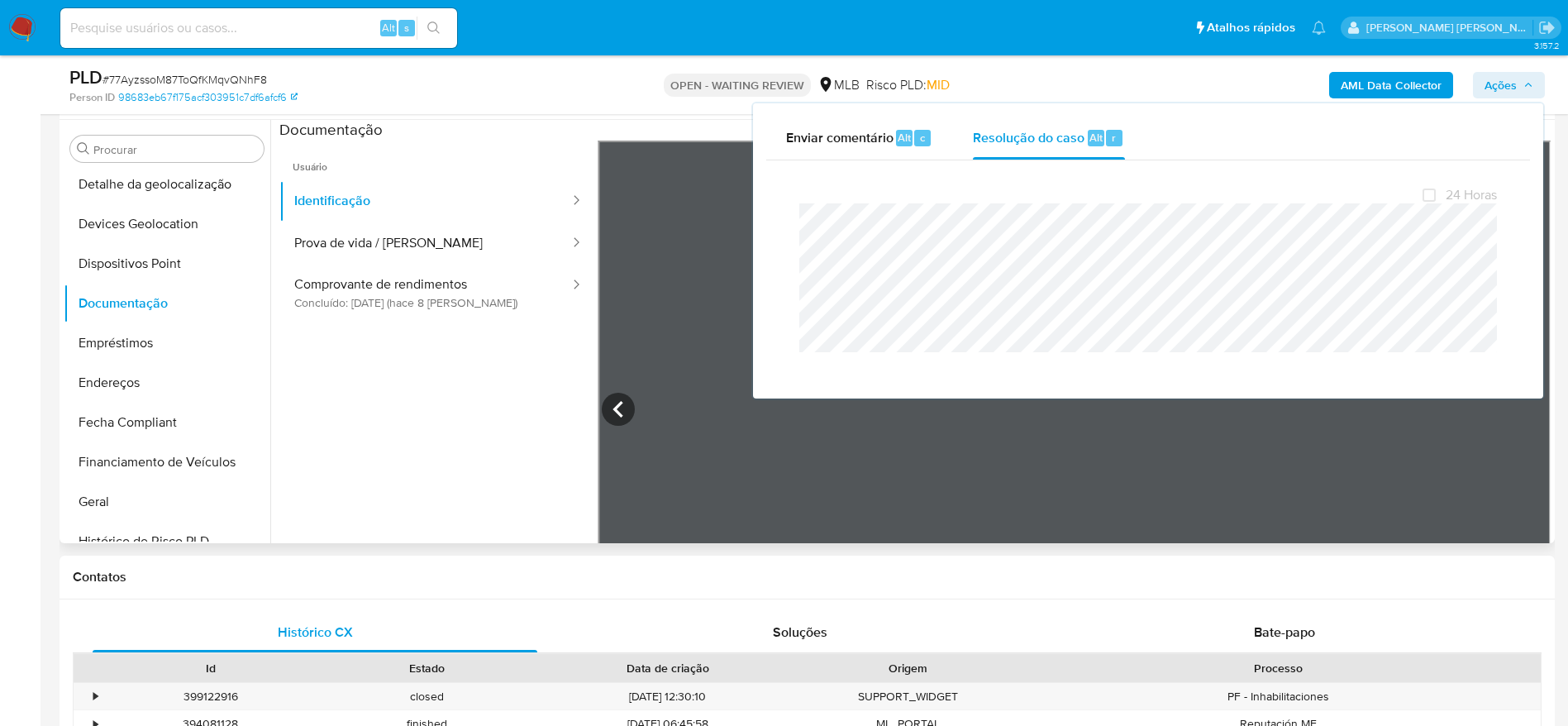
click at [183, 78] on span "# 77AyzssoM87ToQfKMqvQNhF8" at bounding box center [184, 79] width 165 height 17
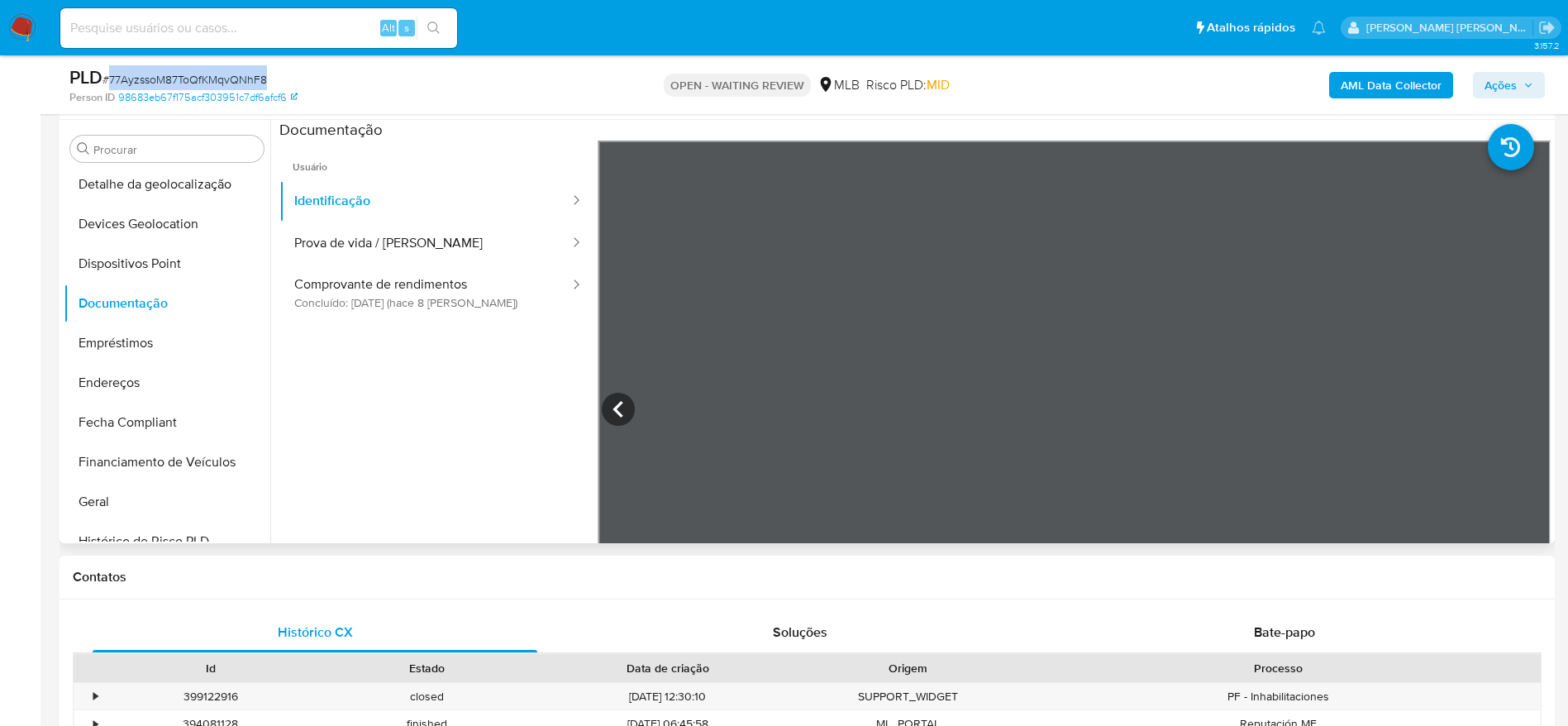
copy span "77AyzssoM87ToQfKMqvQNhF8"
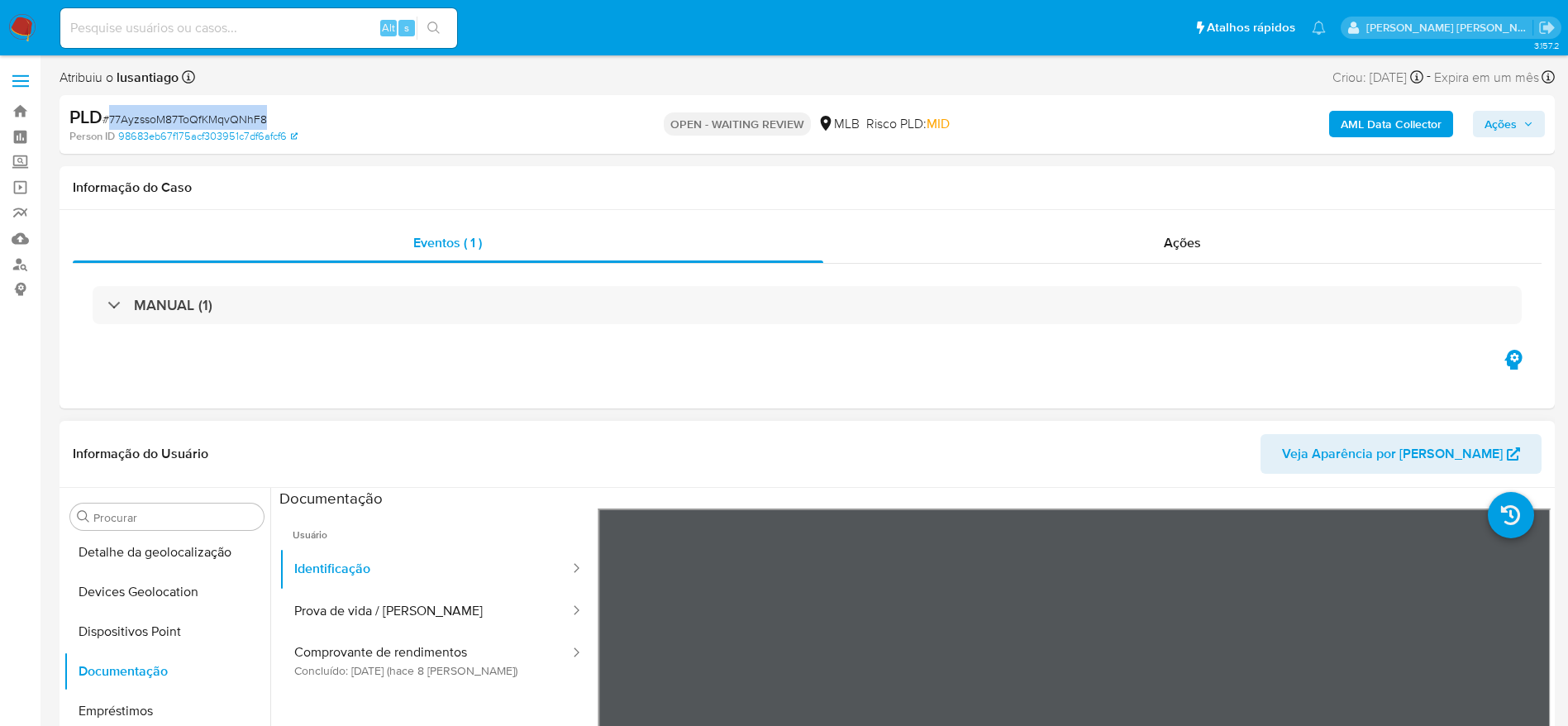
click at [1367, 112] on b "AML Data Collector" at bounding box center [1390, 123] width 100 height 26
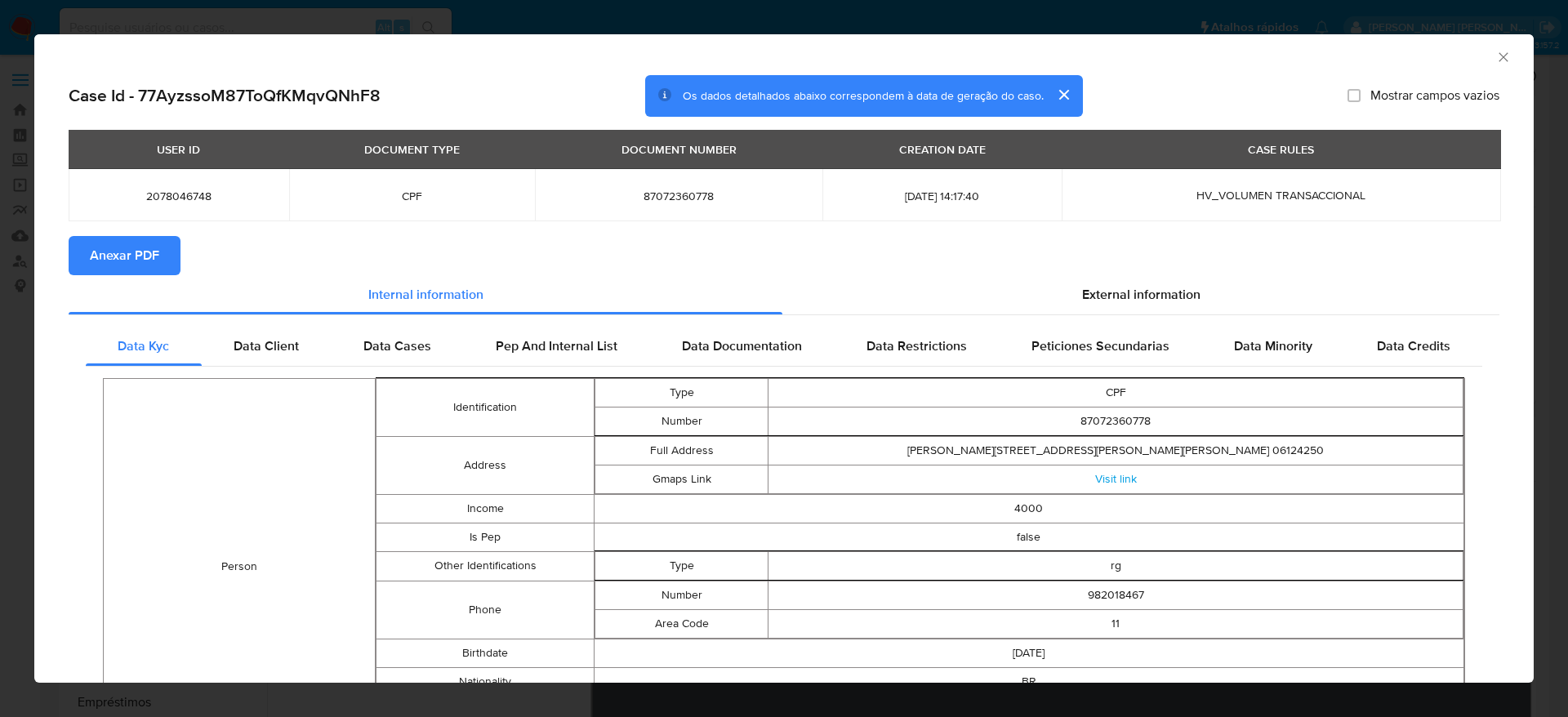
click at [125, 251] on span "Anexar PDF" at bounding box center [124, 255] width 69 height 36
drag, startPoint x: 1484, startPoint y: 50, endPoint x: 1241, endPoint y: 59, distance: 243.2
click at [1495, 50] on icon "Fechar a janela" at bounding box center [1504, 58] width 17 height 17
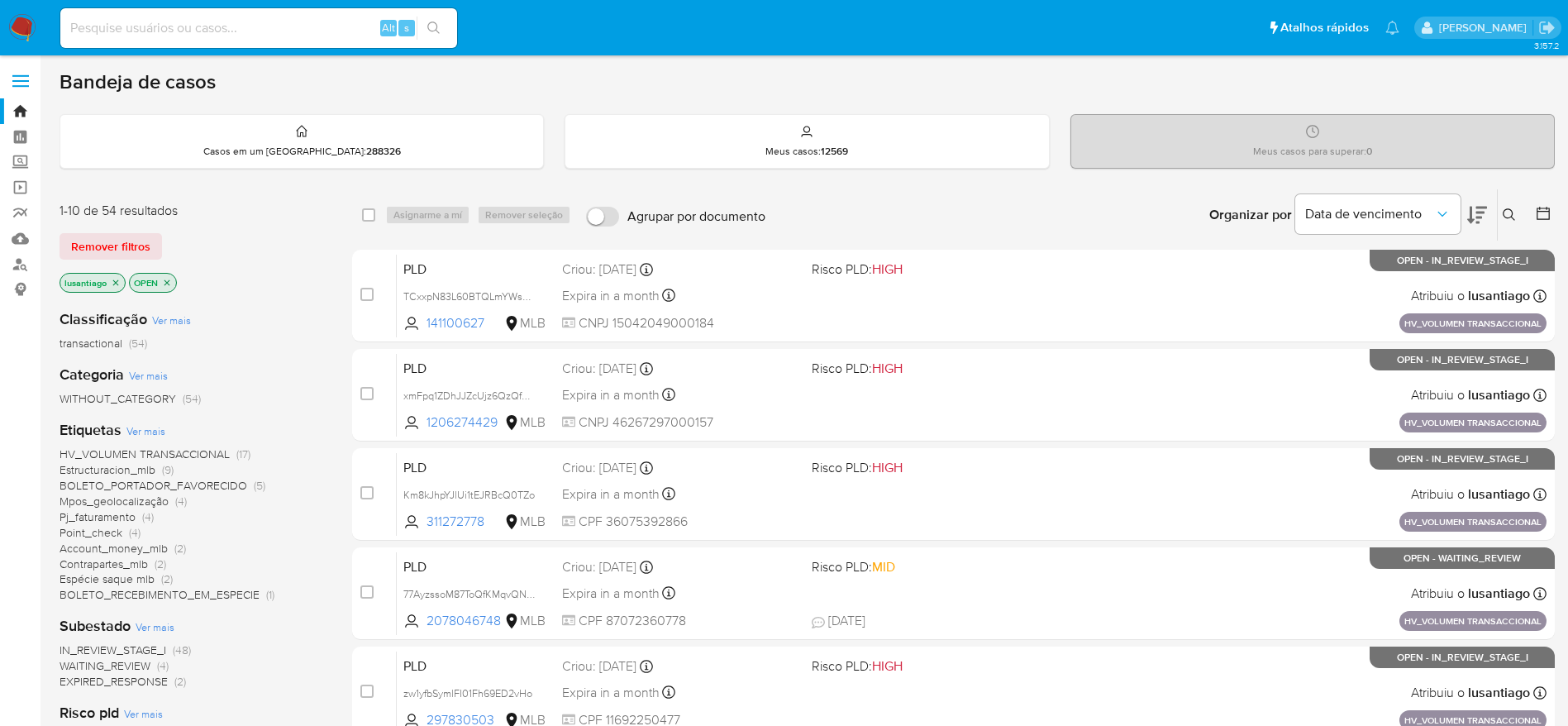
click at [1504, 217] on icon at bounding box center [1509, 215] width 14 height 14
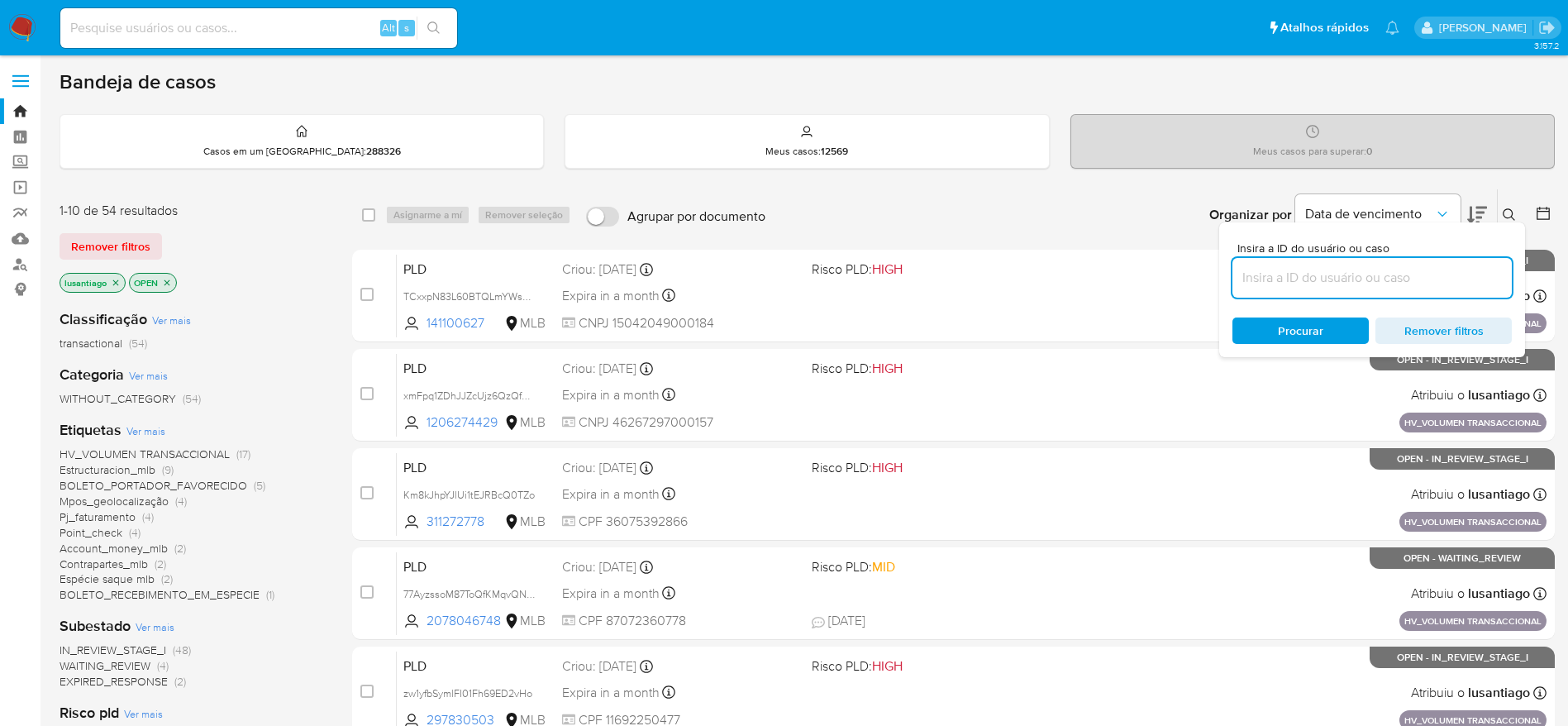
click at [1326, 276] on input at bounding box center [1371, 277] width 279 height 21
type input "77AyzssoM87ToQfKMqvQNhF8"
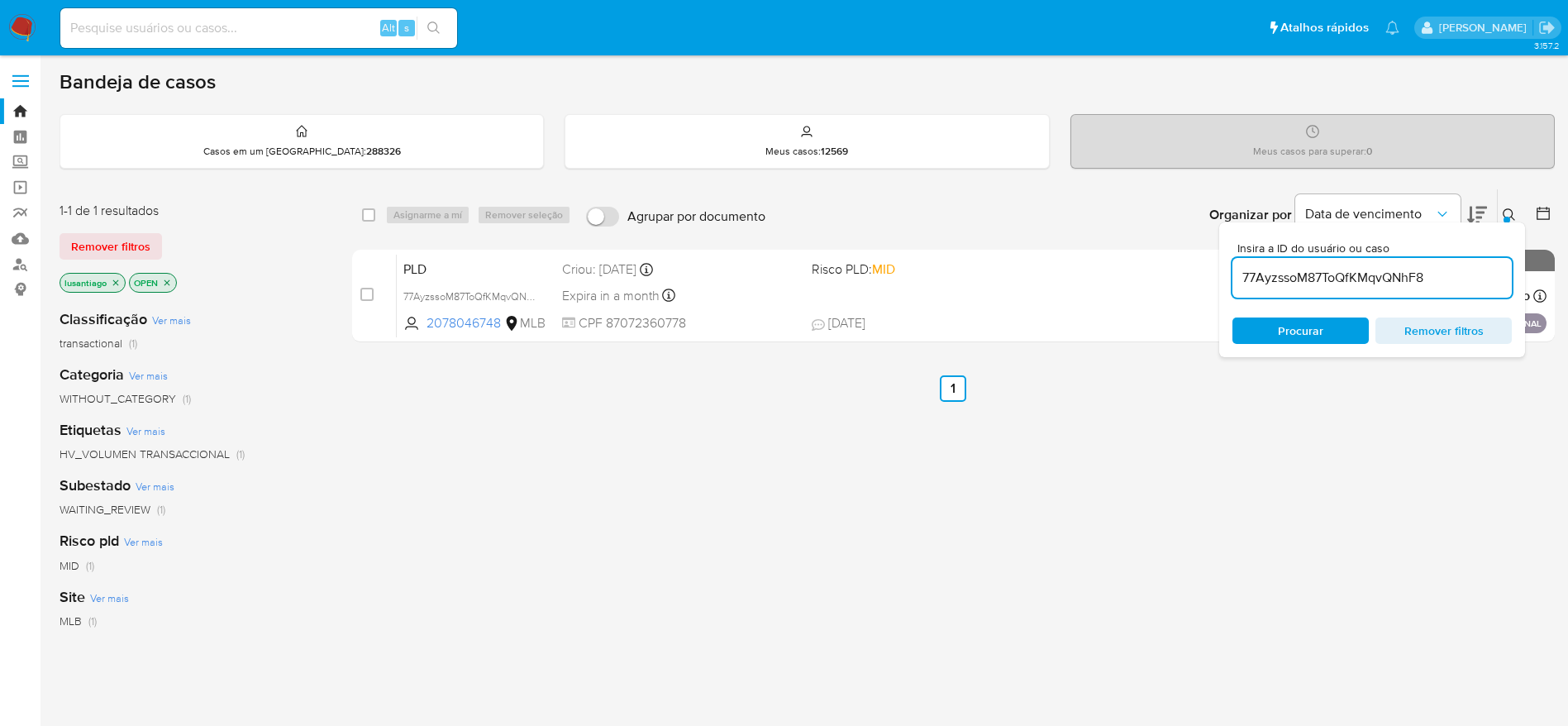
click at [768, 198] on label "Agrupar por documento" at bounding box center [676, 216] width 196 height 36
click at [619, 207] on input "Agrupar por documento" at bounding box center [602, 217] width 33 height 20
checkbox input "true"
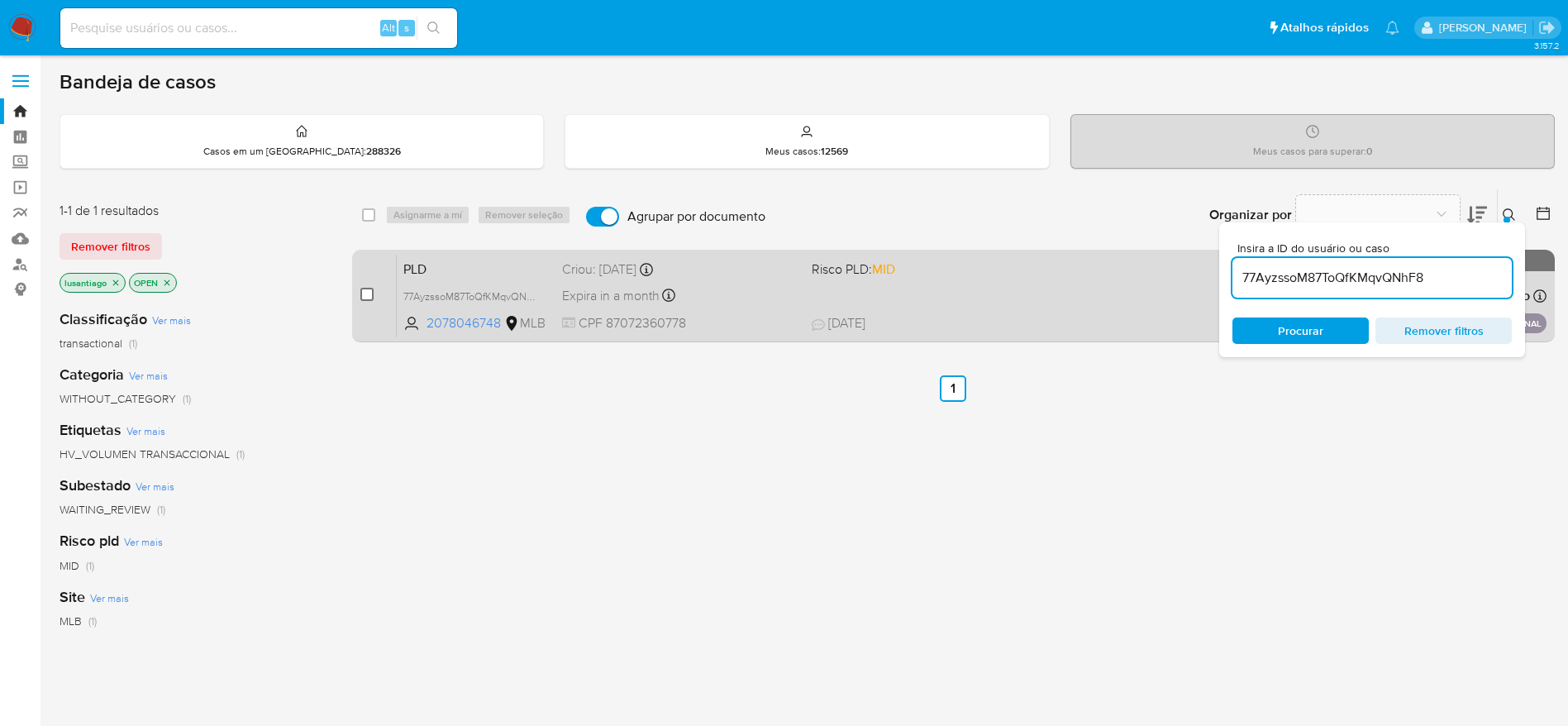
click at [366, 297] on input "checkbox" at bounding box center [367, 295] width 14 height 14
checkbox input "true"
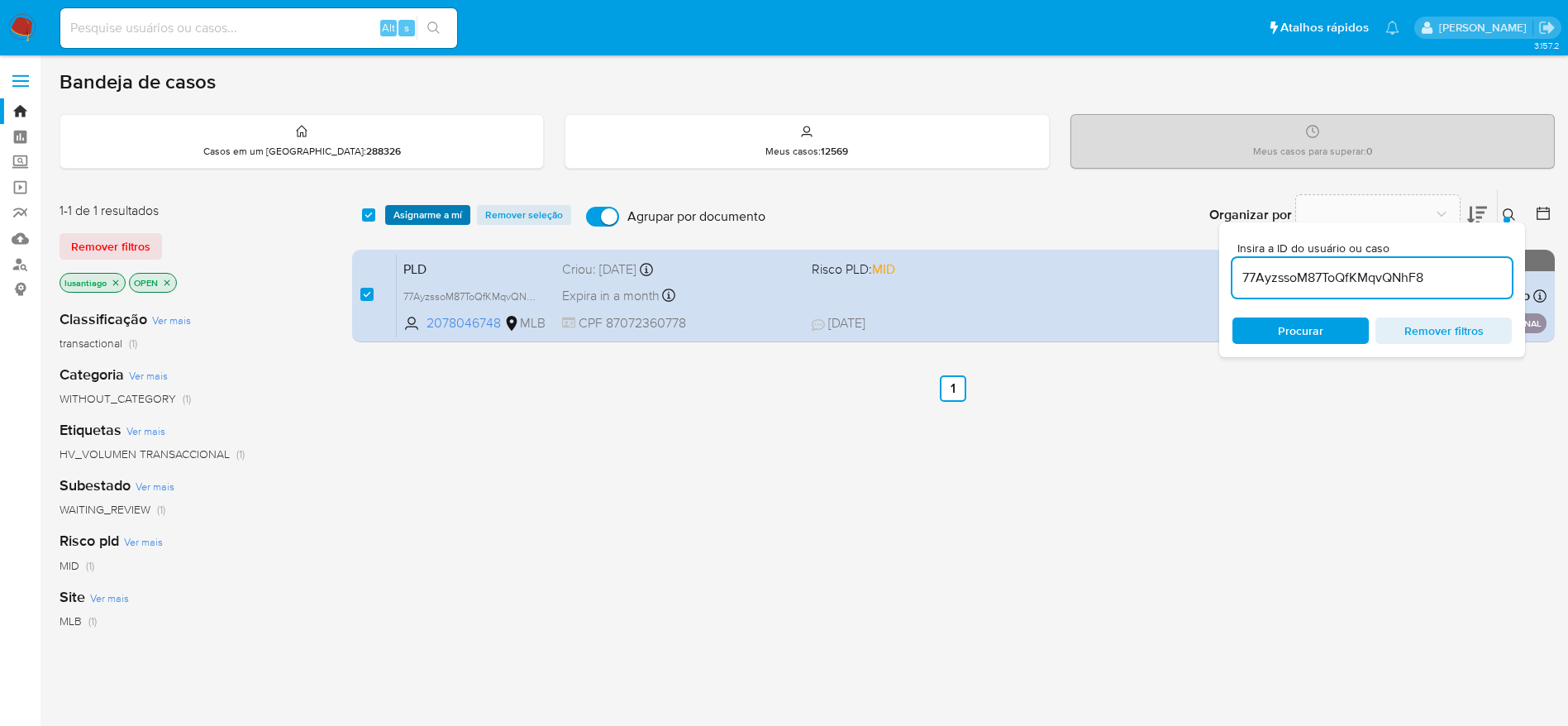
click at [408, 212] on span "Asignarme a mí" at bounding box center [427, 215] width 68 height 17
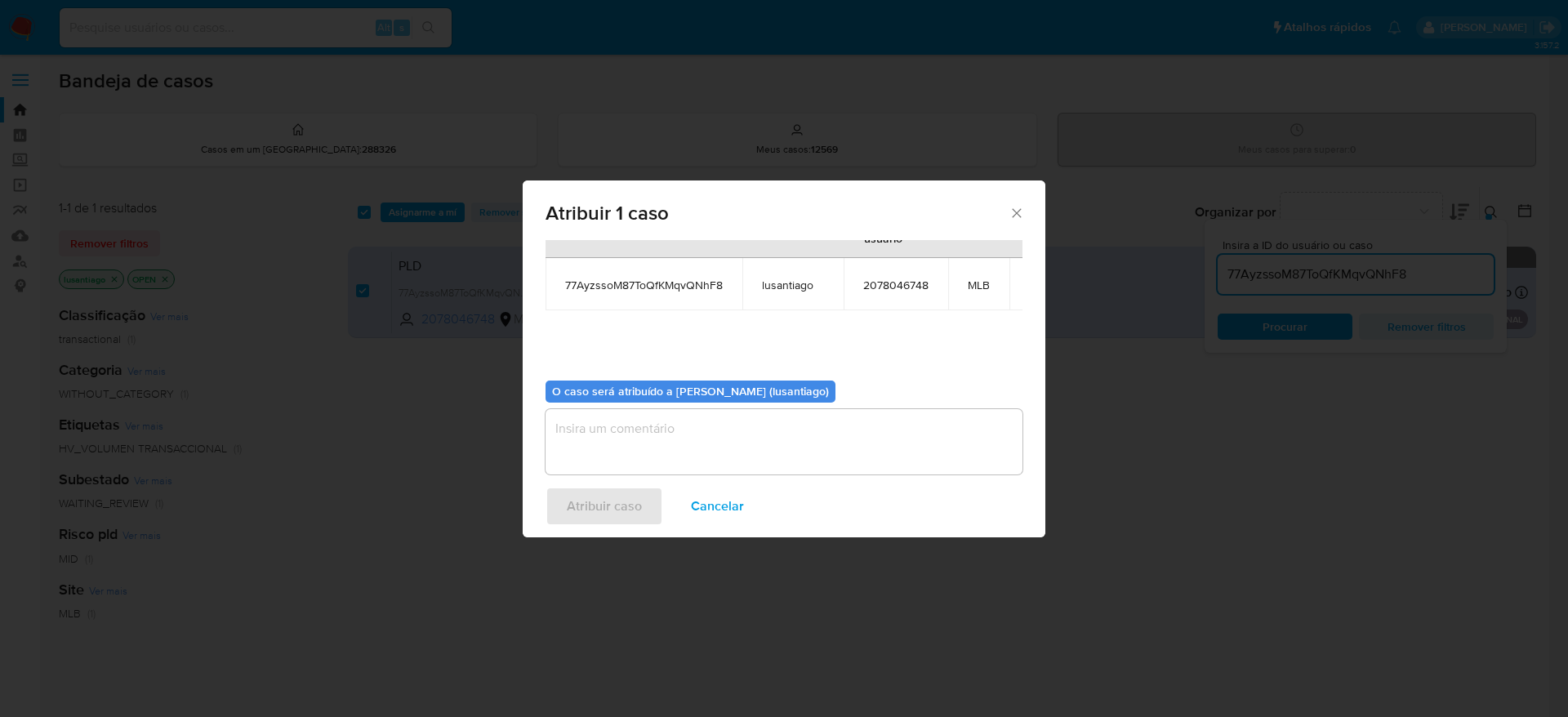
scroll to position [103, 0]
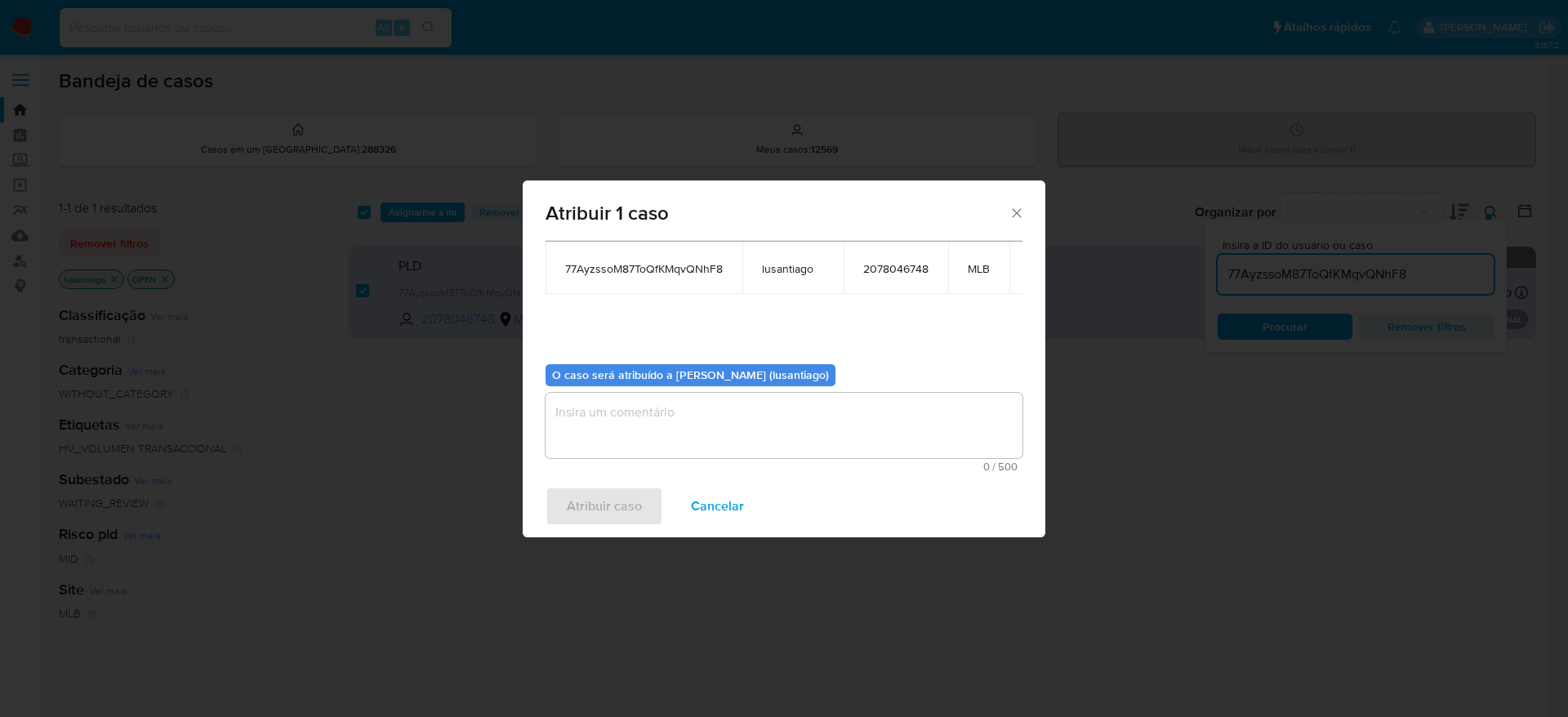
click at [617, 423] on textarea "assign-modal" at bounding box center [784, 425] width 477 height 65
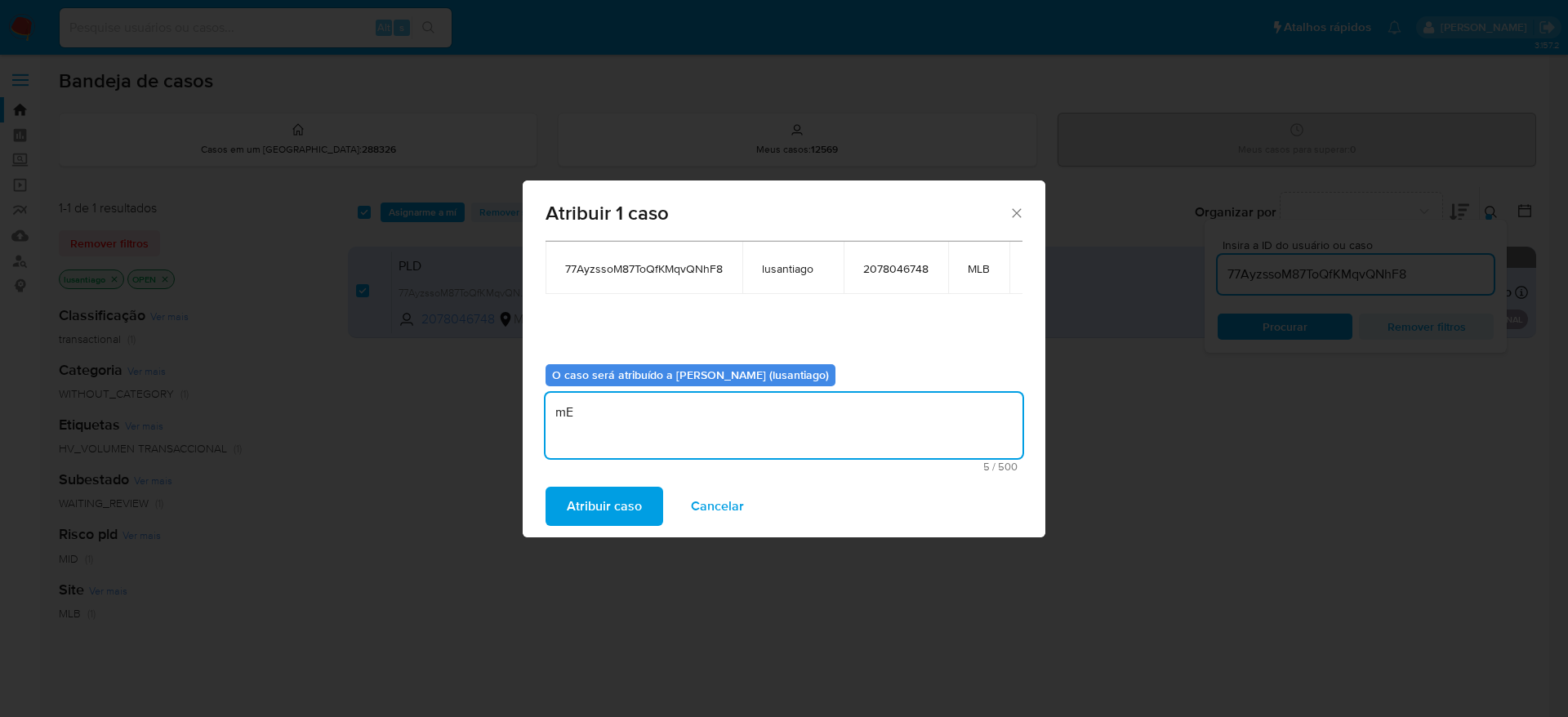
type textarea "m"
type textarea "Mensagem respondida"
click at [601, 507] on span "Atribuir caso" at bounding box center [605, 506] width 75 height 36
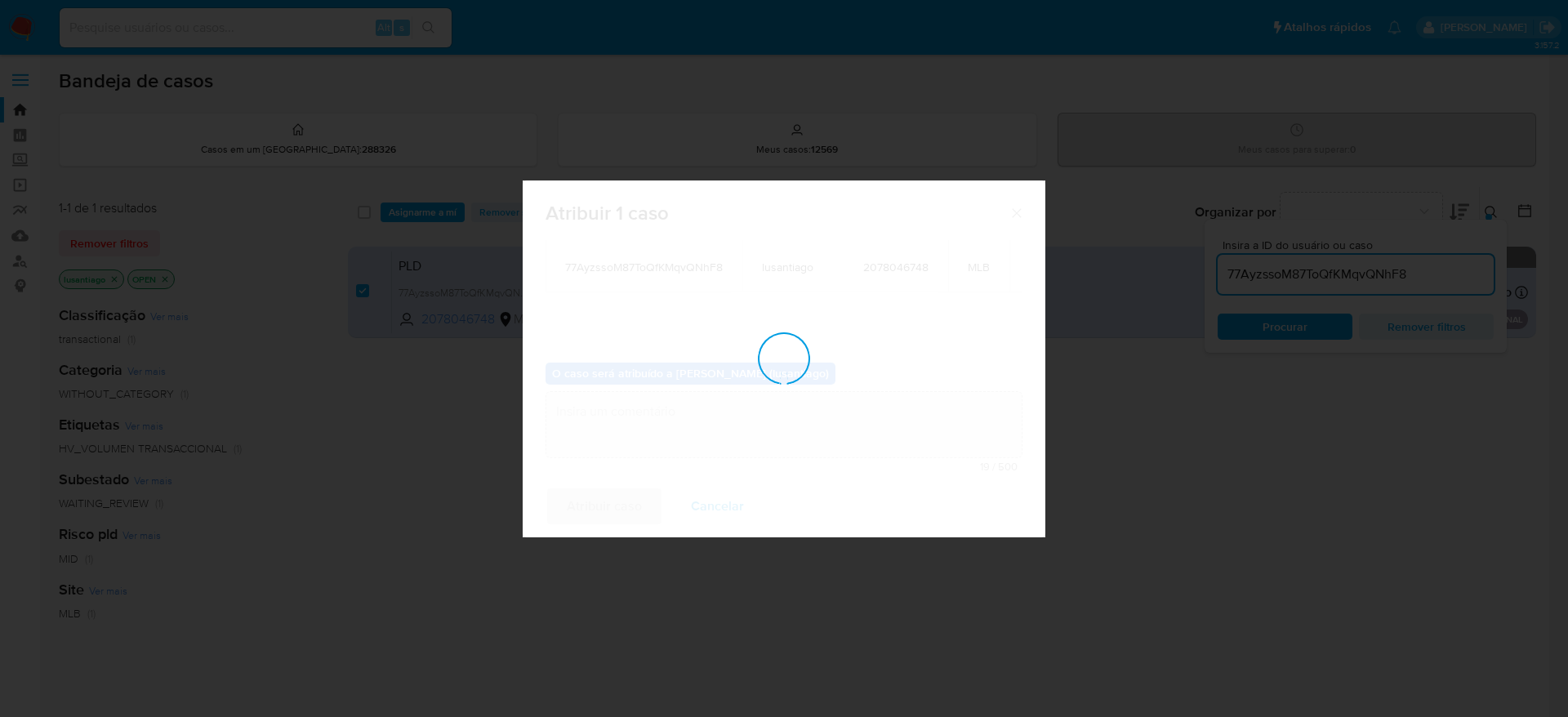
checkbox input "false"
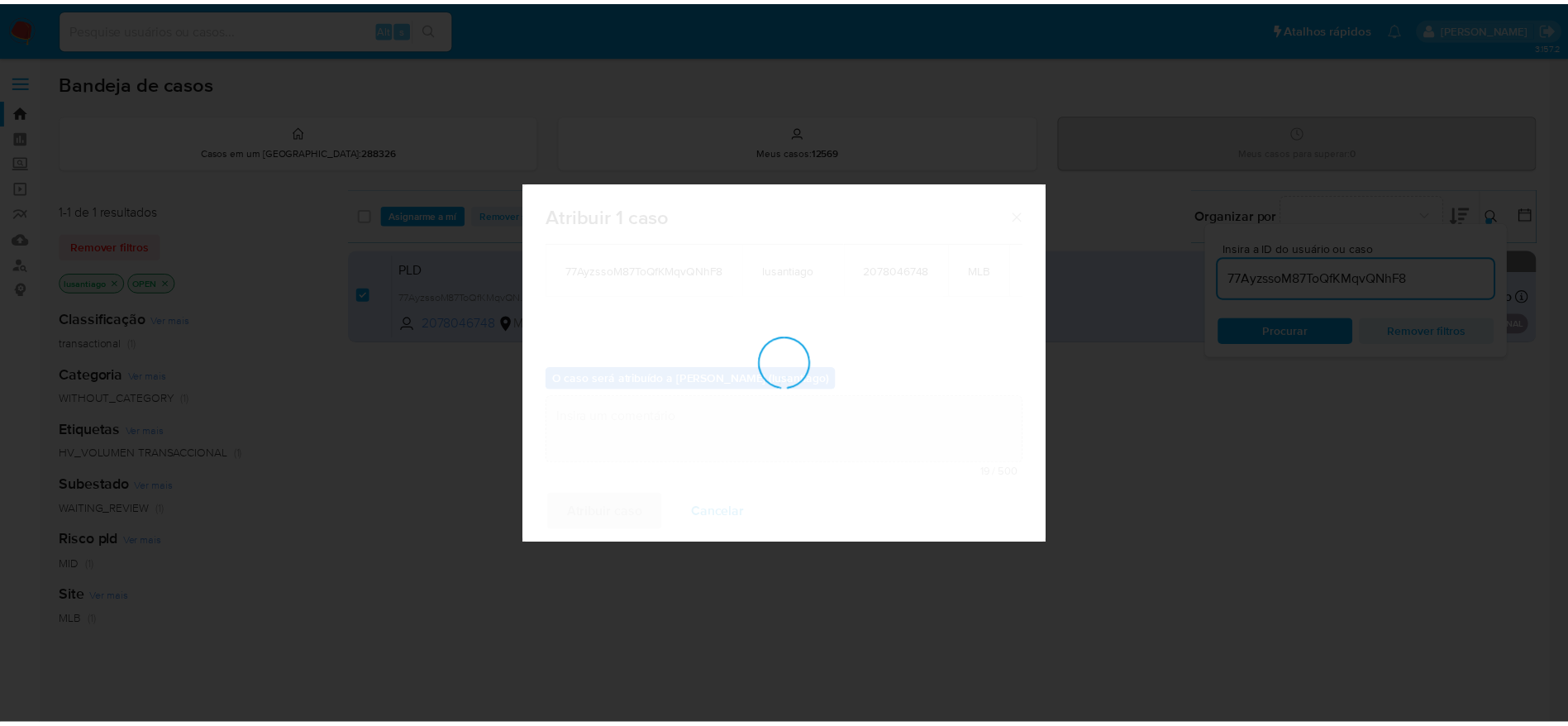
scroll to position [100, 0]
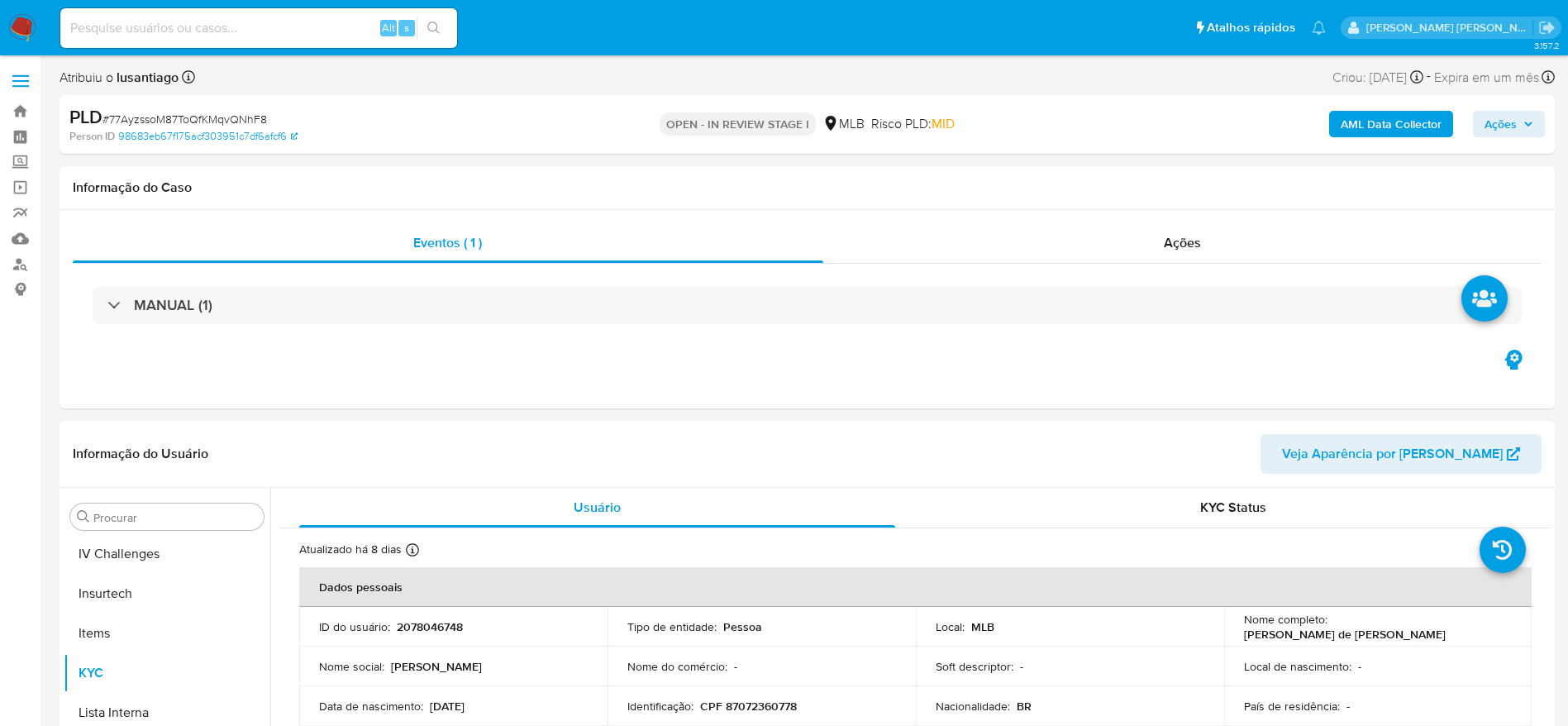
scroll to position [739, 0]
select select "10"
click at [1506, 120] on span "Ações" at bounding box center [1500, 123] width 32 height 26
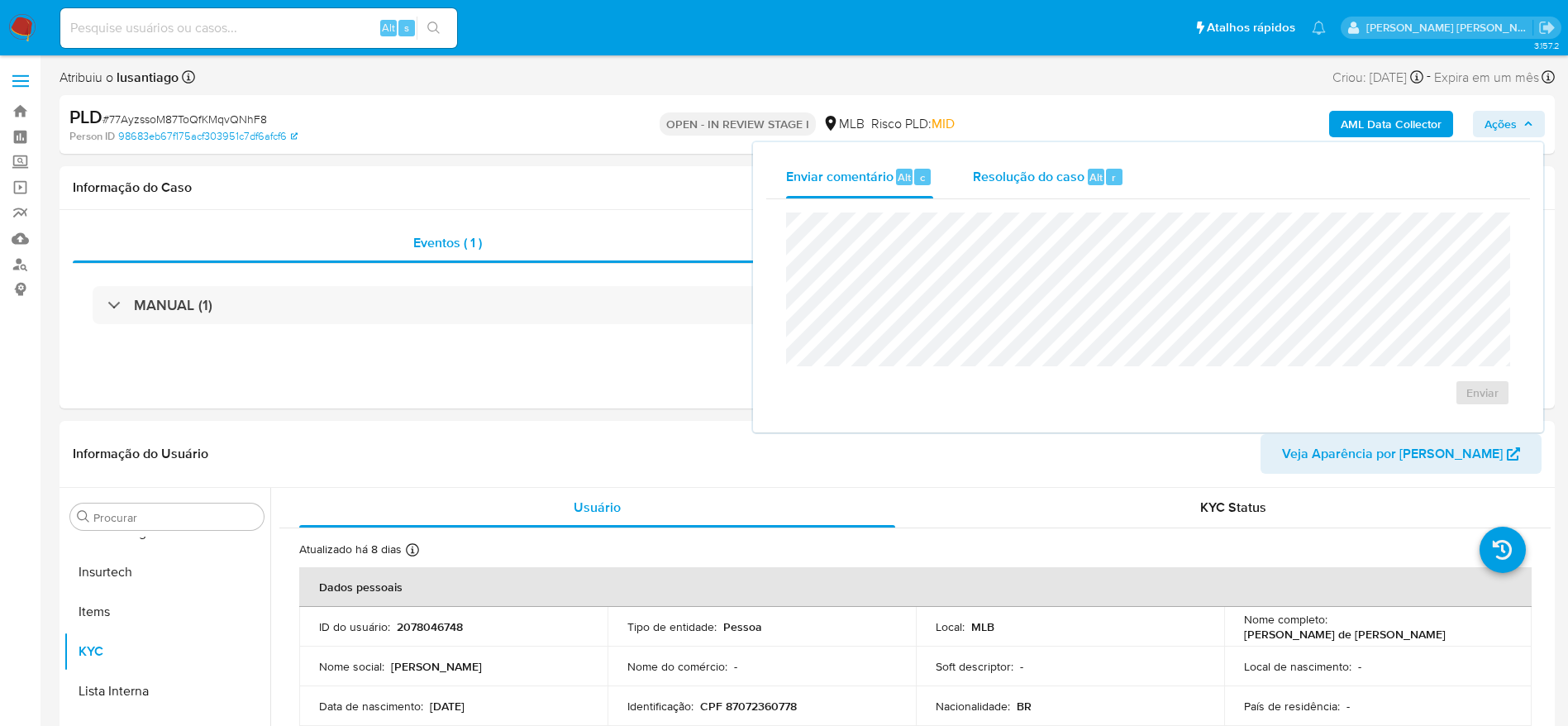
click at [1014, 177] on span "Resolução do caso" at bounding box center [1029, 176] width 111 height 19
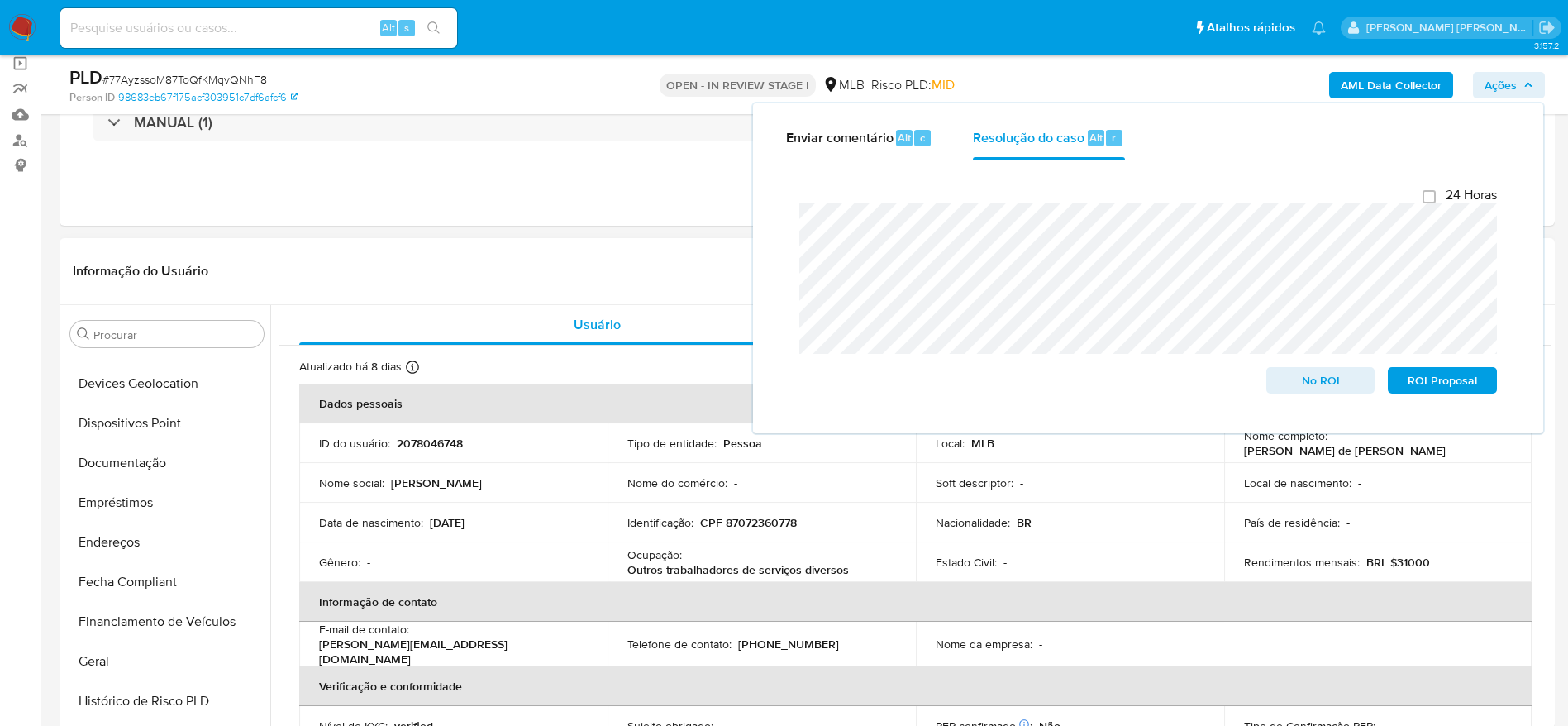
scroll to position [0, 0]
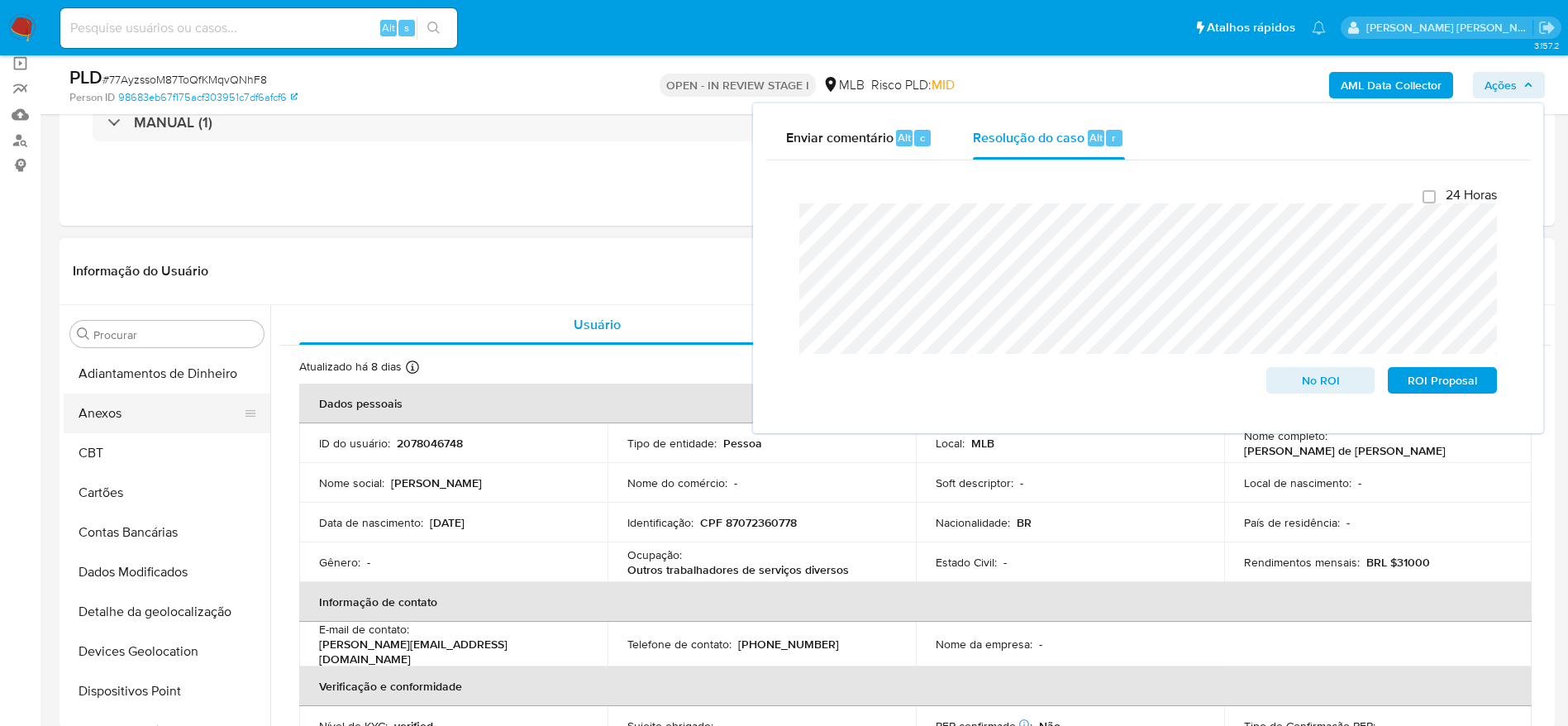
click at [127, 421] on button "Anexos" at bounding box center [160, 413] width 193 height 40
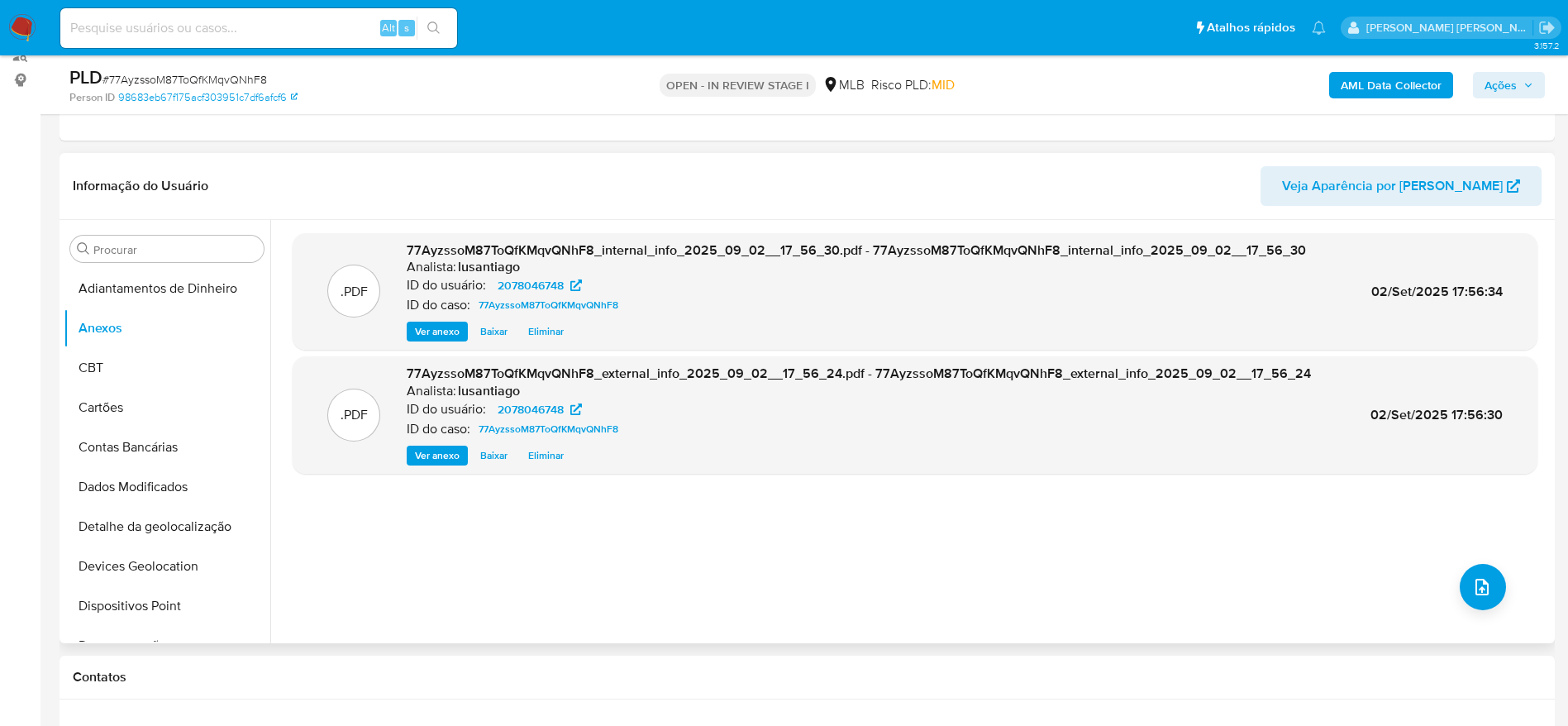
scroll to position [248, 0]
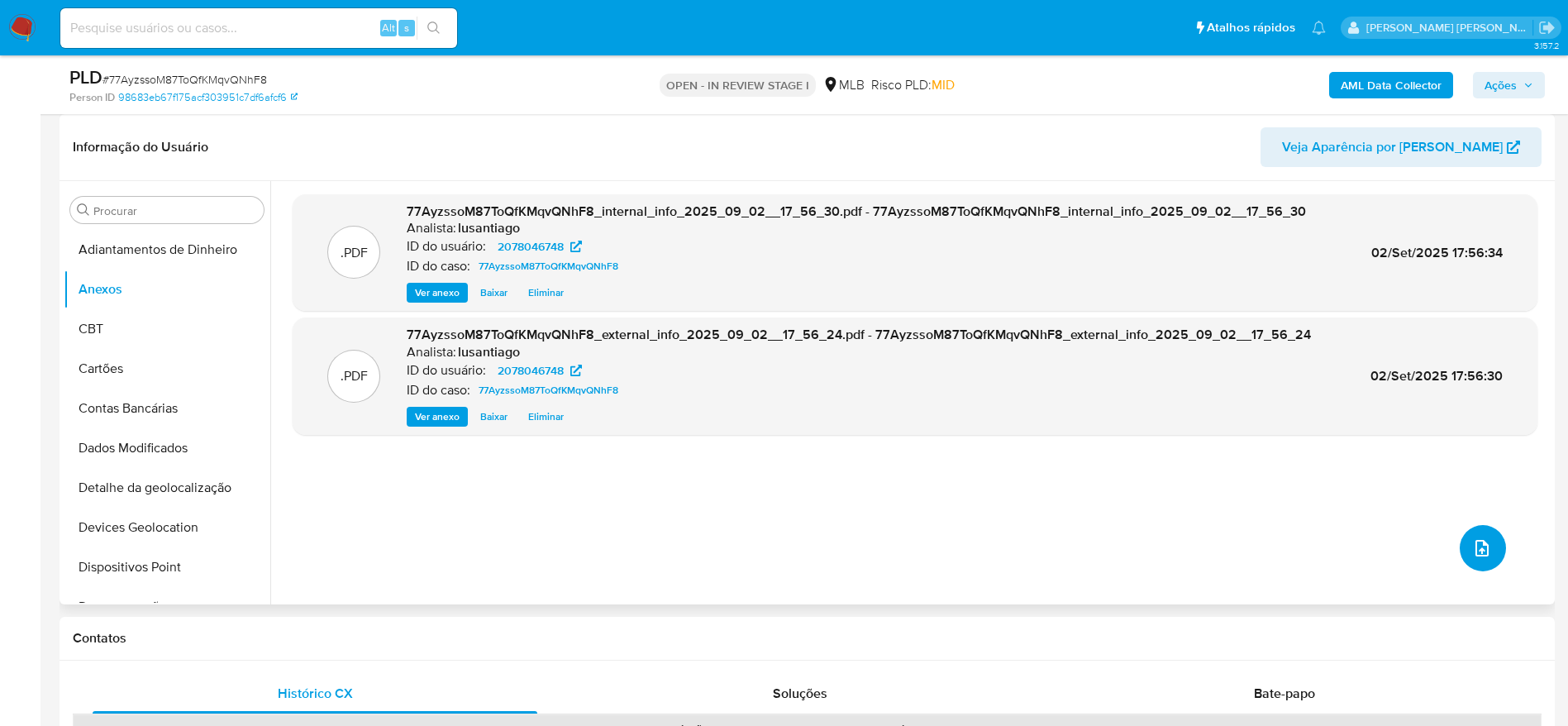
click at [1476, 550] on icon "upload-file" at bounding box center [1482, 548] width 14 height 17
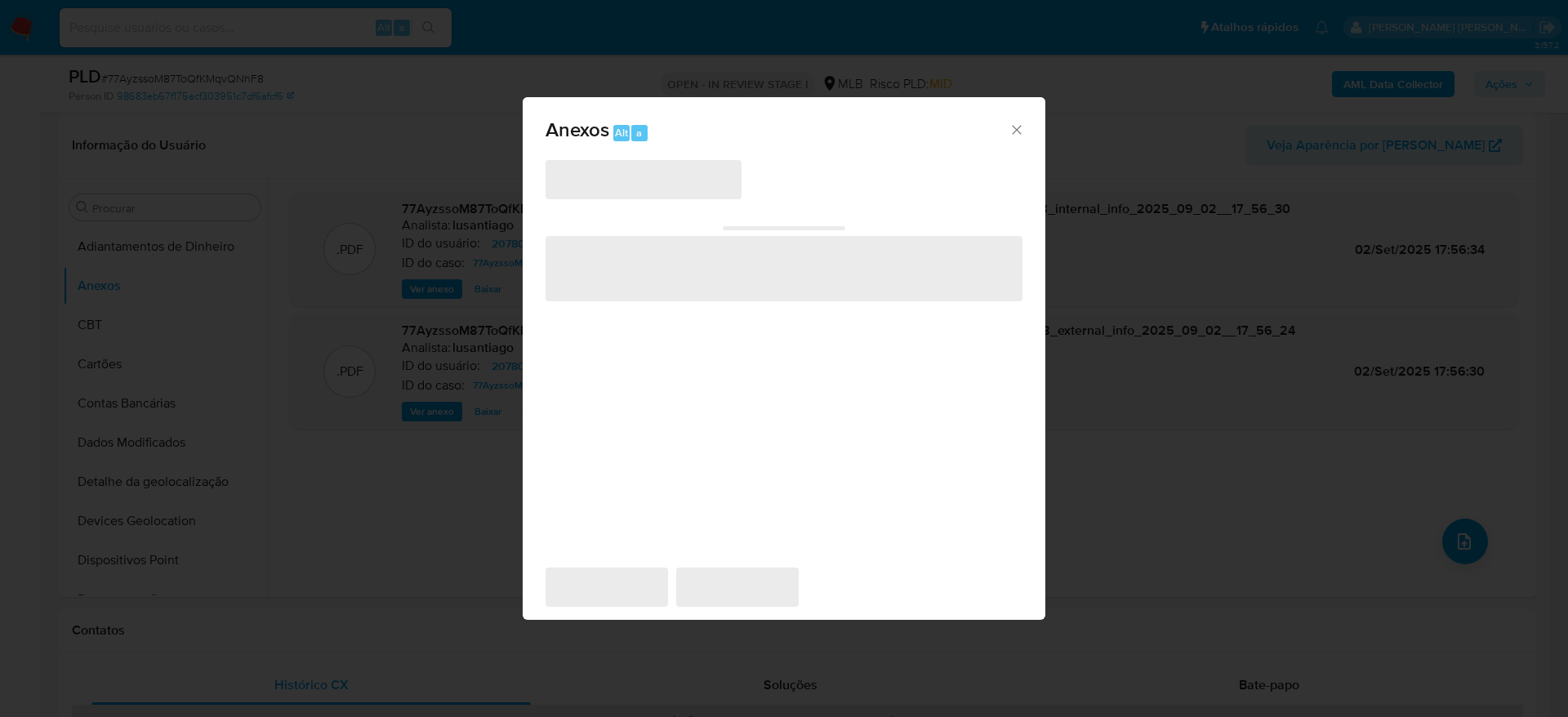
click at [1017, 127] on icon "Fechar" at bounding box center [1017, 130] width 17 height 17
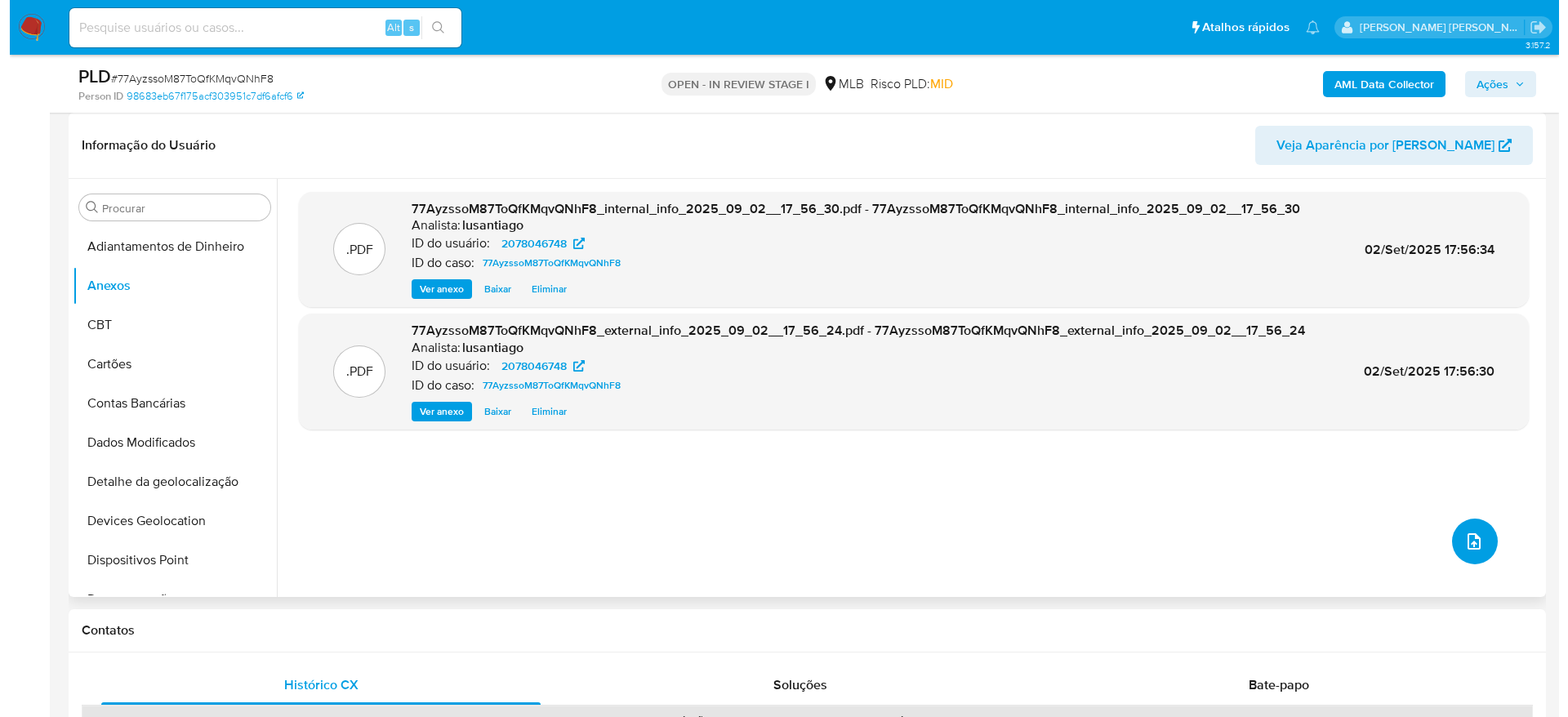
scroll to position [123, 0]
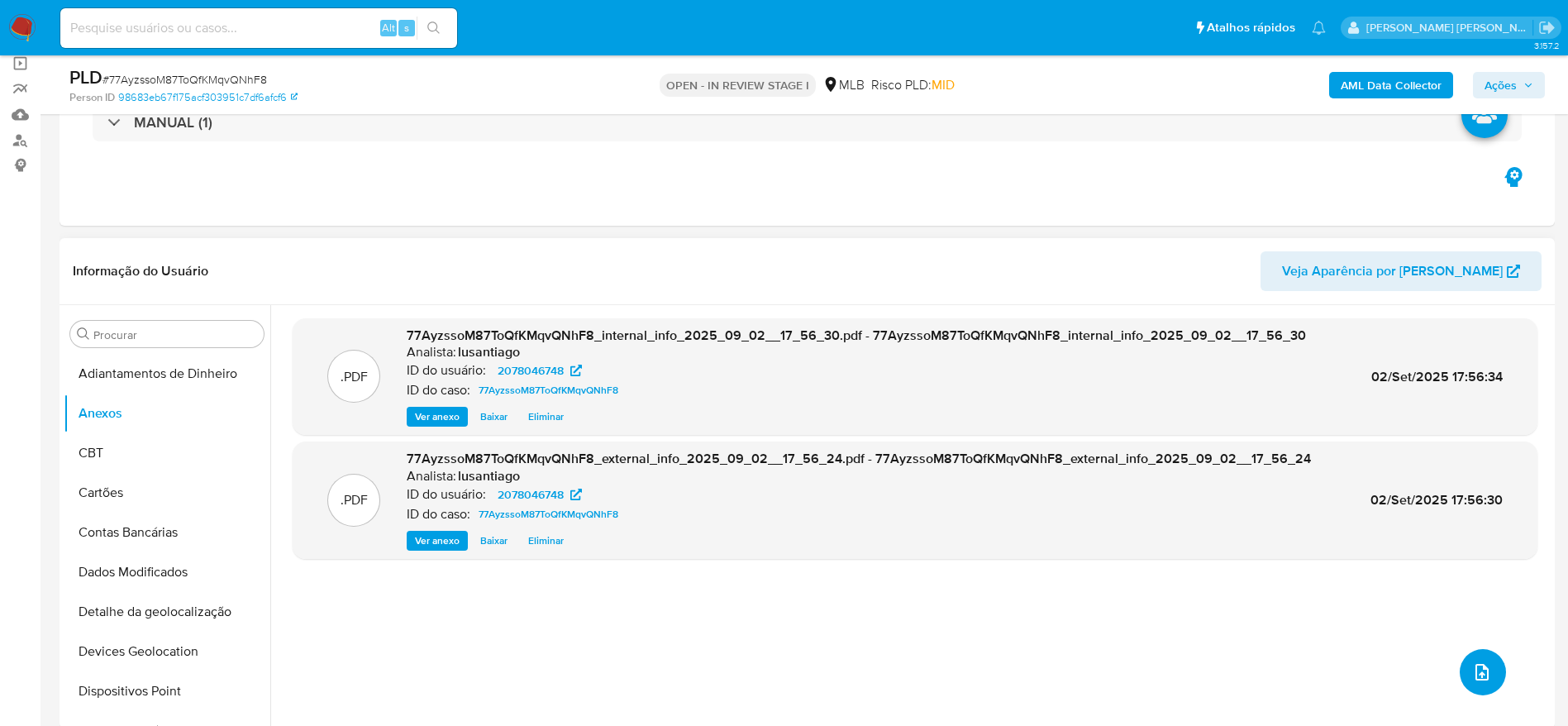
click at [1472, 671] on icon "upload-file" at bounding box center [1482, 672] width 20 height 20
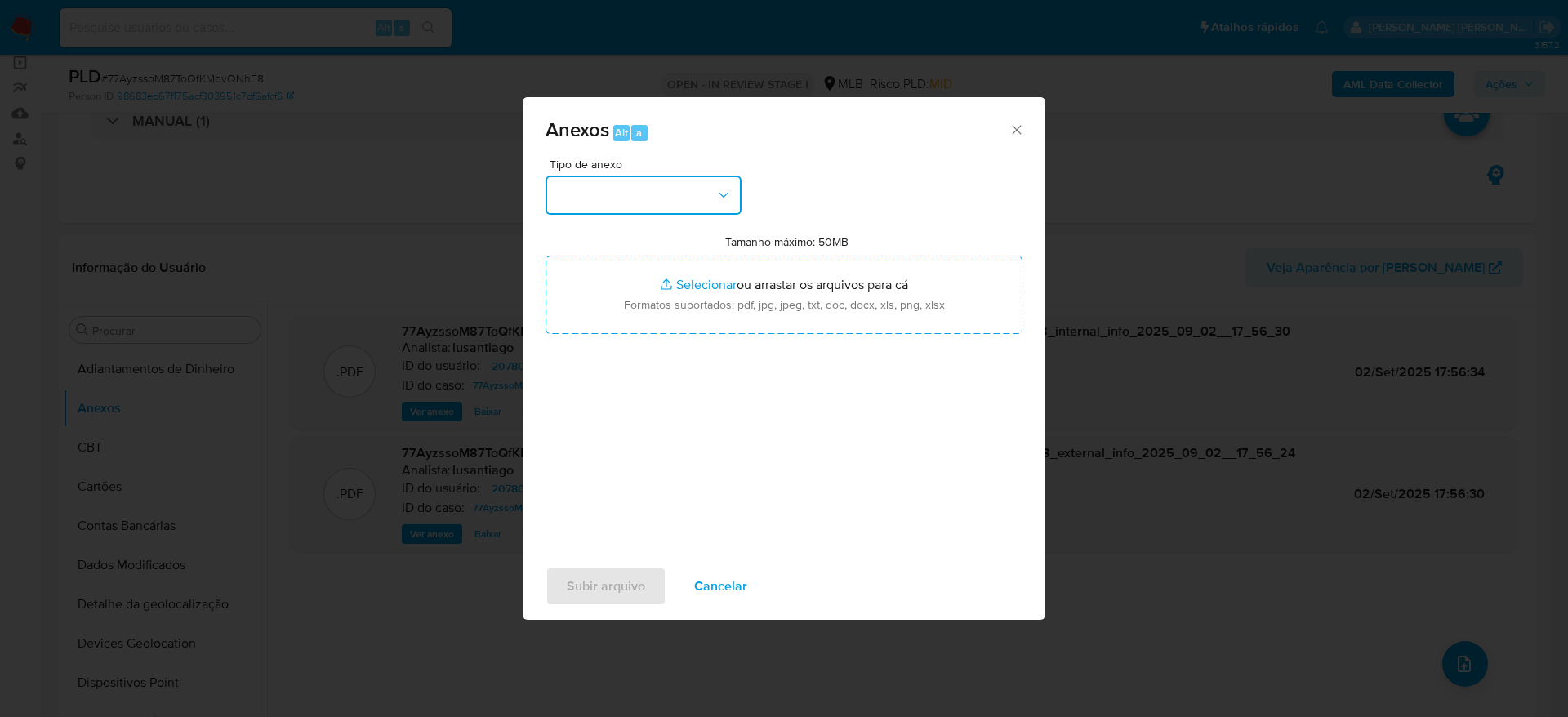
click at [699, 179] on button "button" at bounding box center [643, 195] width 196 height 39
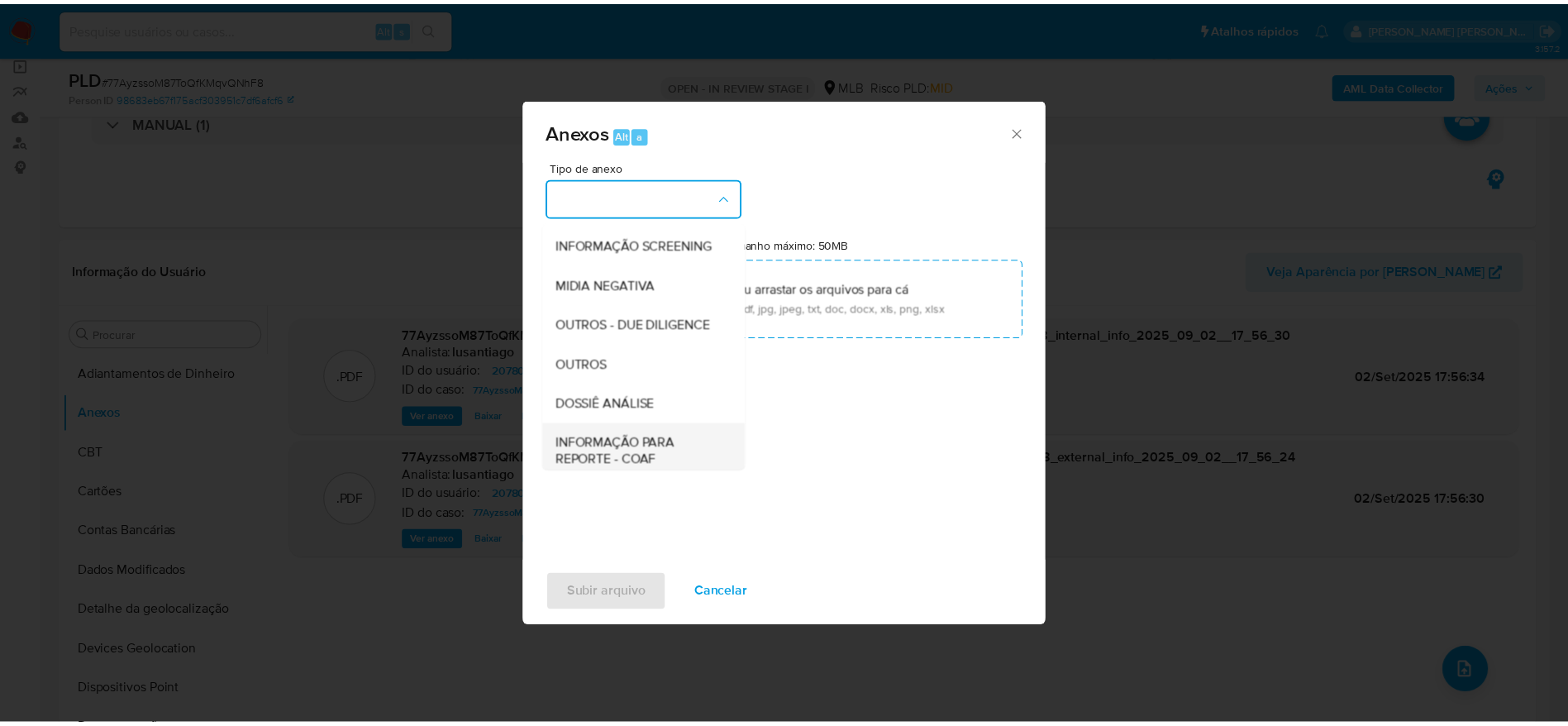
scroll to position [255, 0]
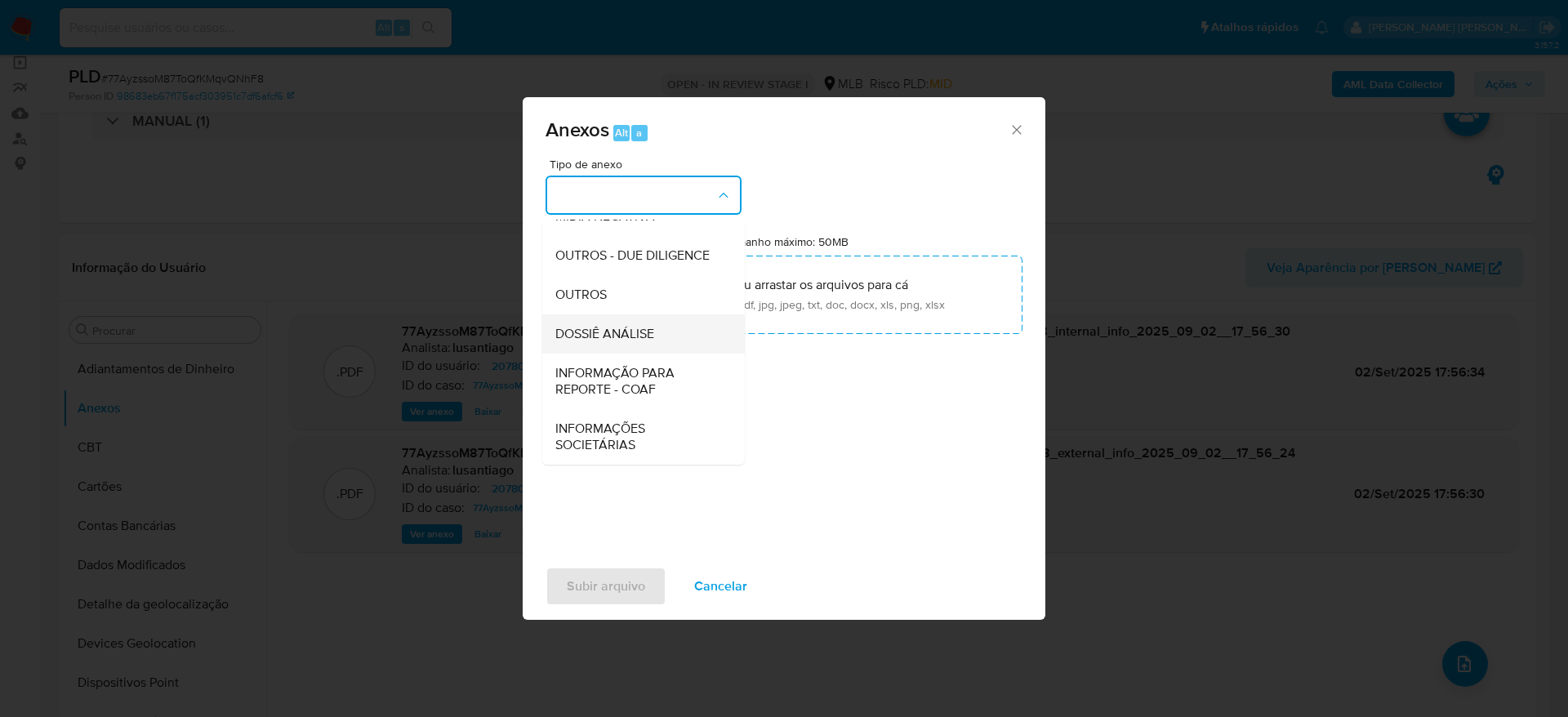
click at [626, 330] on span "DOSSIÊ ANÁLISE" at bounding box center [605, 334] width 98 height 17
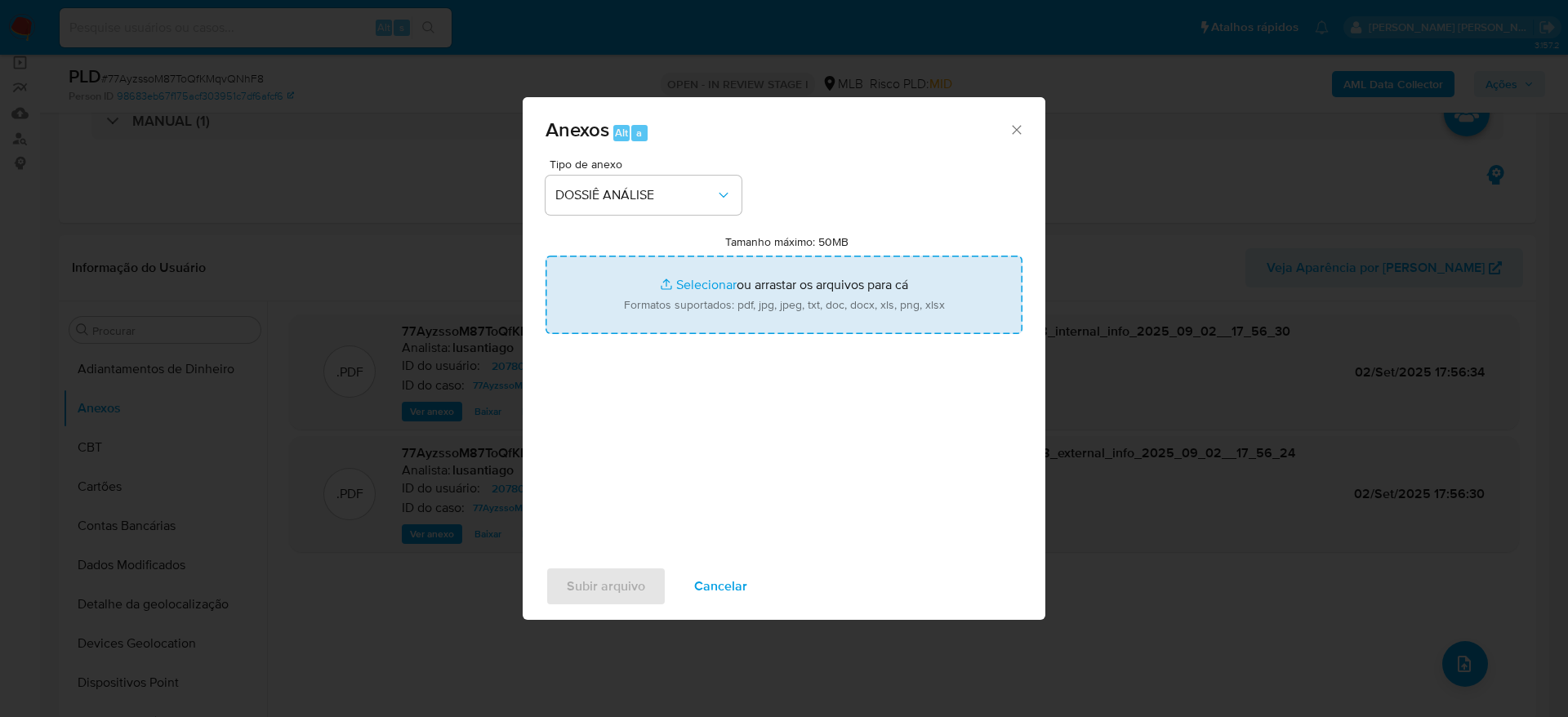
type input "C:\fakepath\Mulan 2078046748_2025_09_02_13_43_08.xlsx"
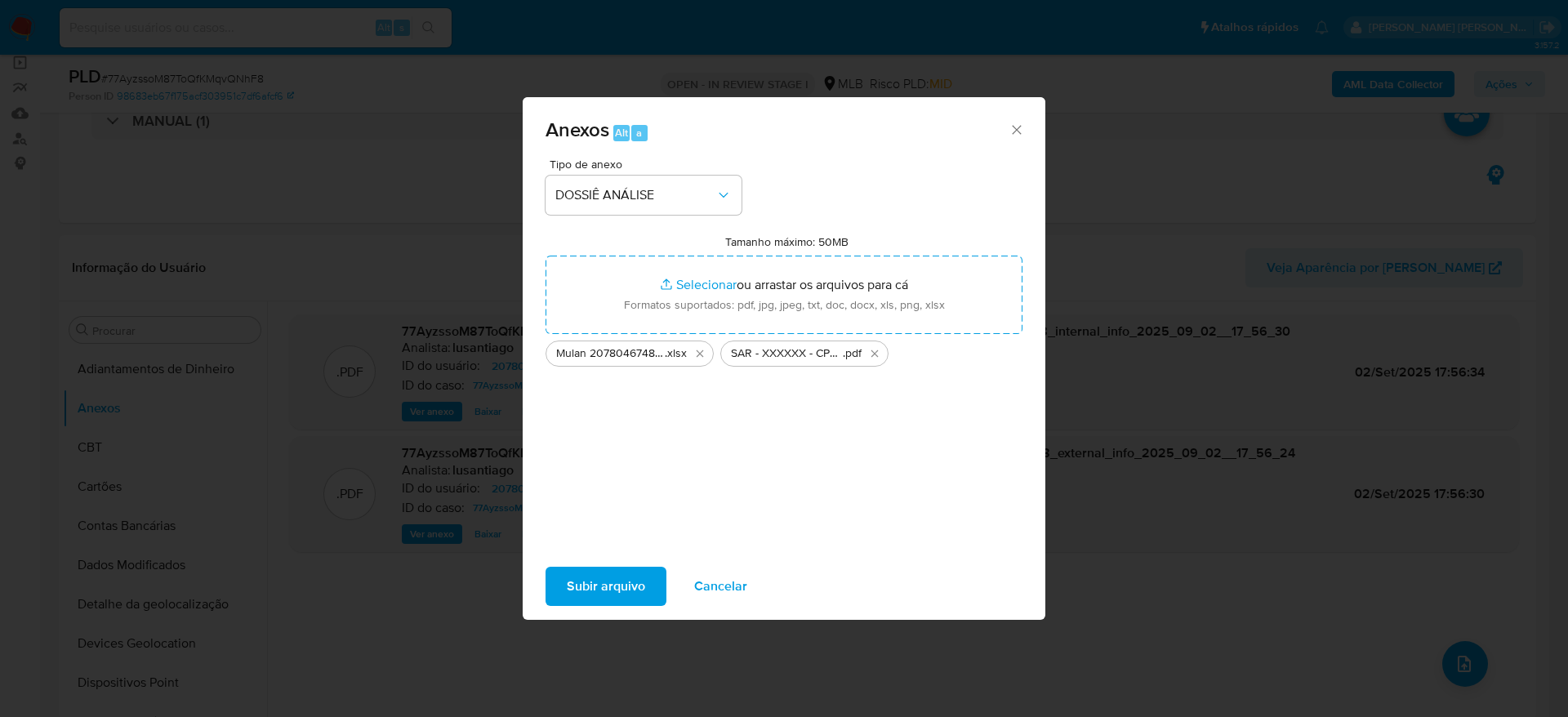
click at [604, 588] on span "Subir arquivo" at bounding box center [606, 586] width 78 height 36
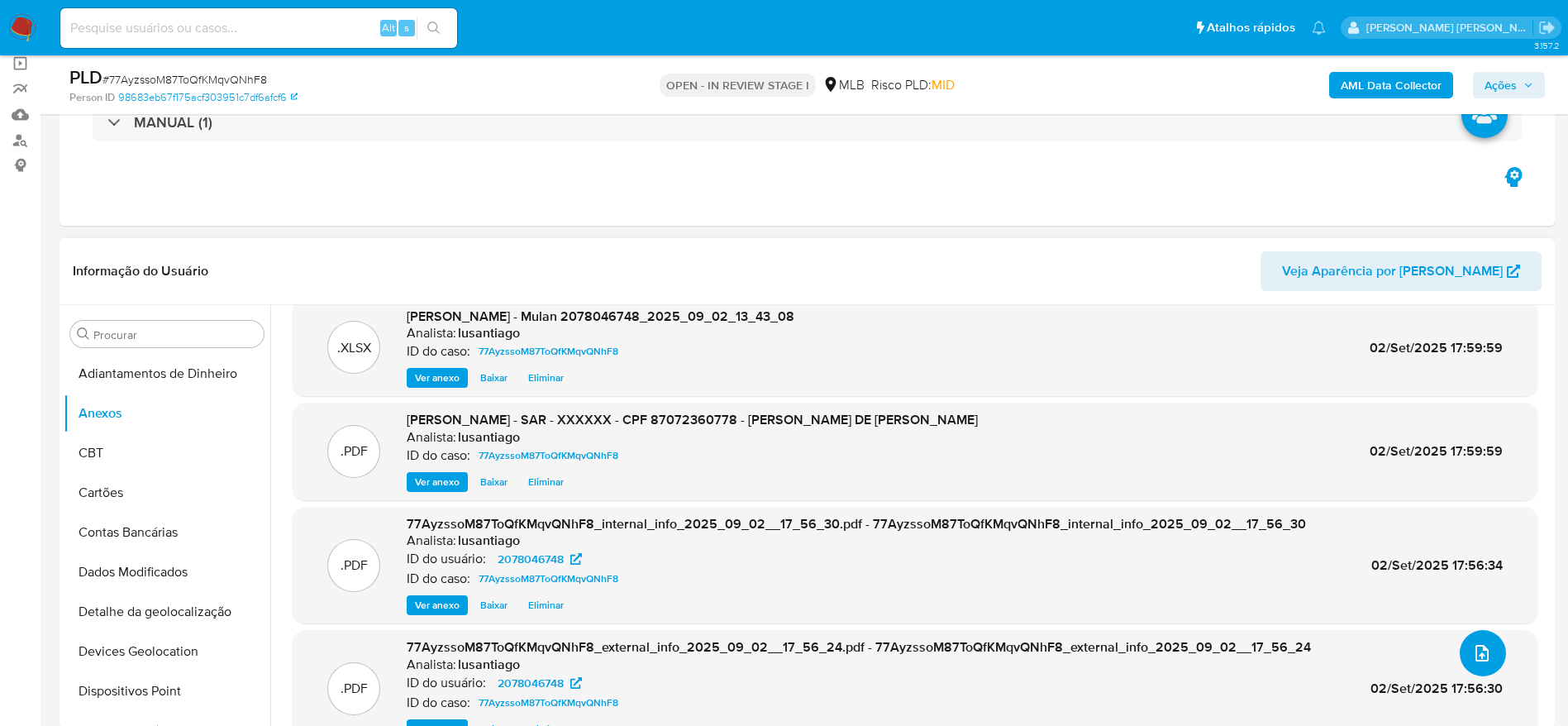
scroll to position [0, 0]
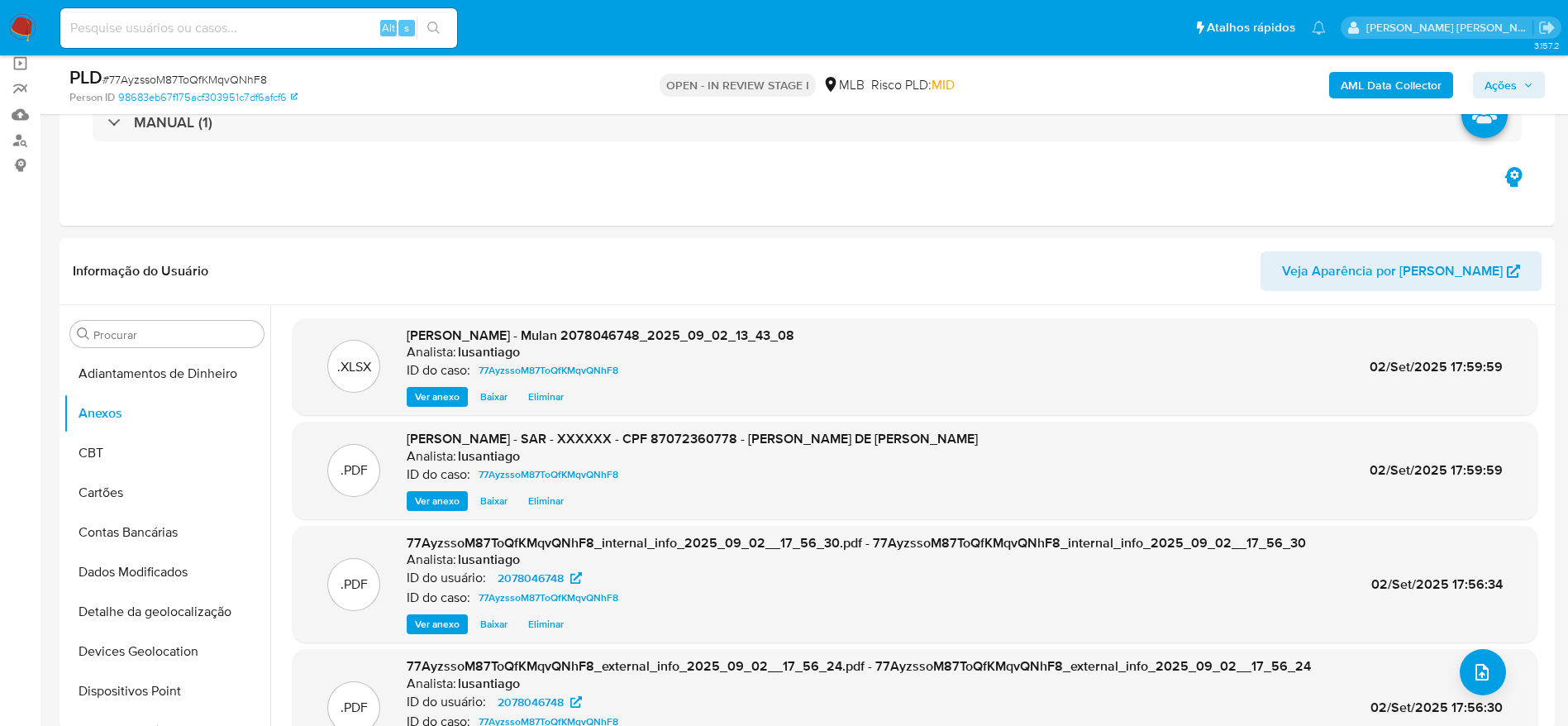
click at [1513, 85] on span "Ações" at bounding box center [1500, 84] width 32 height 26
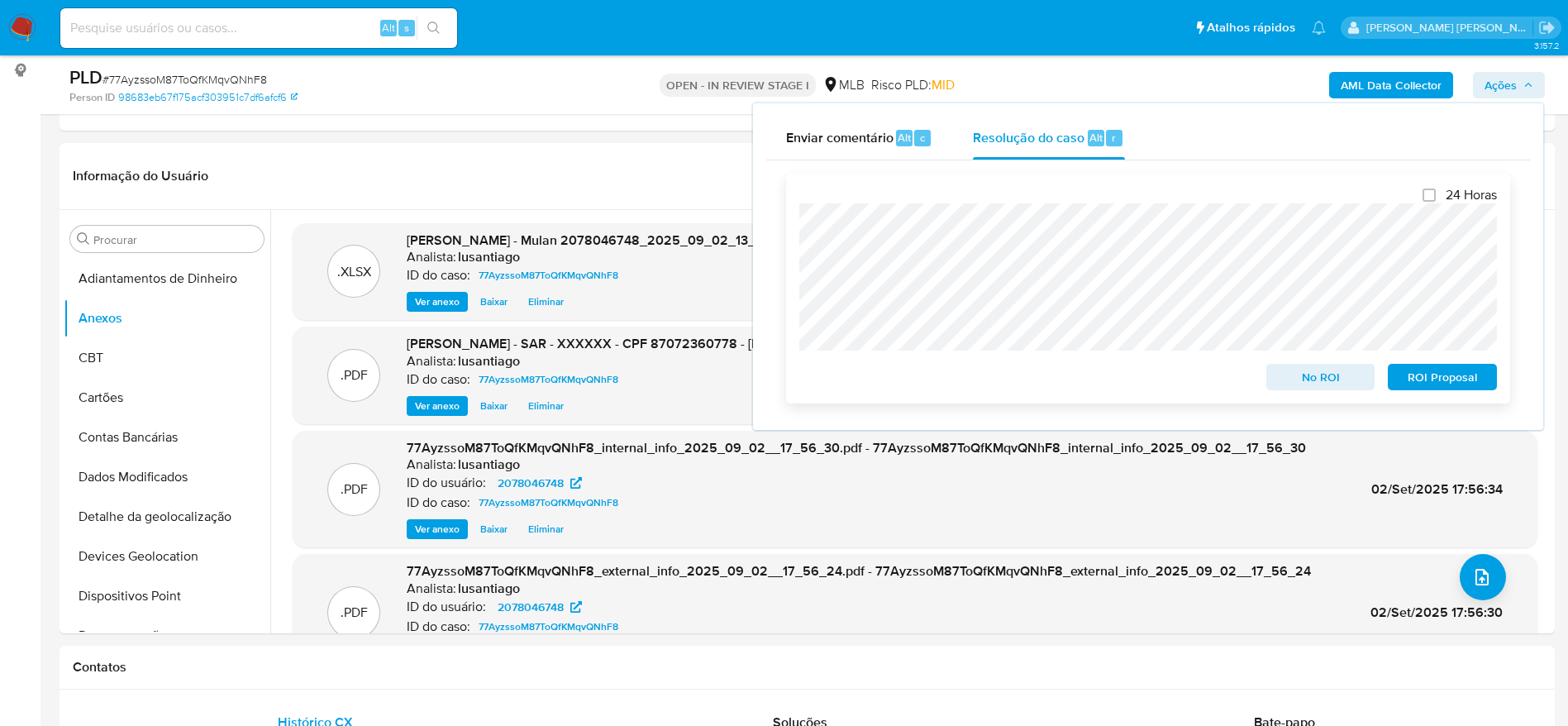
scroll to position [124, 0]
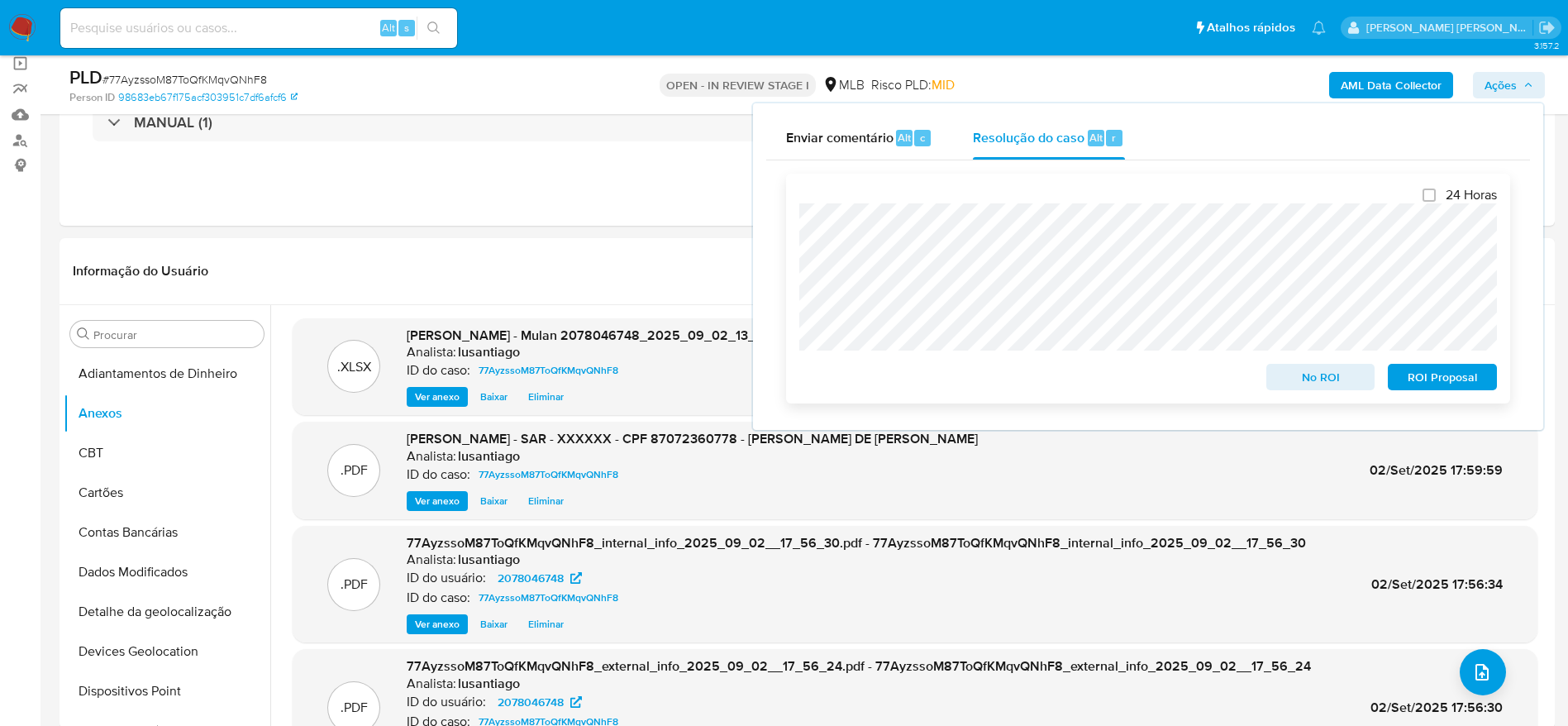
click at [1463, 380] on span "ROI Proposal" at bounding box center [1442, 377] width 86 height 23
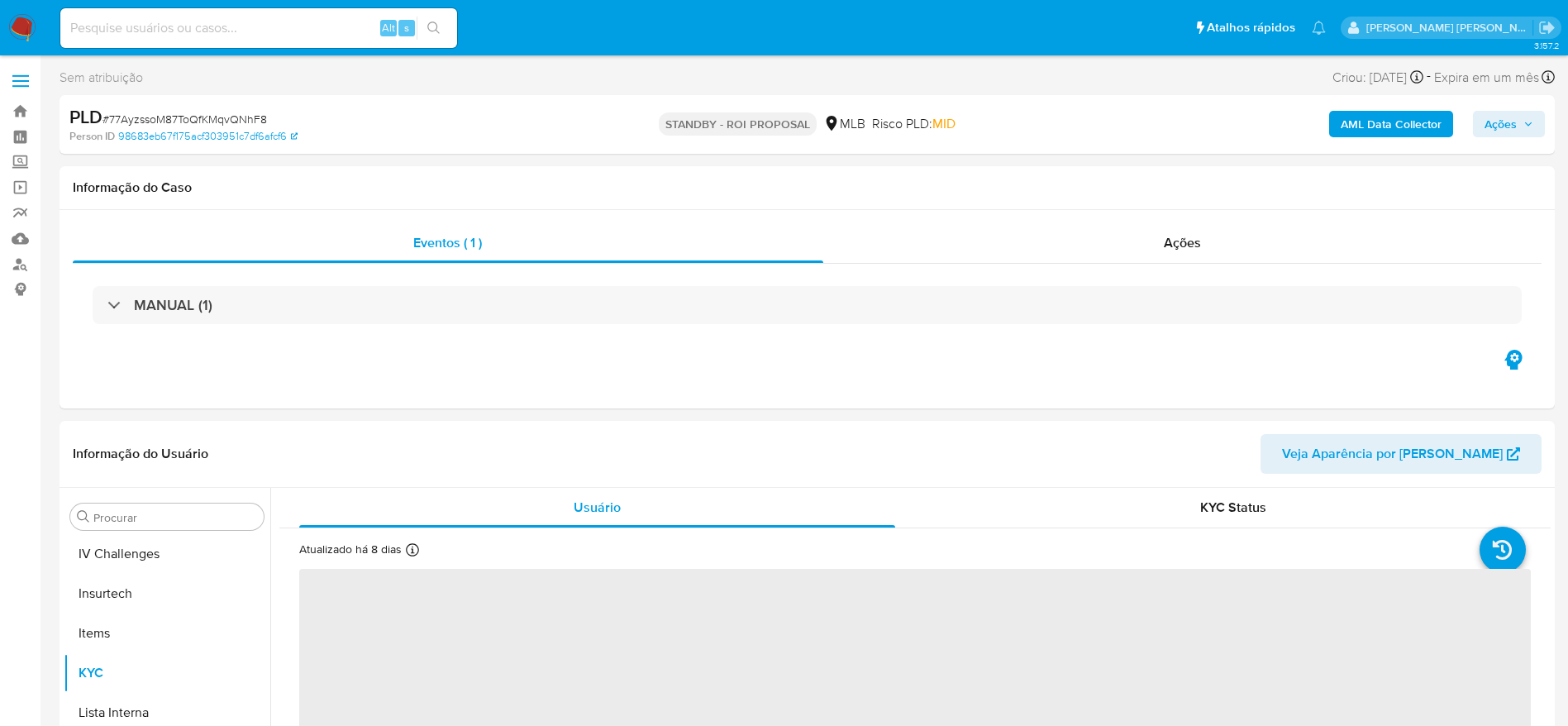
scroll to position [739, 0]
click at [20, 109] on link "Bandeja" at bounding box center [98, 111] width 197 height 25
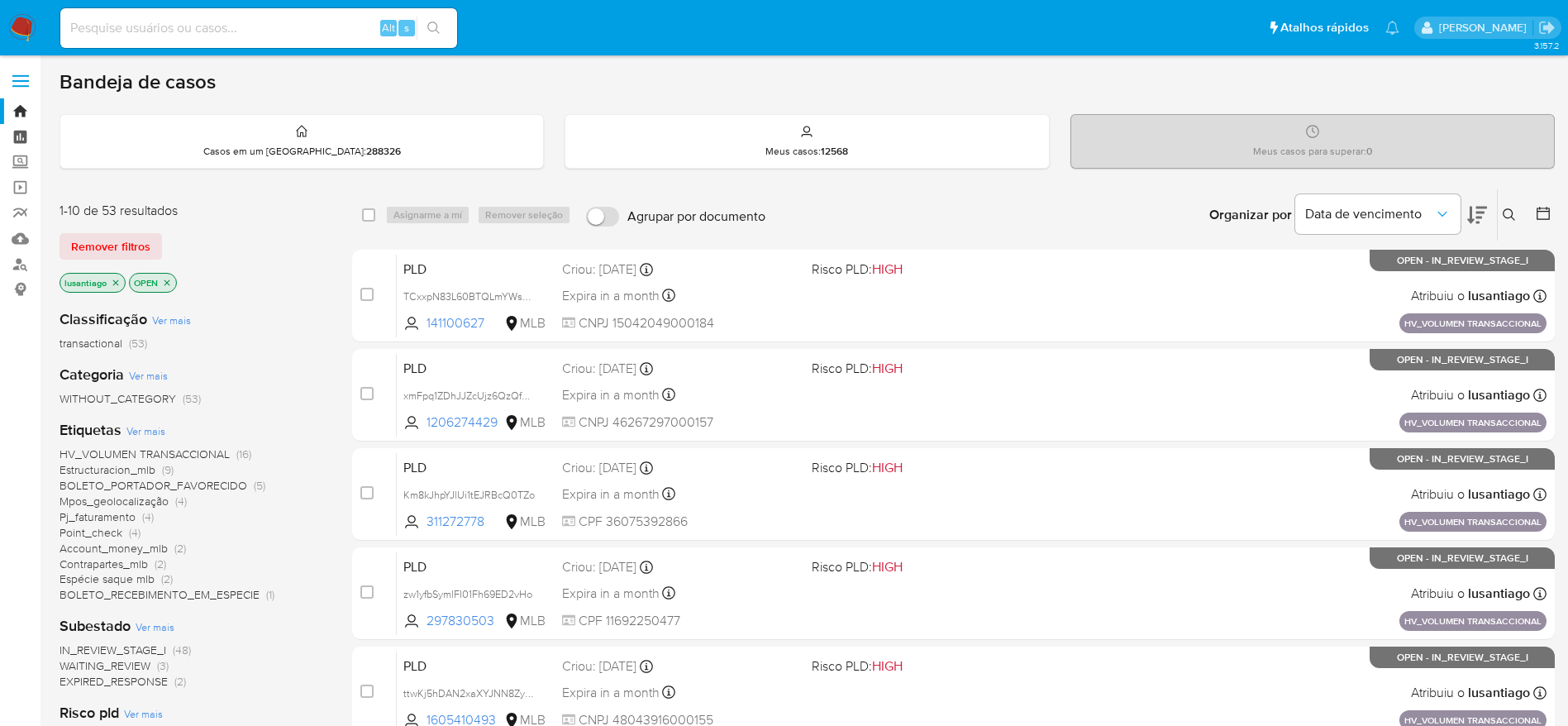
click at [16, 133] on link "Painel" at bounding box center [98, 137] width 197 height 25
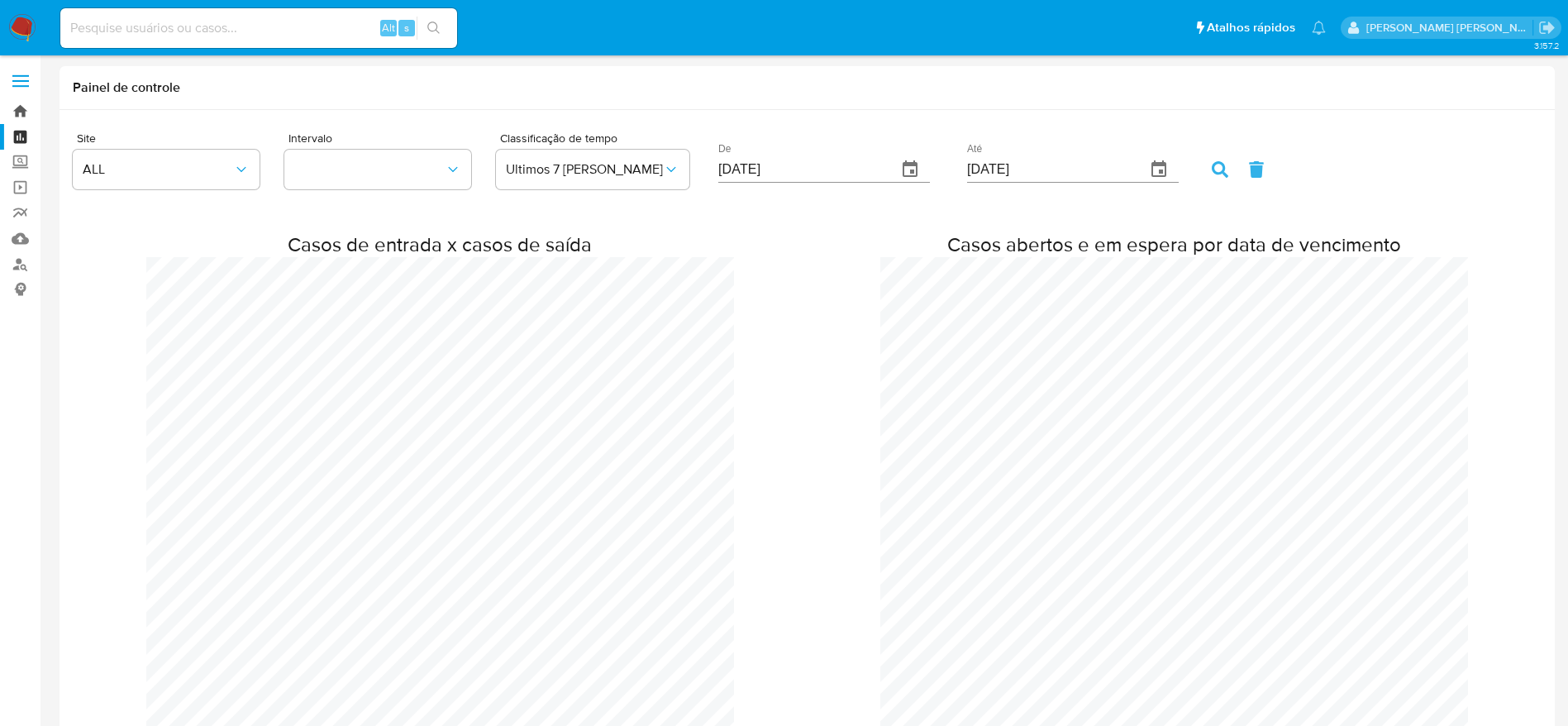
click at [16, 115] on link "Bandeja" at bounding box center [98, 111] width 197 height 25
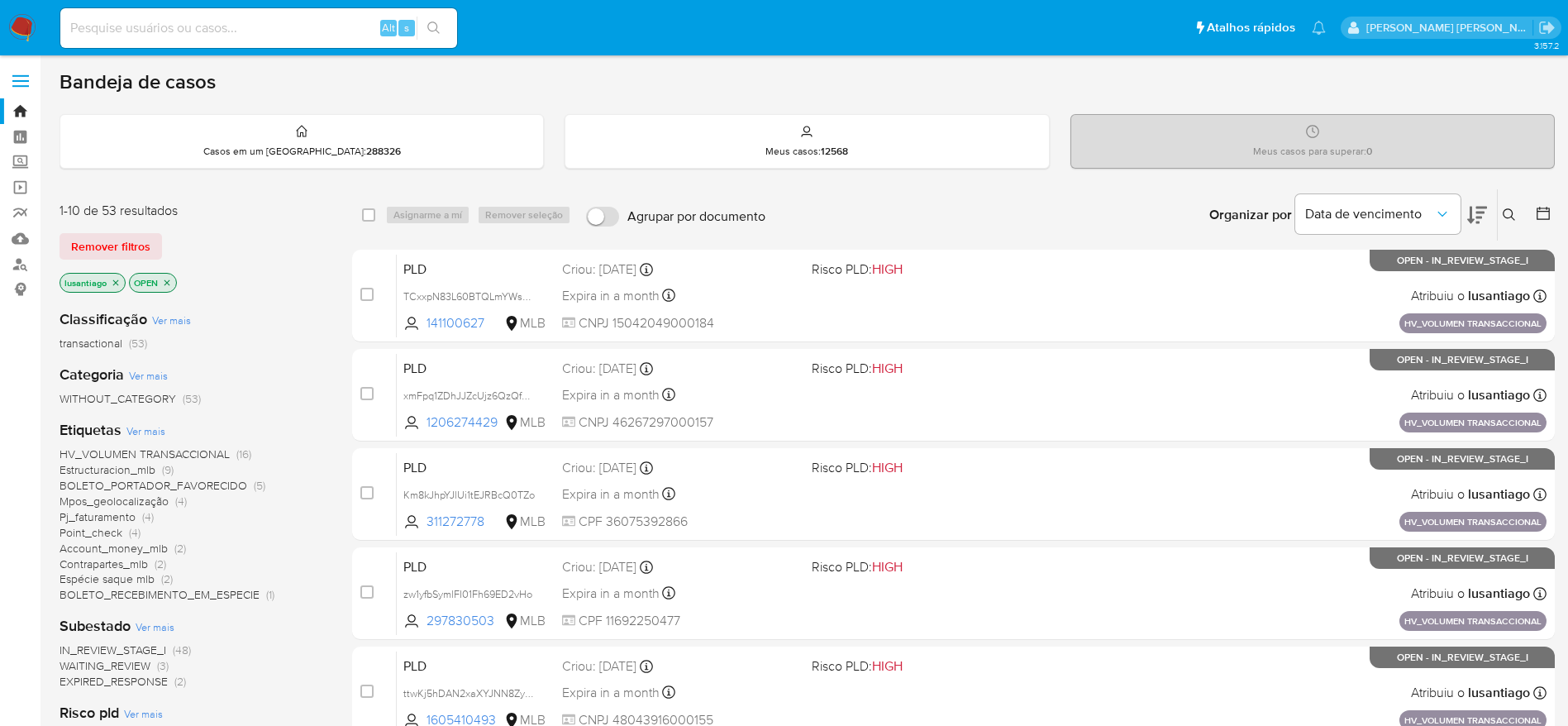
click at [253, 36] on input at bounding box center [258, 28] width 397 height 21
paste input "297830503"
type input "297830503"
click at [430, 28] on icon "search-icon" at bounding box center [434, 28] width 14 height 14
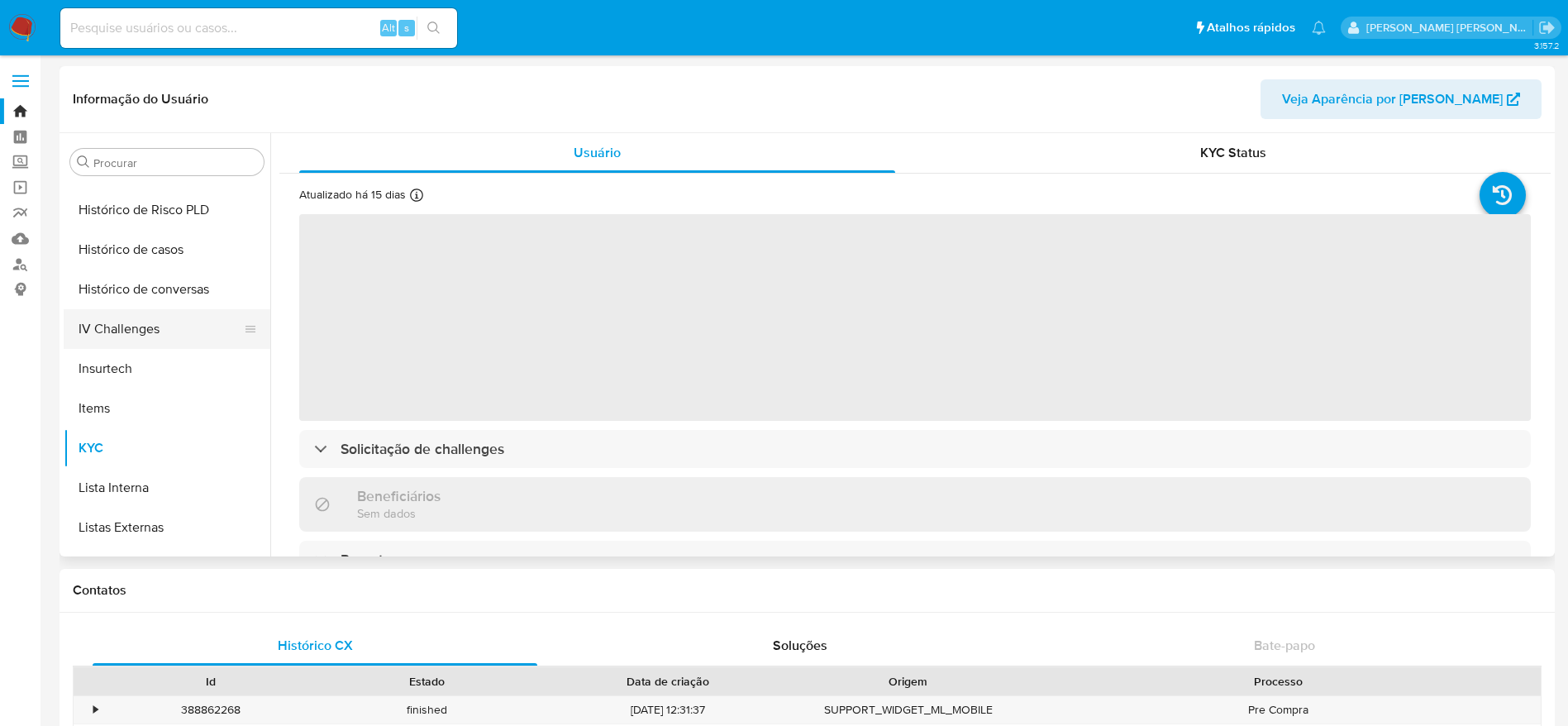
scroll to position [490, 0]
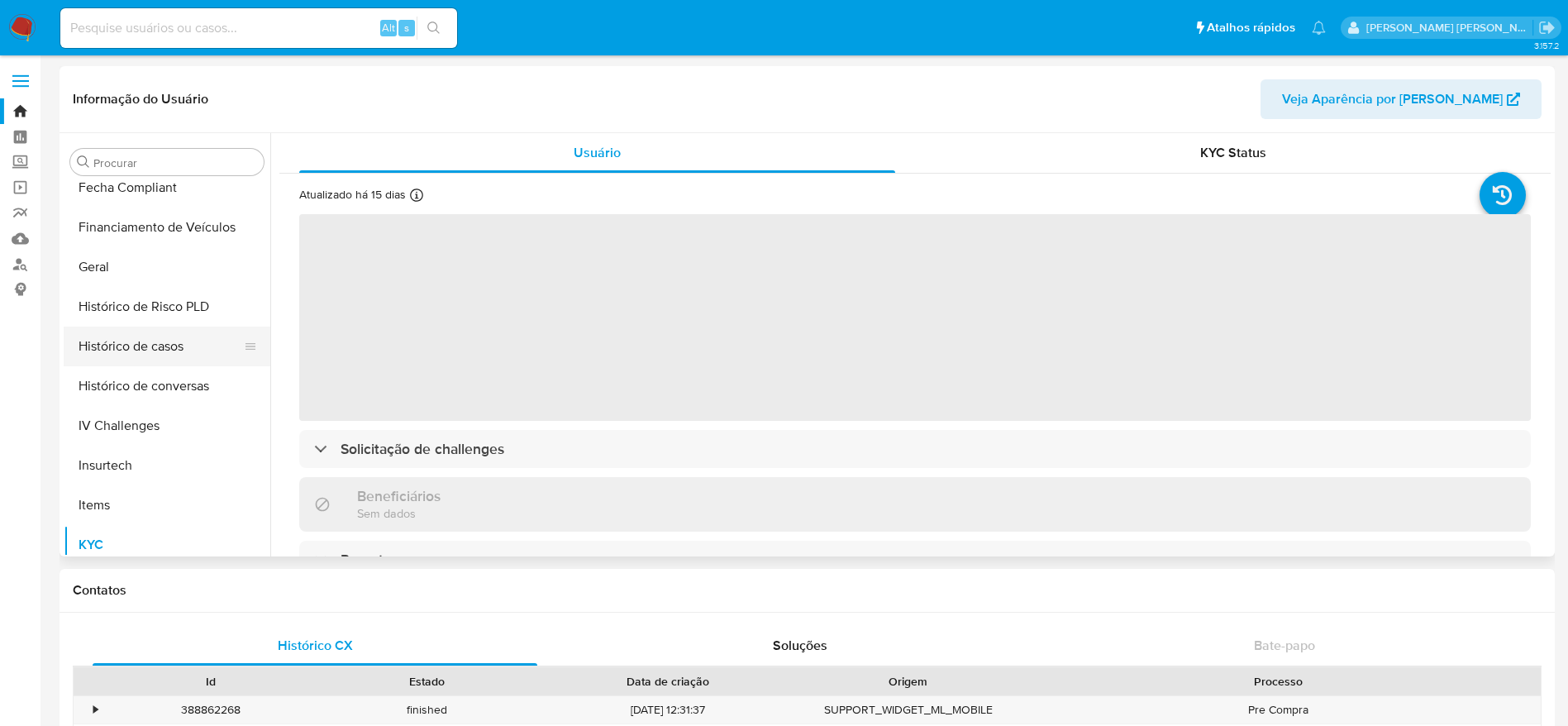
click at [170, 340] on button "Histórico de casos" at bounding box center [160, 346] width 193 height 40
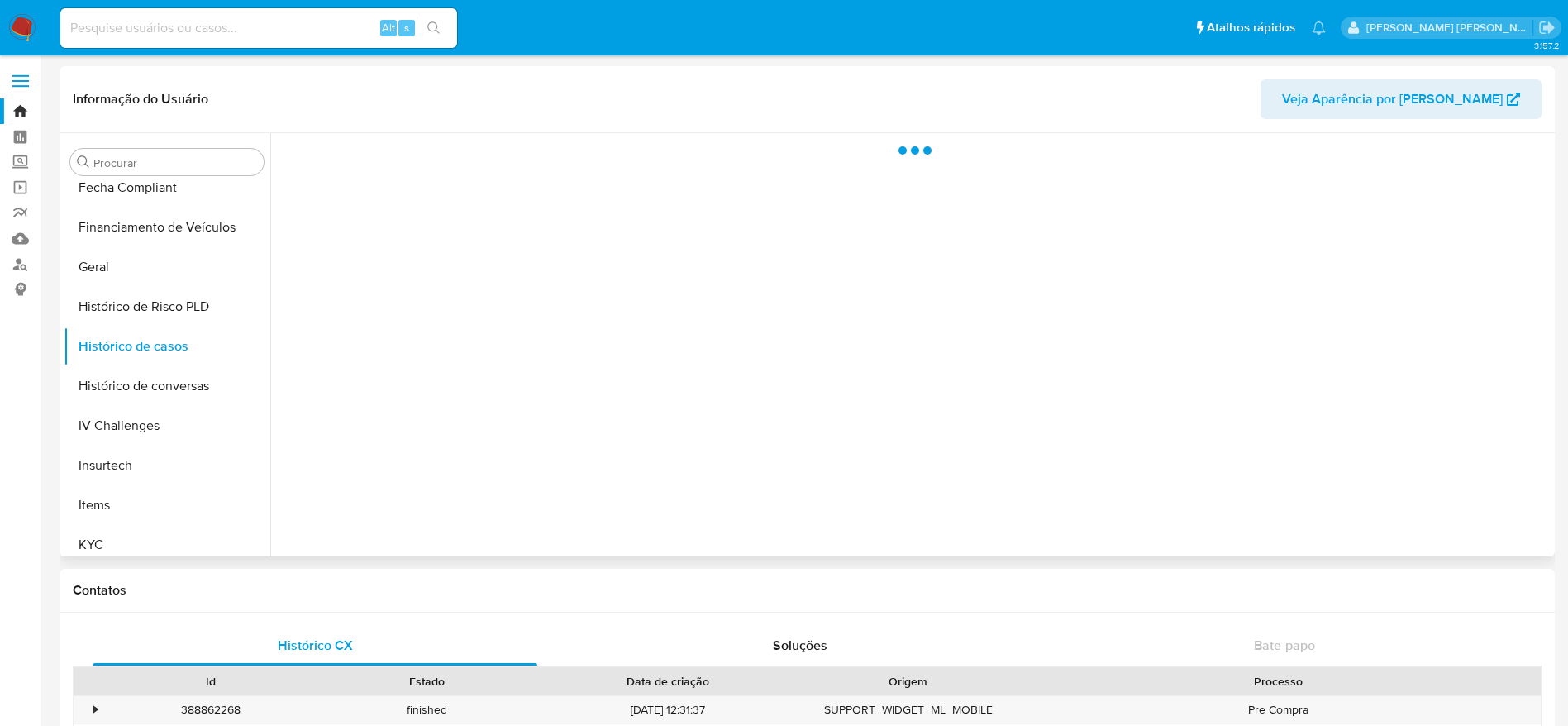
select select "10"
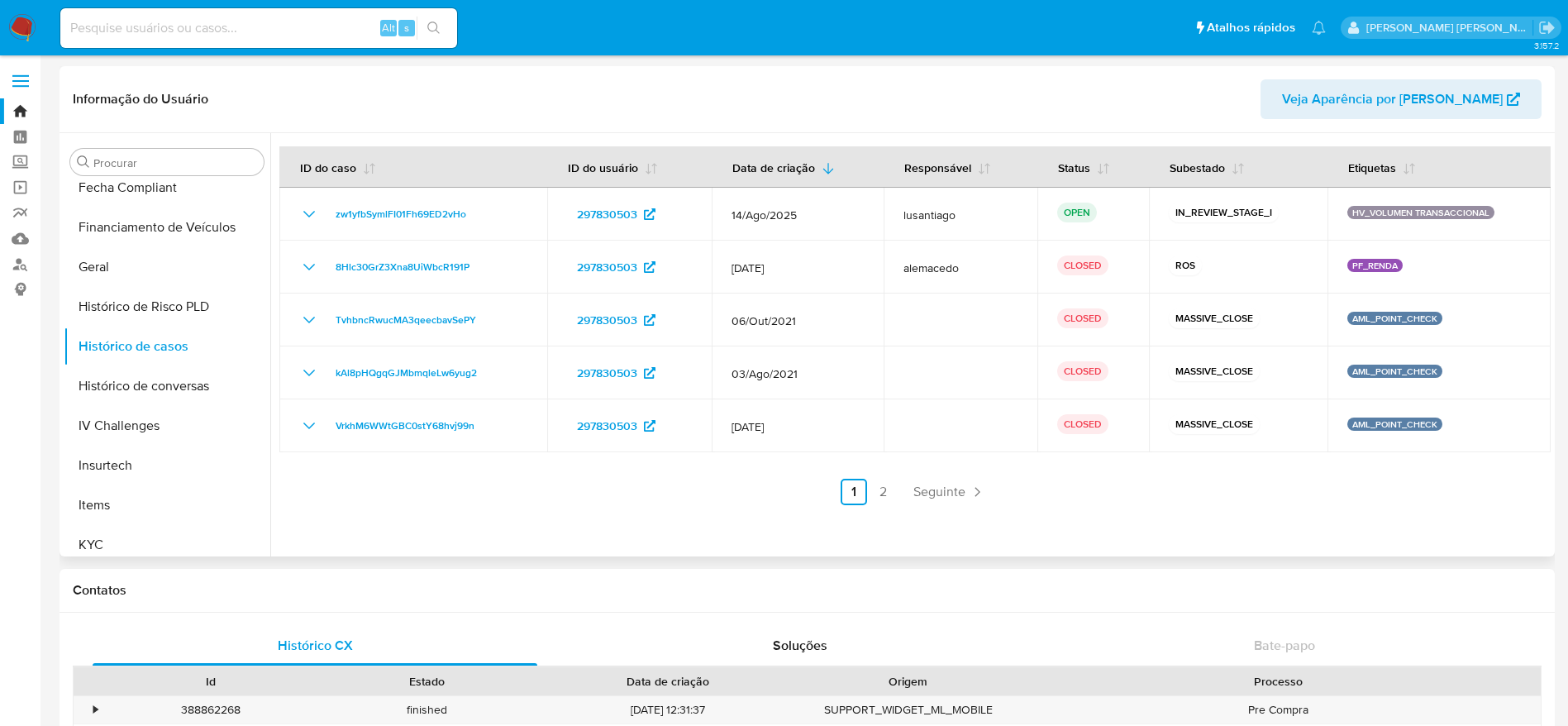
click at [872, 484] on link "2" at bounding box center [883, 491] width 26 height 26
